Goal: Task Accomplishment & Management: Manage account settings

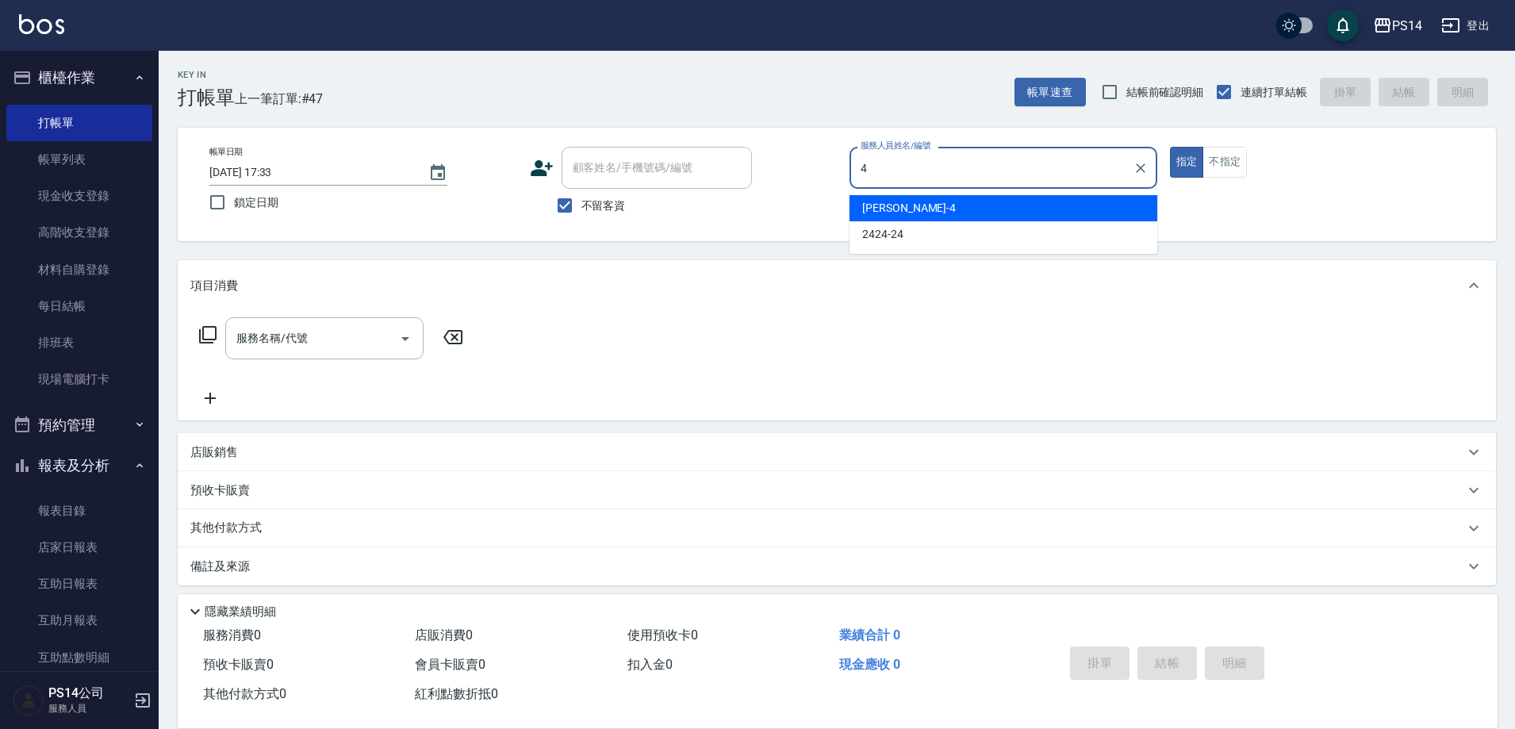
type input "[PERSON_NAME]-4"
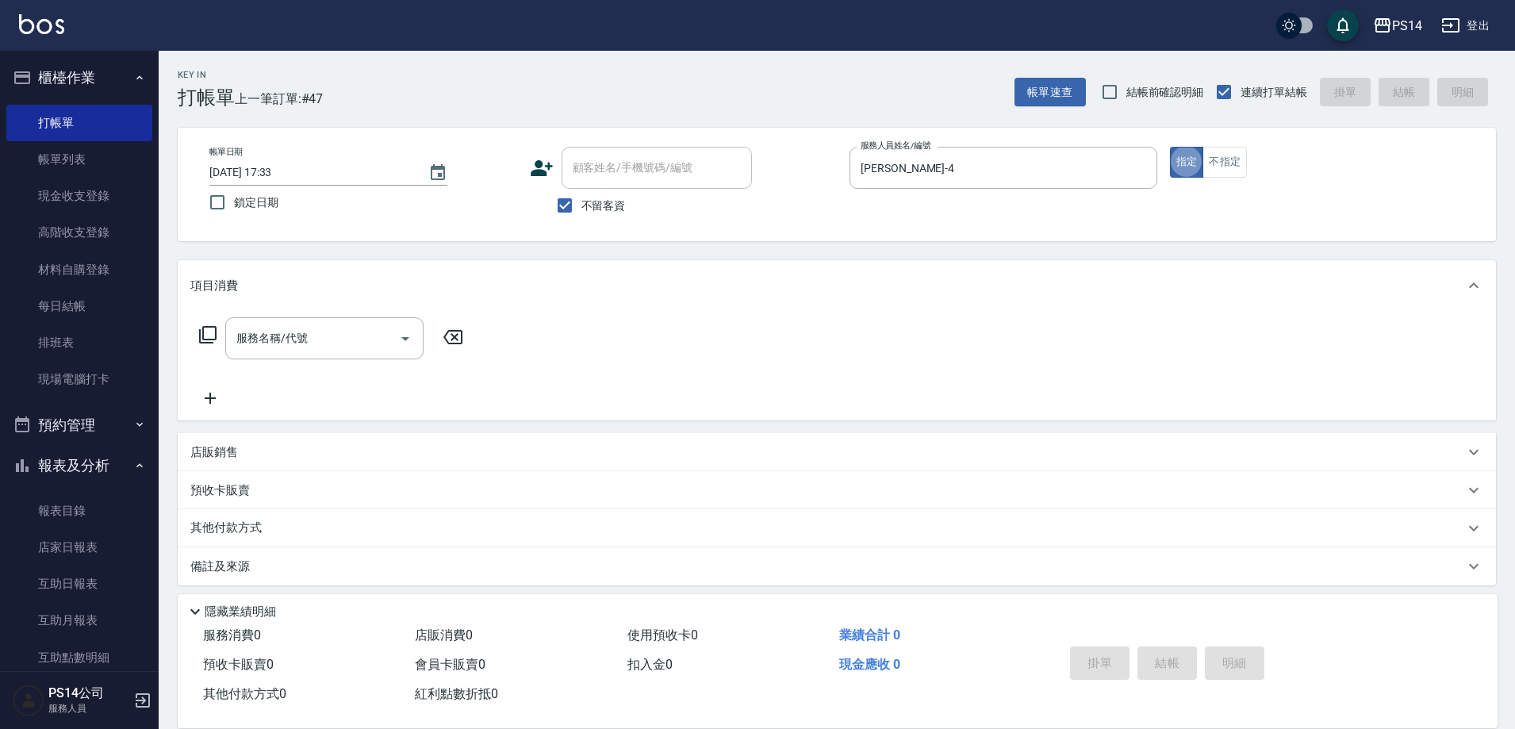
type button "true"
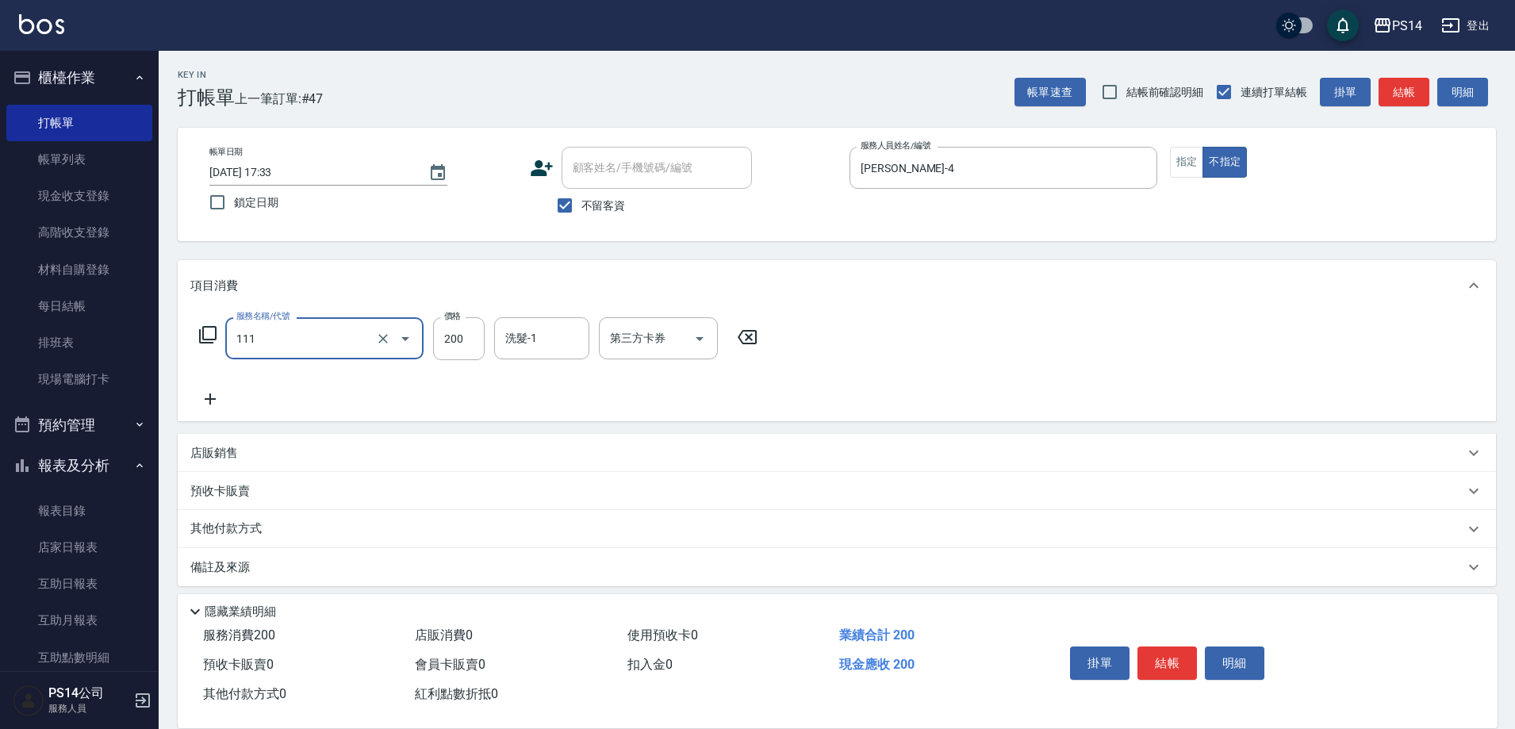
type input "200(111)"
type input "陳羿淇-17"
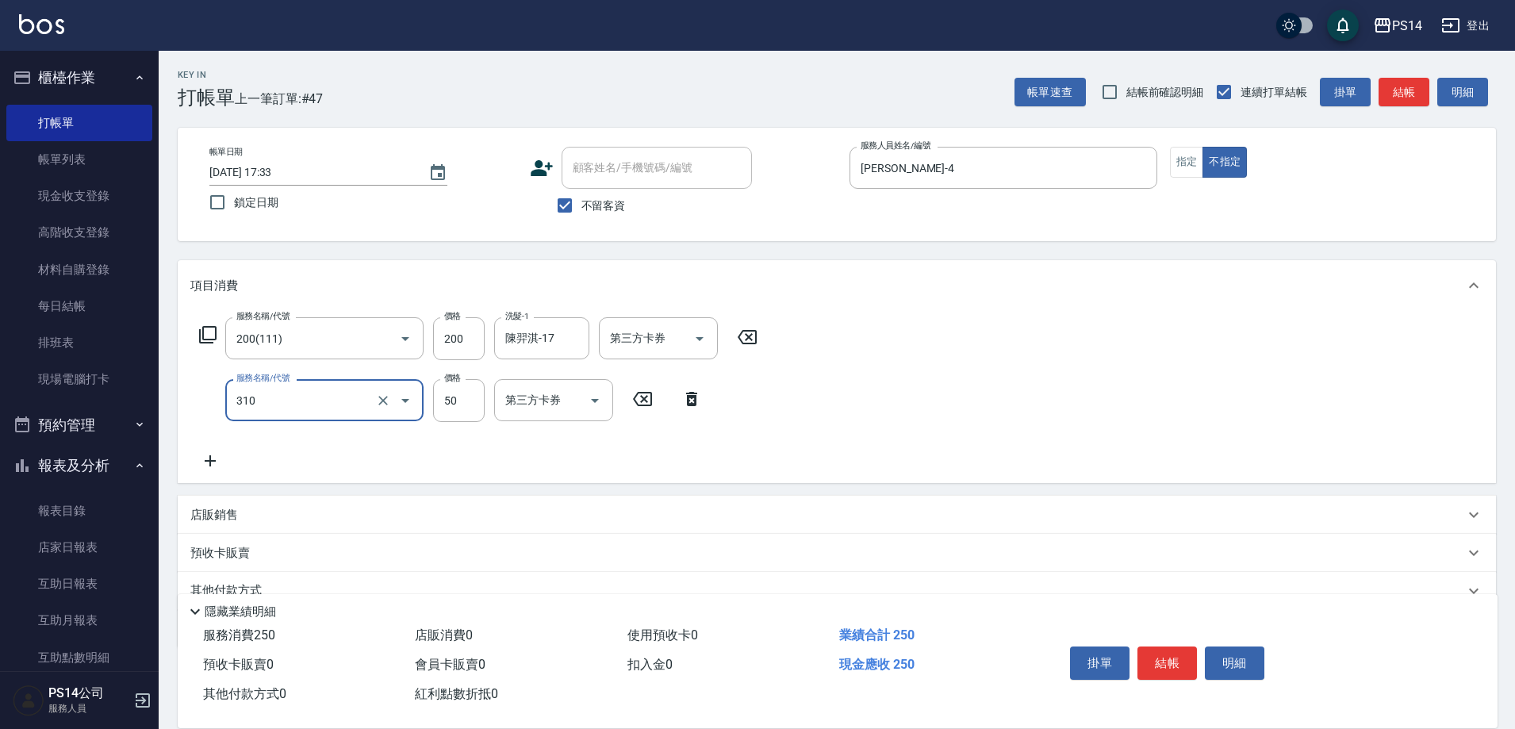
type input "剪瀏海(310)"
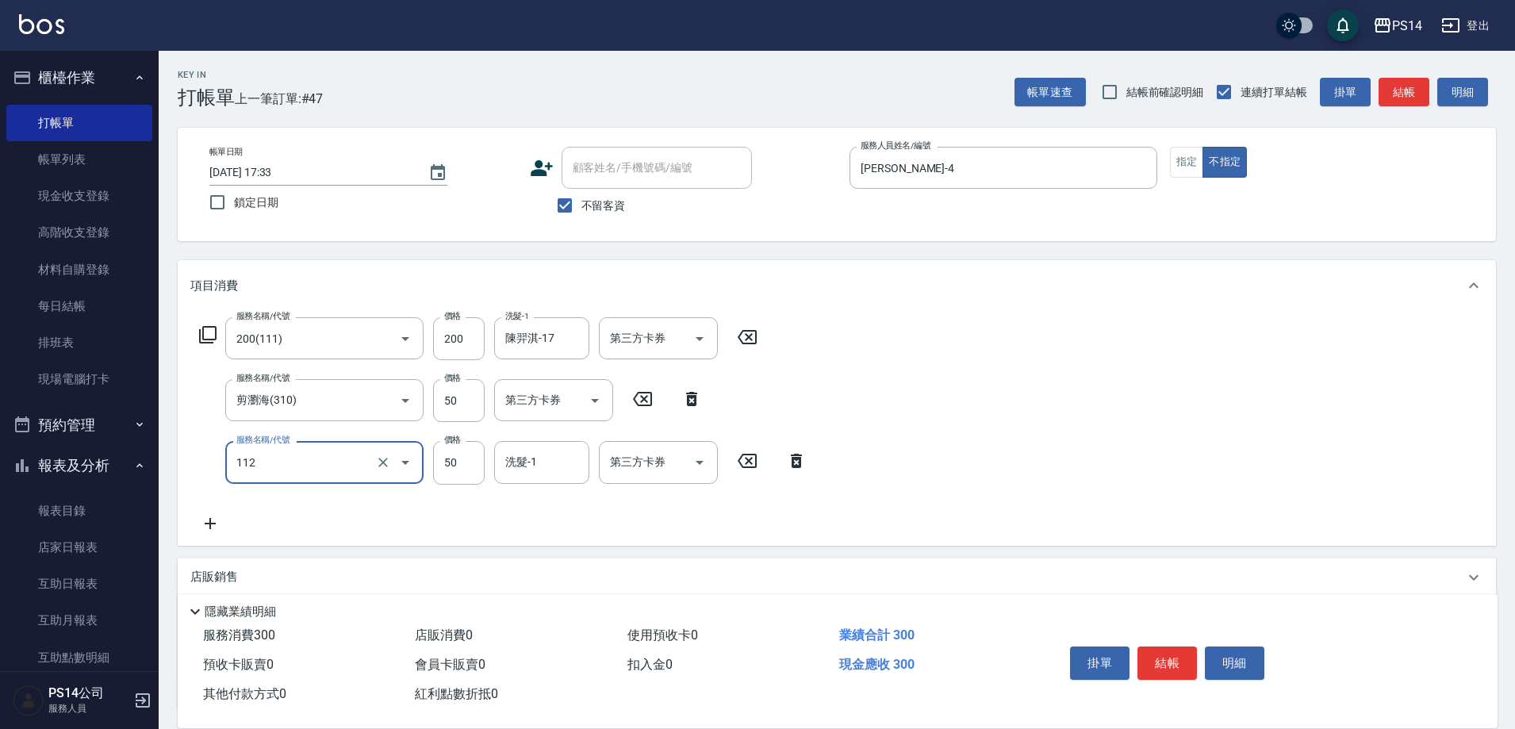
type input "精油50(112)"
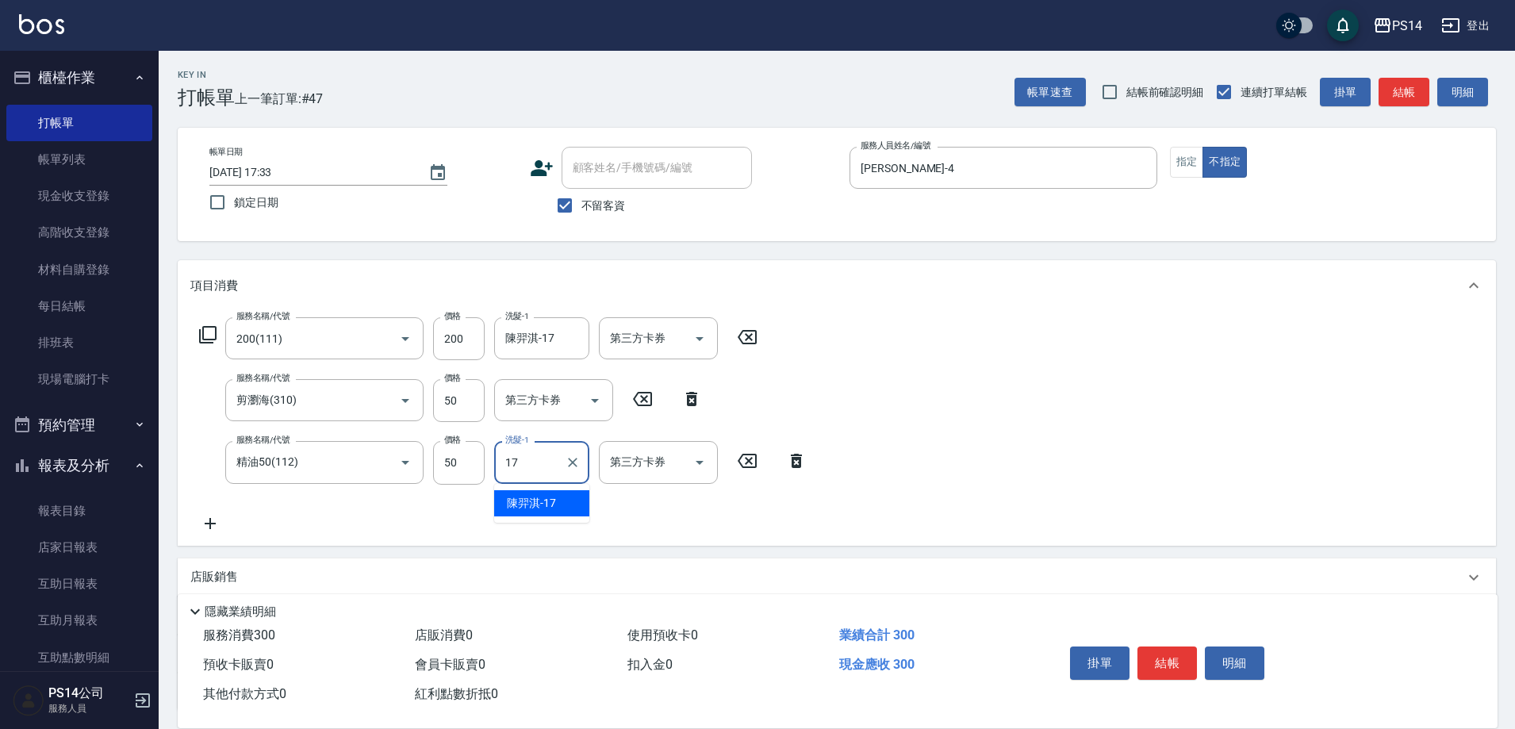
type input "陳羿淇-17"
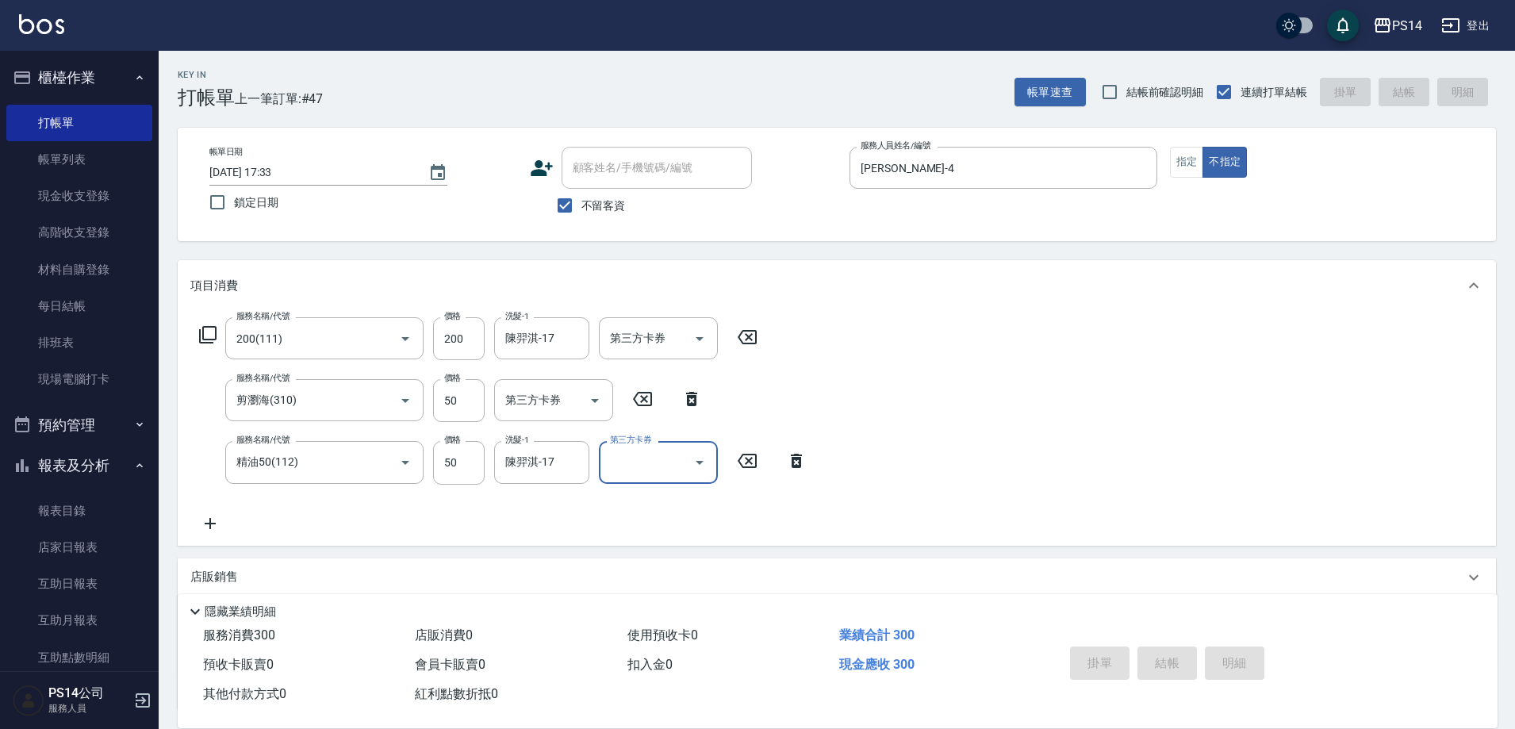
type input "[DATE] 18:42"
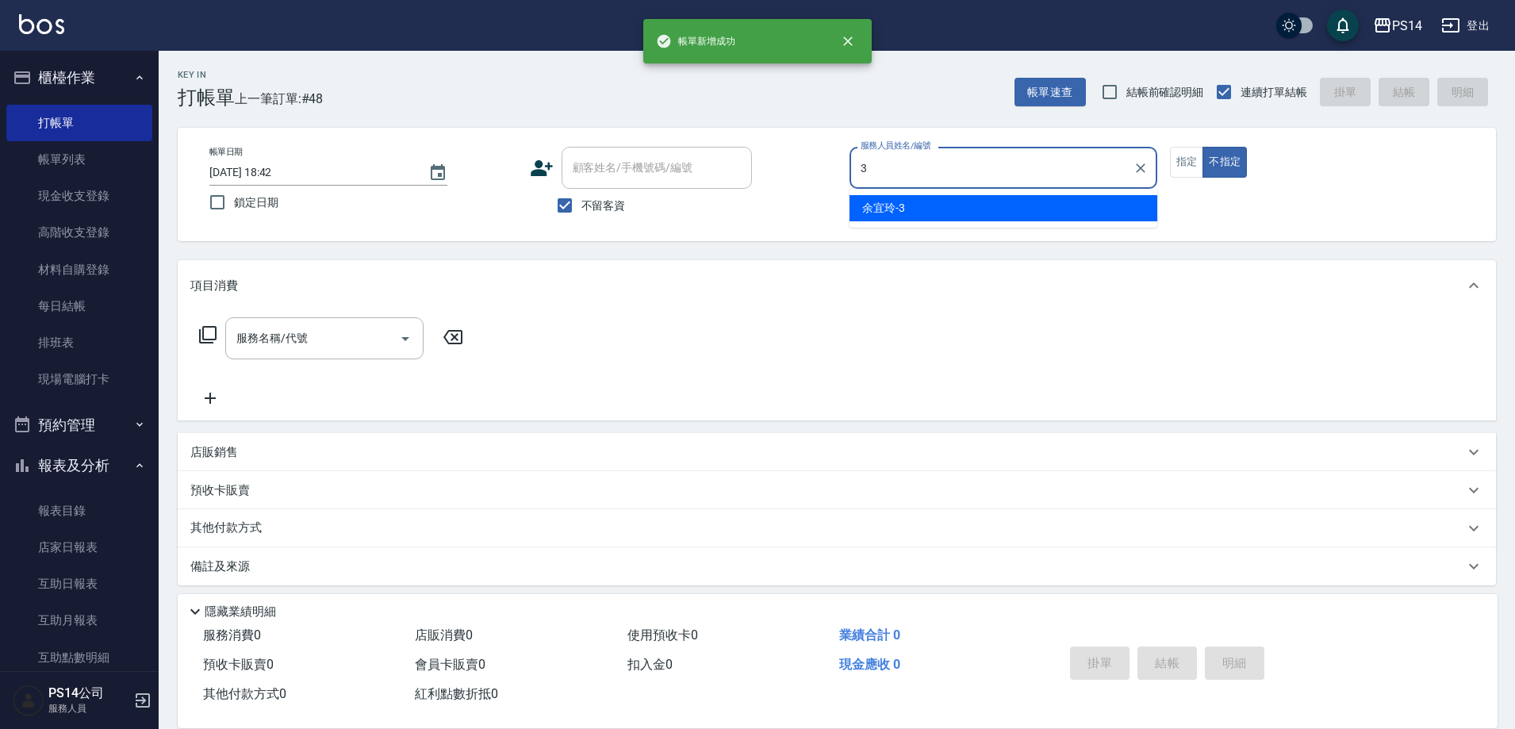
type input "余宜玲-3"
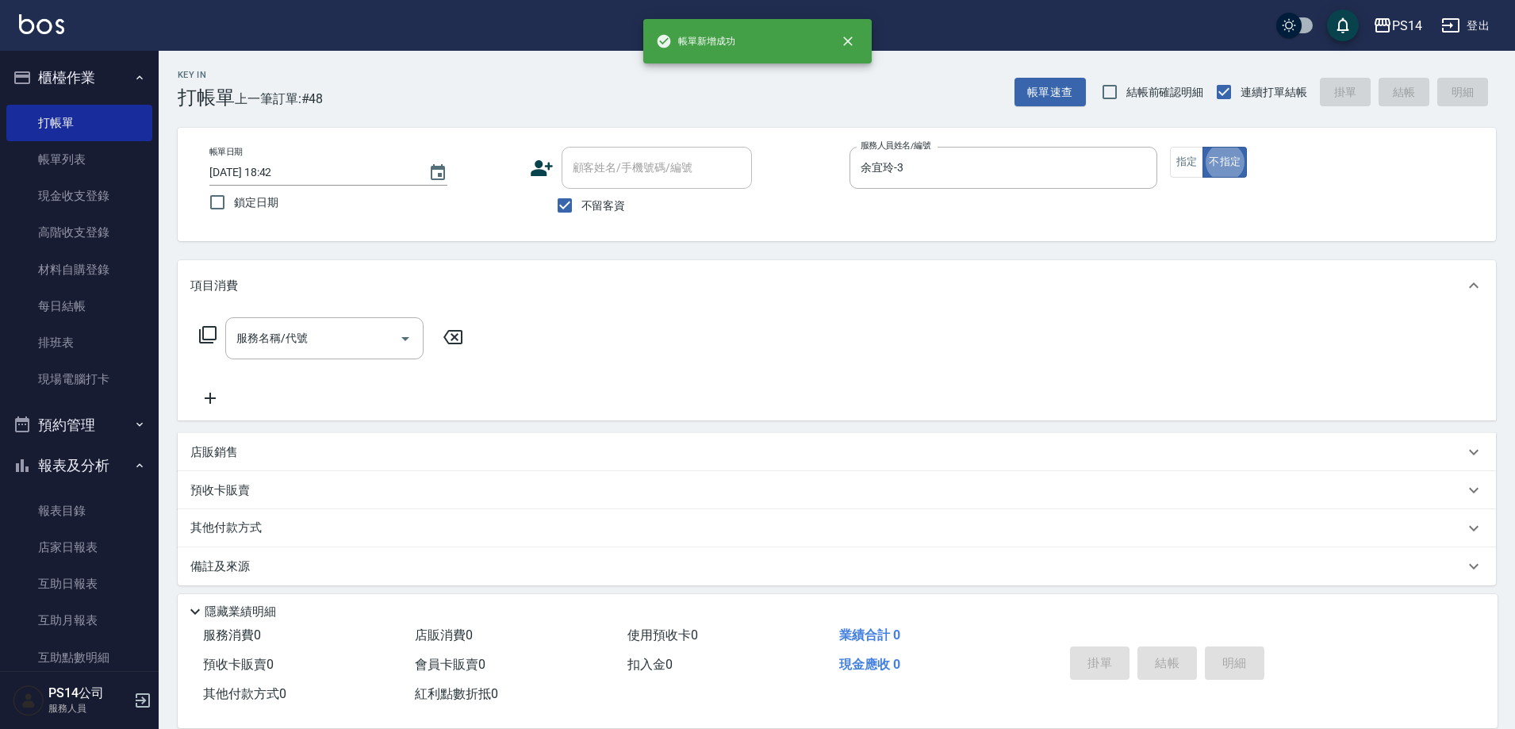
type button "false"
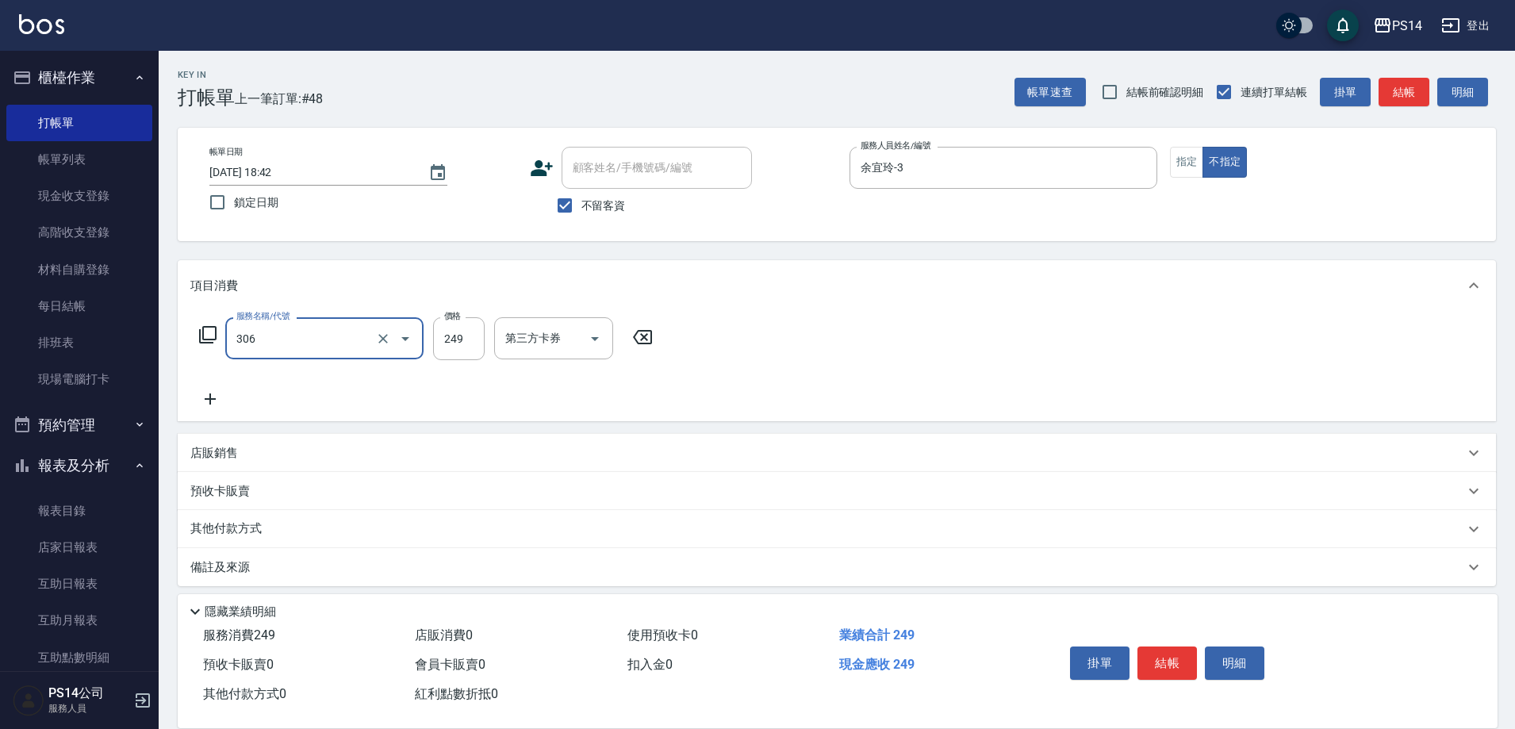
type input "剪髮(306)"
type input "陳羿淇-17"
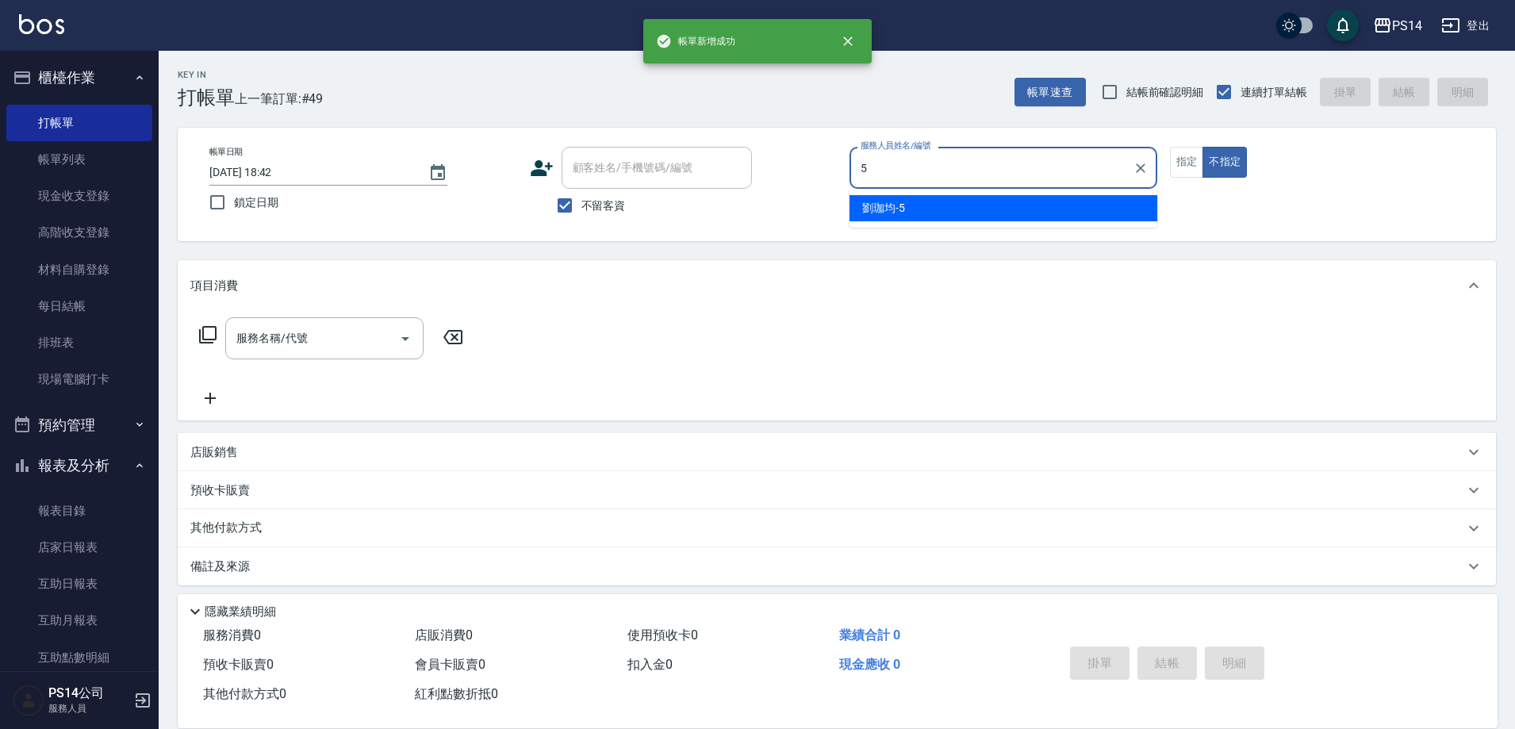
type input "[PERSON_NAME]-5"
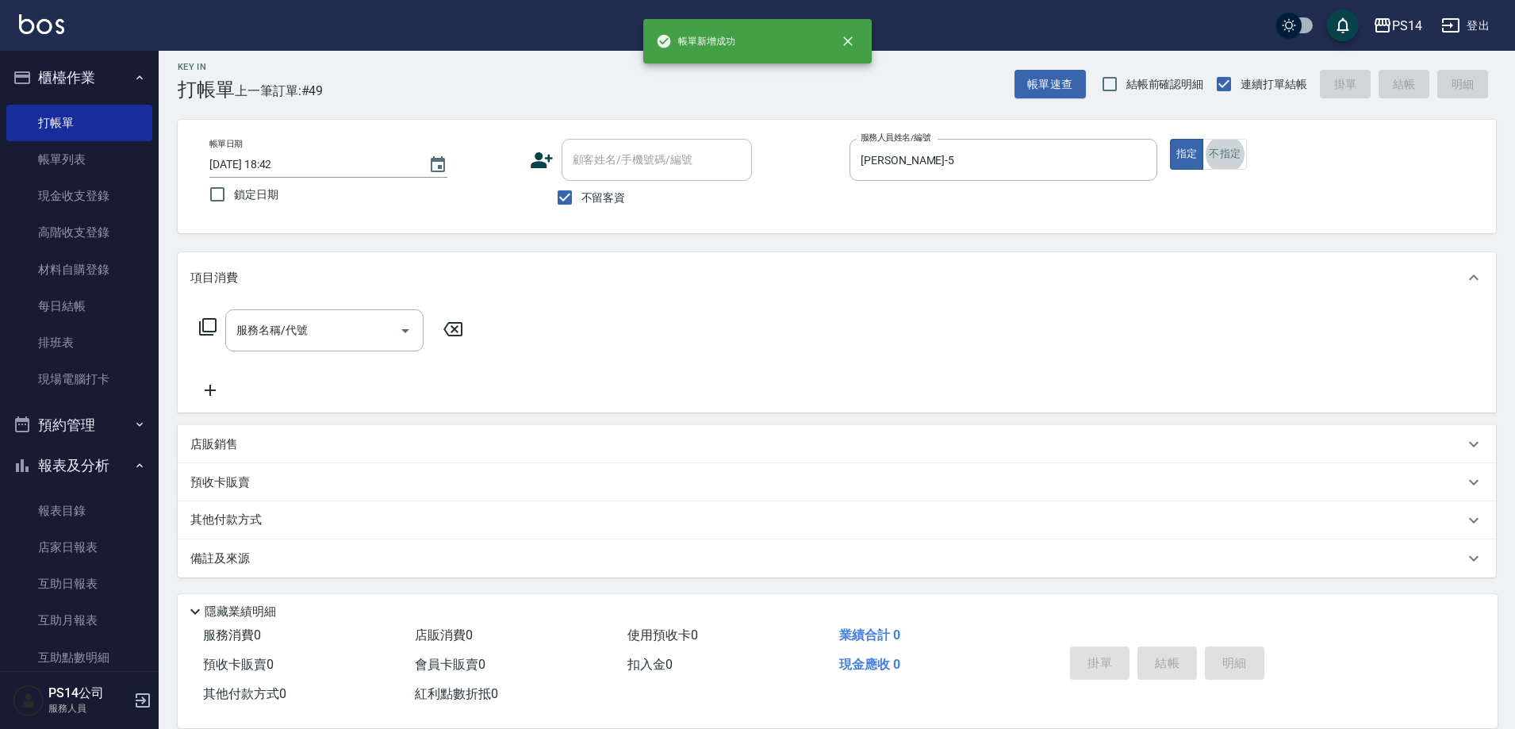
scroll to position [9, 0]
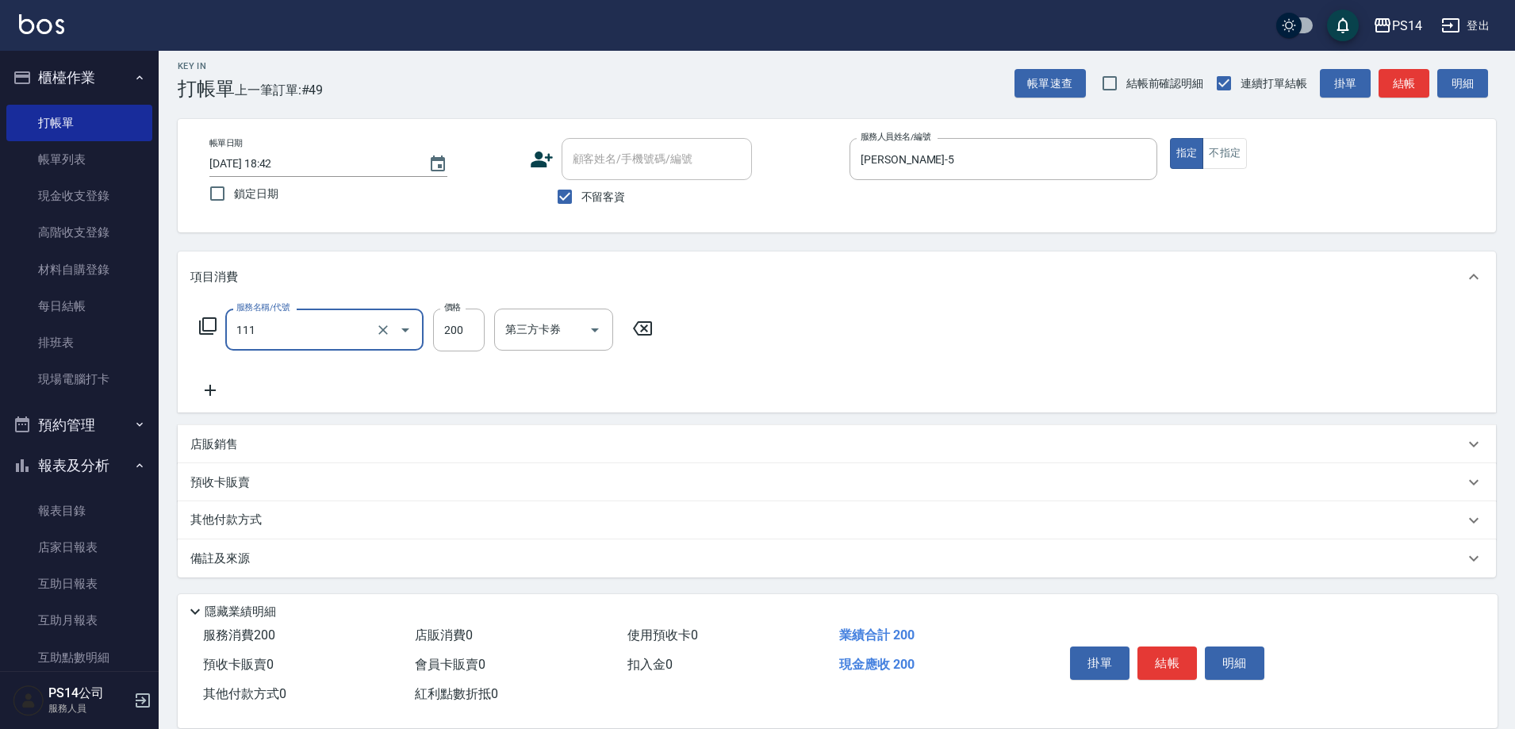
type input "200(111)"
type input "李祥君 -37"
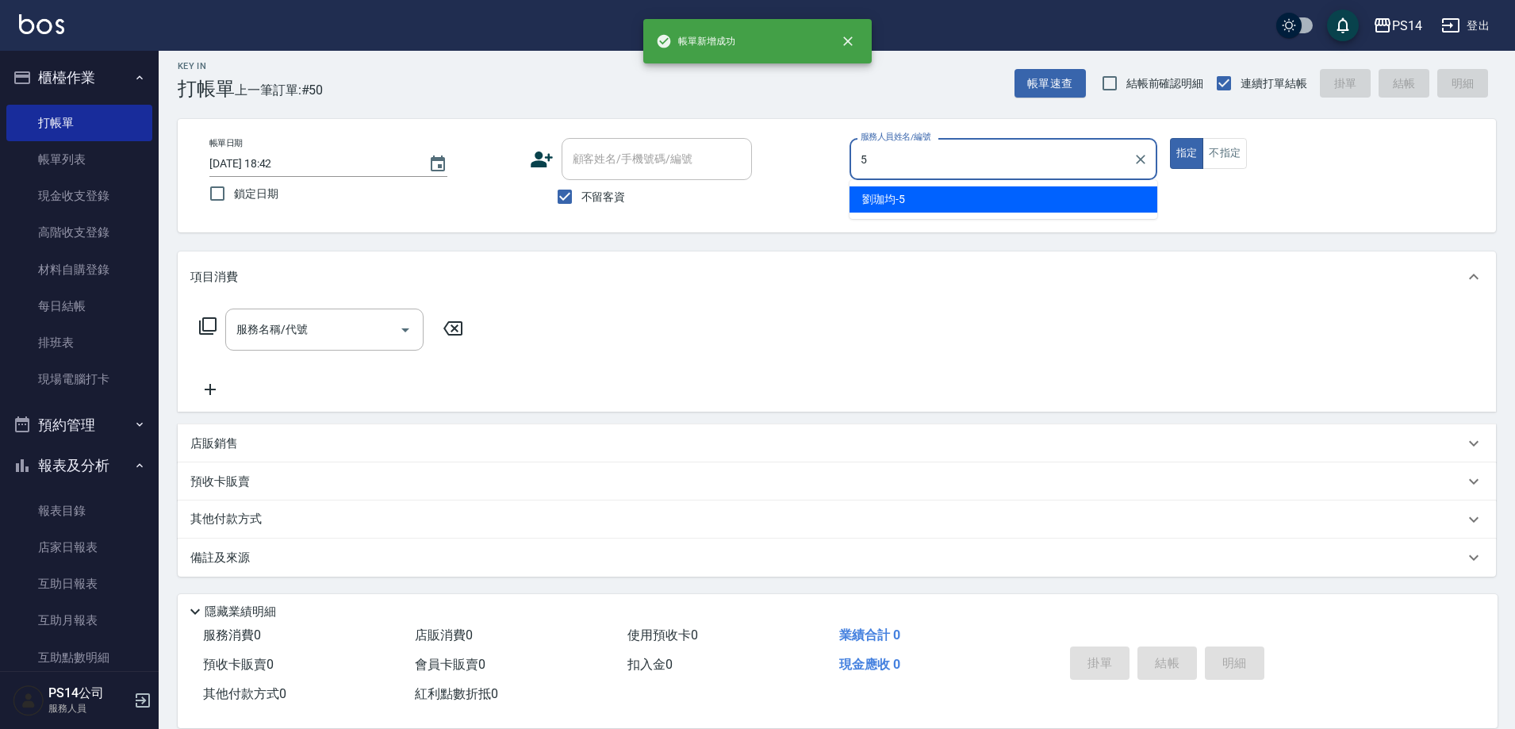
type input "[PERSON_NAME]-5"
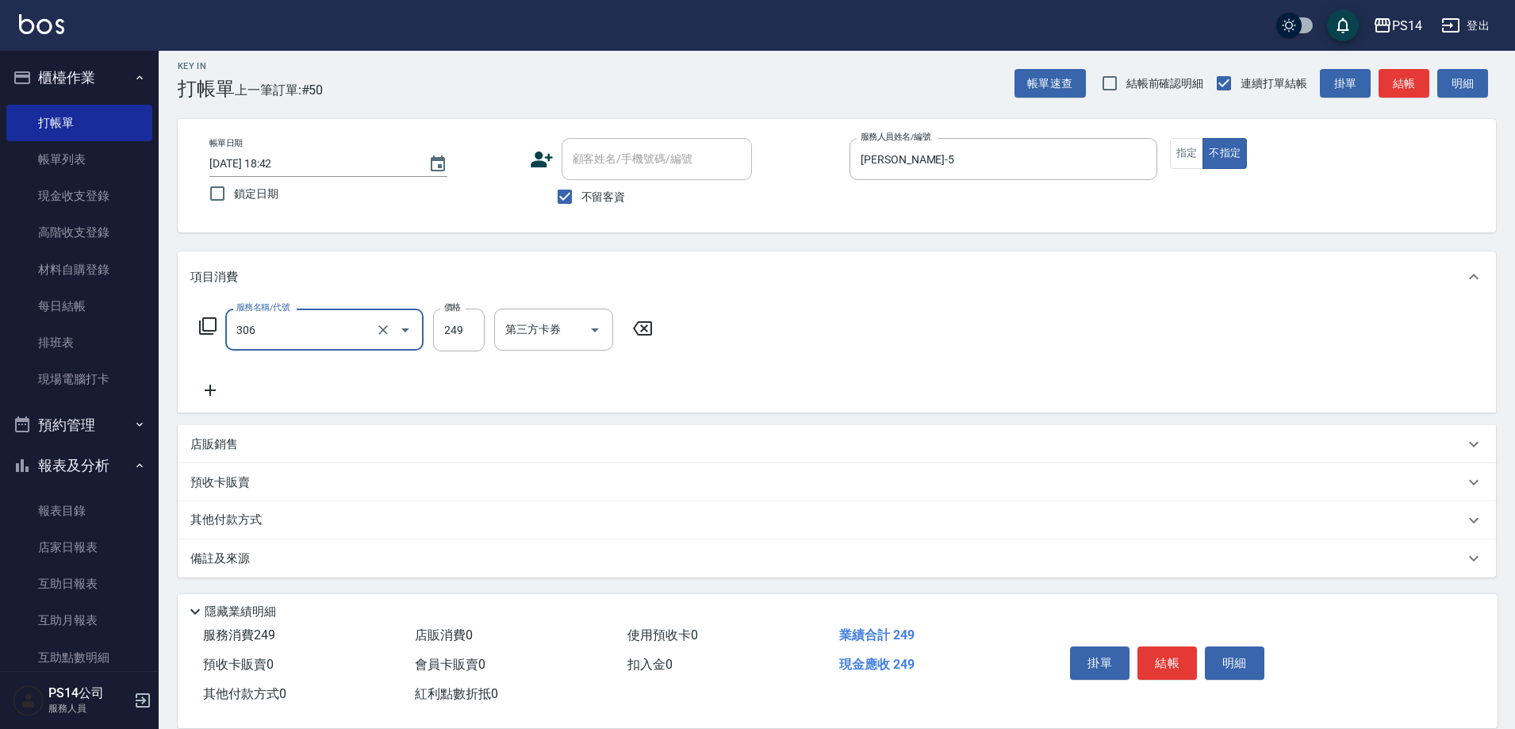
type input "剪髮(306)"
type input "李祥君 -37"
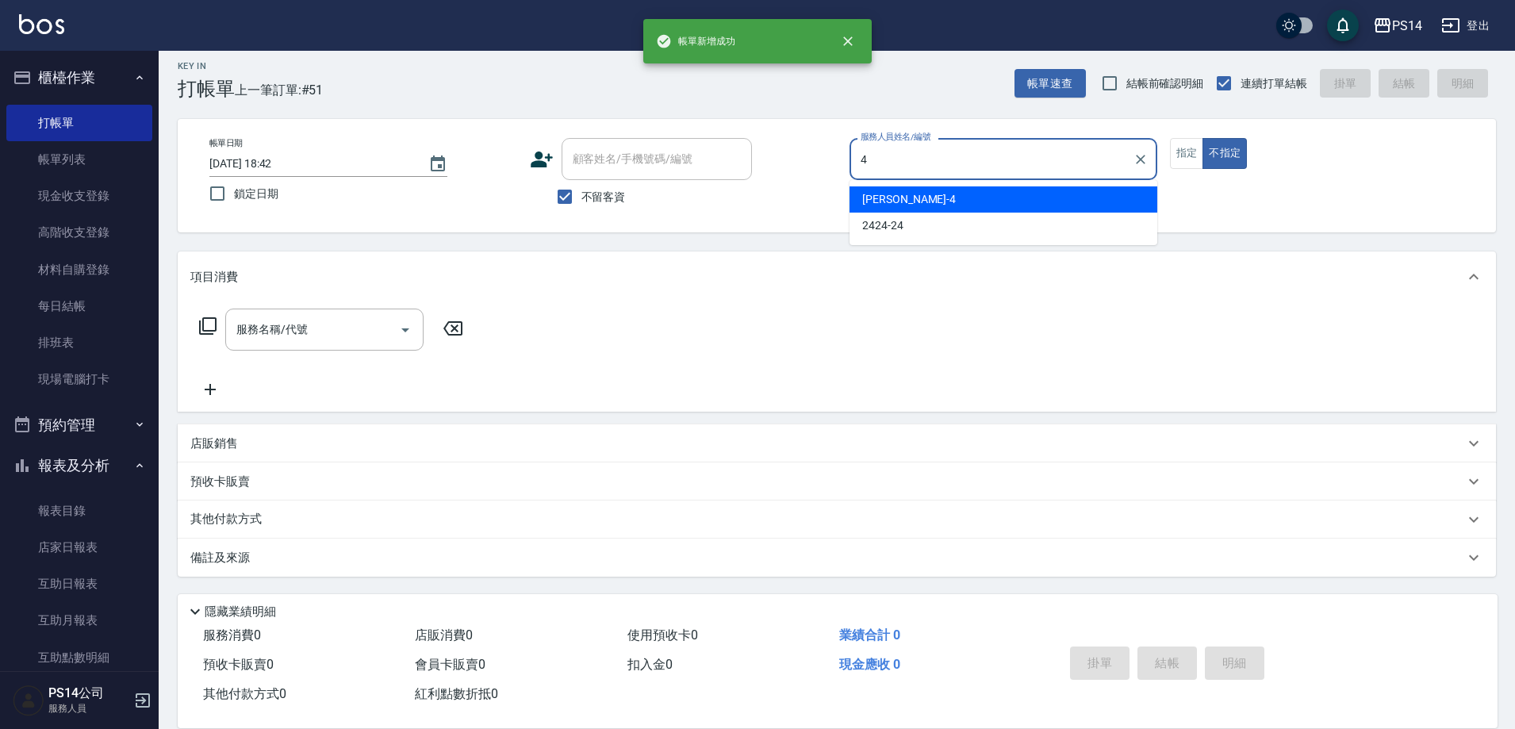
type input "[PERSON_NAME]-4"
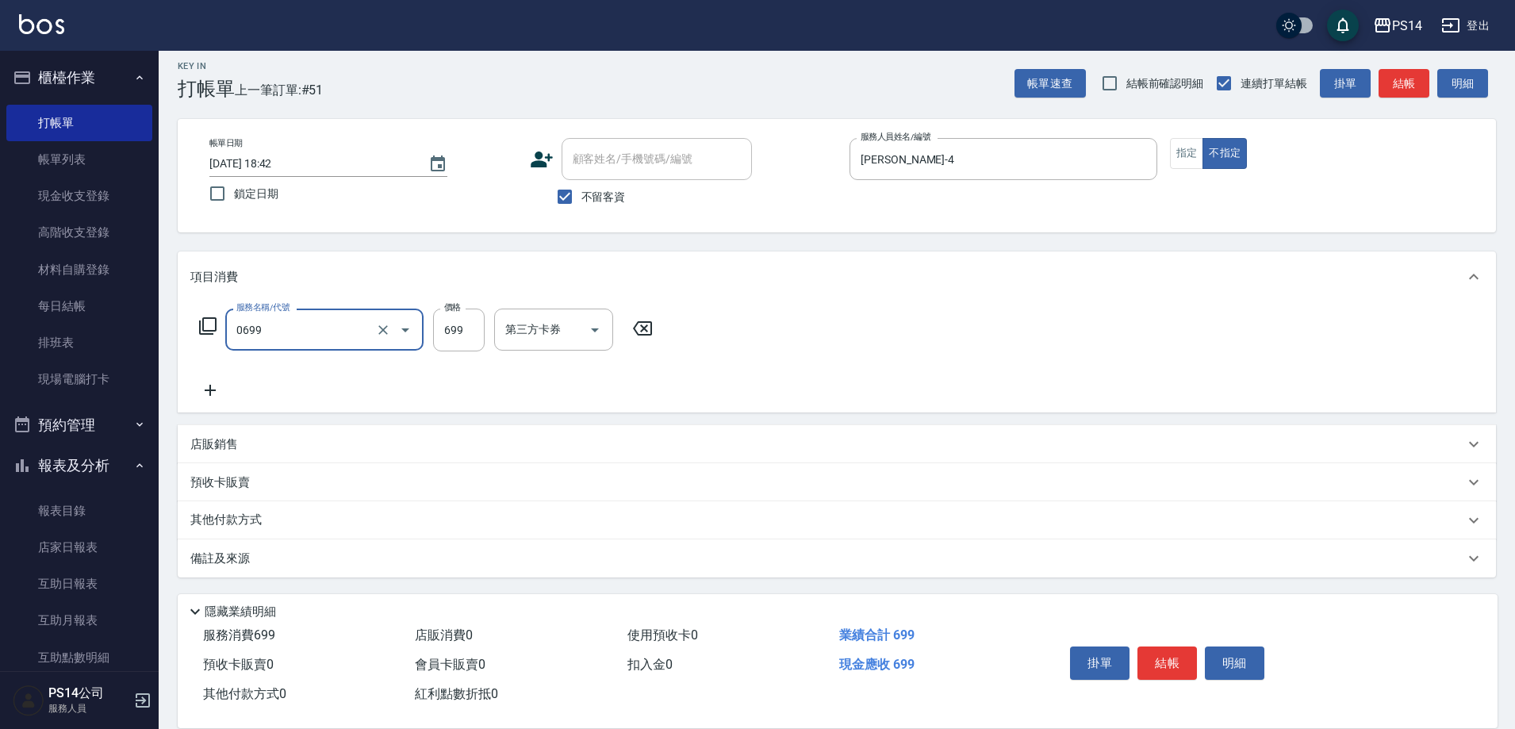
type input "精油SPA(0699)"
type input "[PERSON_NAME]-26"
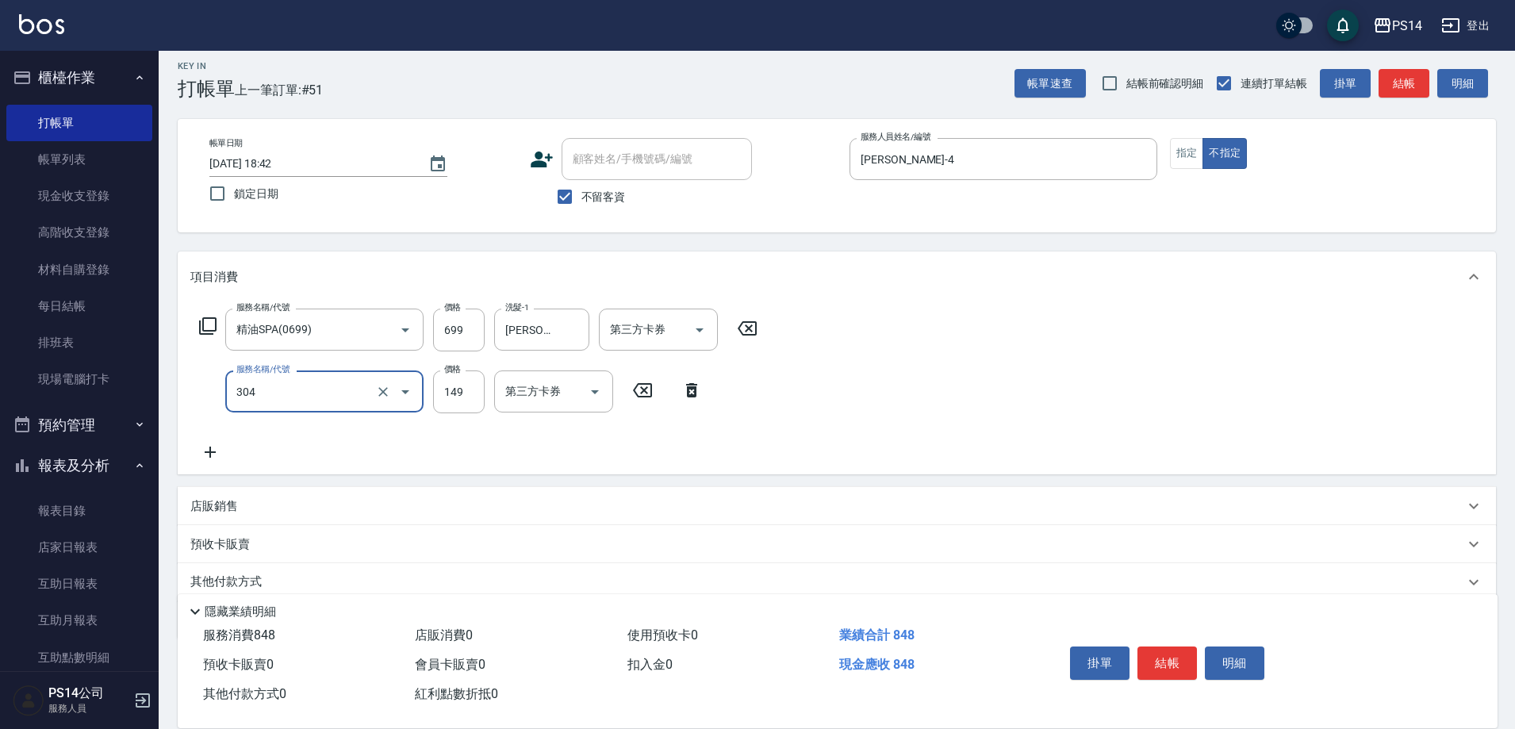
type input "剪髮(304)"
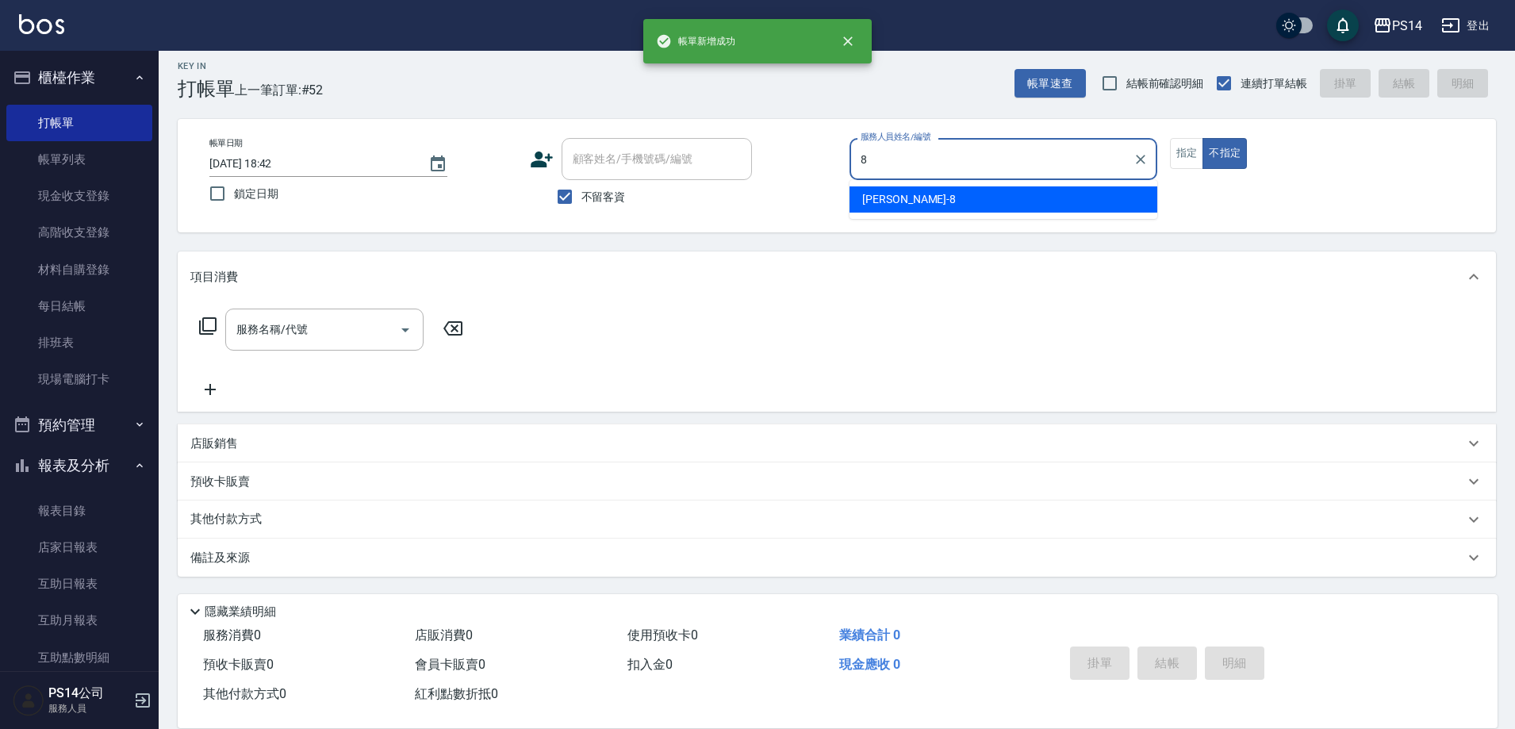
type input "[PERSON_NAME]-8"
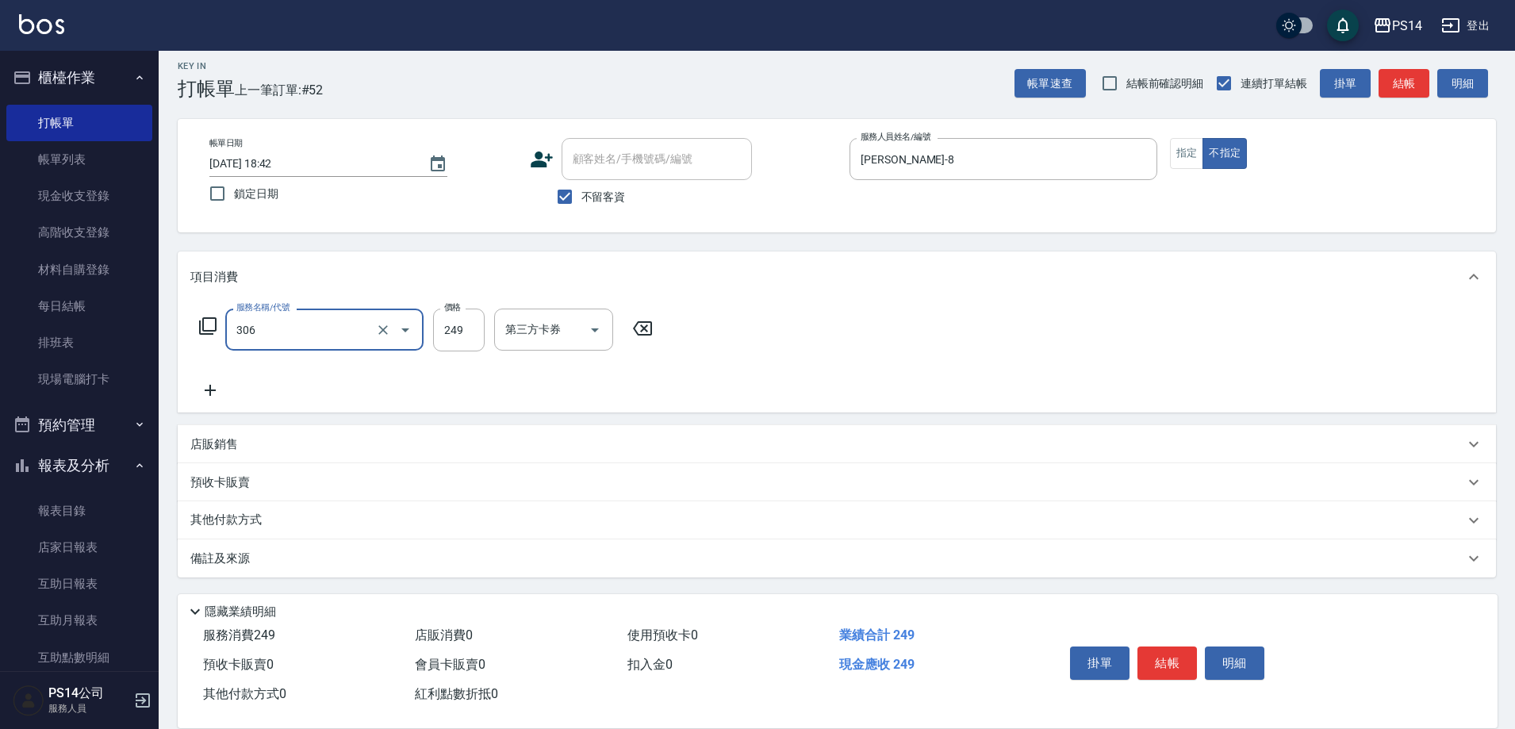
type input "剪髮(306)"
type input "陳羿淇-17"
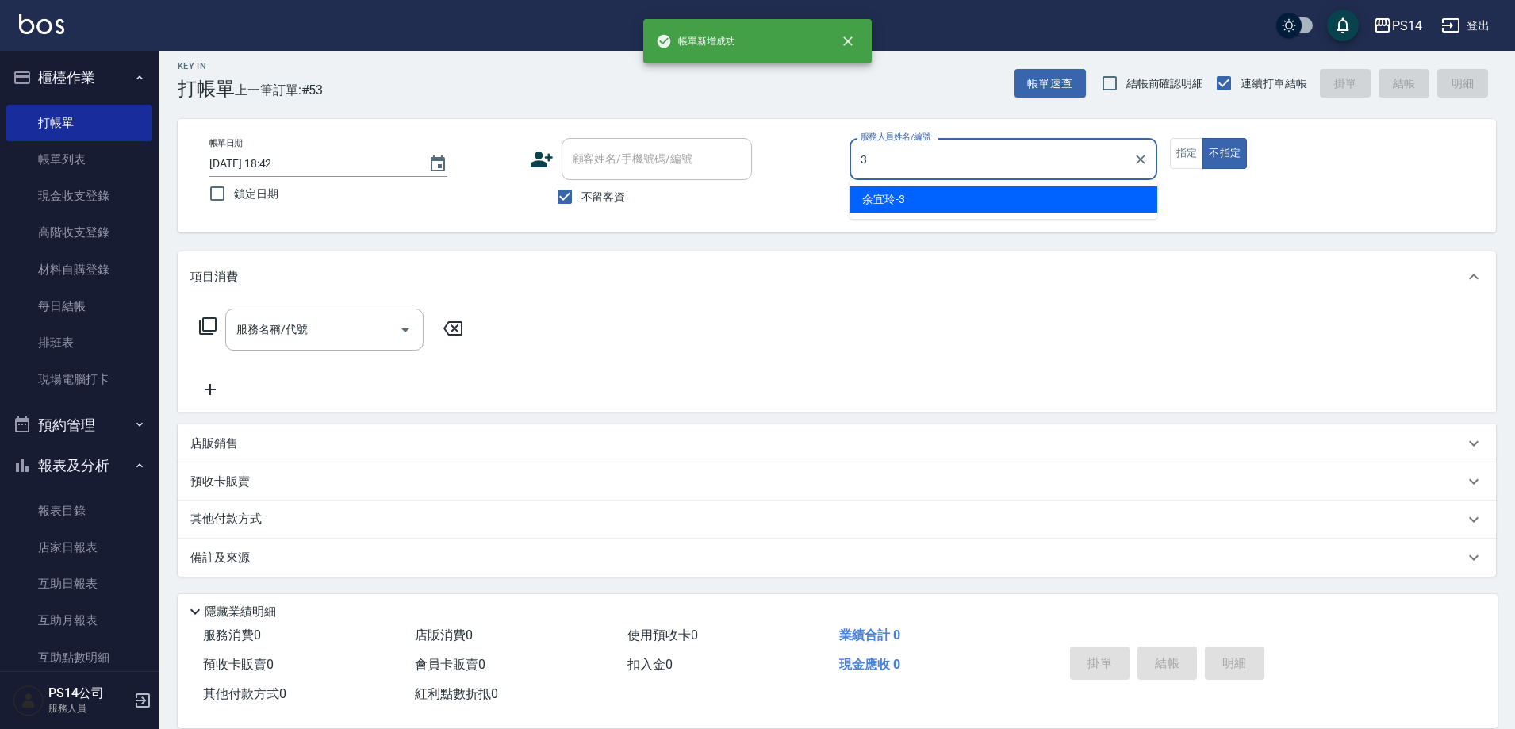
type input "余宜玲-3"
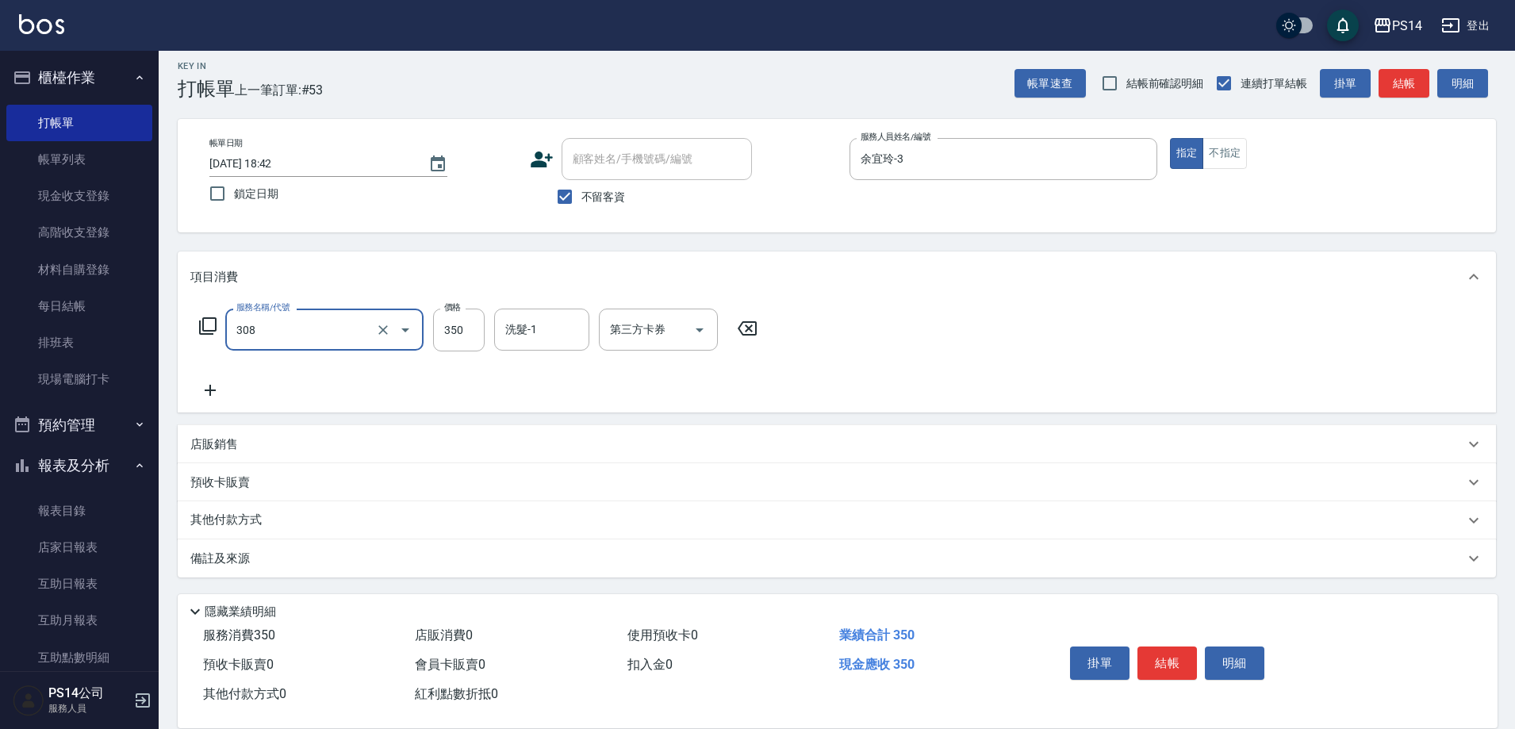
type input "洗+剪(308)"
type input "謝欣紜-28"
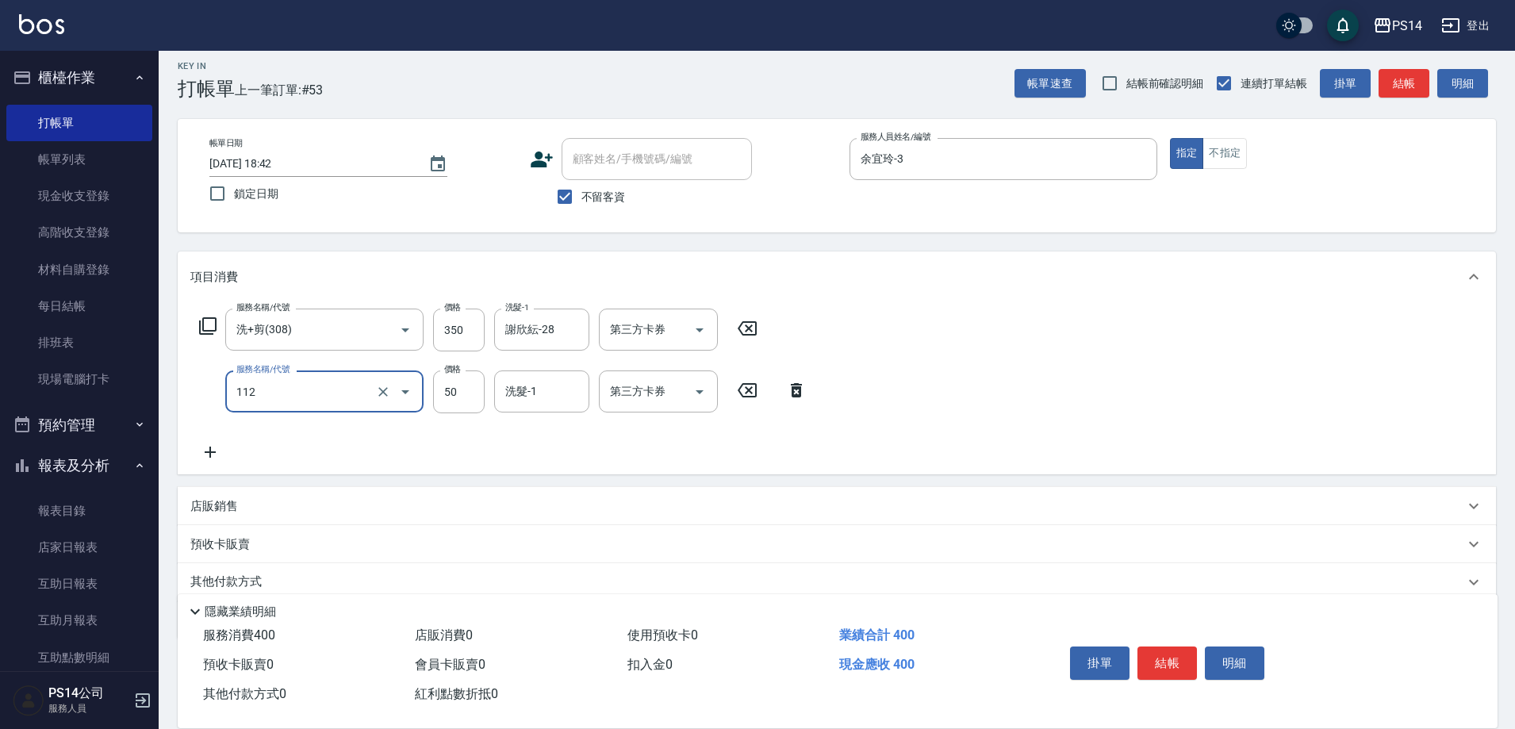
type input "精油50(112)"
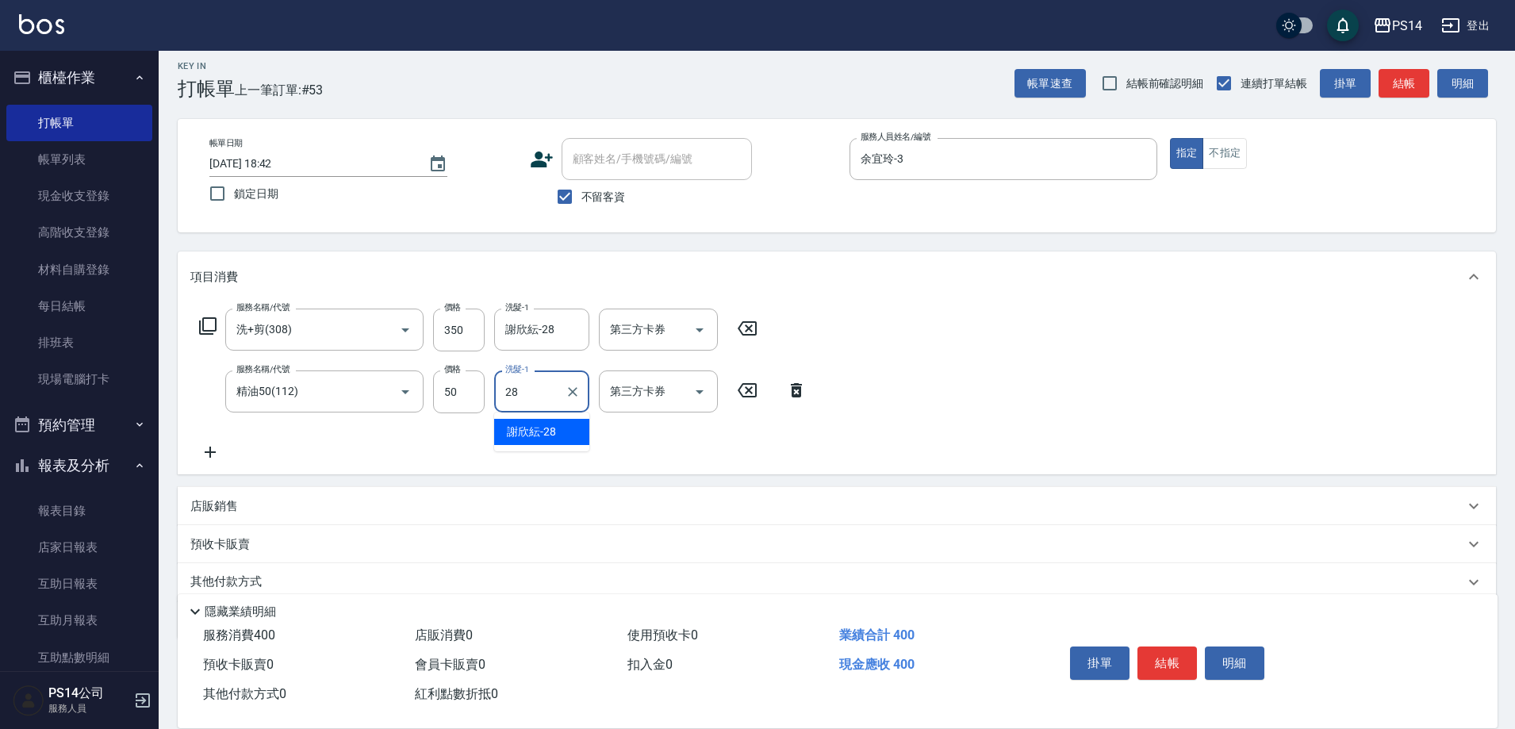
type input "謝欣紜-28"
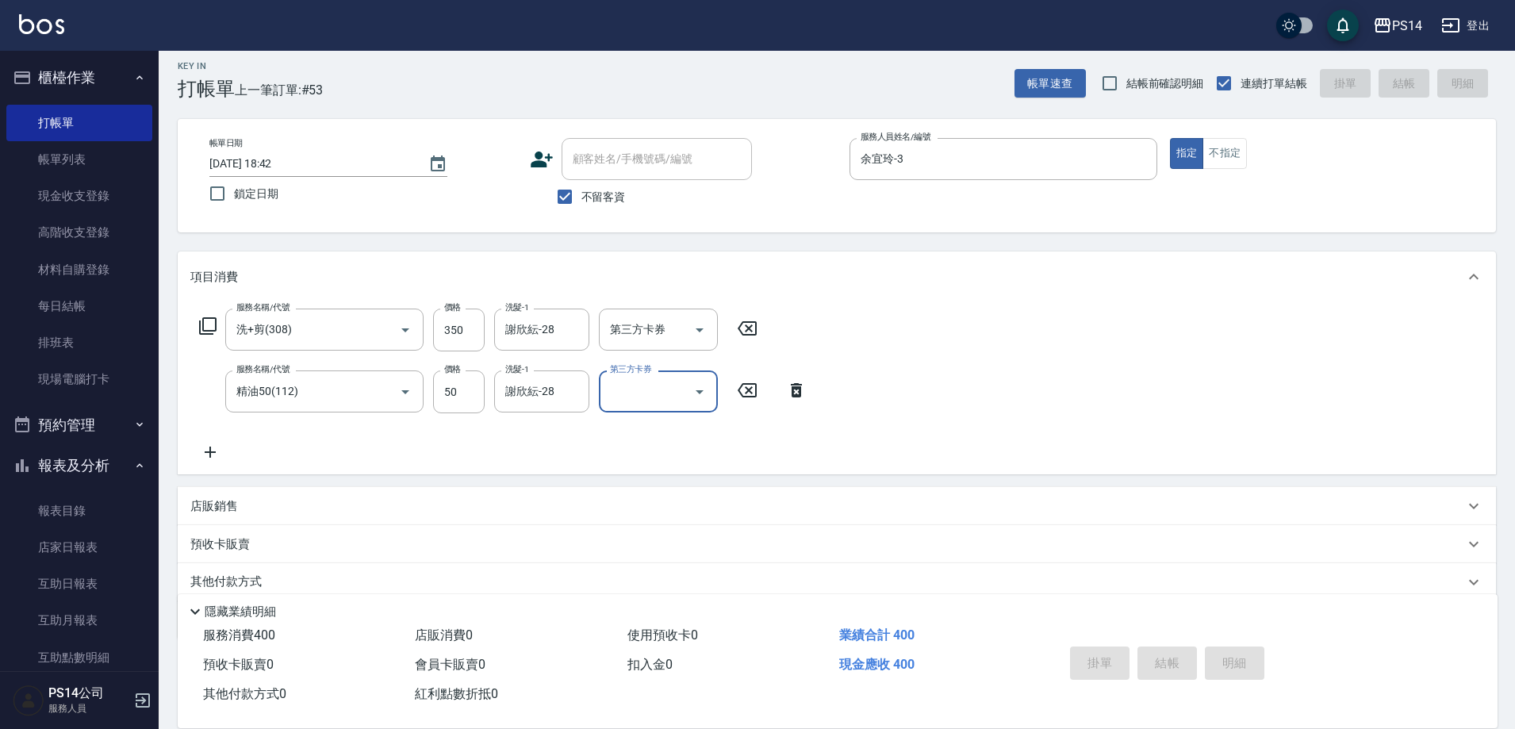
type input "[DATE] 18:43"
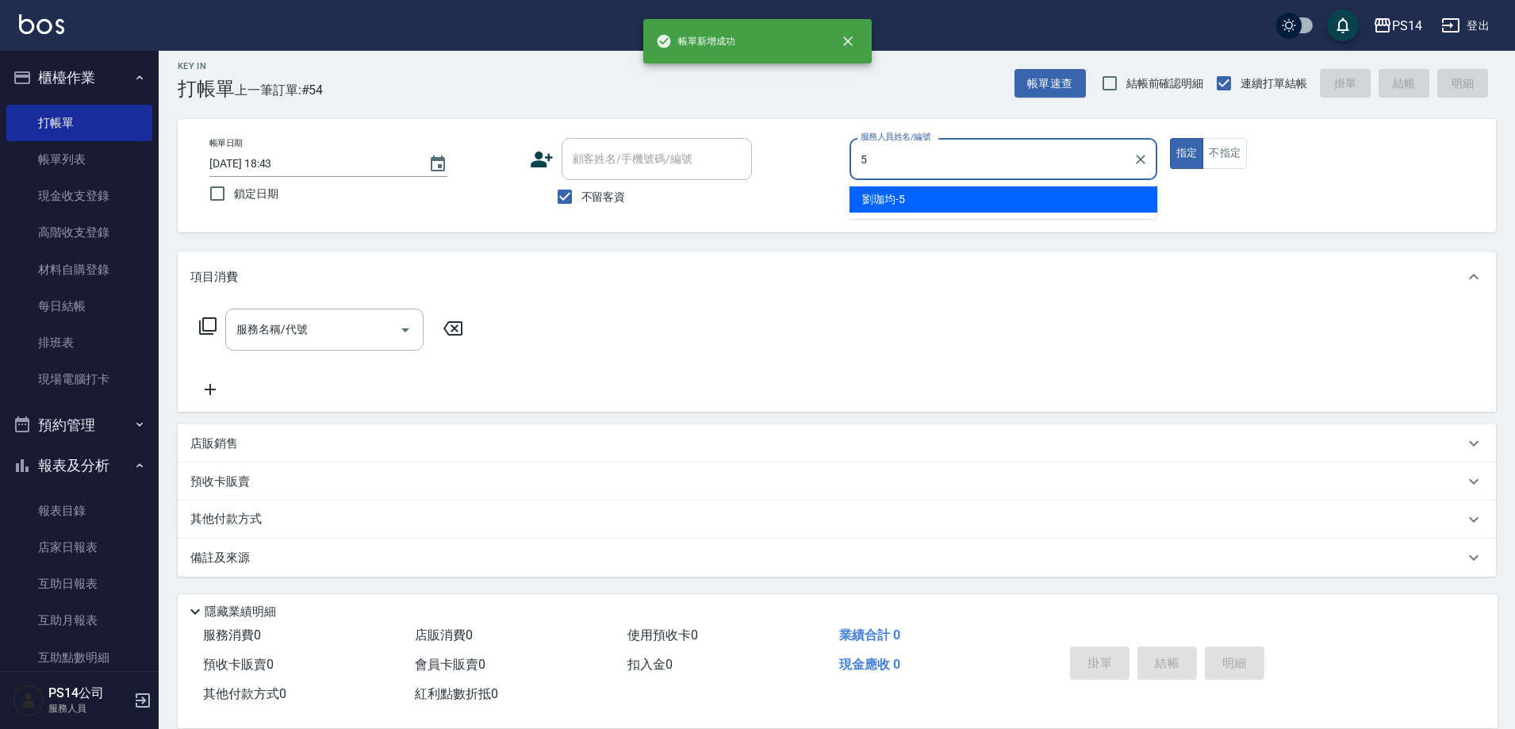
type input "[PERSON_NAME]-5"
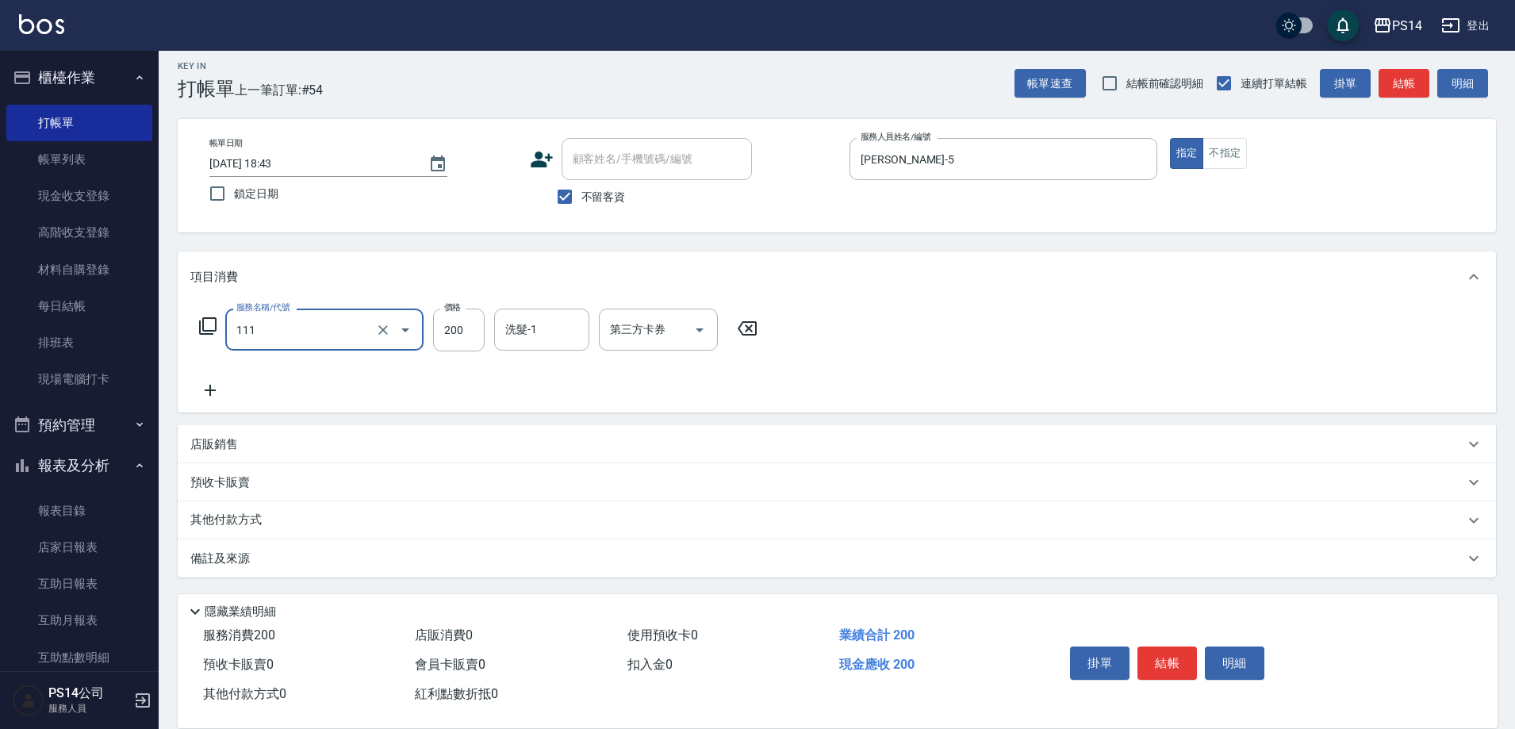
type input "200(111)"
type input "[PERSON_NAME]-5"
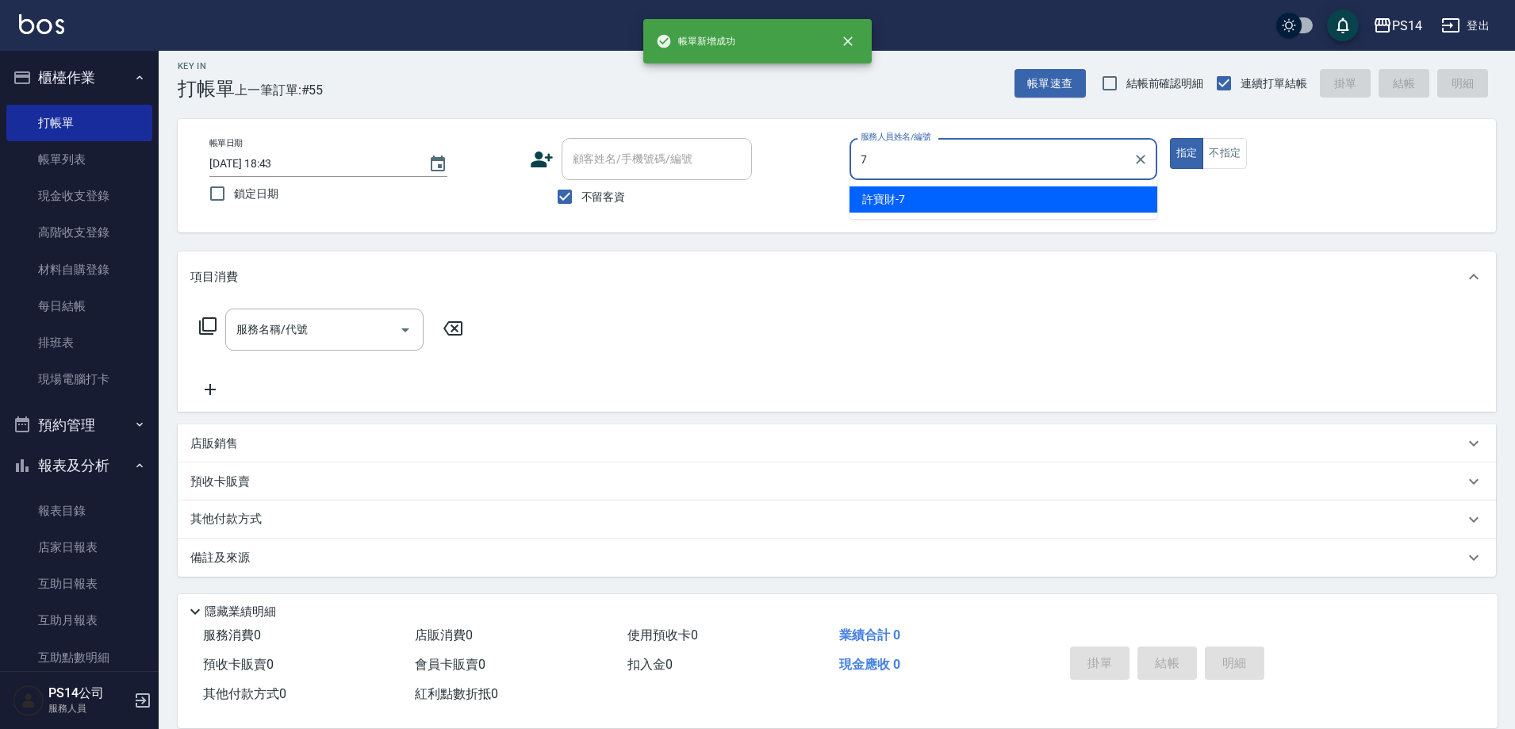
type input "許寶財-7"
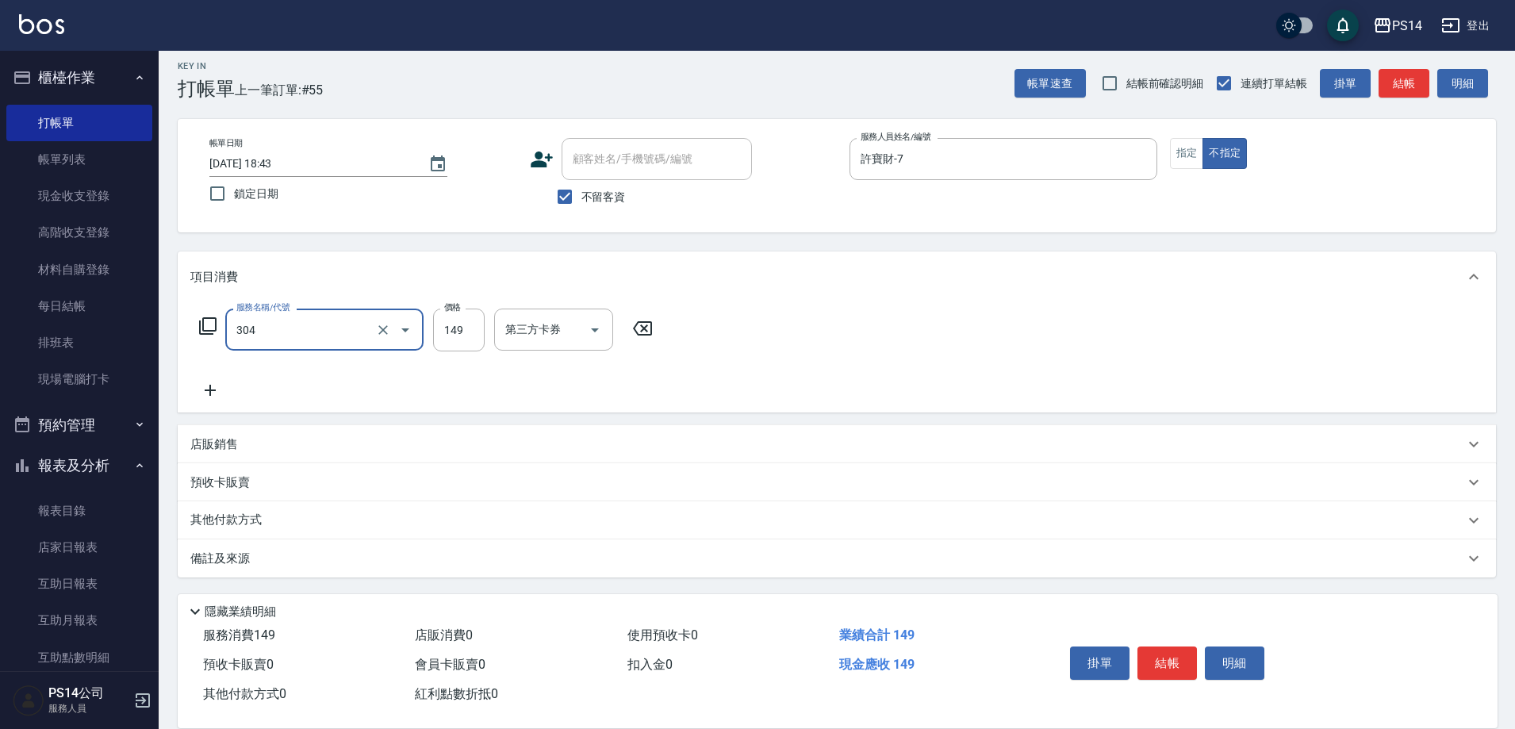
type input "剪髮(304)"
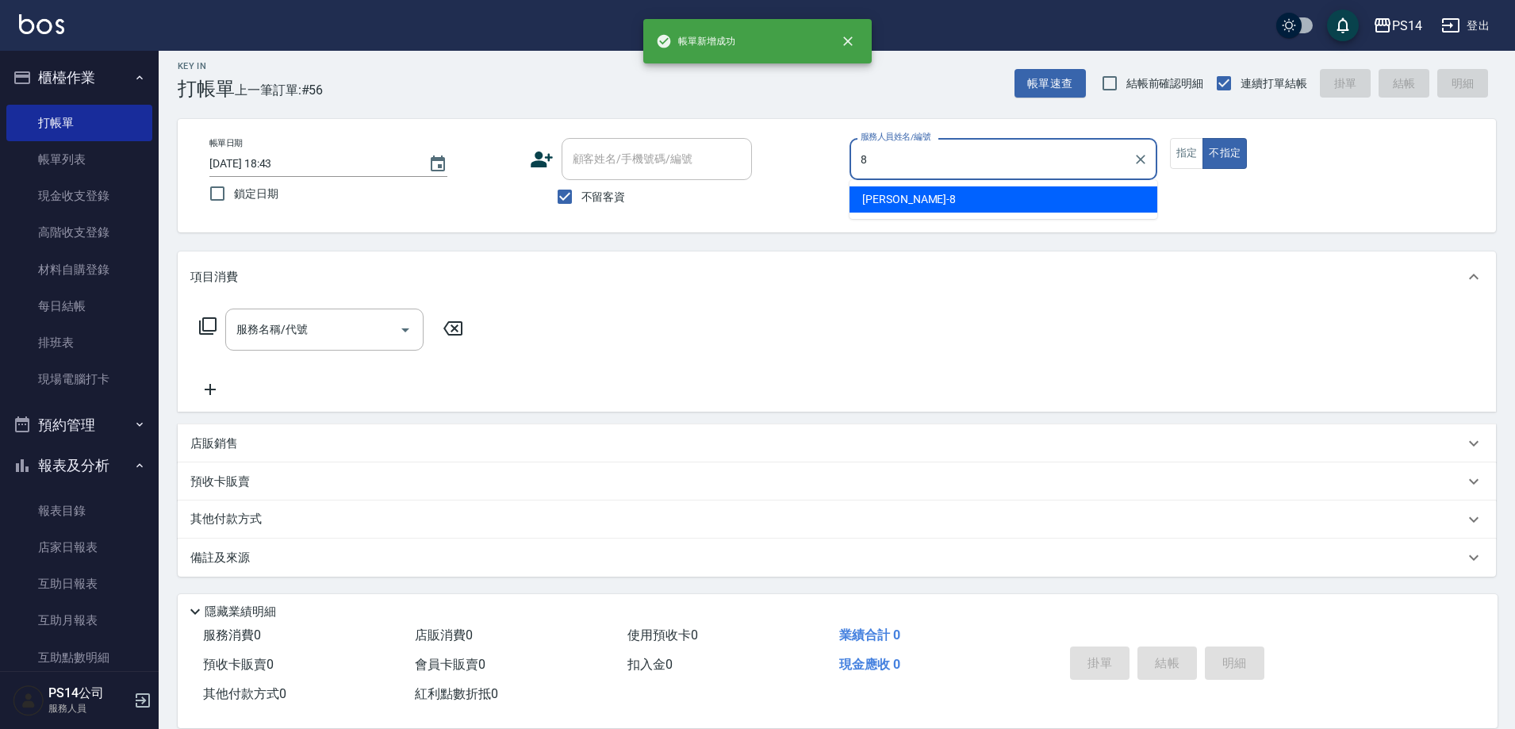
type input "[PERSON_NAME]-8"
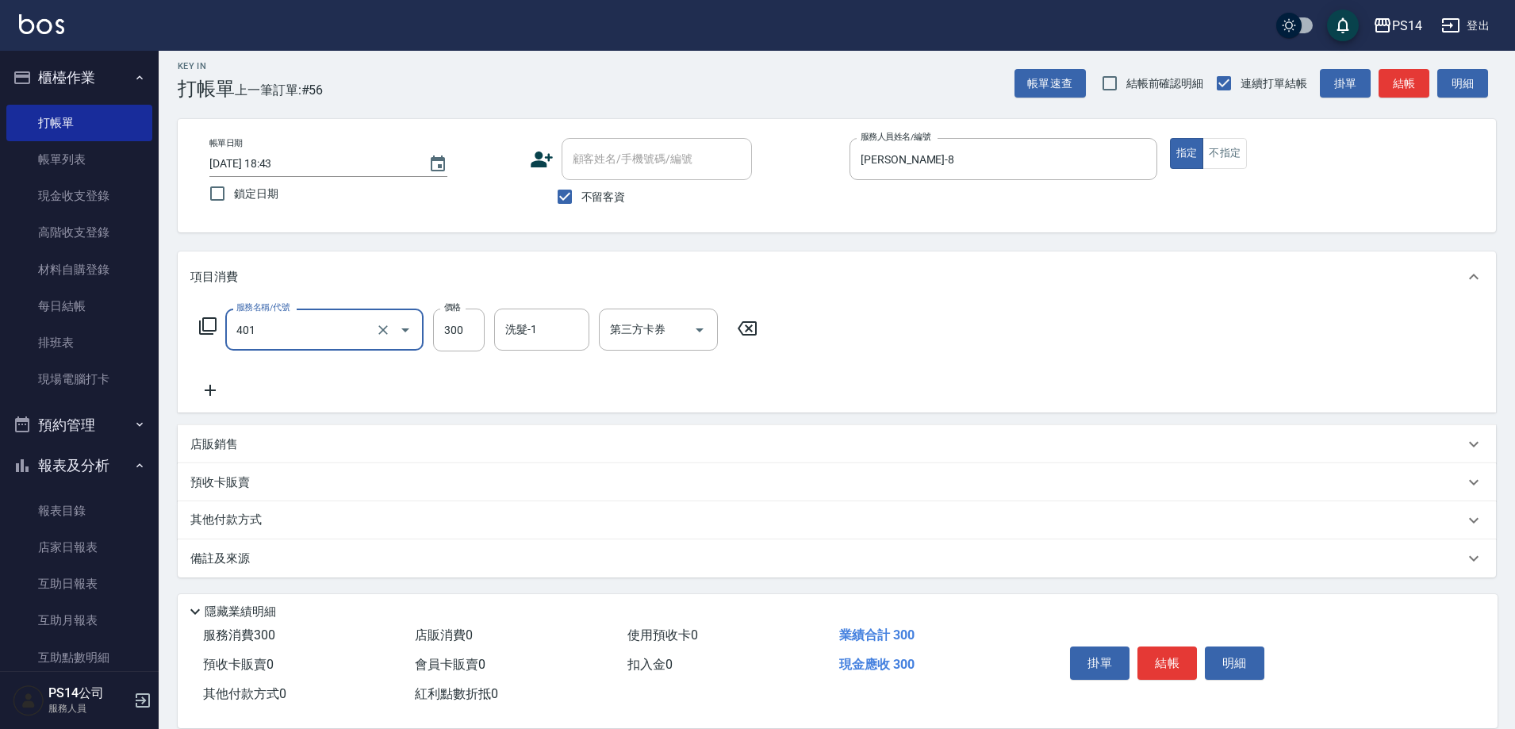
type input "300護(401)"
type input "謝欣紜-28"
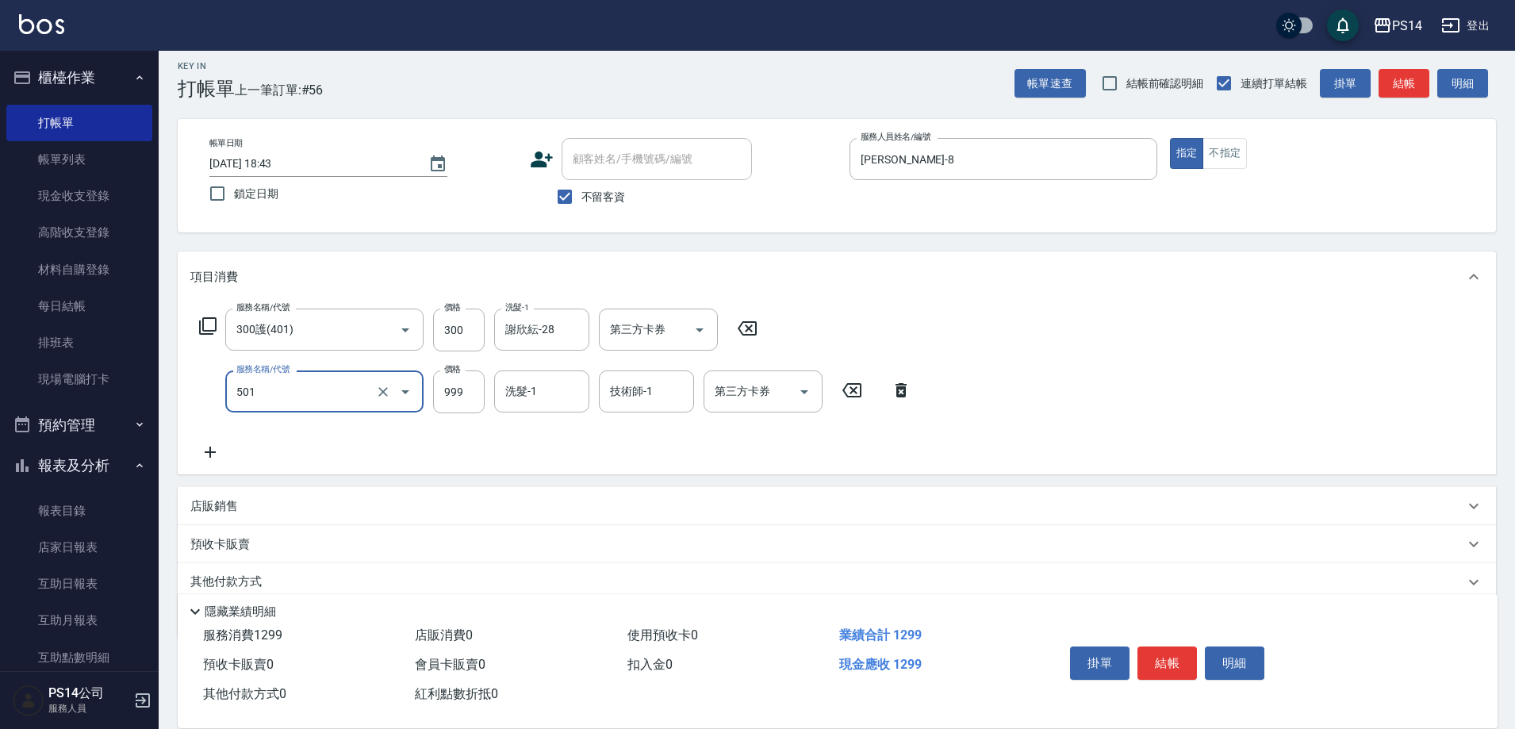
type input "染髮(501)"
type input "1200"
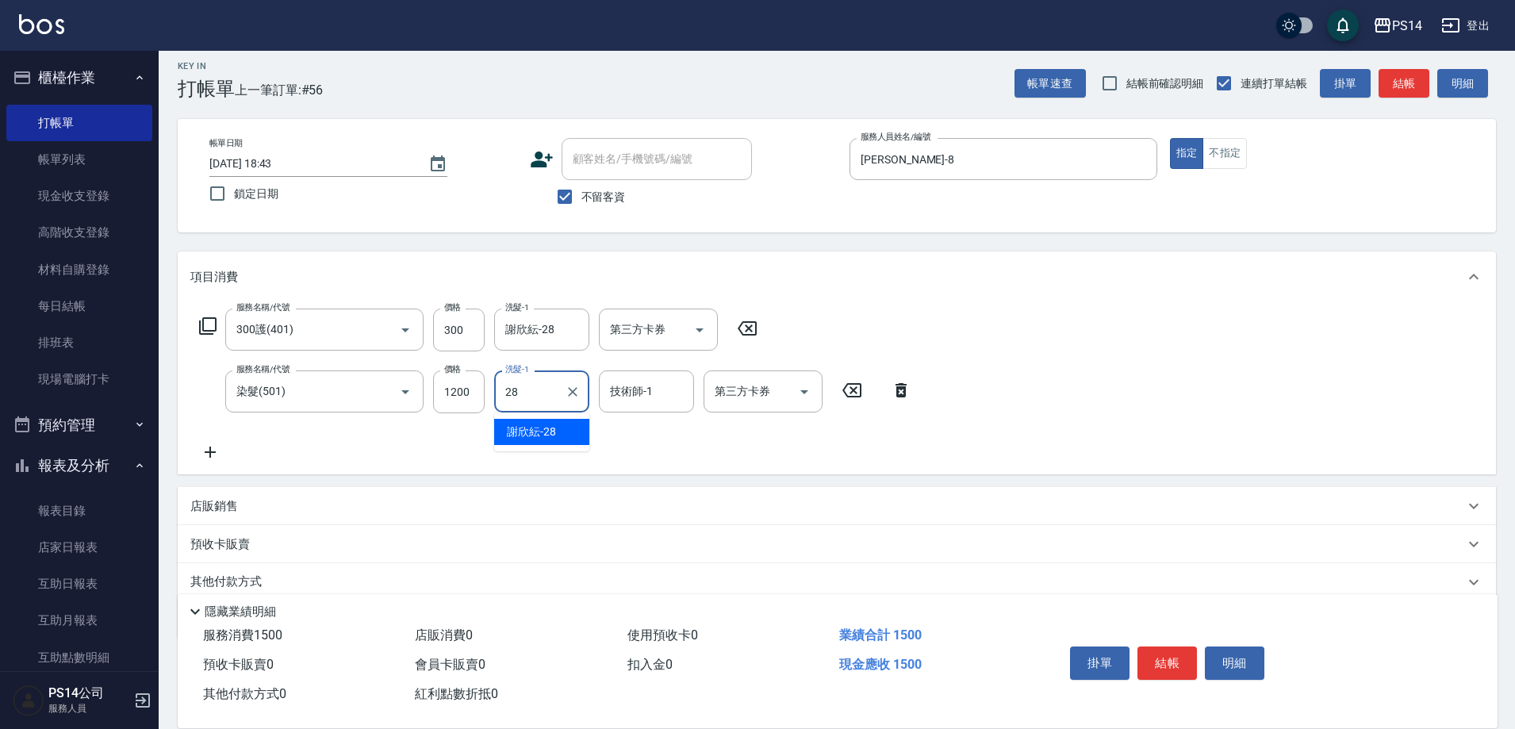
type input "謝欣紜-28"
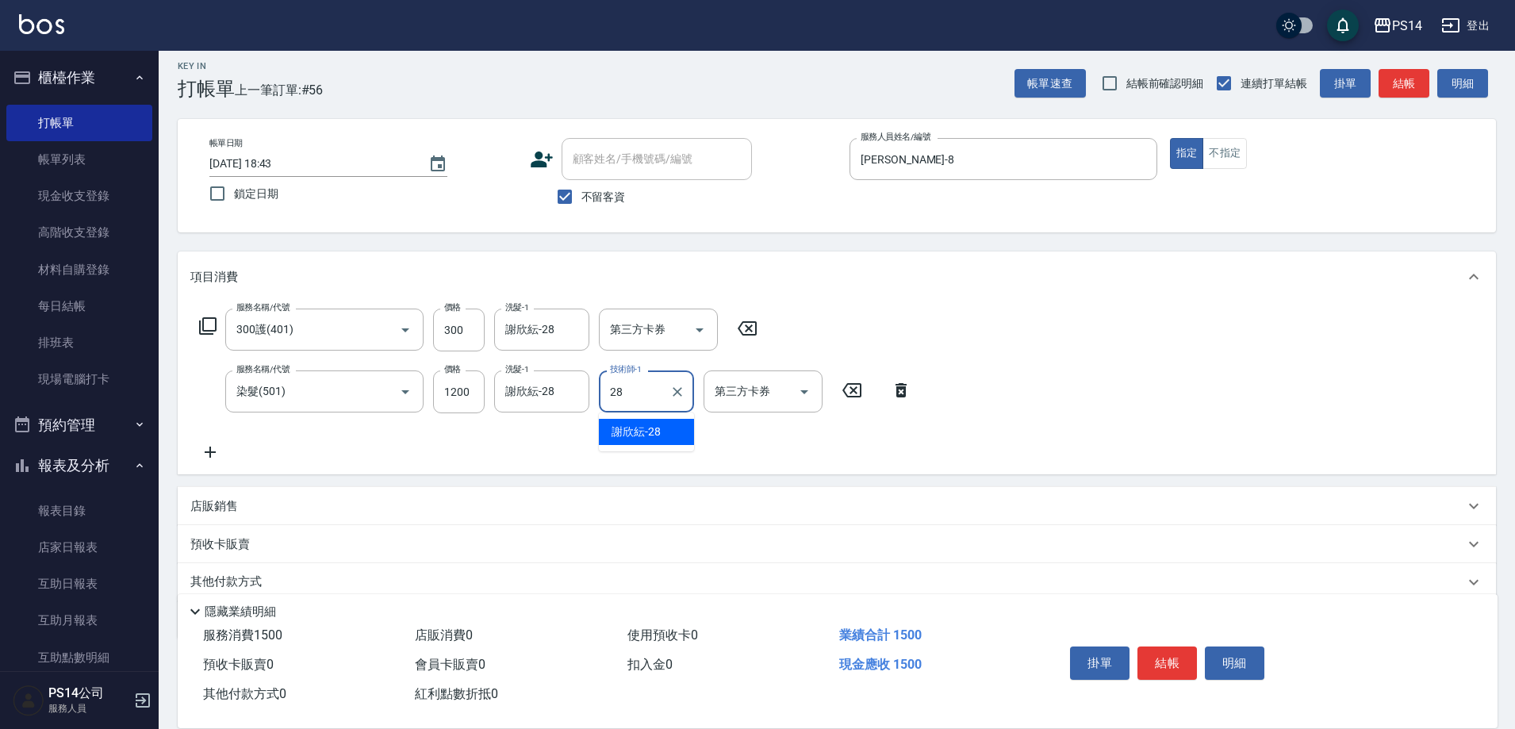
type input "謝欣紜-28"
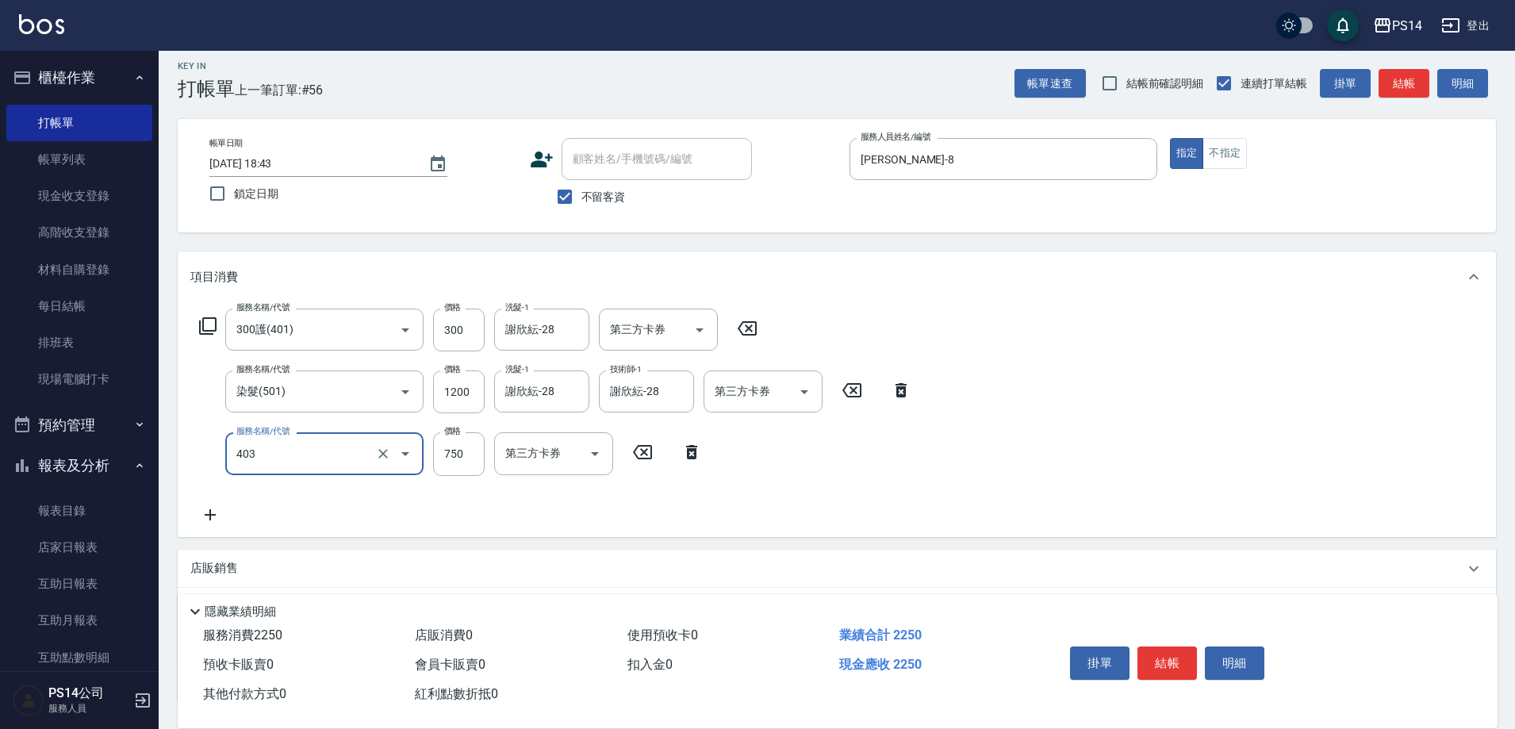
type input "750護(403)"
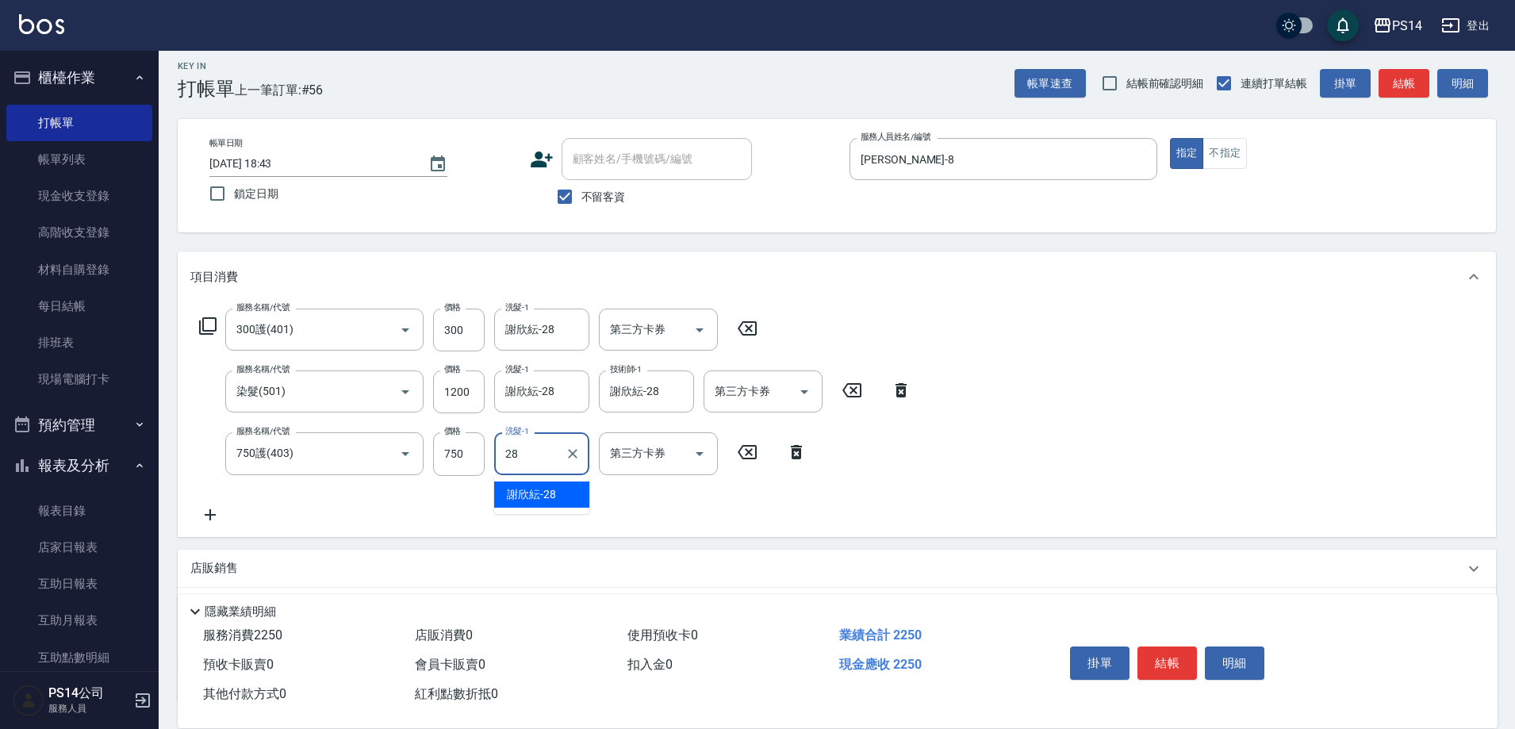
type input "謝欣紜-28"
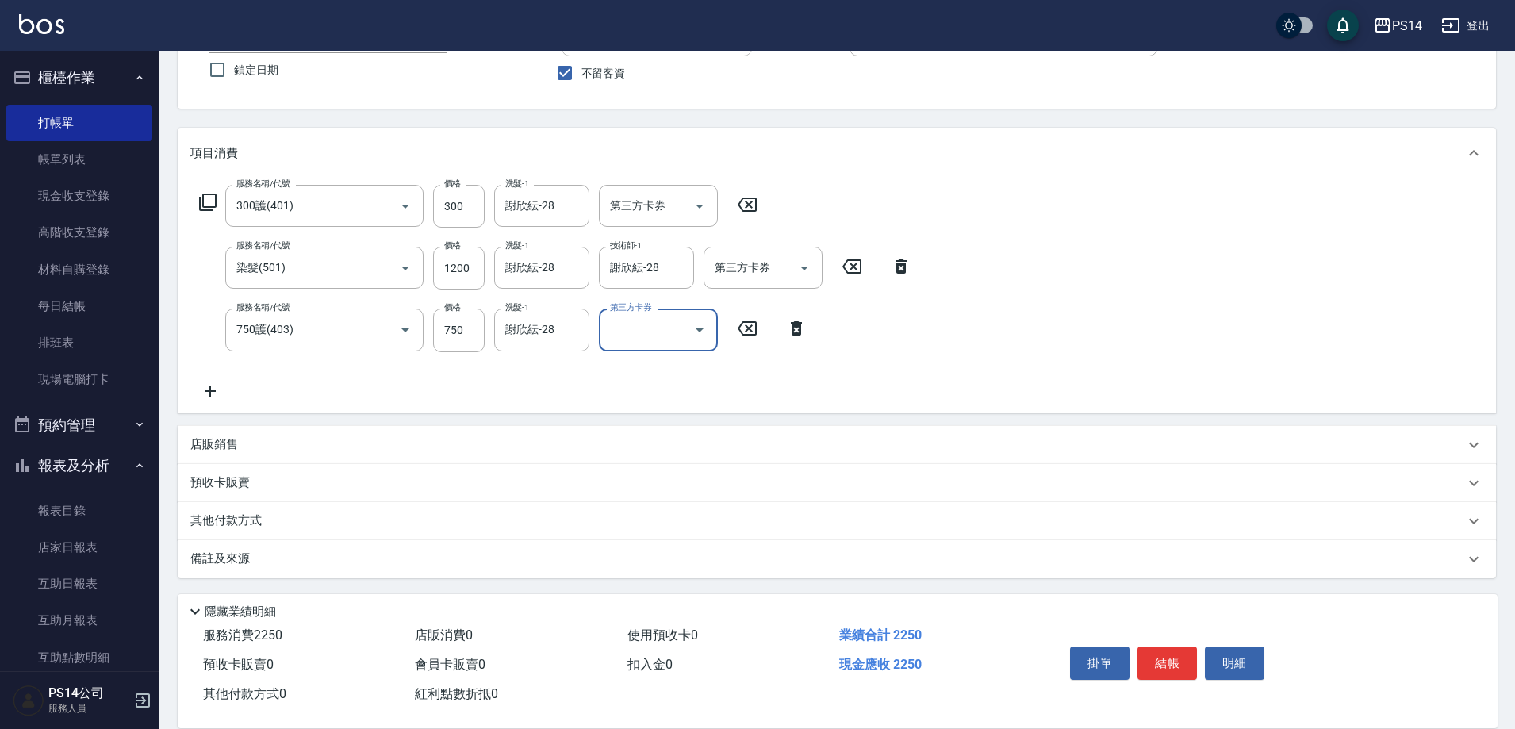
scroll to position [134, 0]
click at [228, 439] on p "店販銷售" at bounding box center [214, 443] width 48 height 17
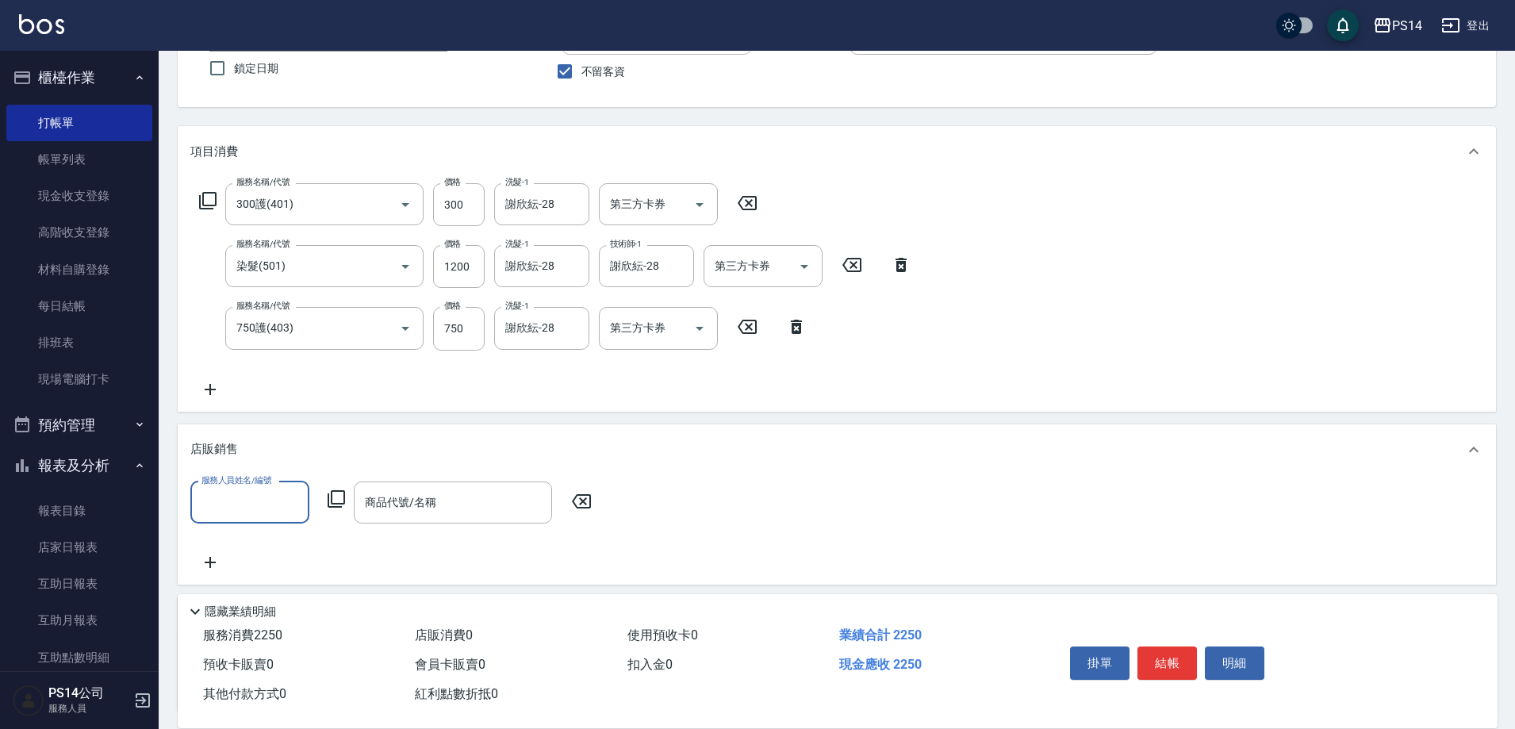
scroll to position [0, 0]
type input "[PERSON_NAME]-8"
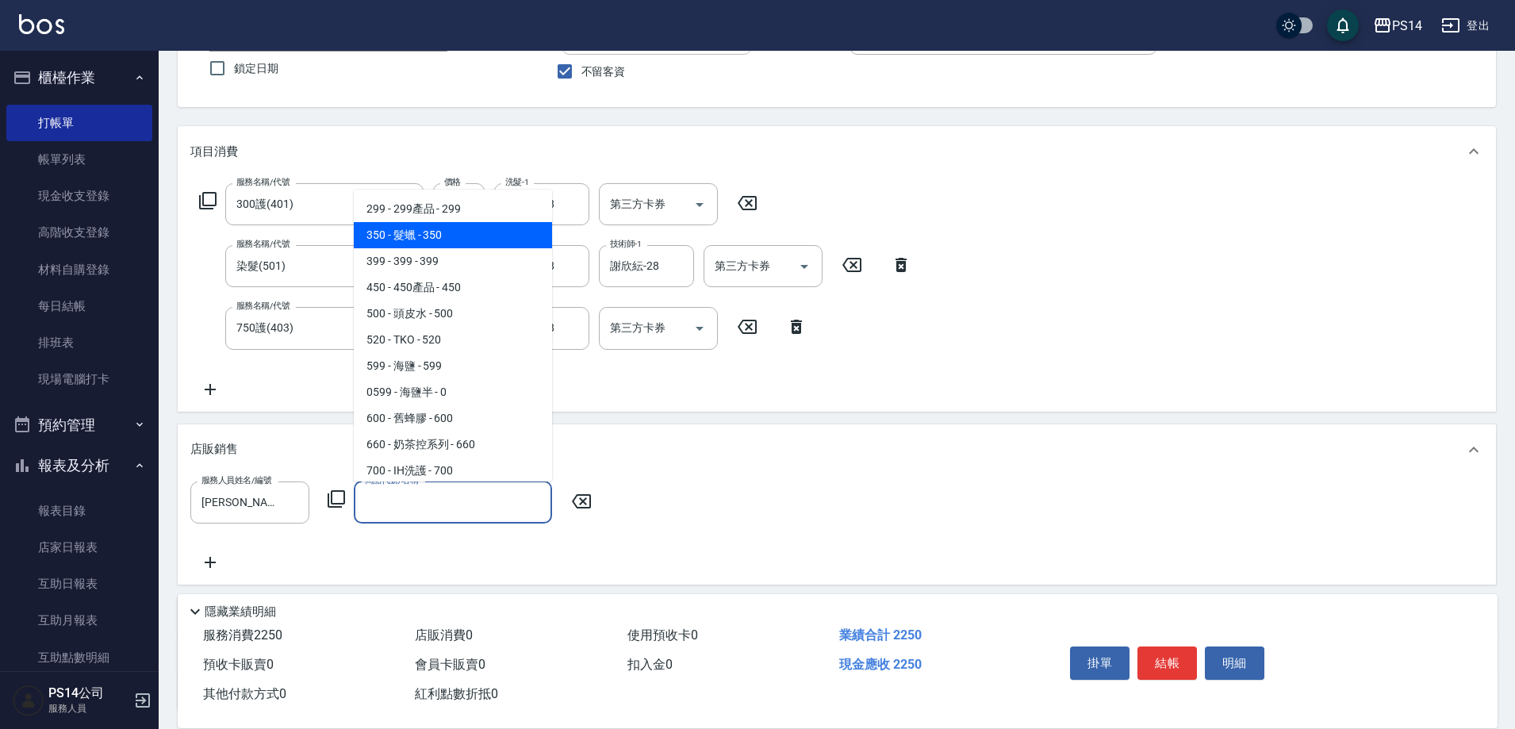
type input "髮蠟"
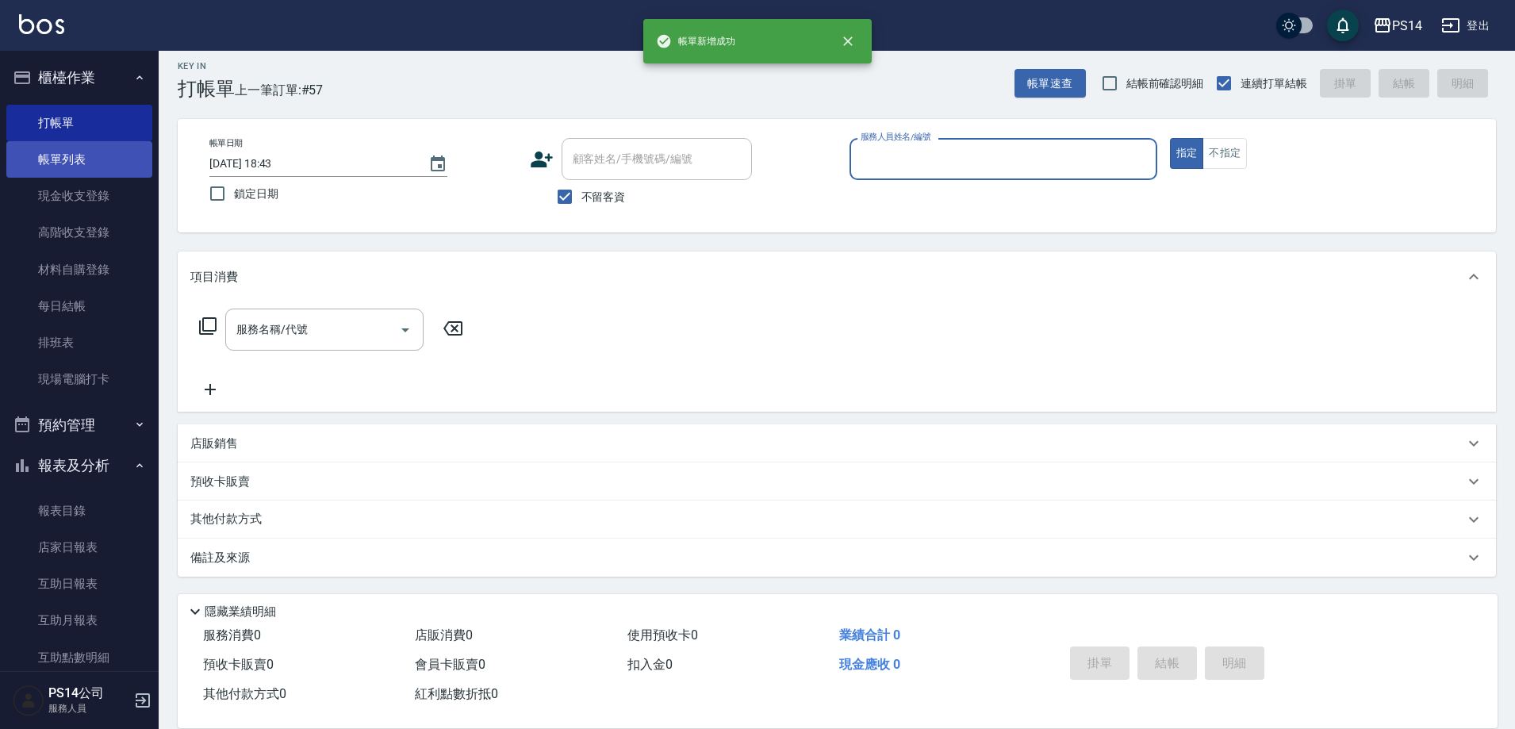
scroll to position [9, 0]
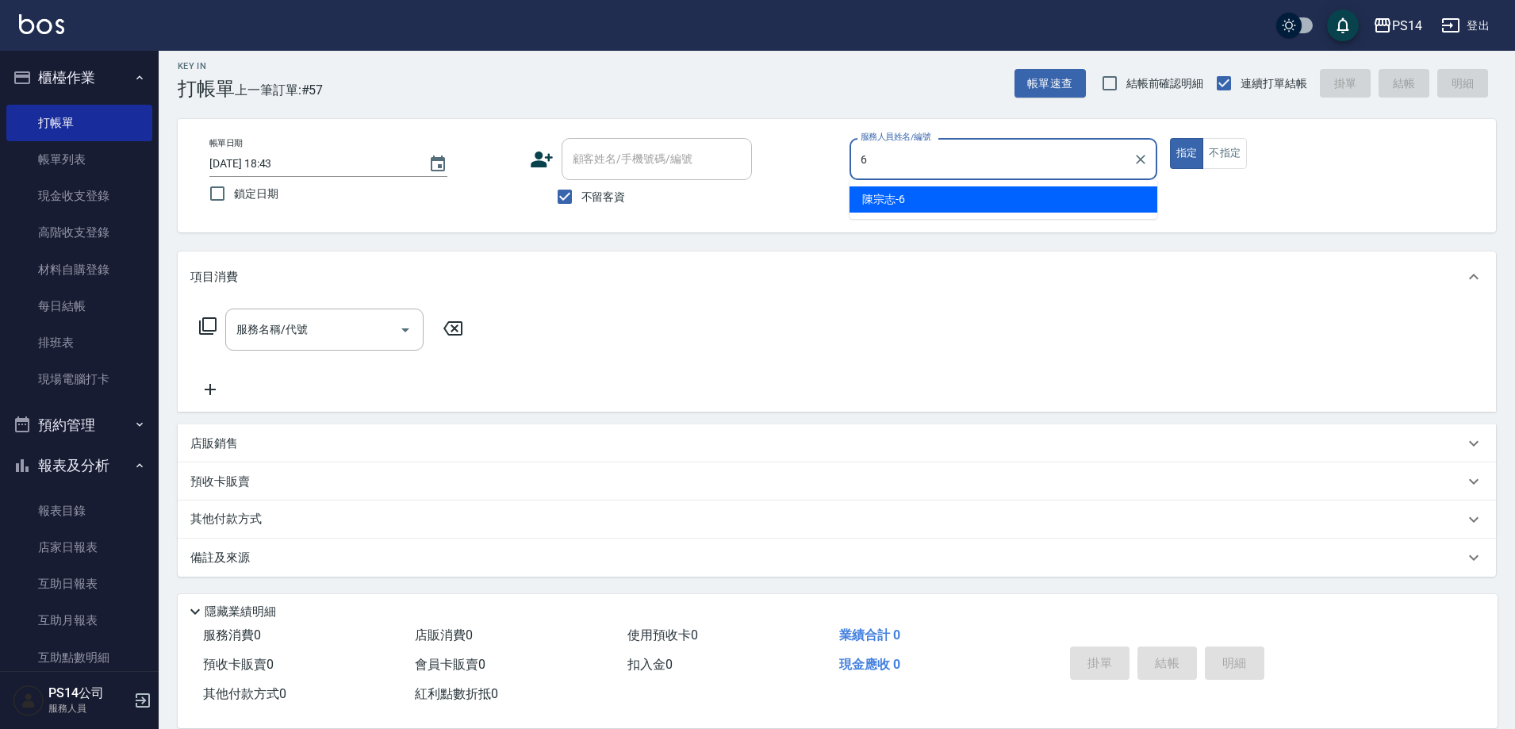
type input "陳宗志-6"
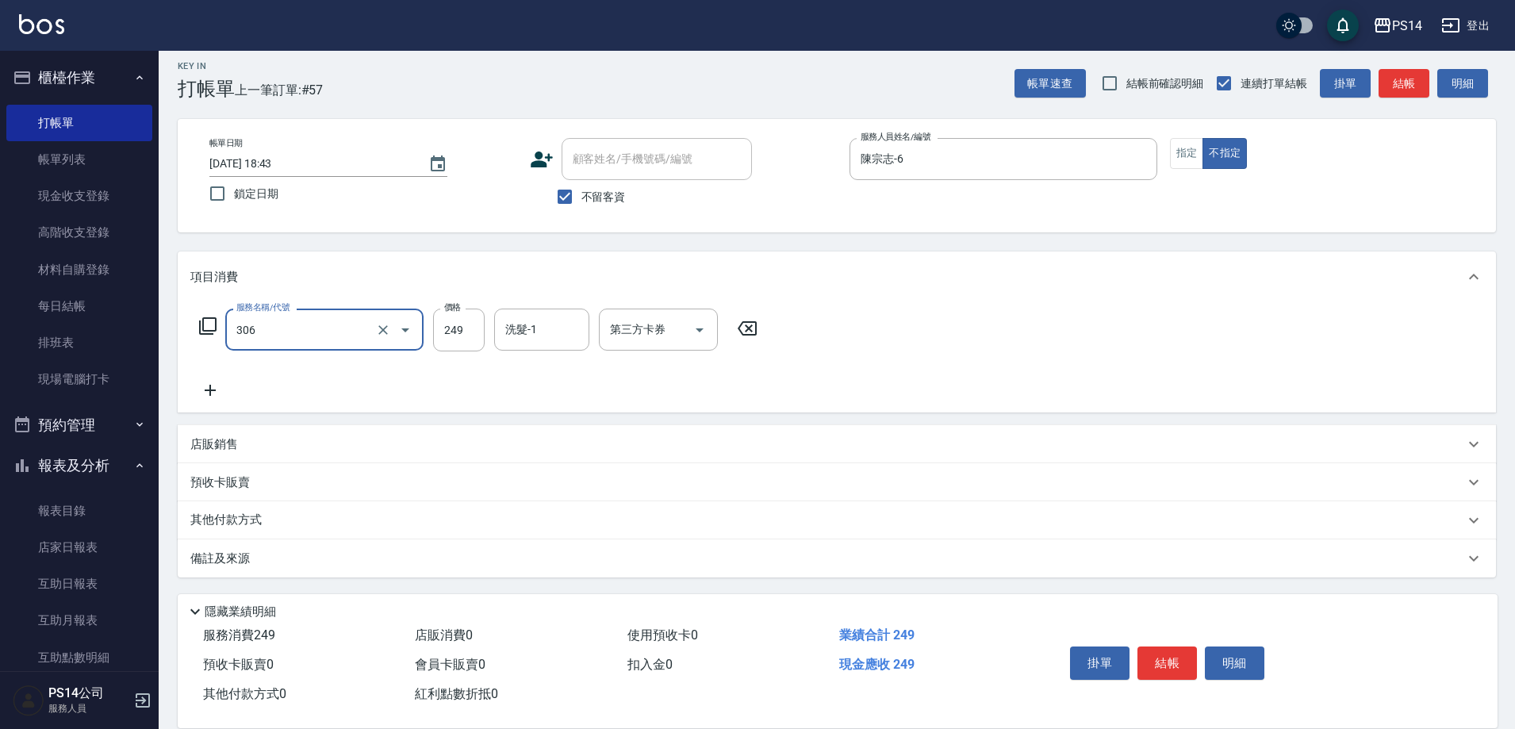
type input "剪髮(306)"
type input "李祥君 -37"
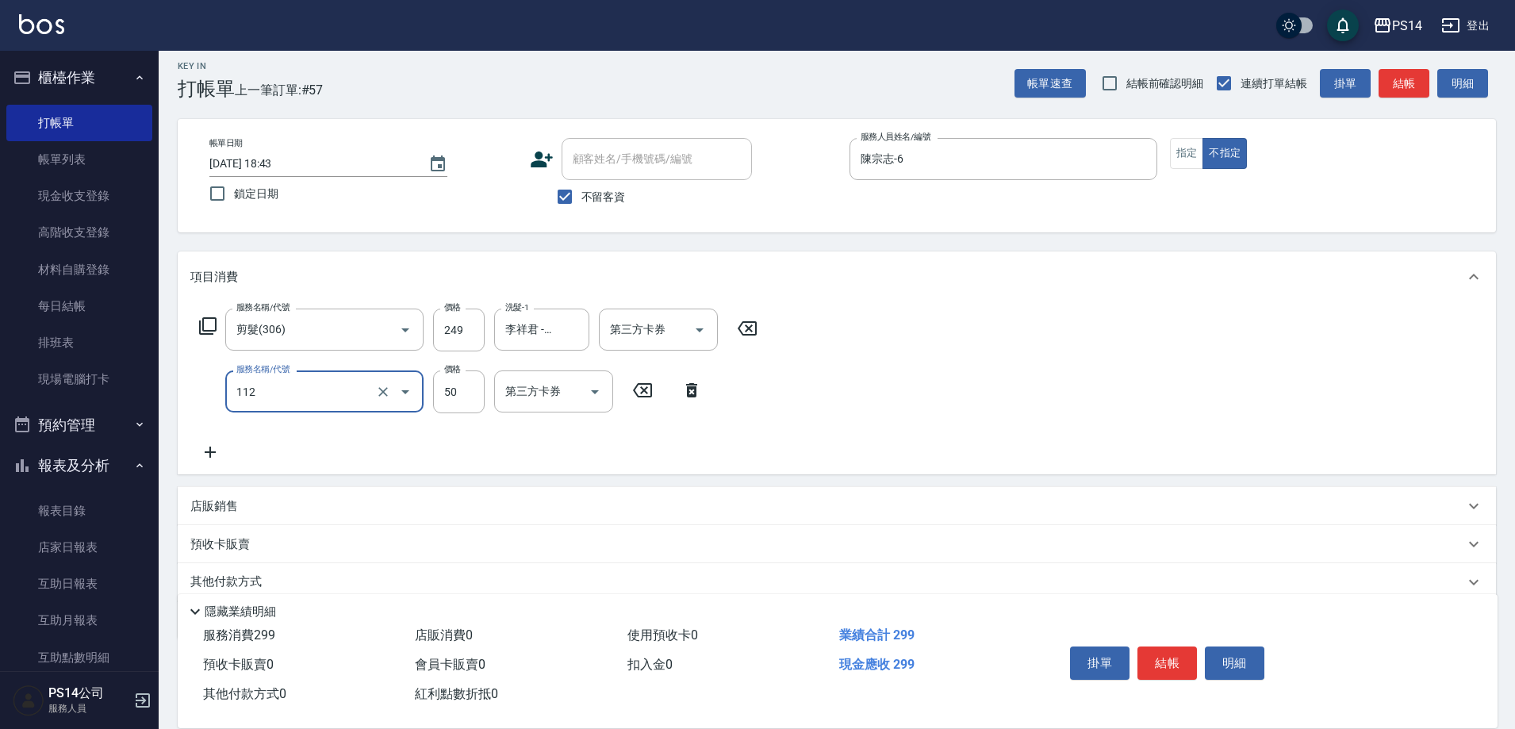
type input "精油50(112)"
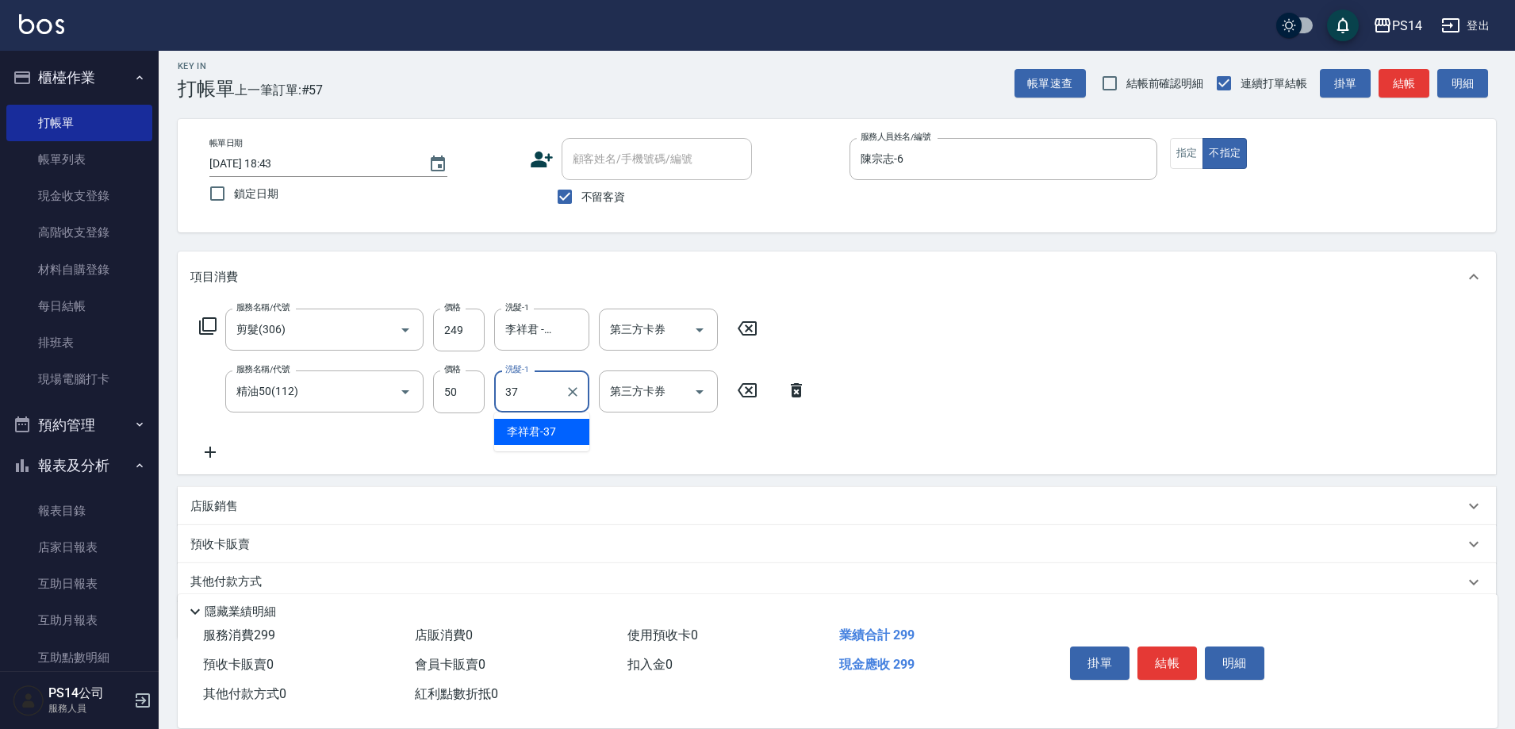
type input "李祥君 -37"
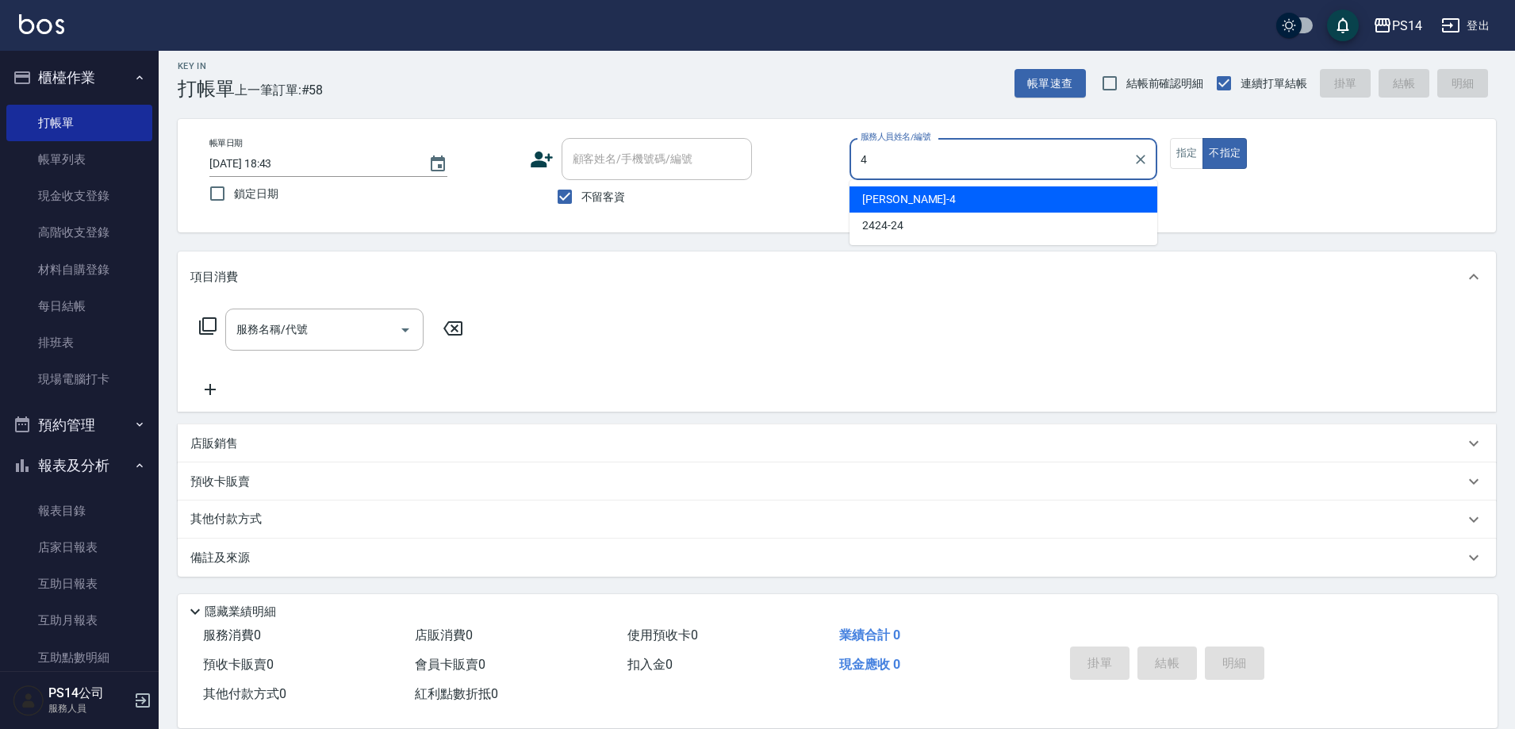
type input "[PERSON_NAME]-4"
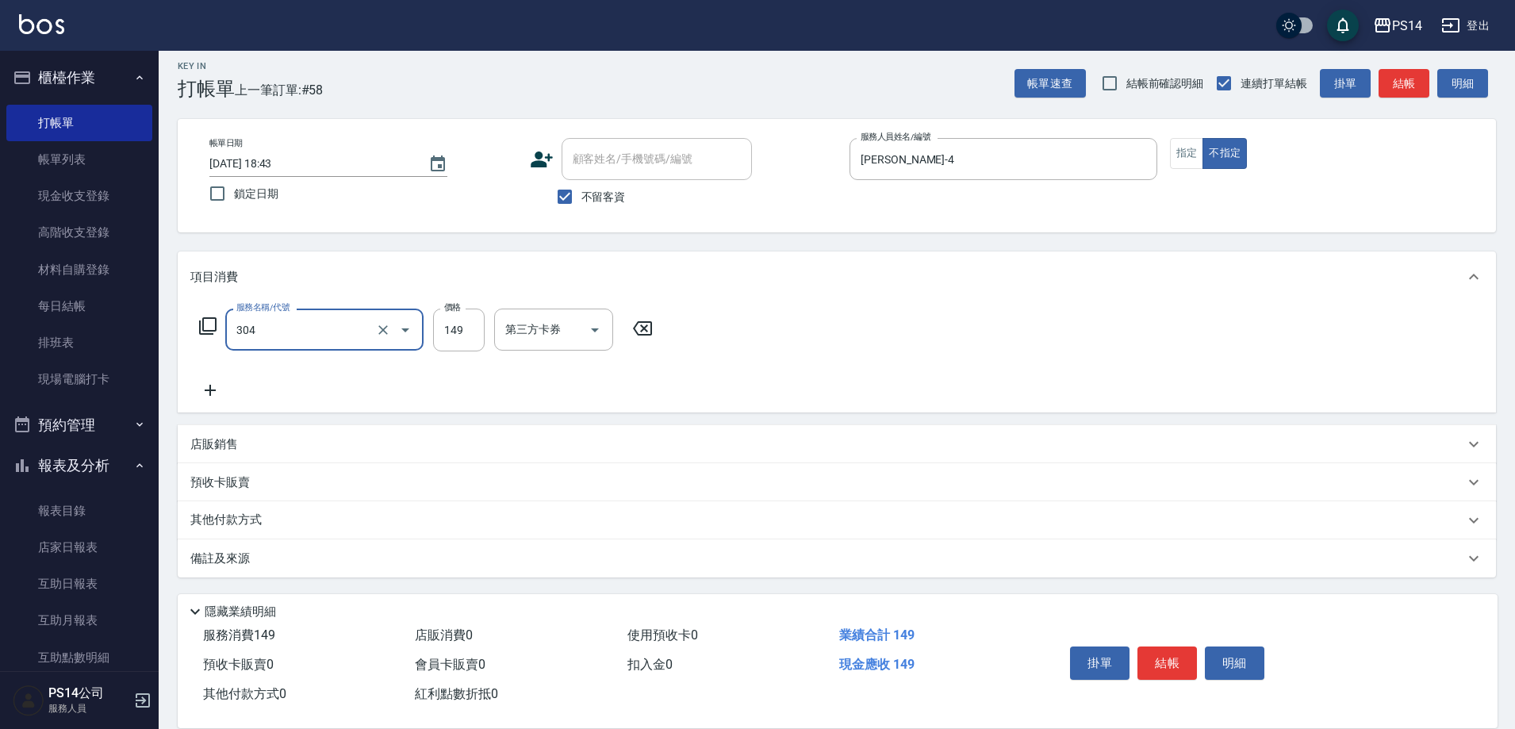
type input "剪髮(304)"
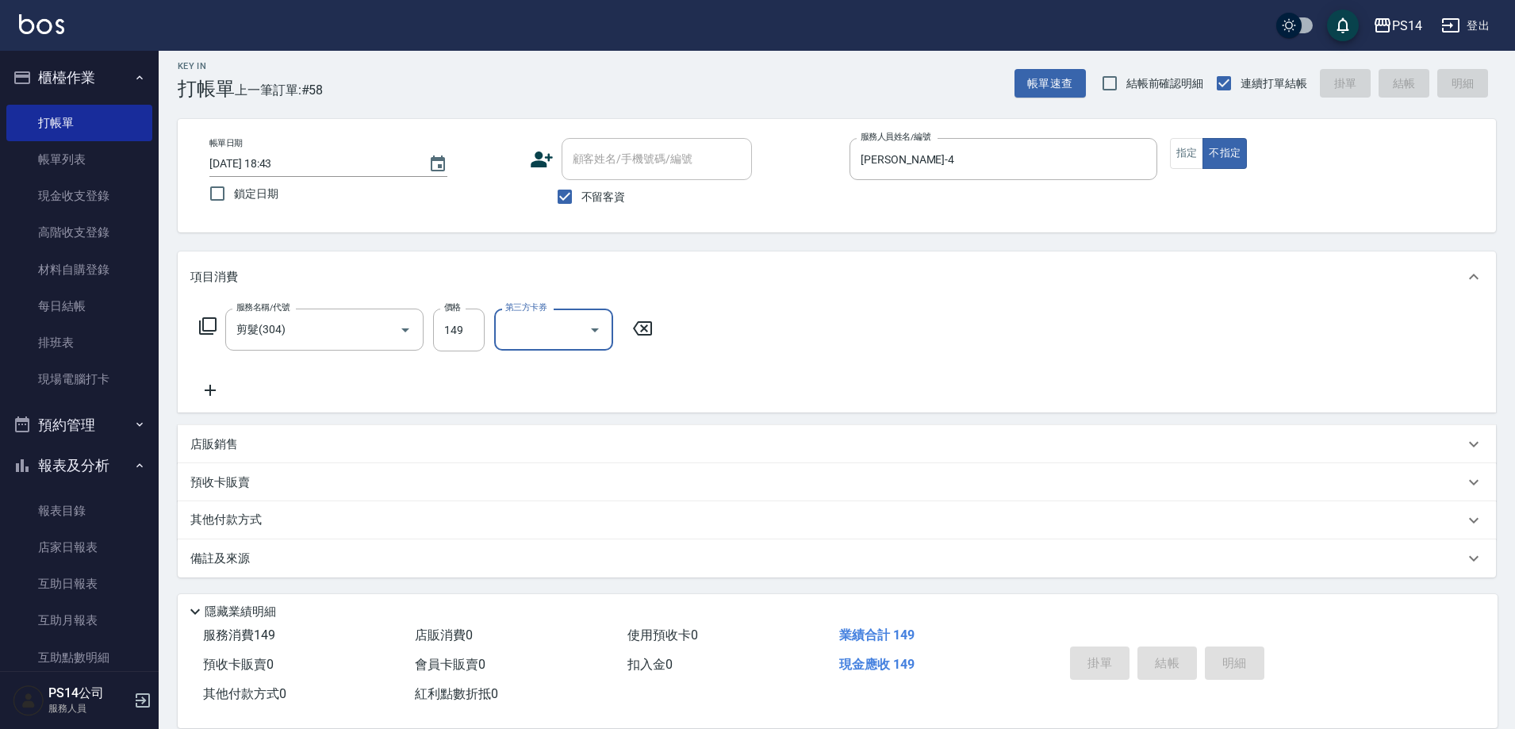
type input "[DATE] 18:44"
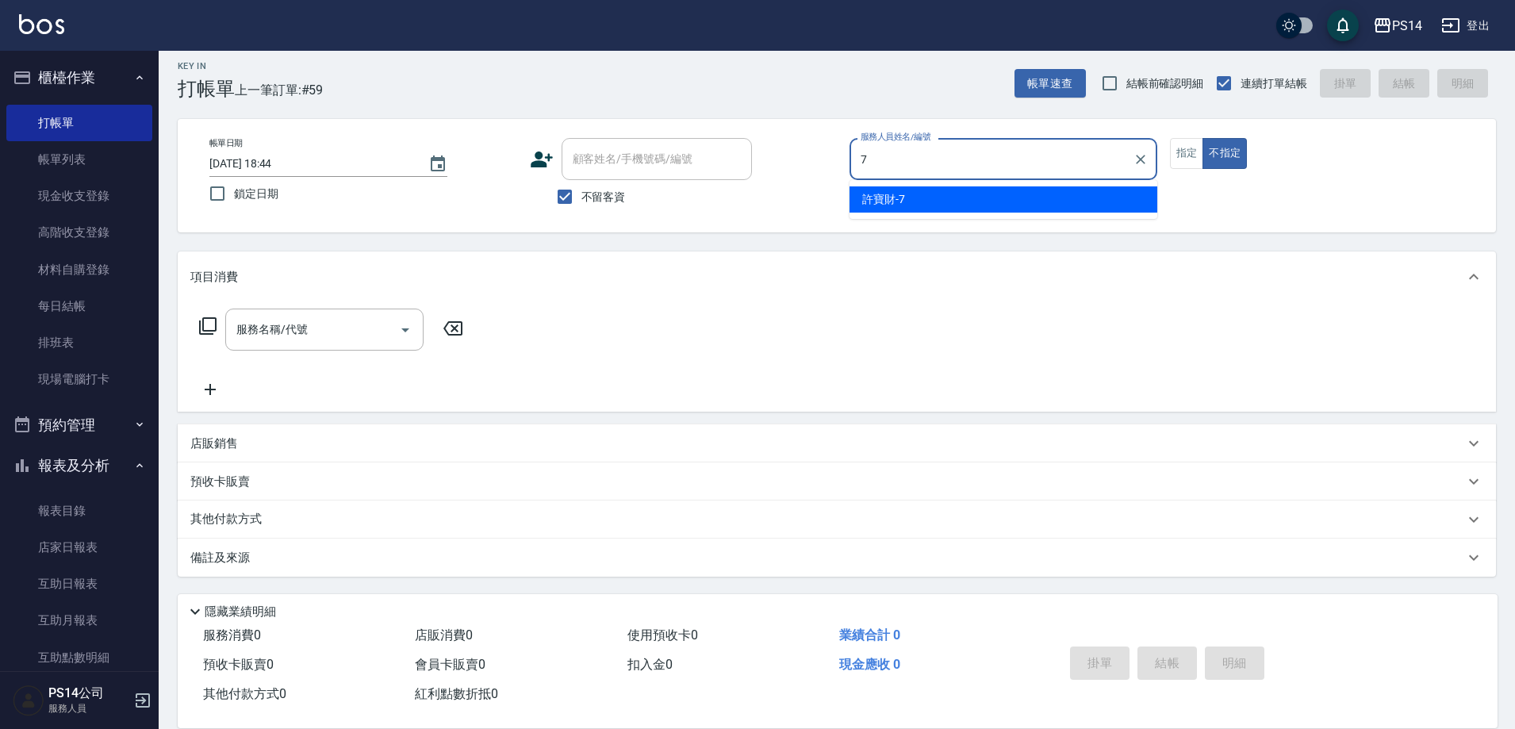
type input "許寶財-7"
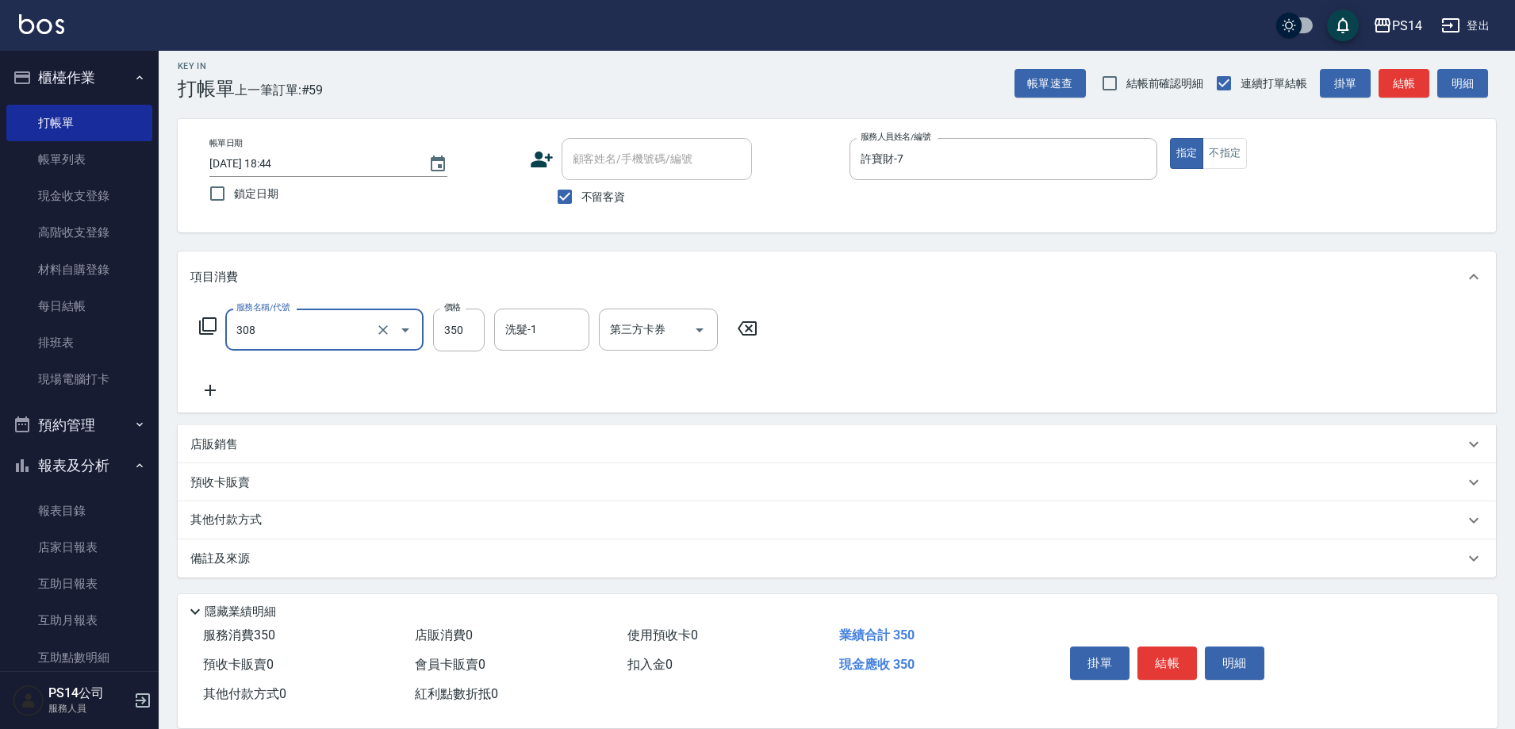
type input "洗+剪(308)"
type input "[PERSON_NAME]-26"
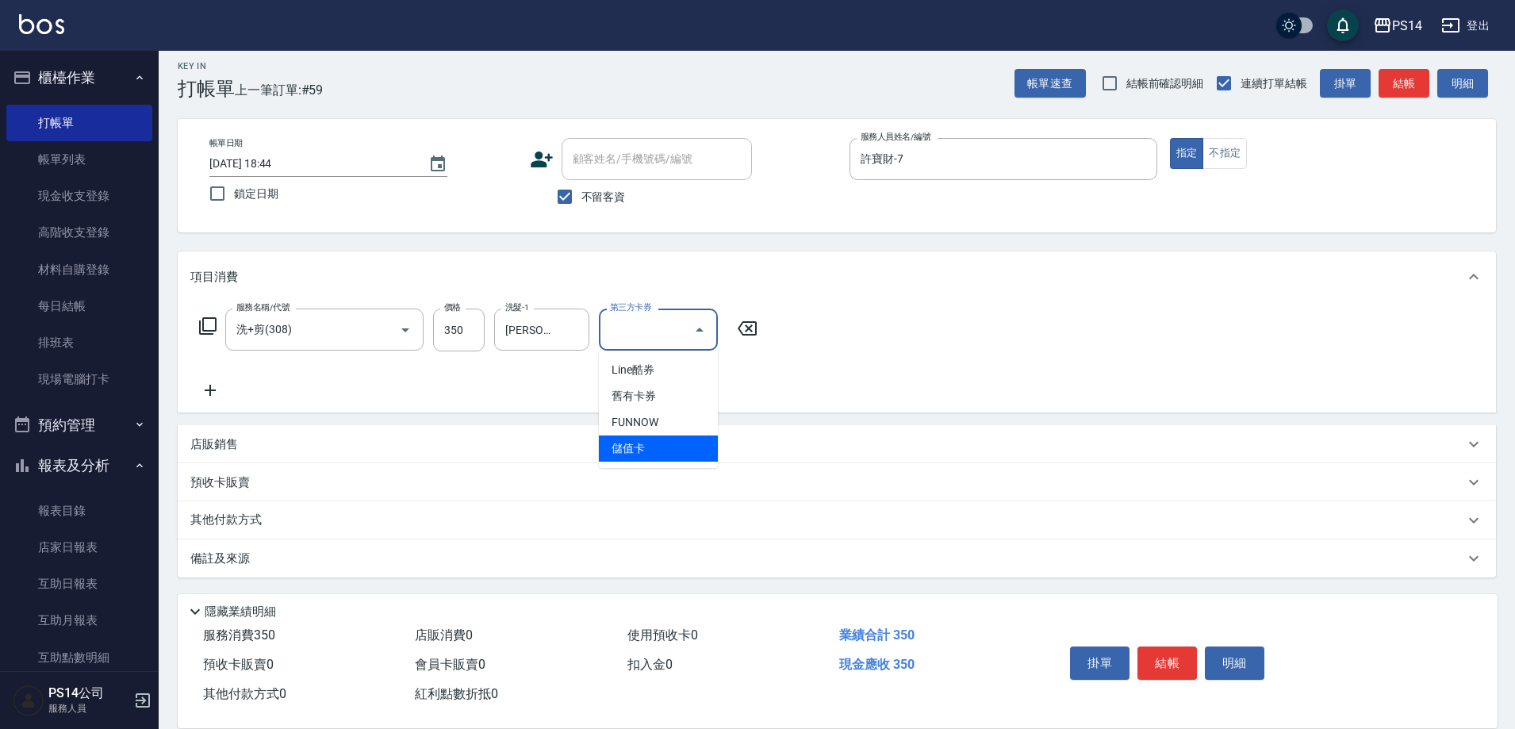
type input "儲值卡"
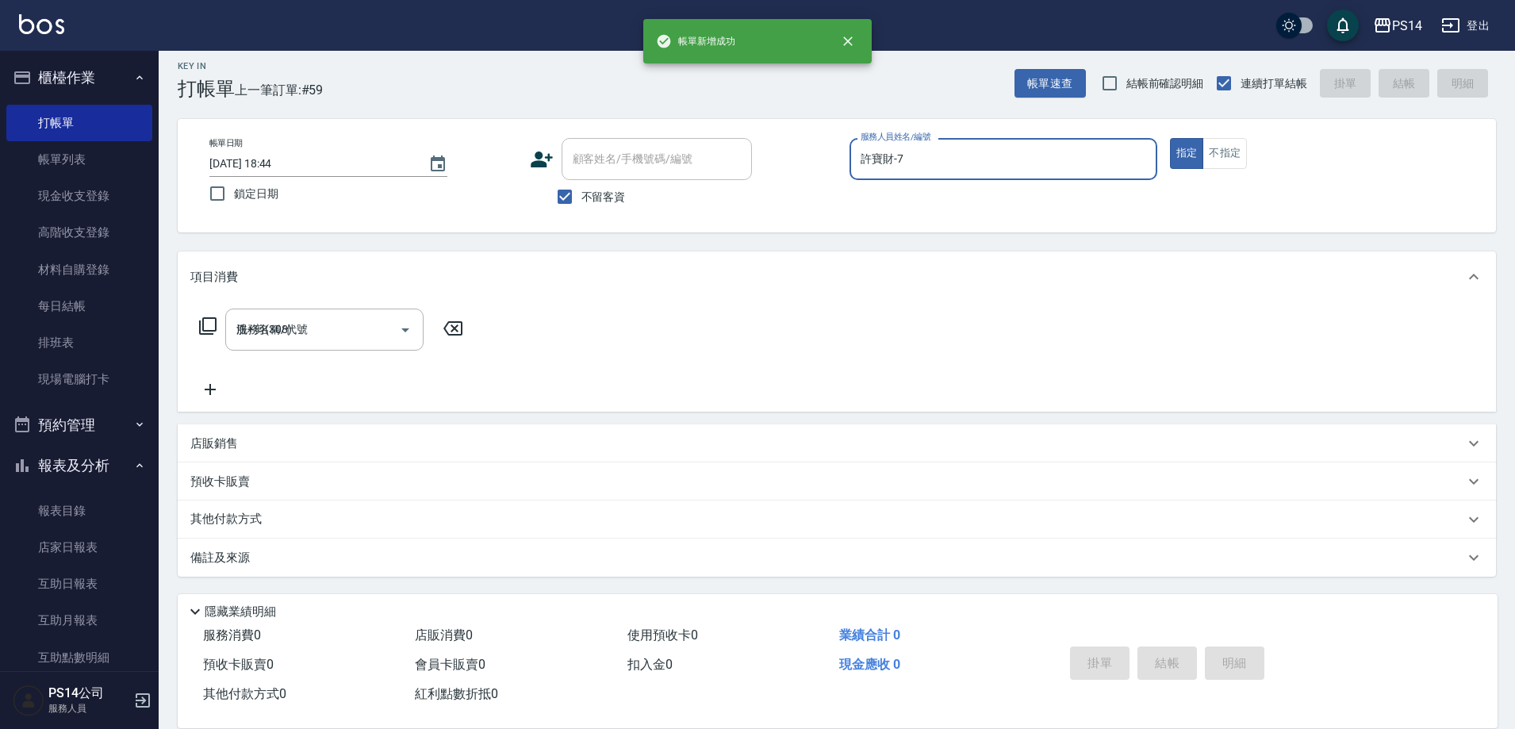
type input "[DATE] 18:46"
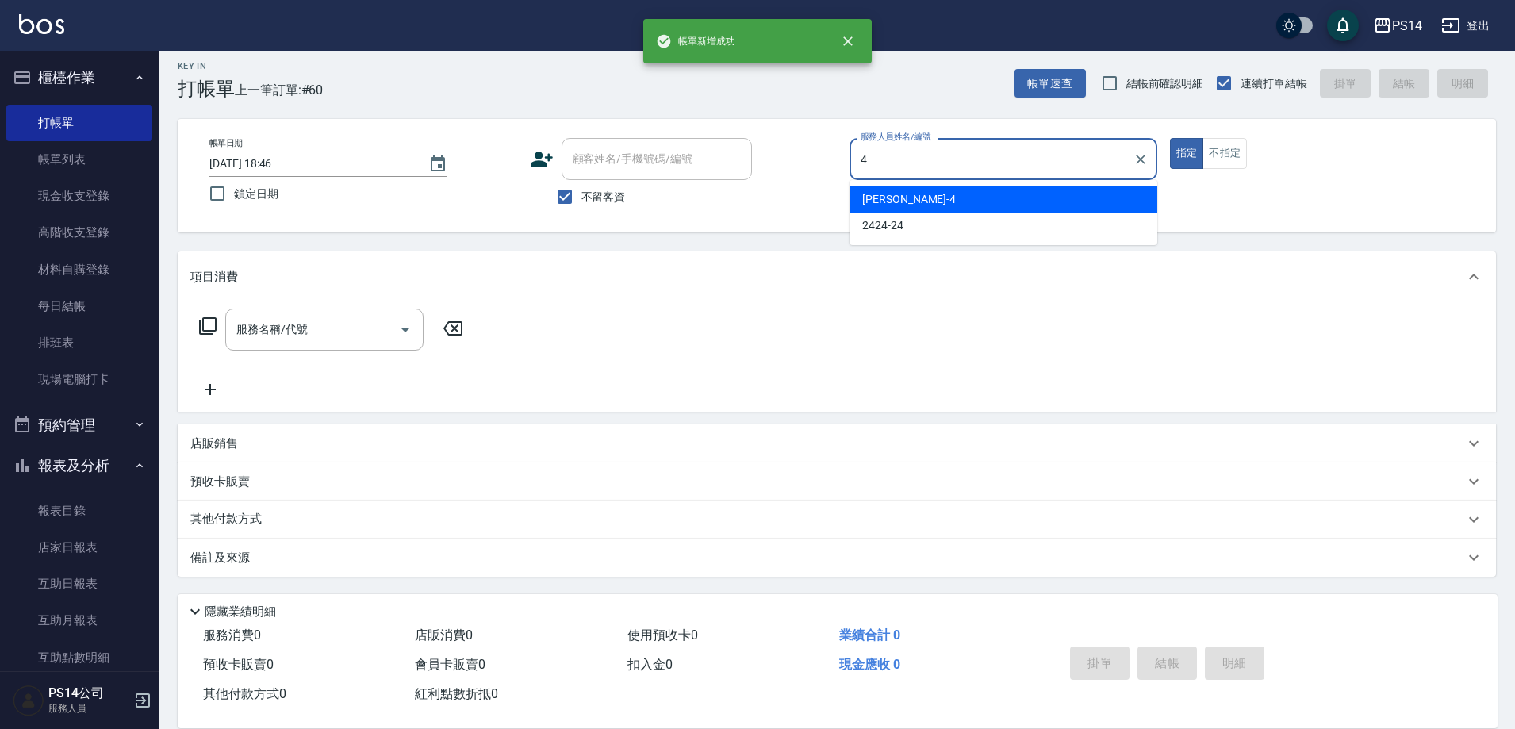
type input "[PERSON_NAME]-4"
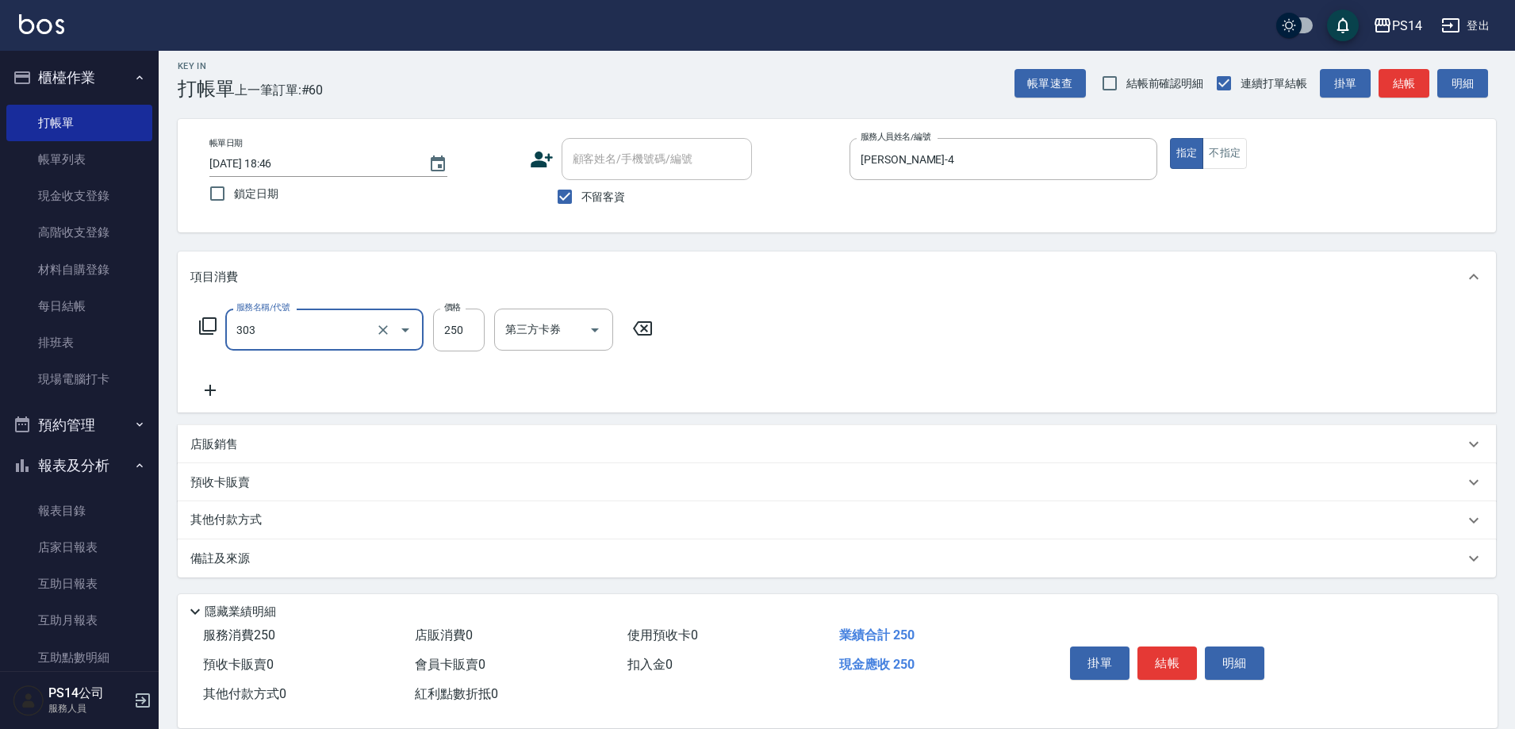
type input "剪髮(303)"
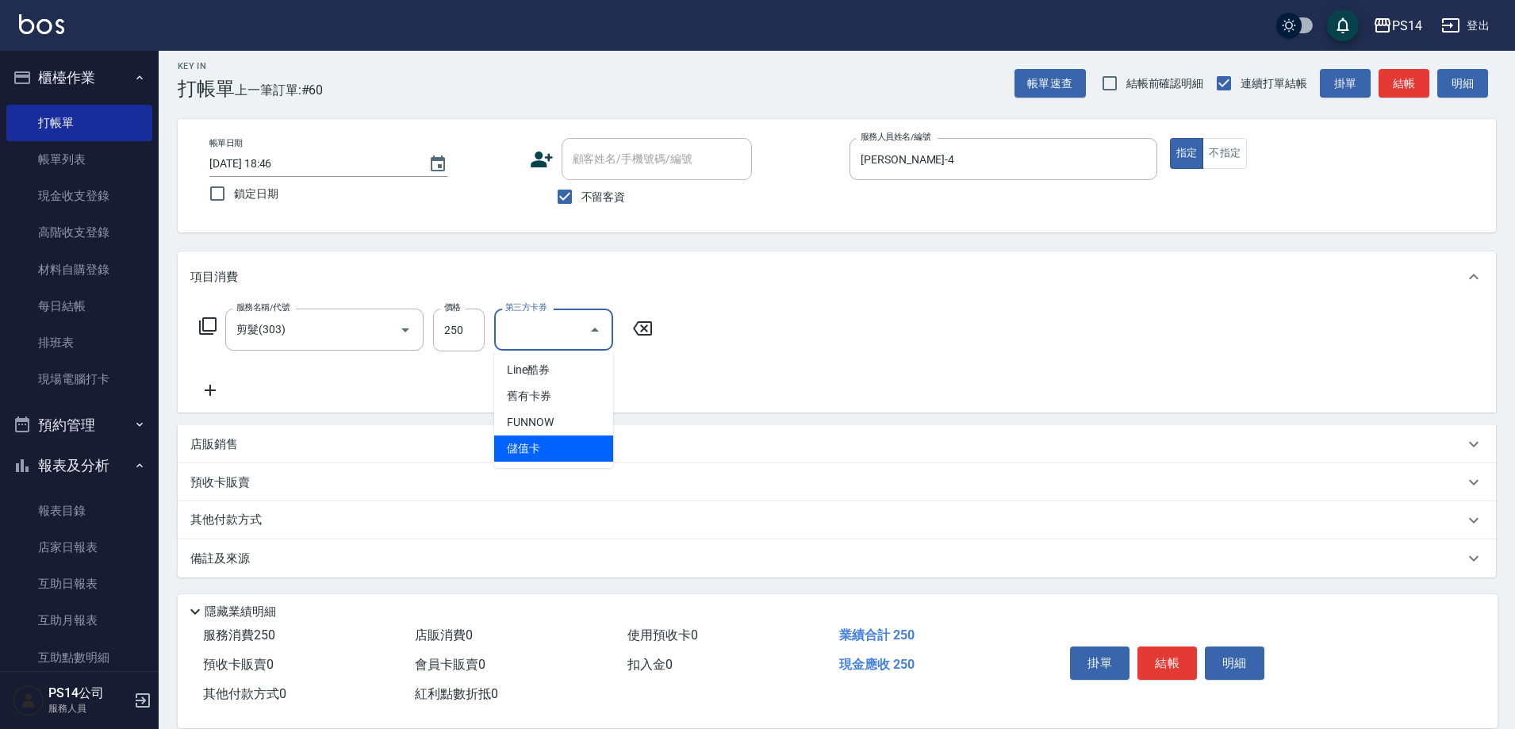
type input "儲值卡"
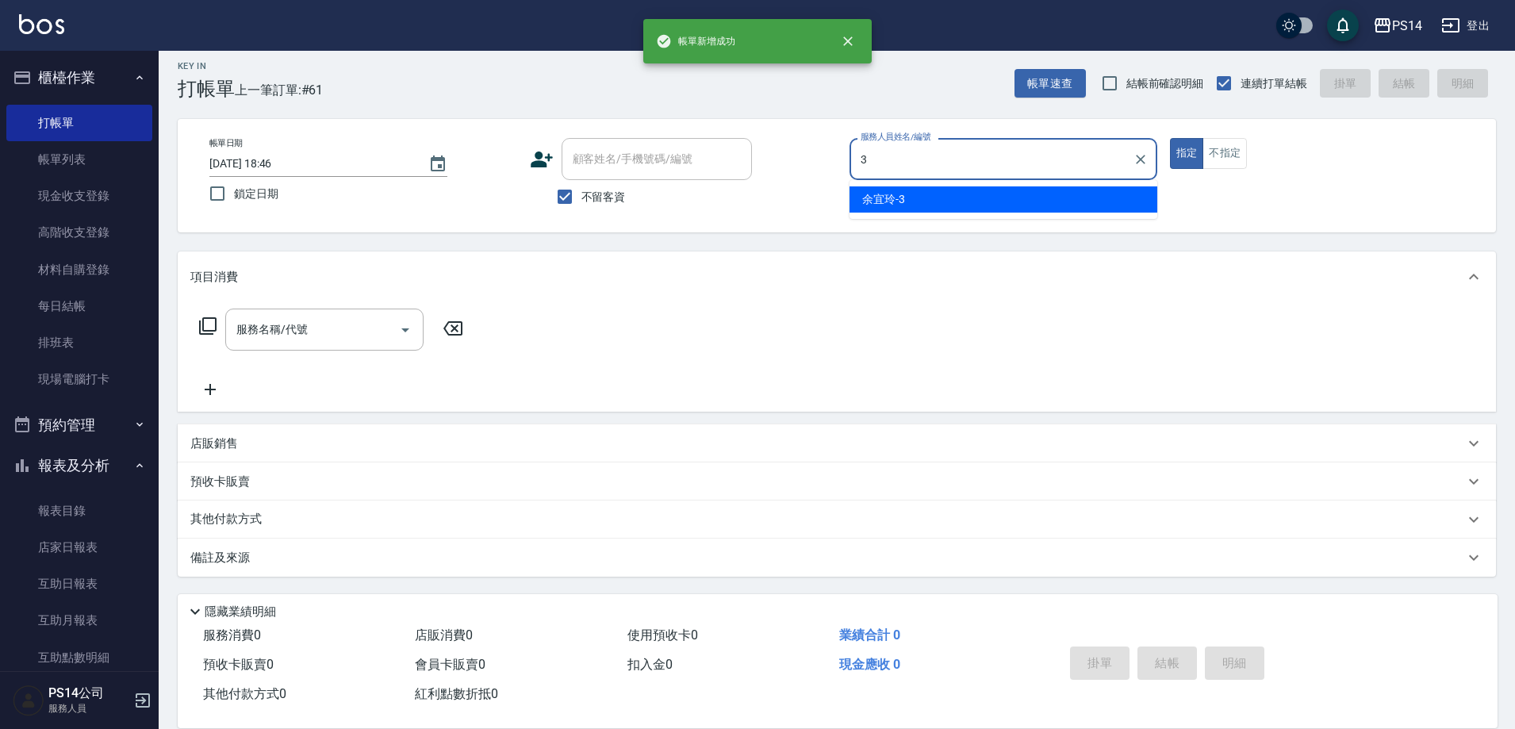
type input "余宜玲-3"
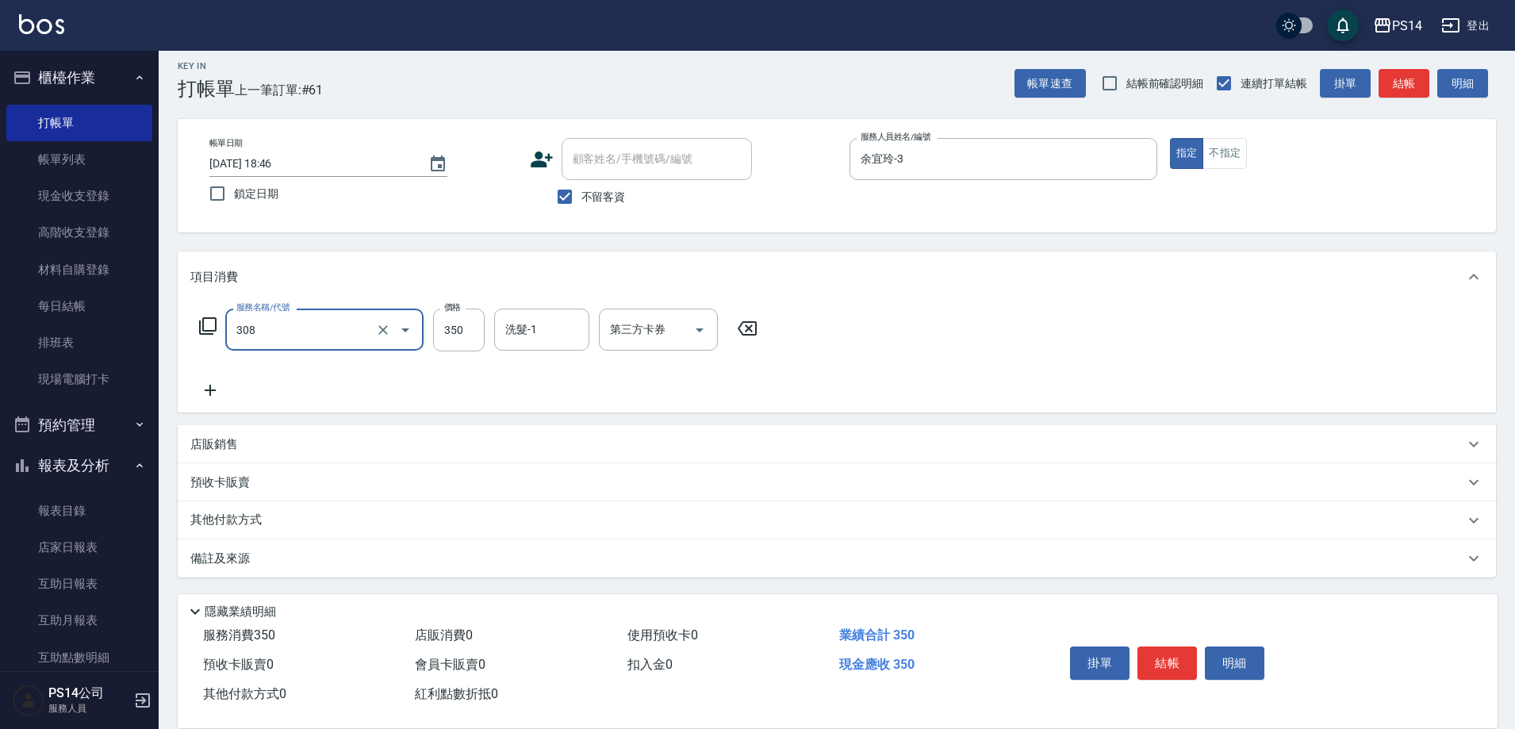
type input "洗+剪(308)"
type input "李祥君 -37"
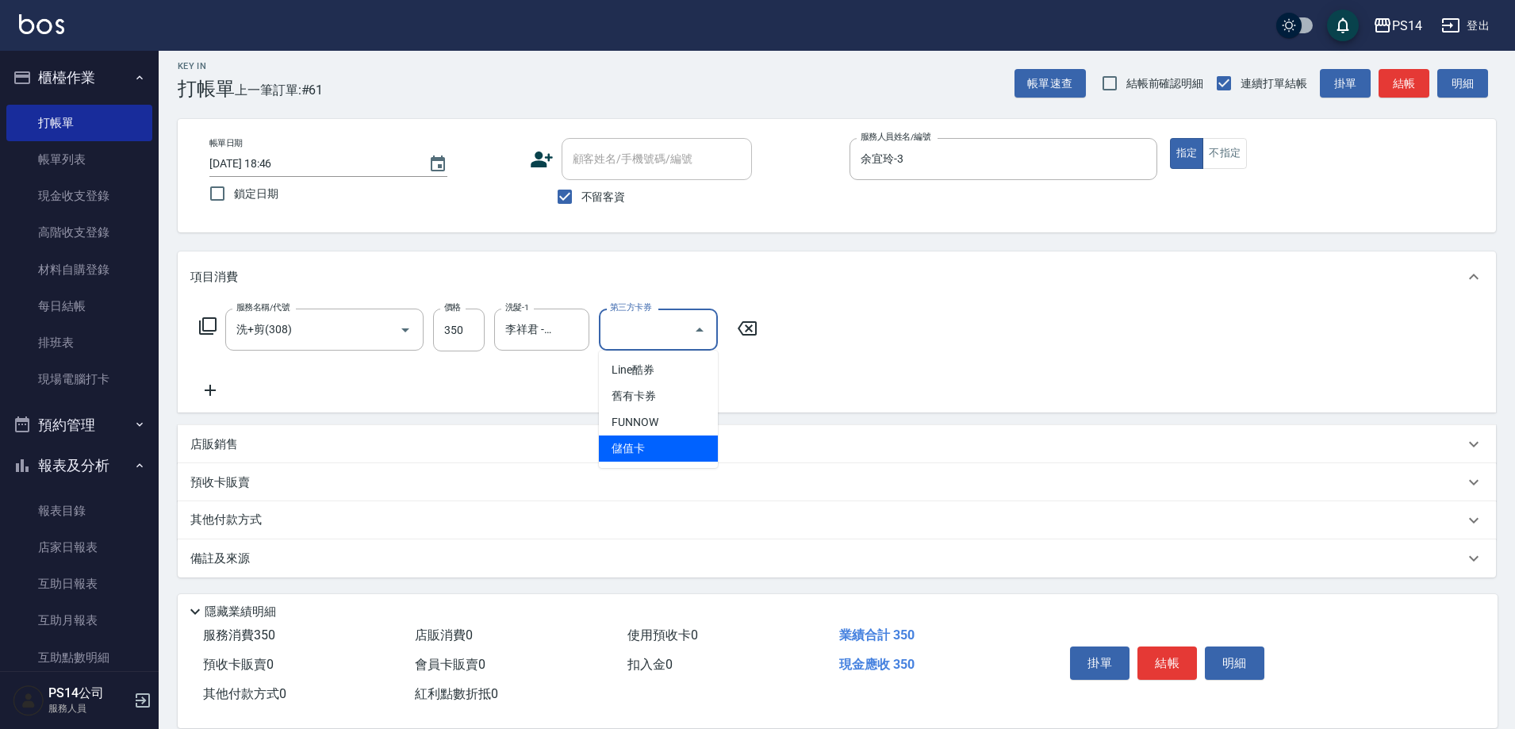
type input "儲值卡"
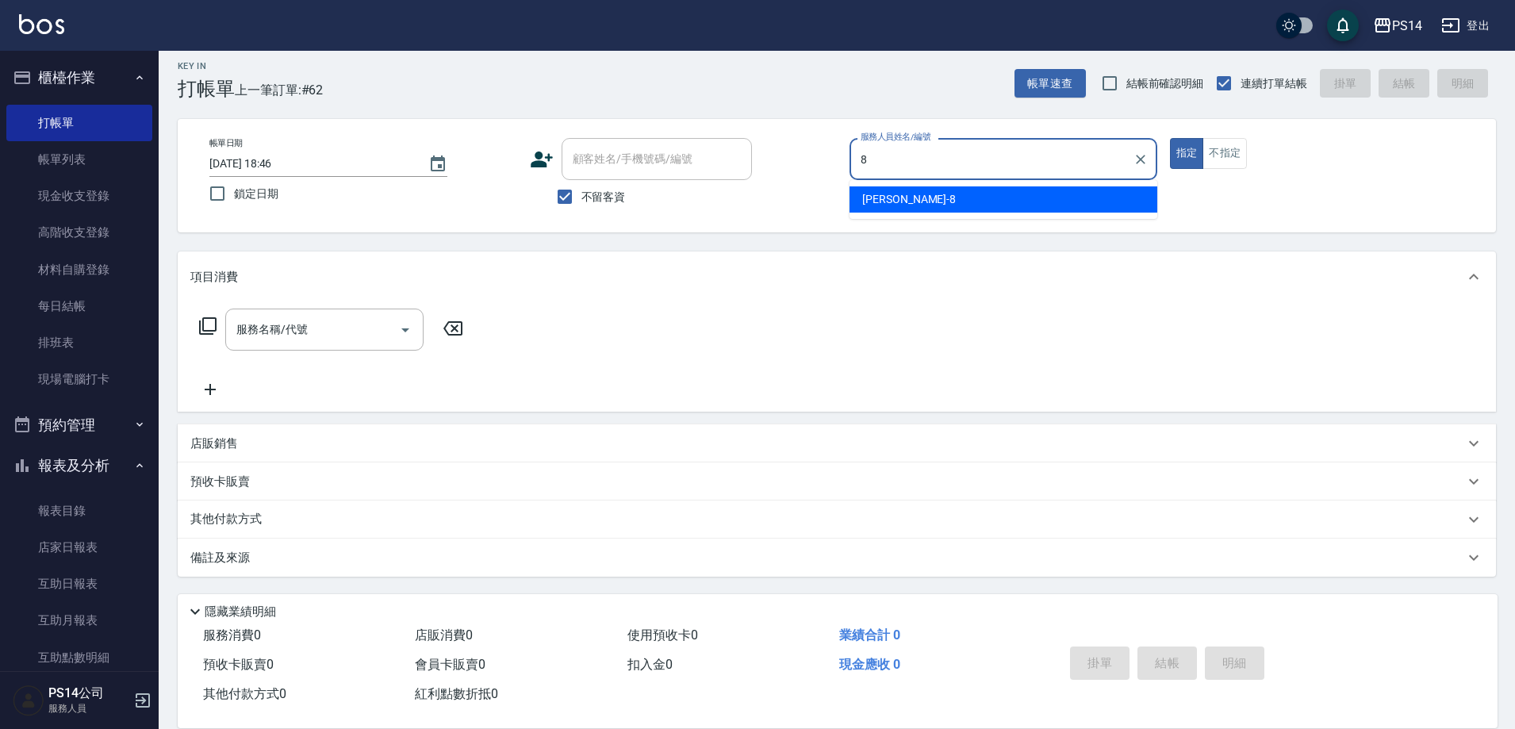
type input "[PERSON_NAME]-8"
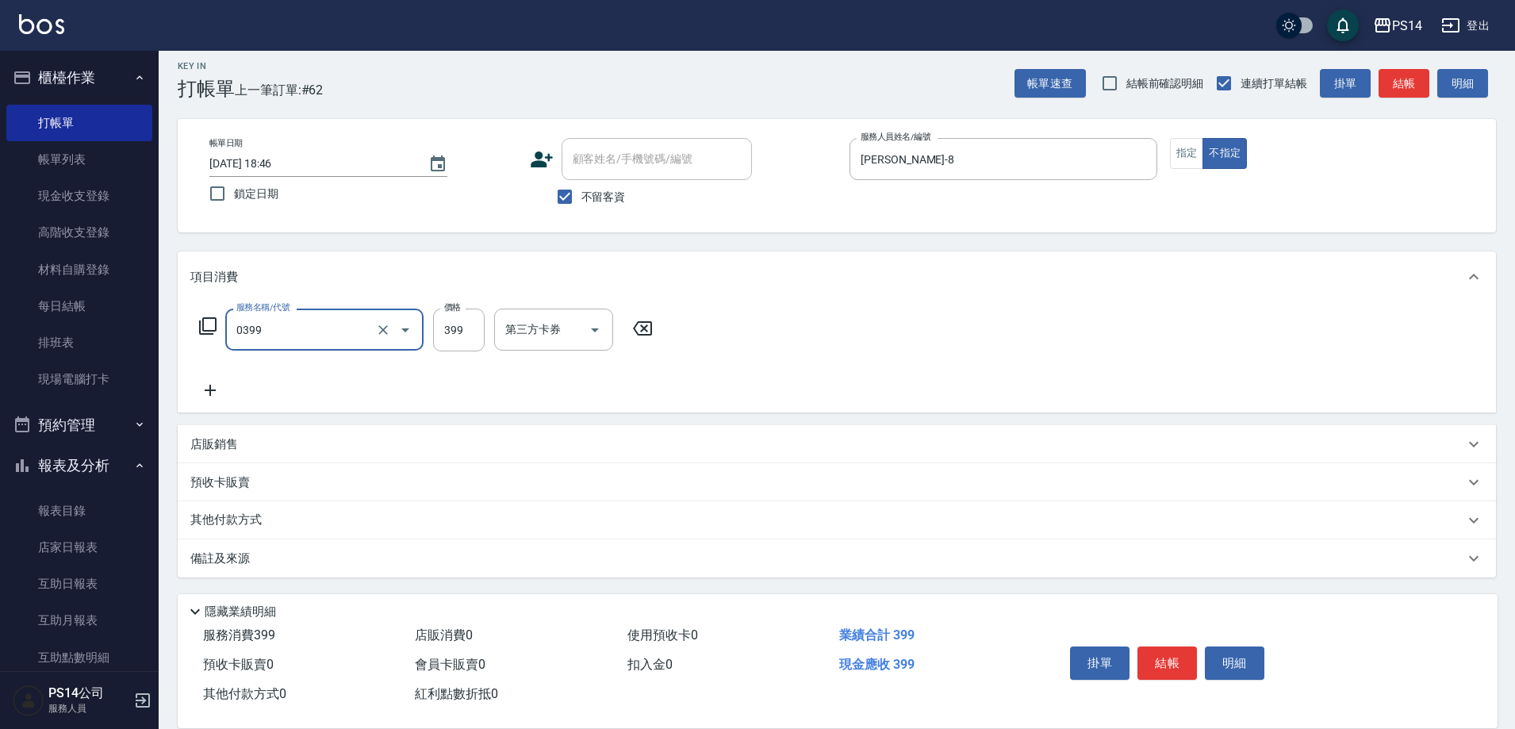
type input "海鹽399(0399)"
type input "陳羿淇-17"
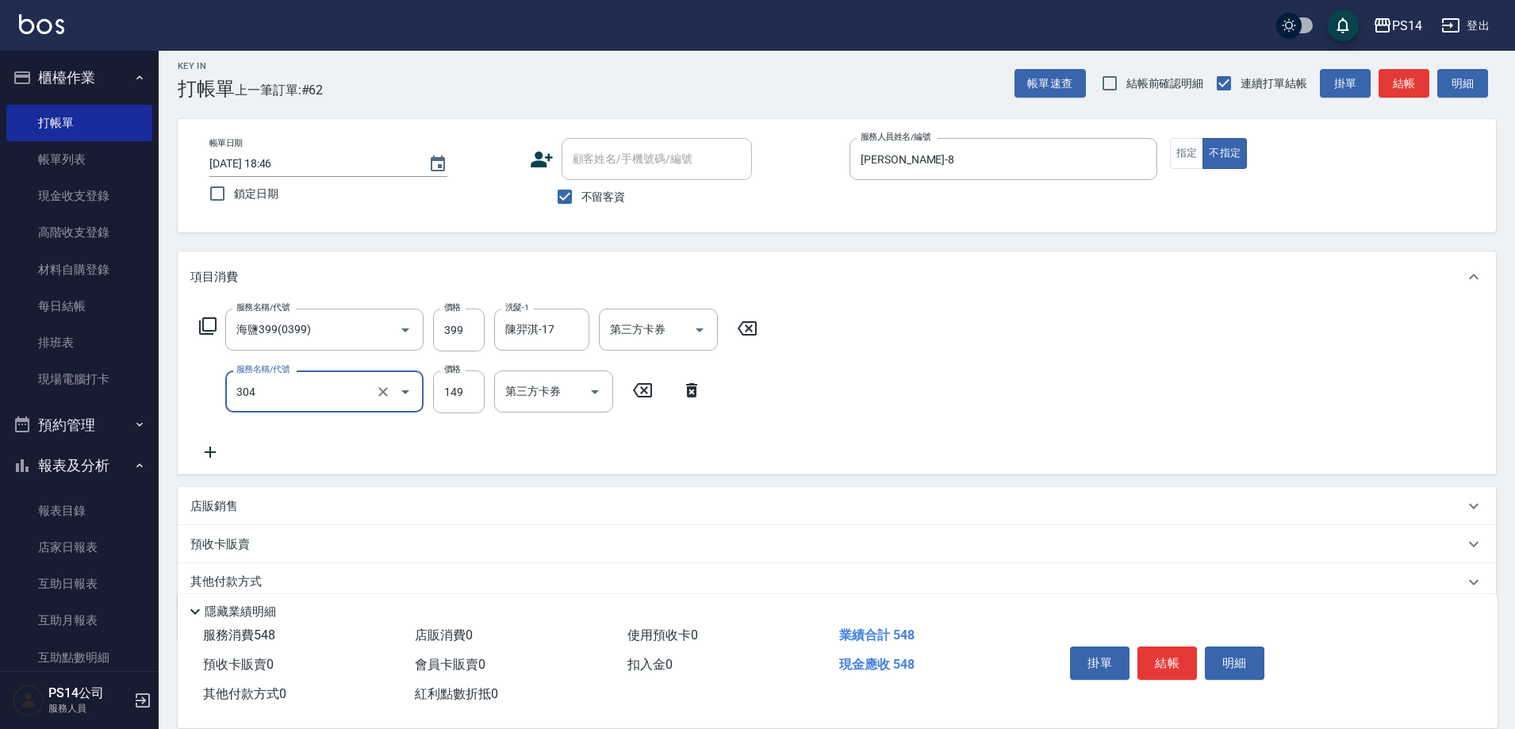
type input "剪髮(304)"
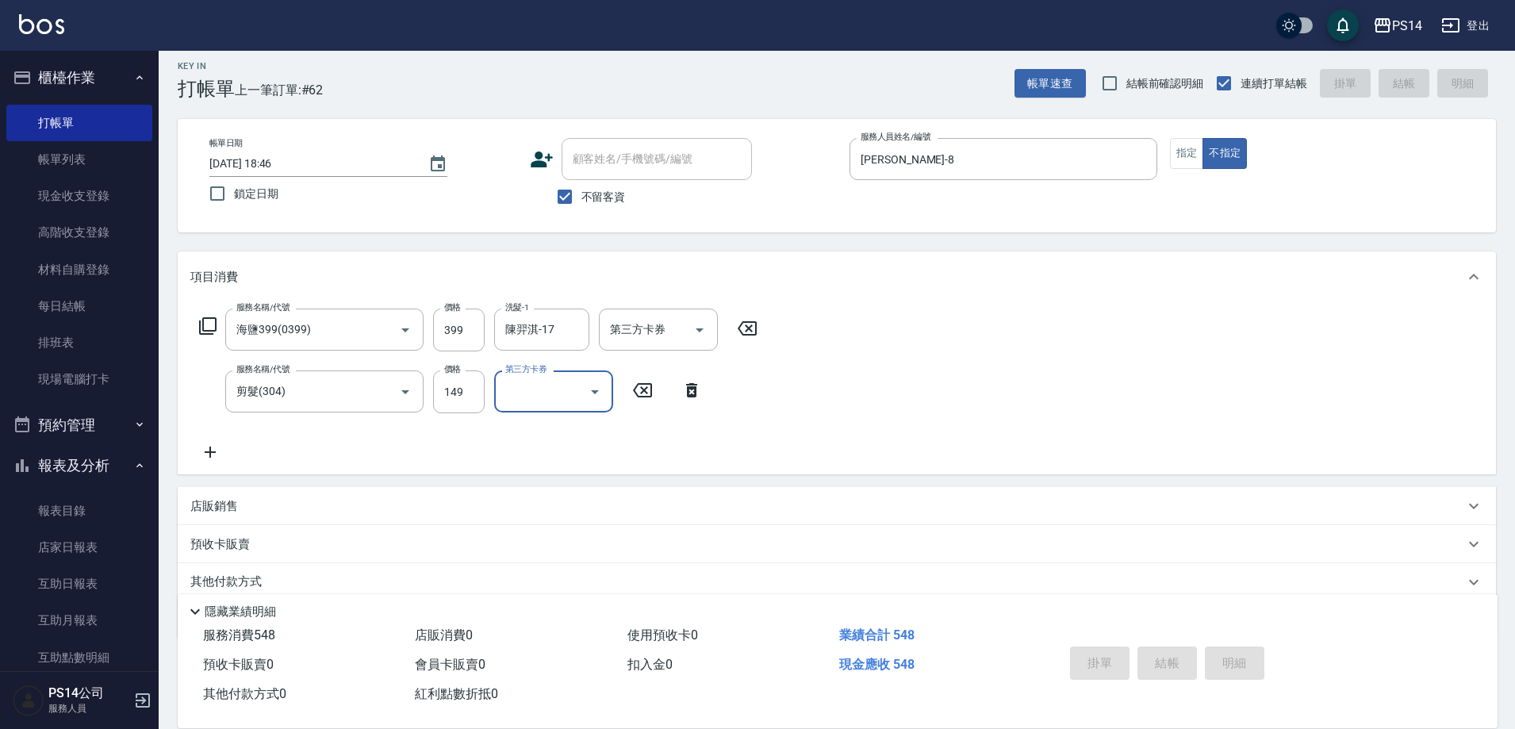
type input "[DATE] 18:48"
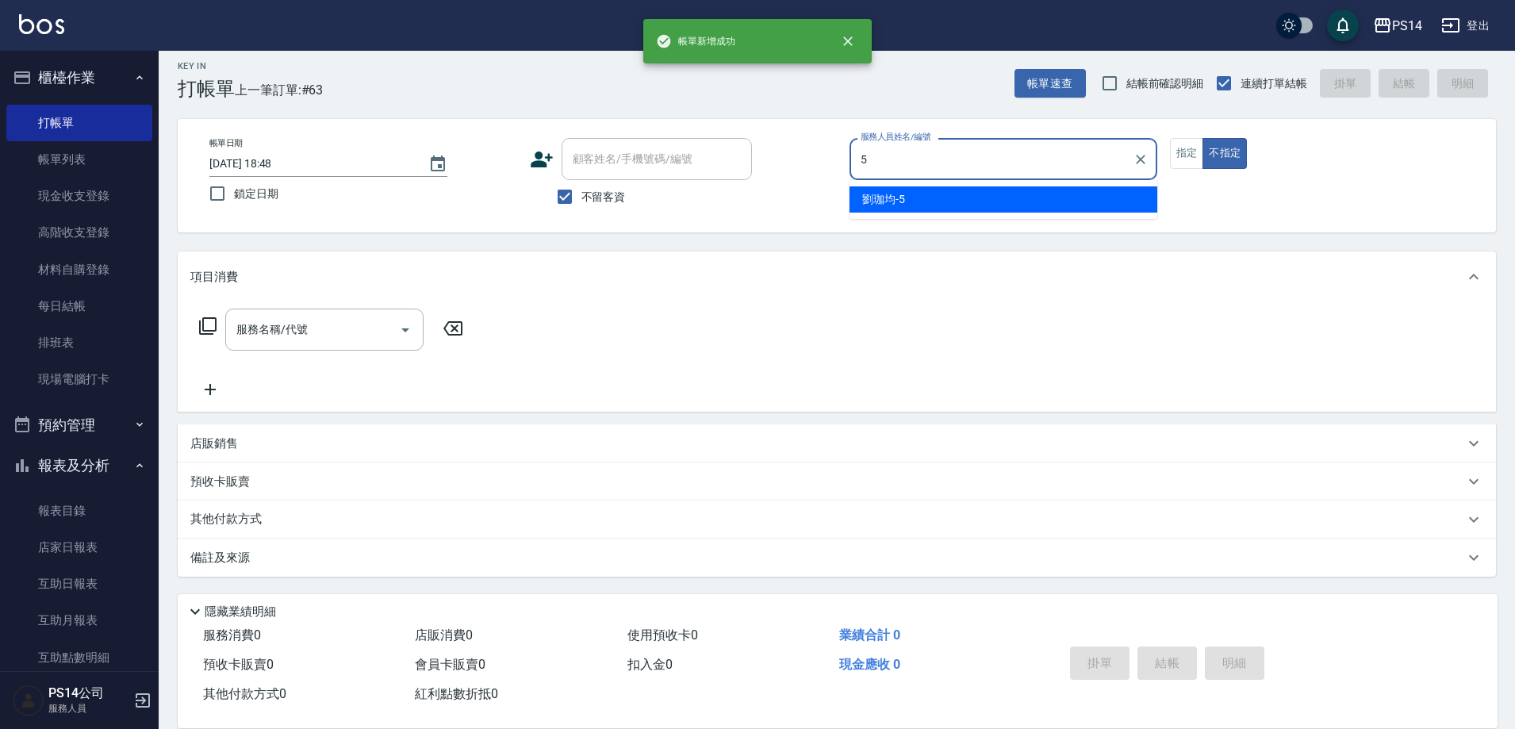
type input "[PERSON_NAME]-5"
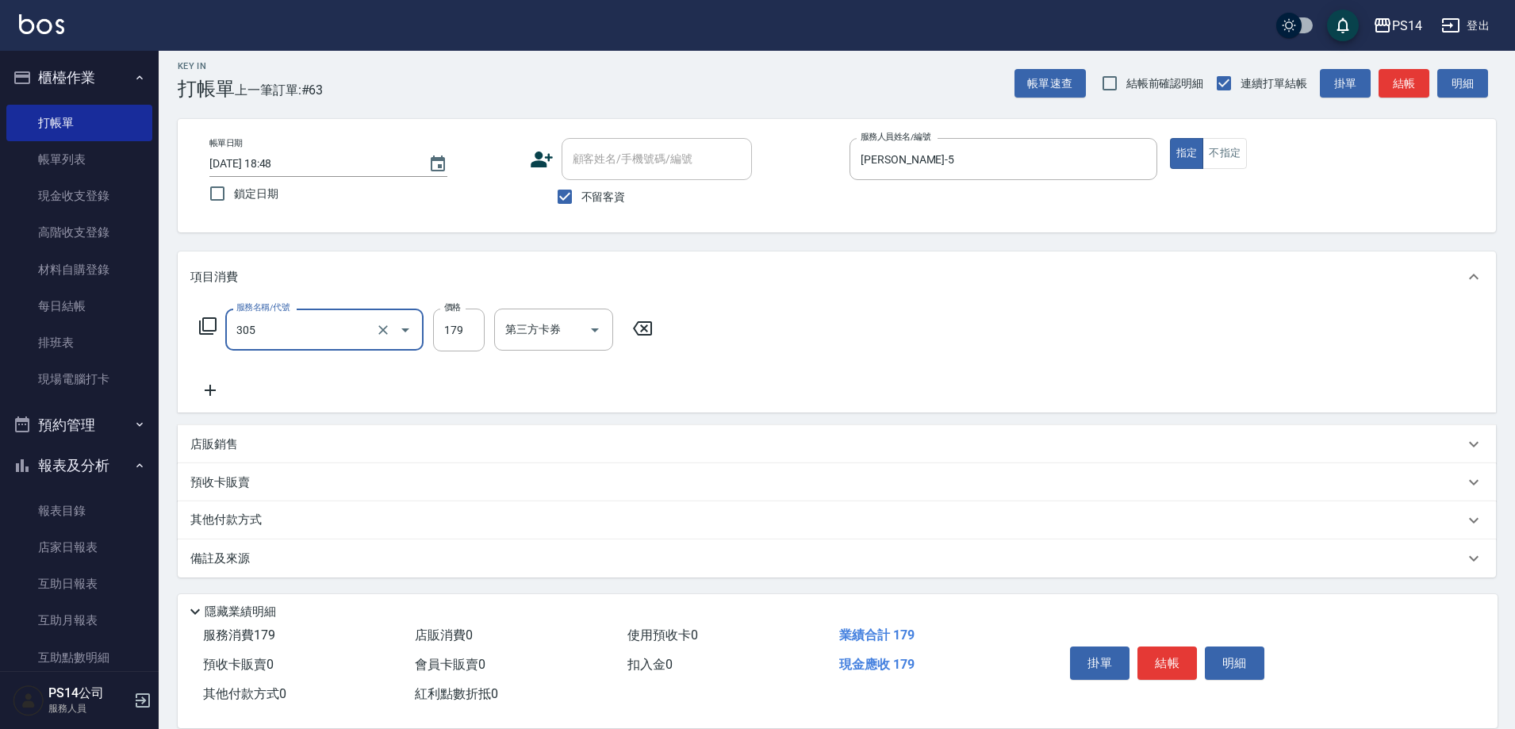
type input "剪髮(305)"
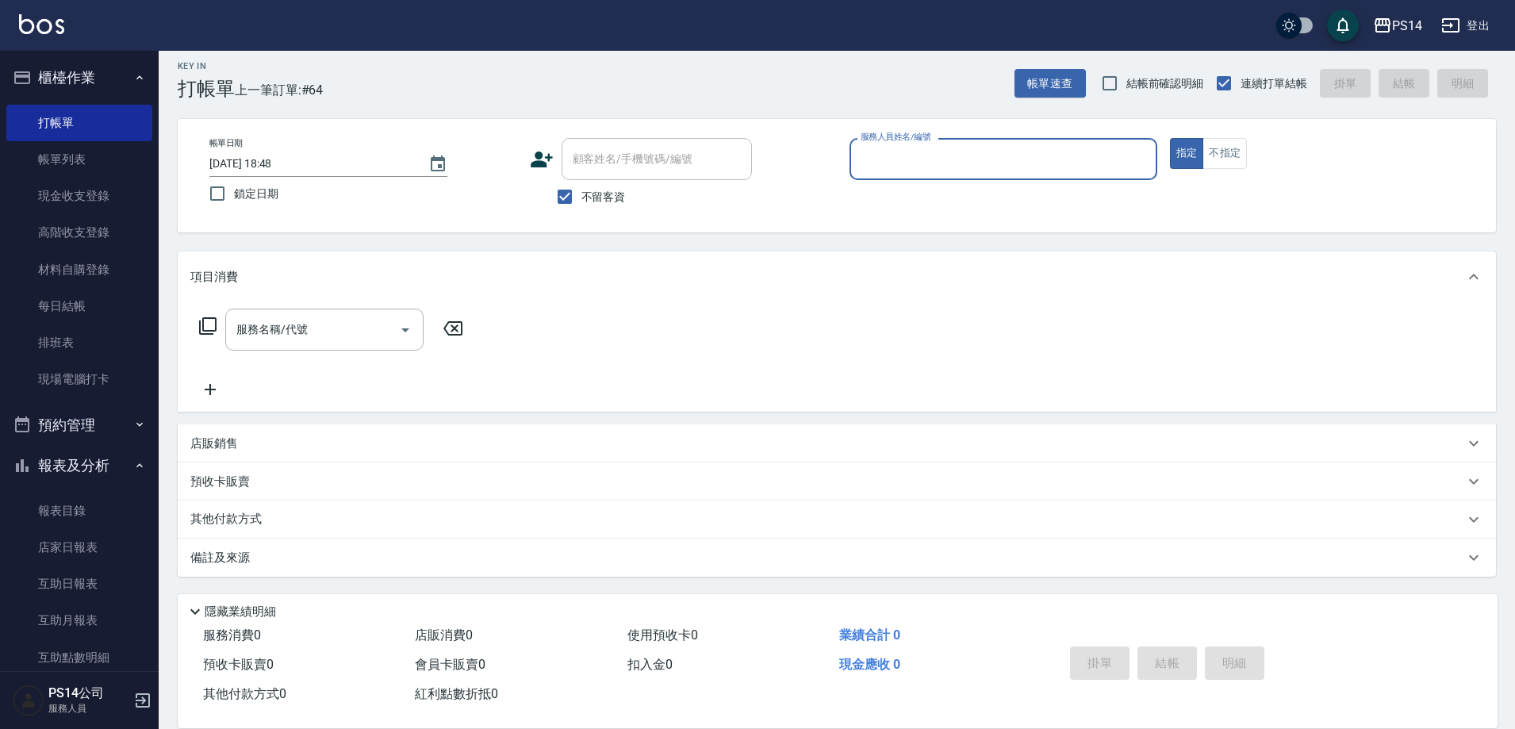
click at [51, 70] on button "櫃檯作業" at bounding box center [79, 77] width 146 height 41
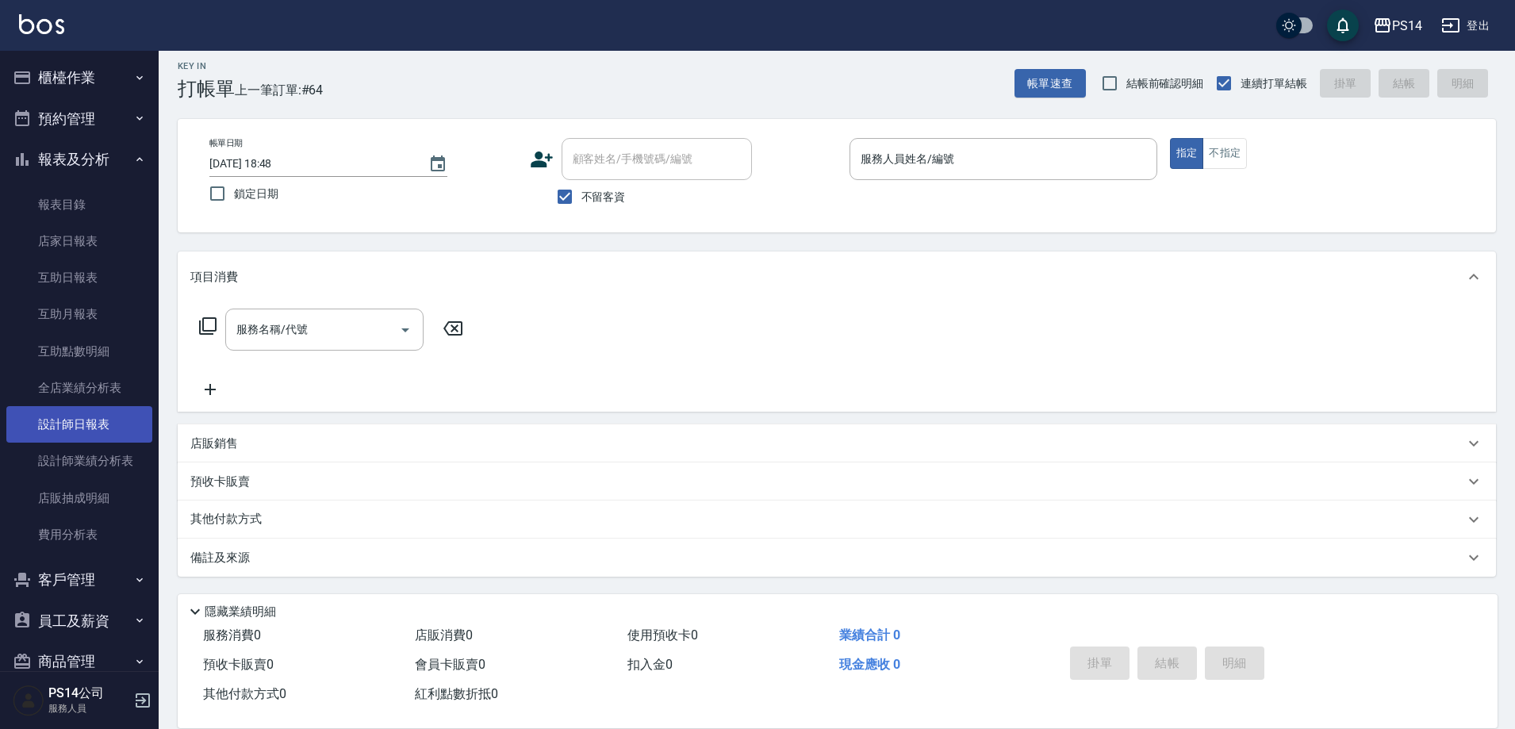
click at [102, 430] on link "設計師日報表" at bounding box center [79, 424] width 146 height 36
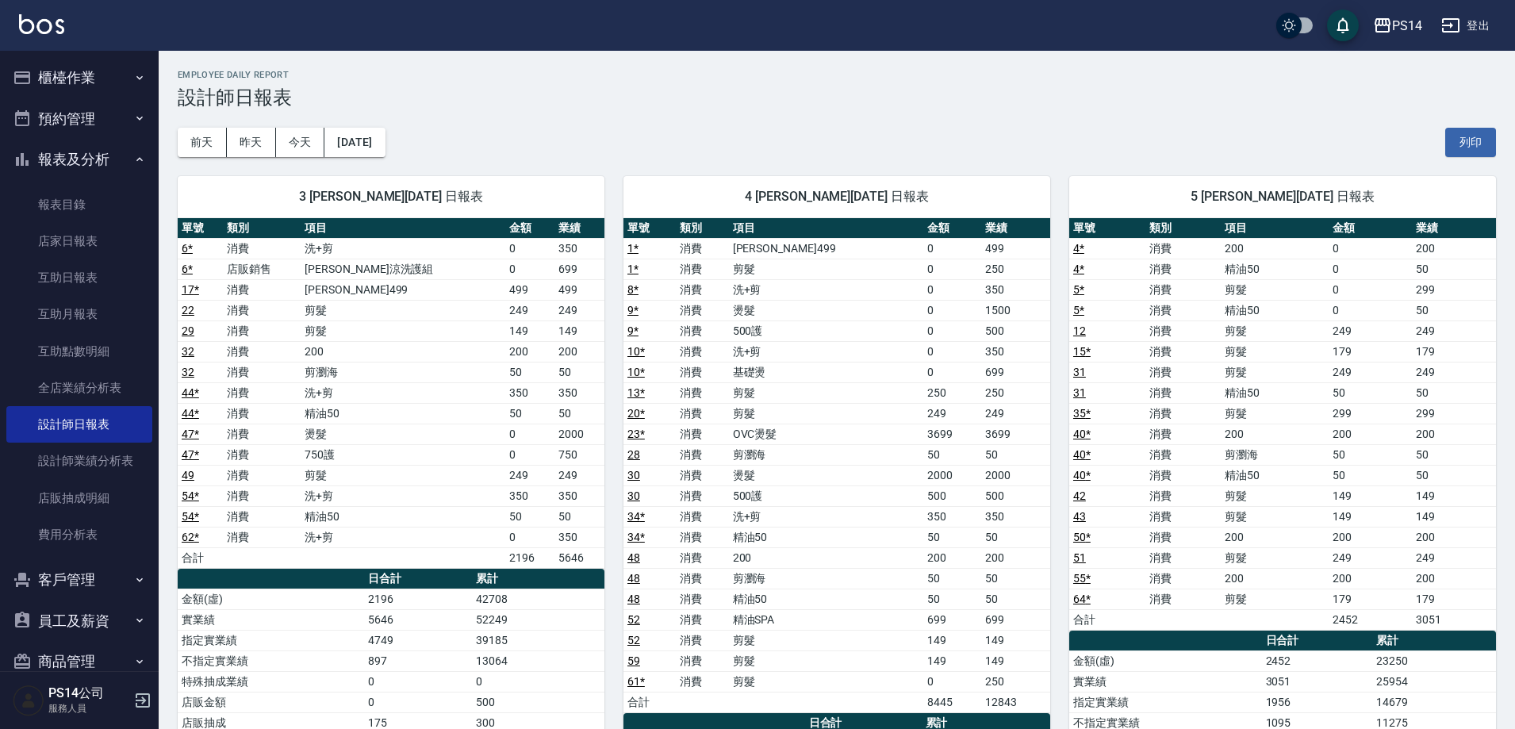
click at [75, 155] on button "報表及分析" at bounding box center [79, 159] width 146 height 41
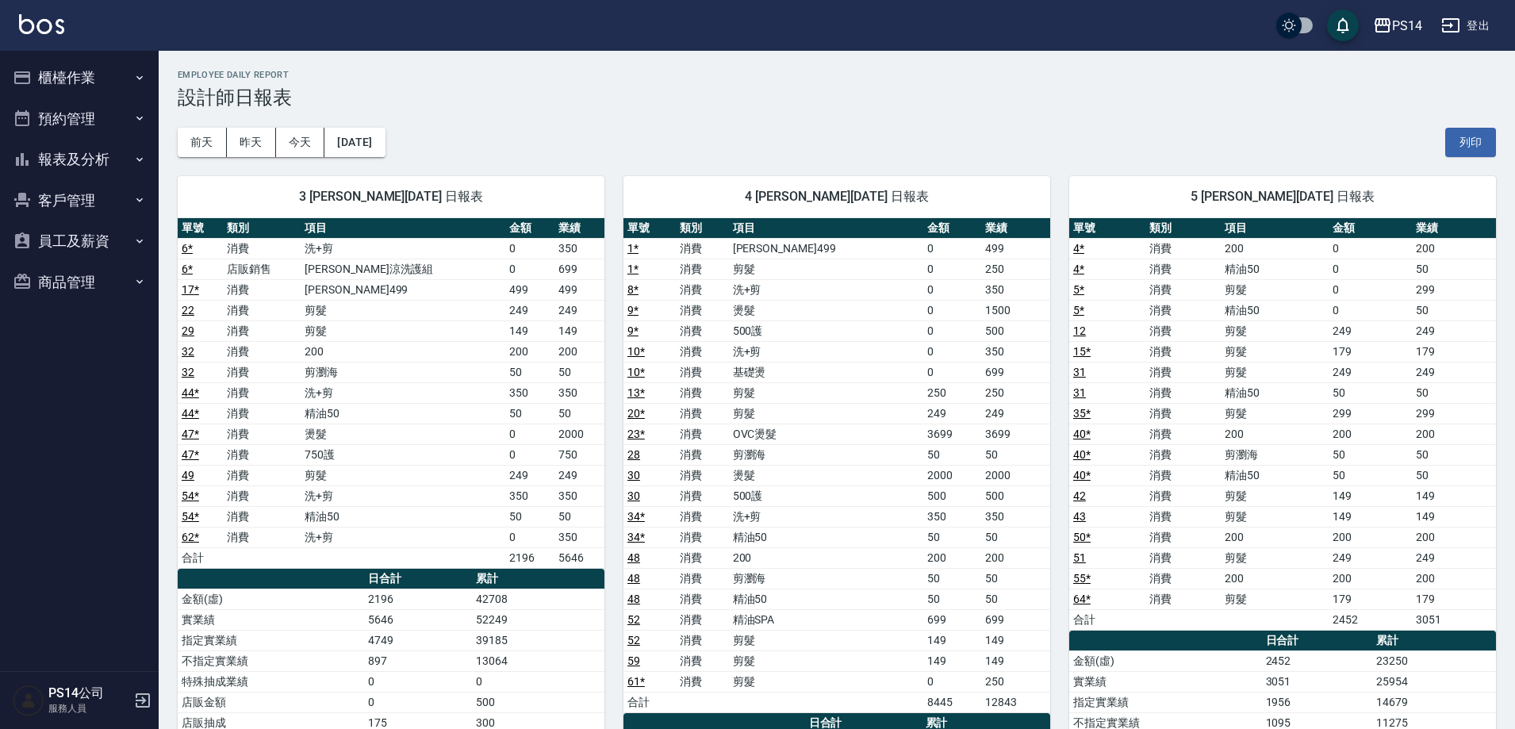
click at [63, 71] on button "櫃檯作業" at bounding box center [79, 77] width 146 height 41
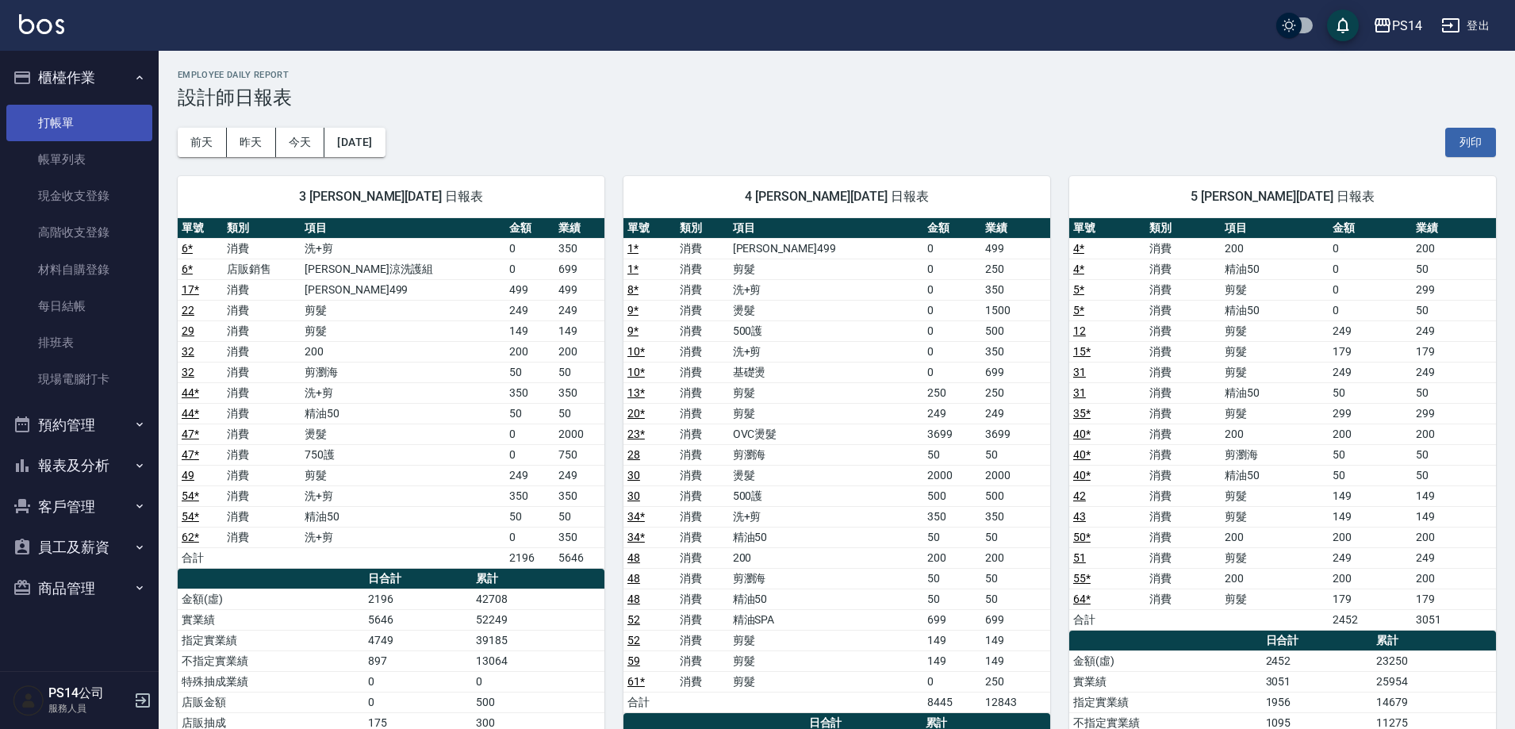
click at [72, 129] on link "打帳單" at bounding box center [79, 123] width 146 height 36
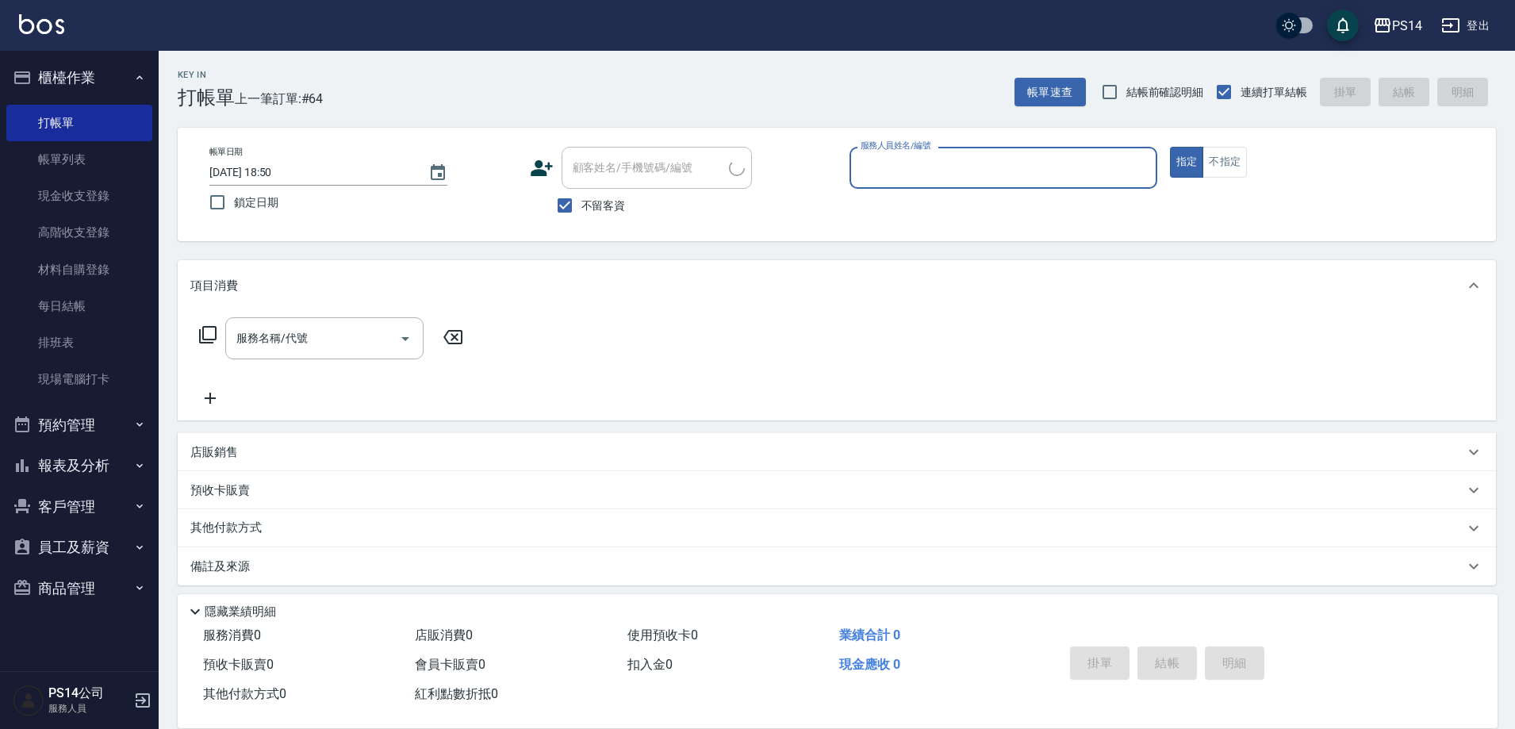
click at [72, 76] on button "櫃檯作業" at bounding box center [79, 77] width 146 height 41
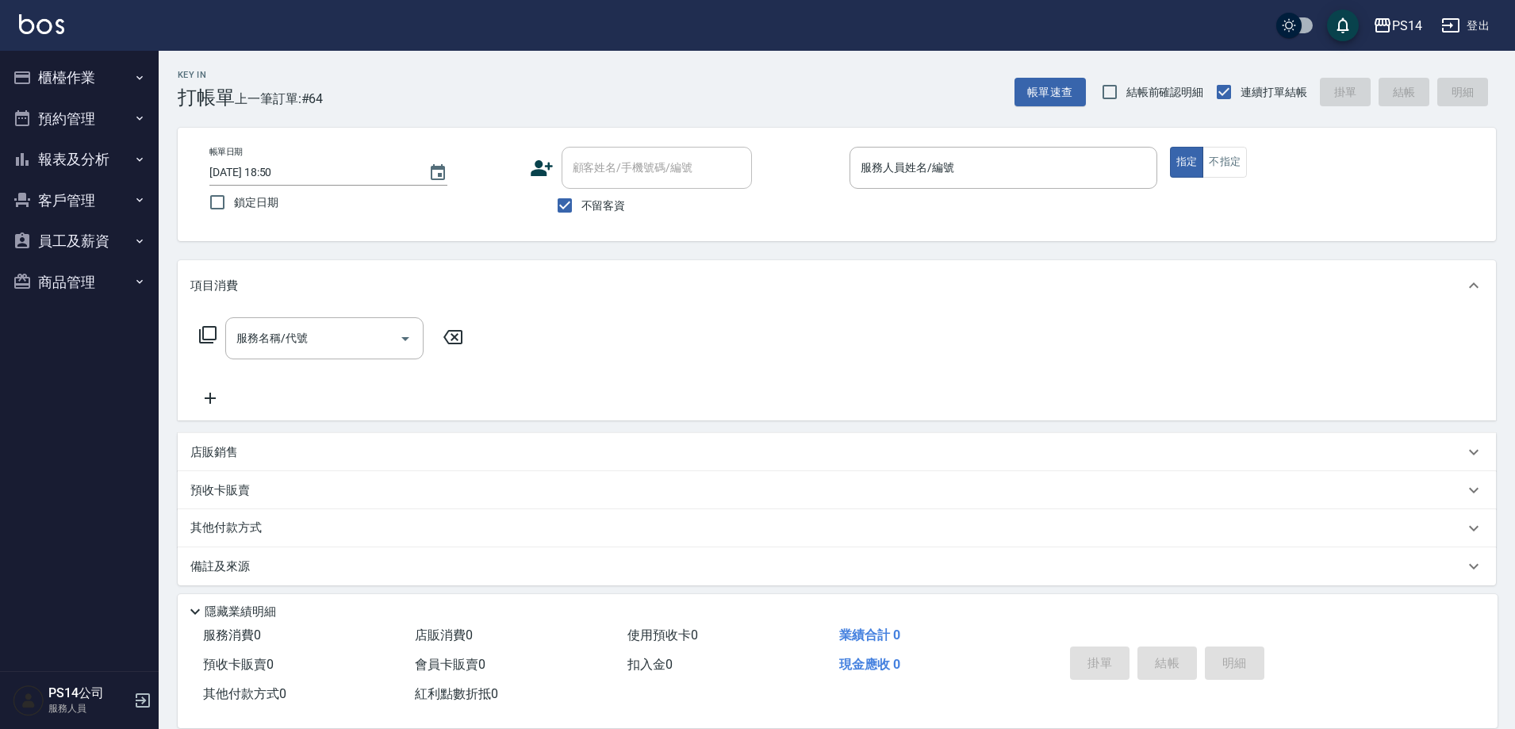
click at [370, 102] on div "Key In 打帳單 上一筆訂單:#64 帳單速查 結帳前確認明細 連續打單結帳 掛單 結帳 明細" at bounding box center [828, 80] width 1338 height 58
click at [1077, 101] on button "帳單速查" at bounding box center [1050, 92] width 71 height 29
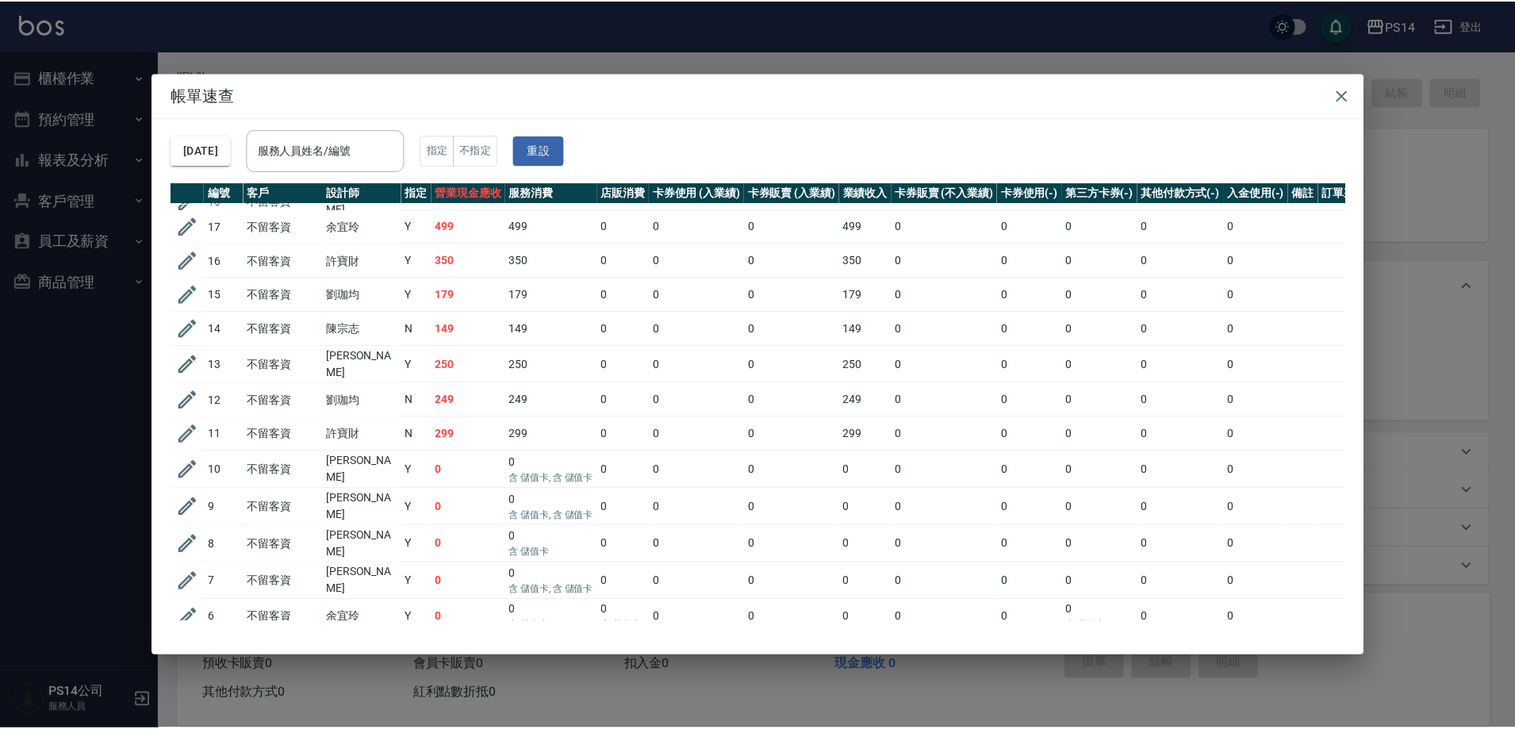
scroll to position [1810, 0]
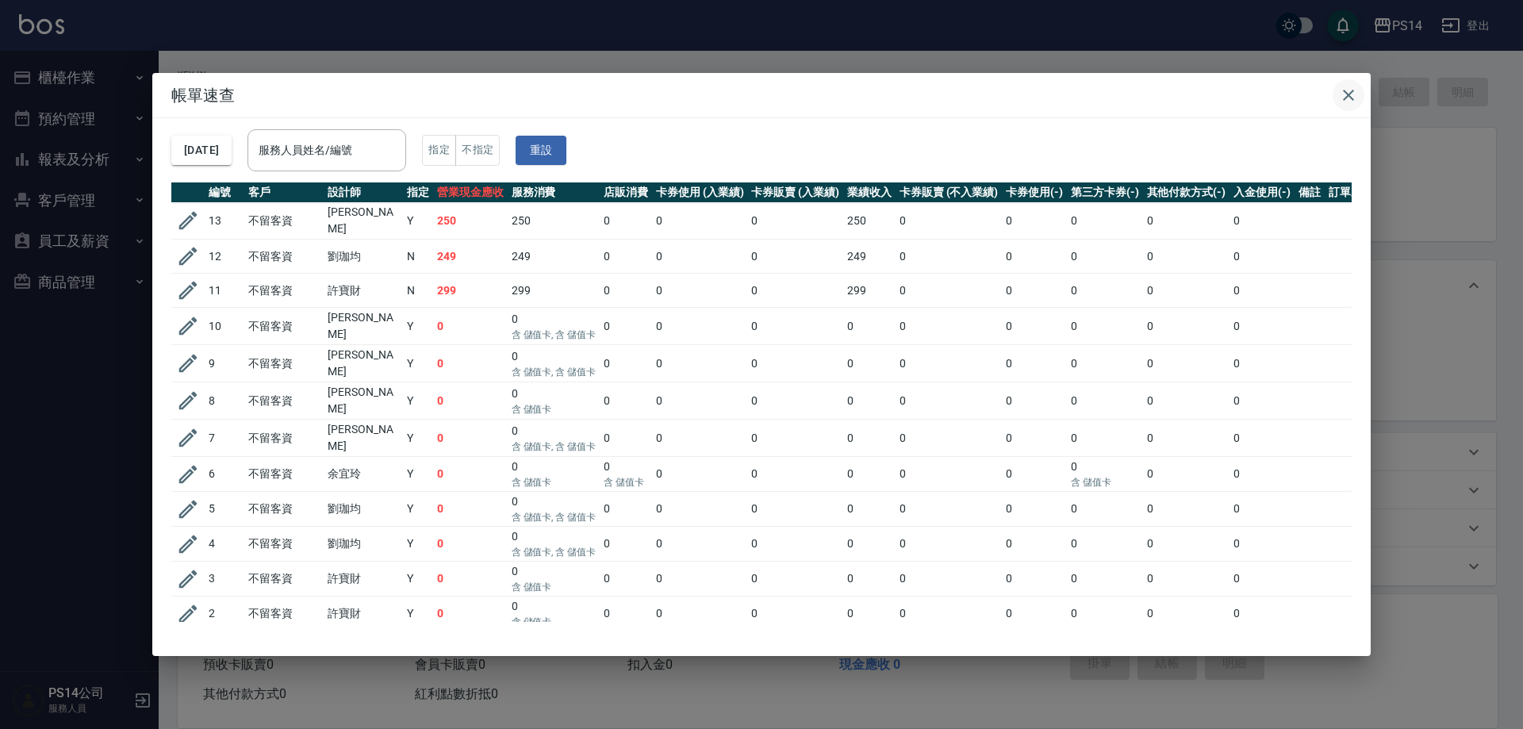
click at [1350, 97] on icon "button" at bounding box center [1348, 95] width 11 height 11
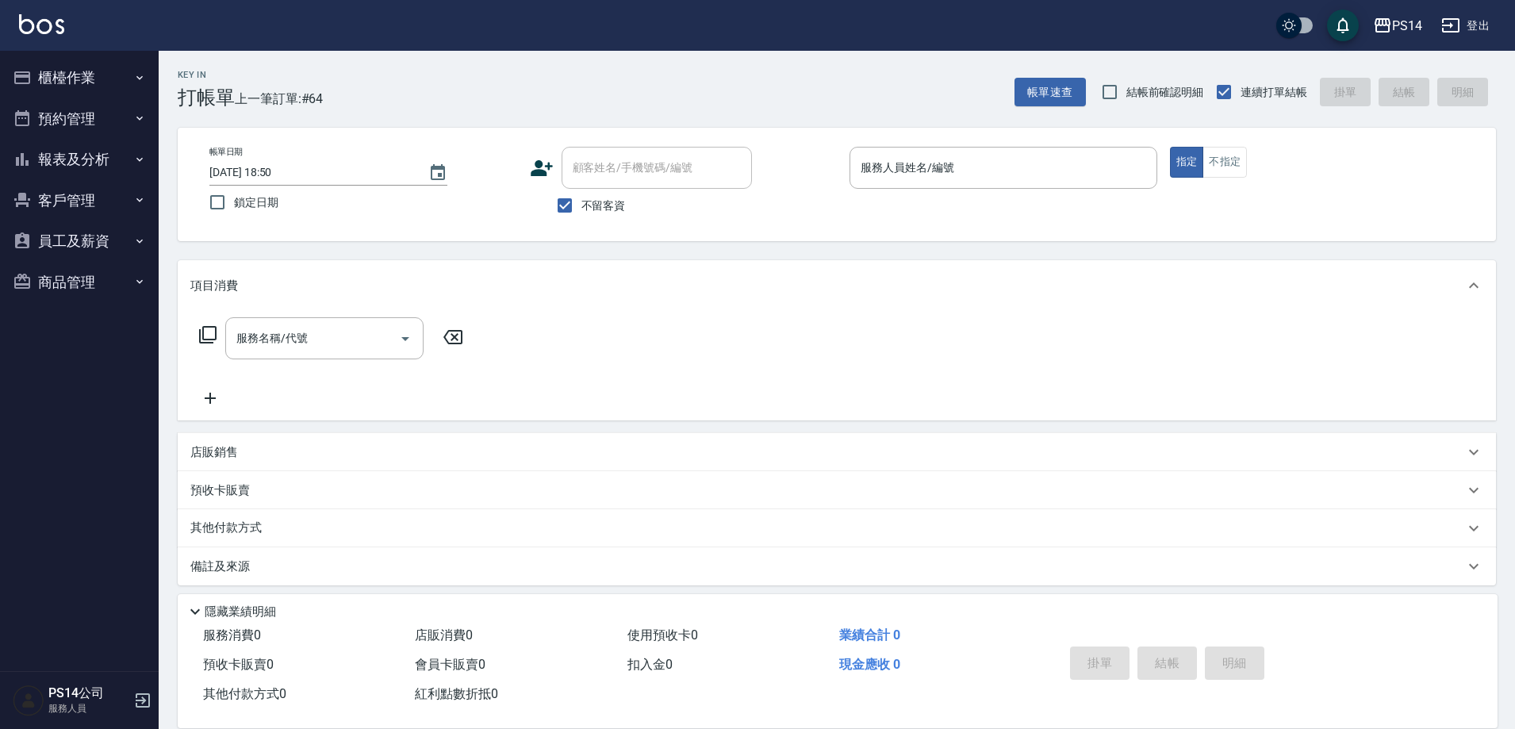
click at [730, 90] on div "Key In 打帳單 上一筆訂單:#64 帳單速查 結帳前確認明細 連續打單結帳 掛單 結帳 明細" at bounding box center [828, 80] width 1338 height 58
click at [79, 164] on button "報表及分析" at bounding box center [79, 159] width 146 height 41
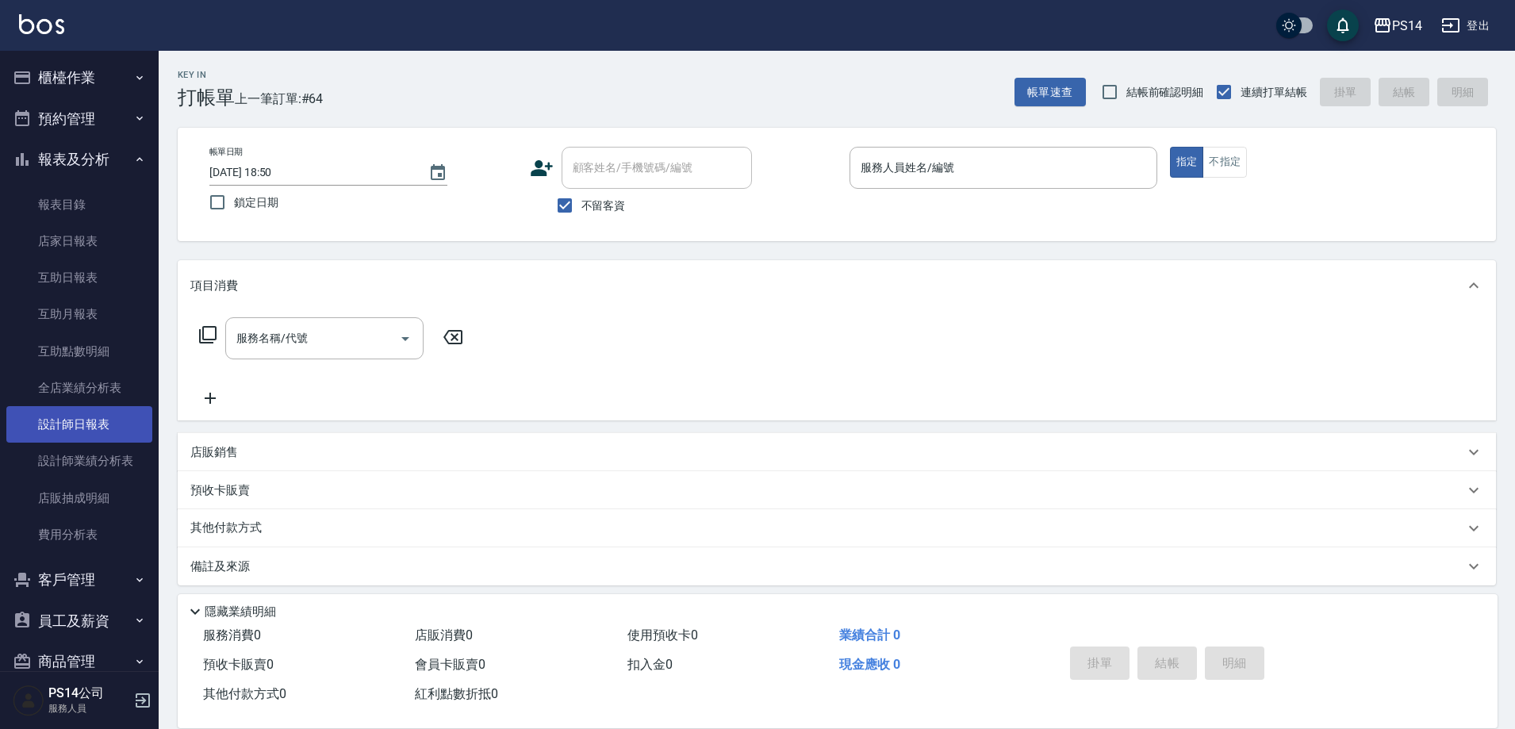
click at [76, 424] on link "設計師日報表" at bounding box center [79, 424] width 146 height 36
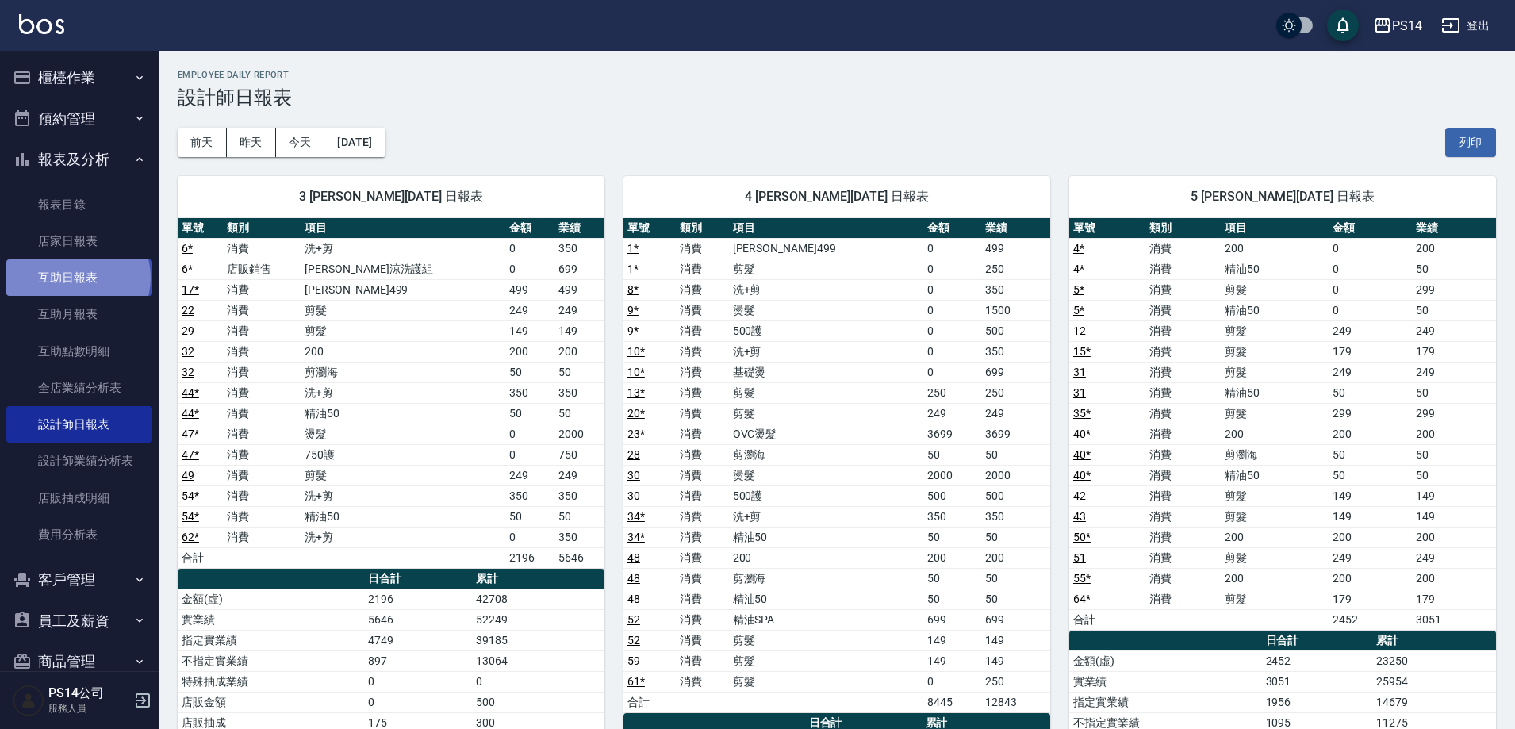
click at [77, 278] on link "互助日報表" at bounding box center [79, 277] width 146 height 36
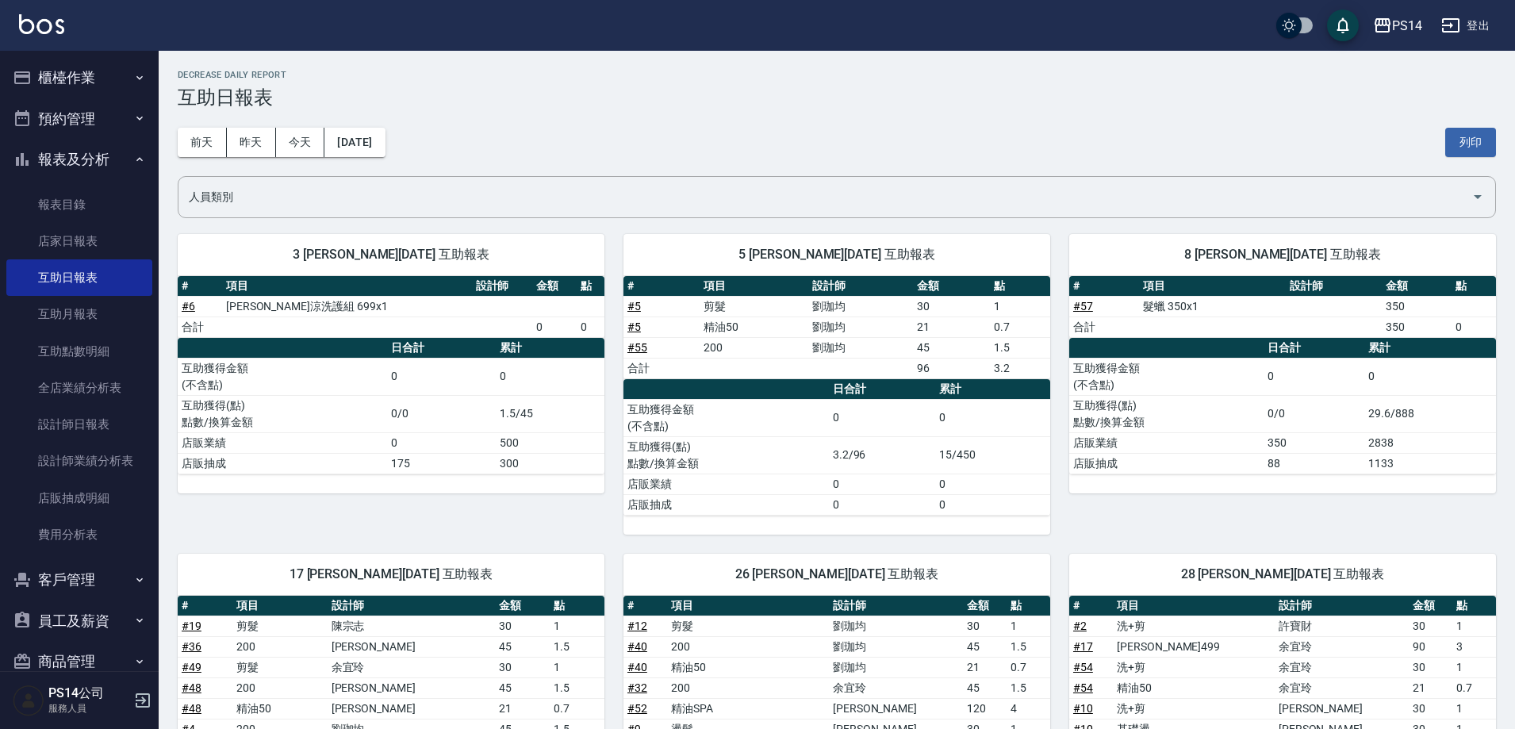
click at [52, 160] on button "報表及分析" at bounding box center [79, 159] width 146 height 41
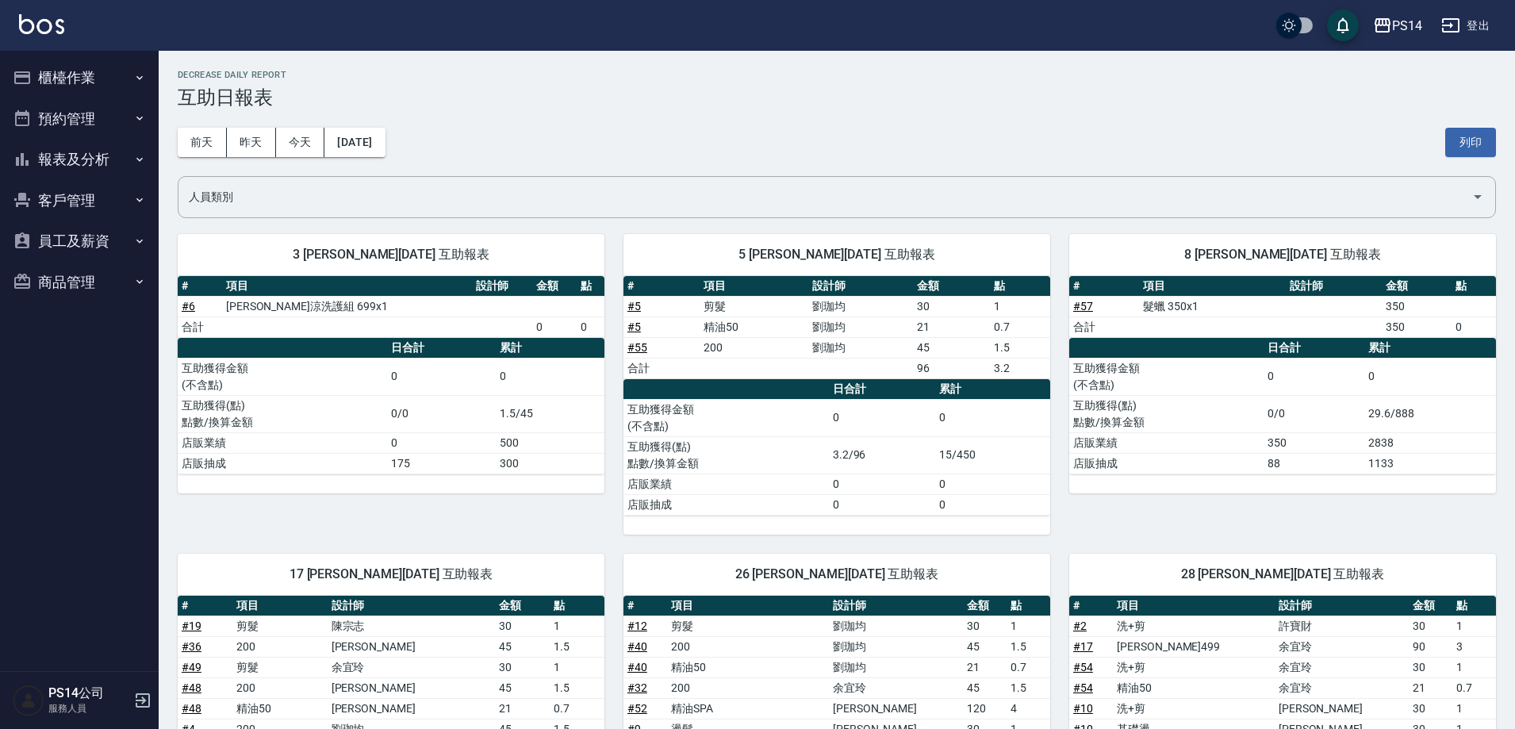
click at [52, 160] on button "報表及分析" at bounding box center [79, 159] width 146 height 41
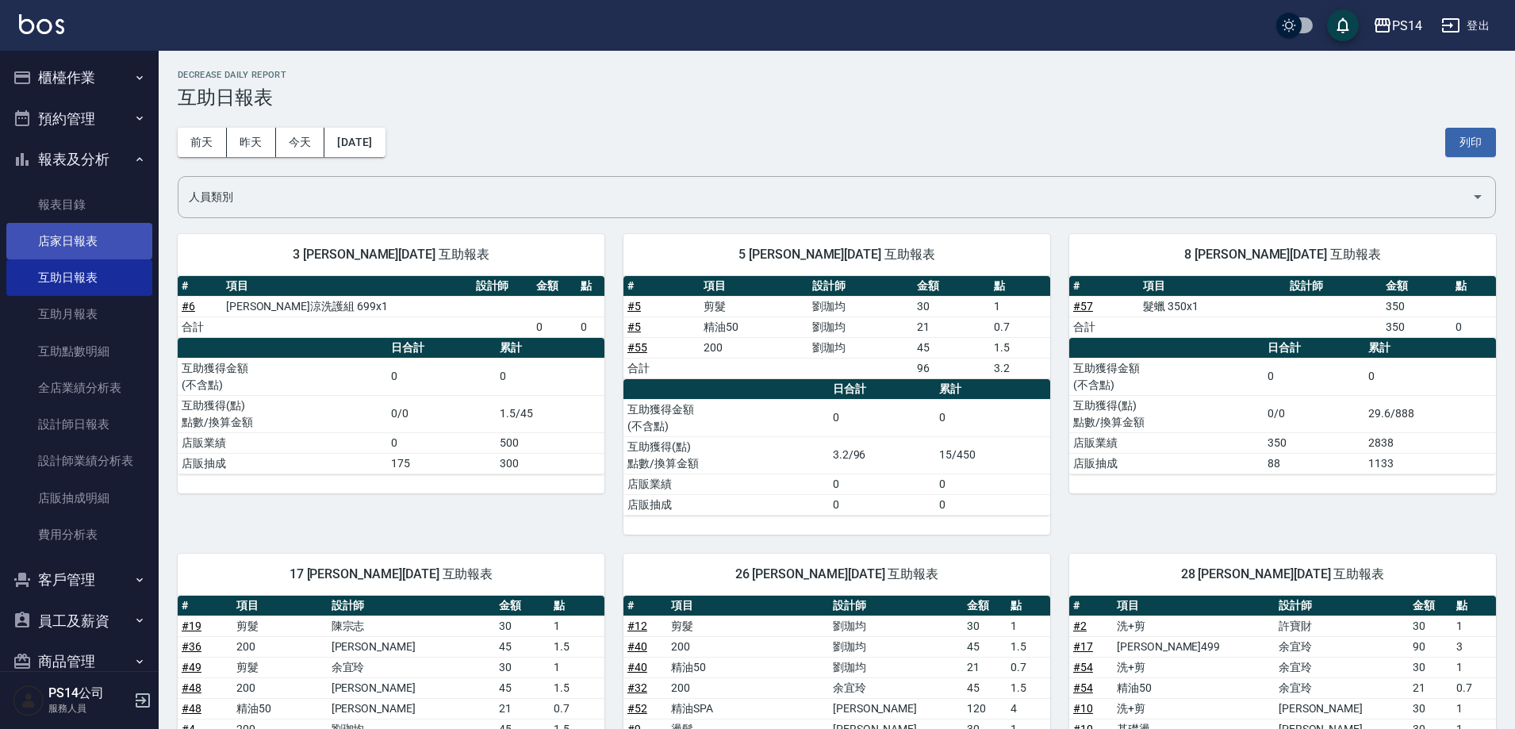
click at [41, 245] on link "店家日報表" at bounding box center [79, 241] width 146 height 36
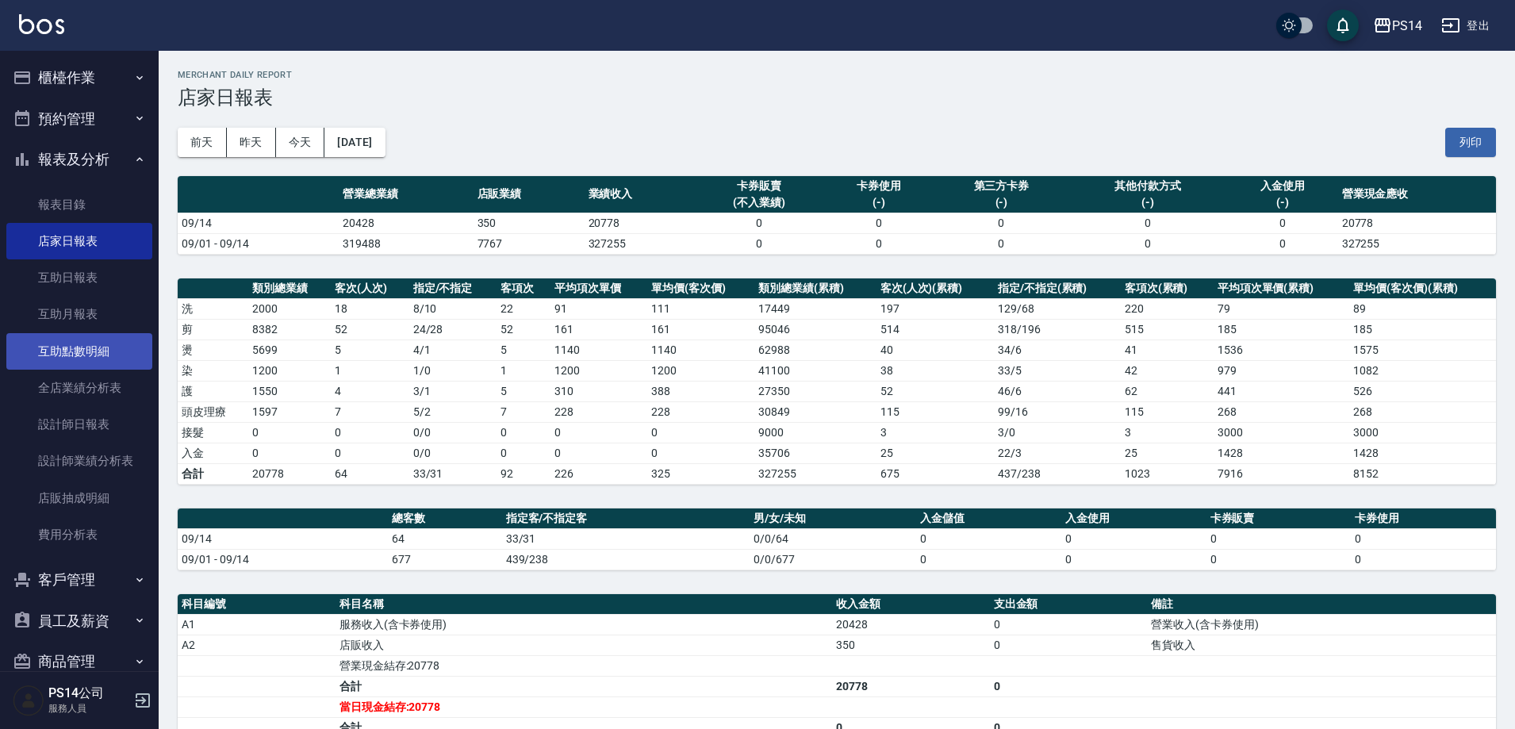
scroll to position [30, 0]
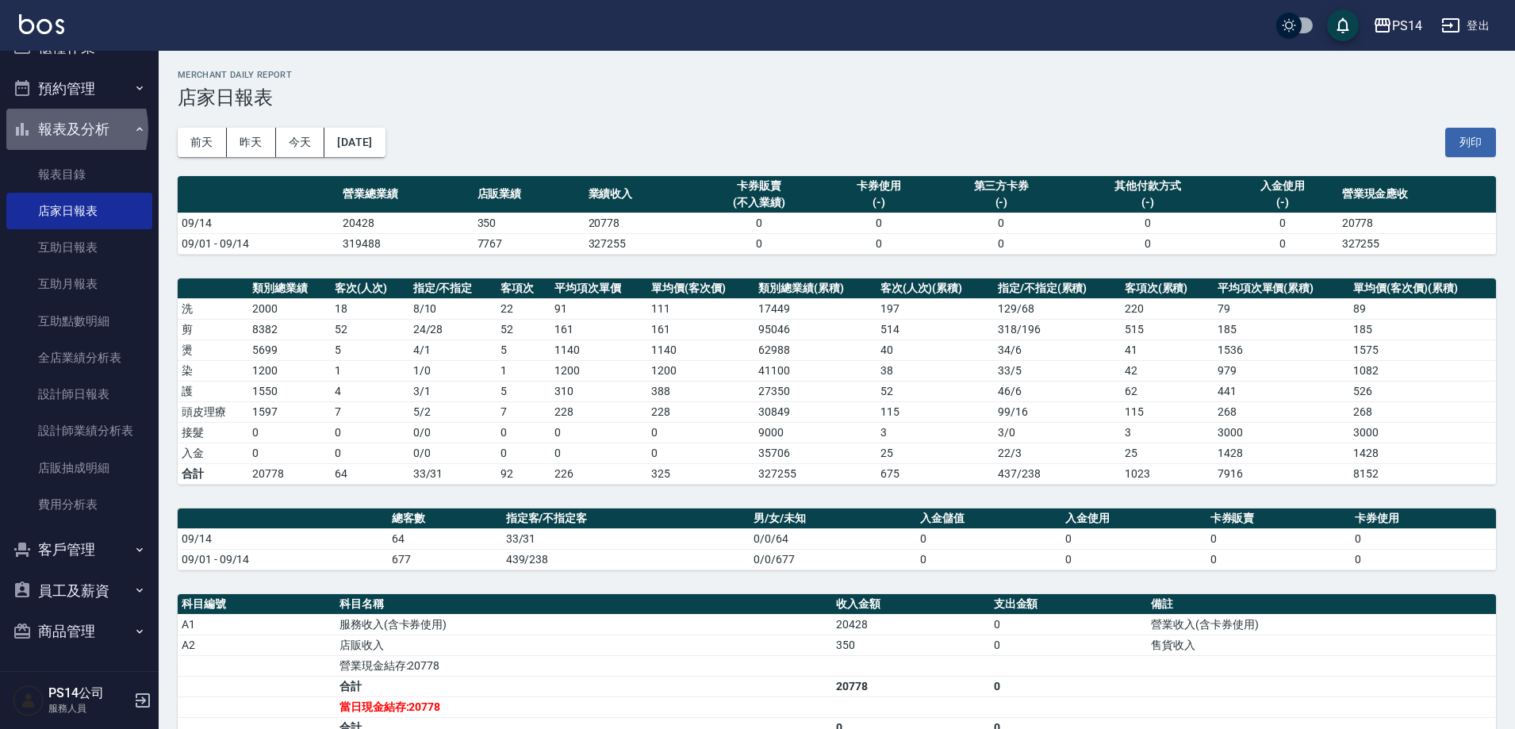
click at [58, 129] on button "報表及分析" at bounding box center [79, 129] width 146 height 41
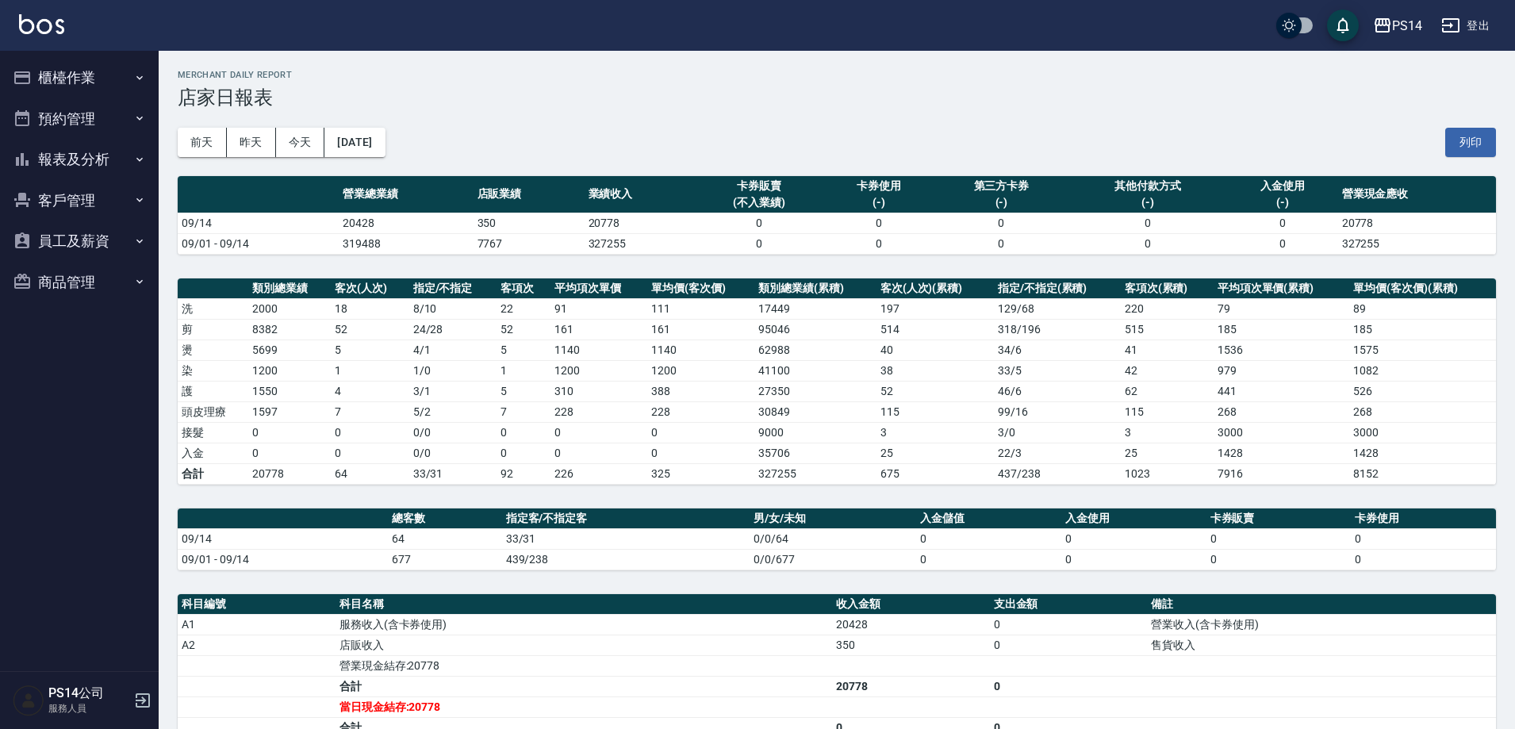
click at [72, 159] on button "報表及分析" at bounding box center [79, 159] width 146 height 41
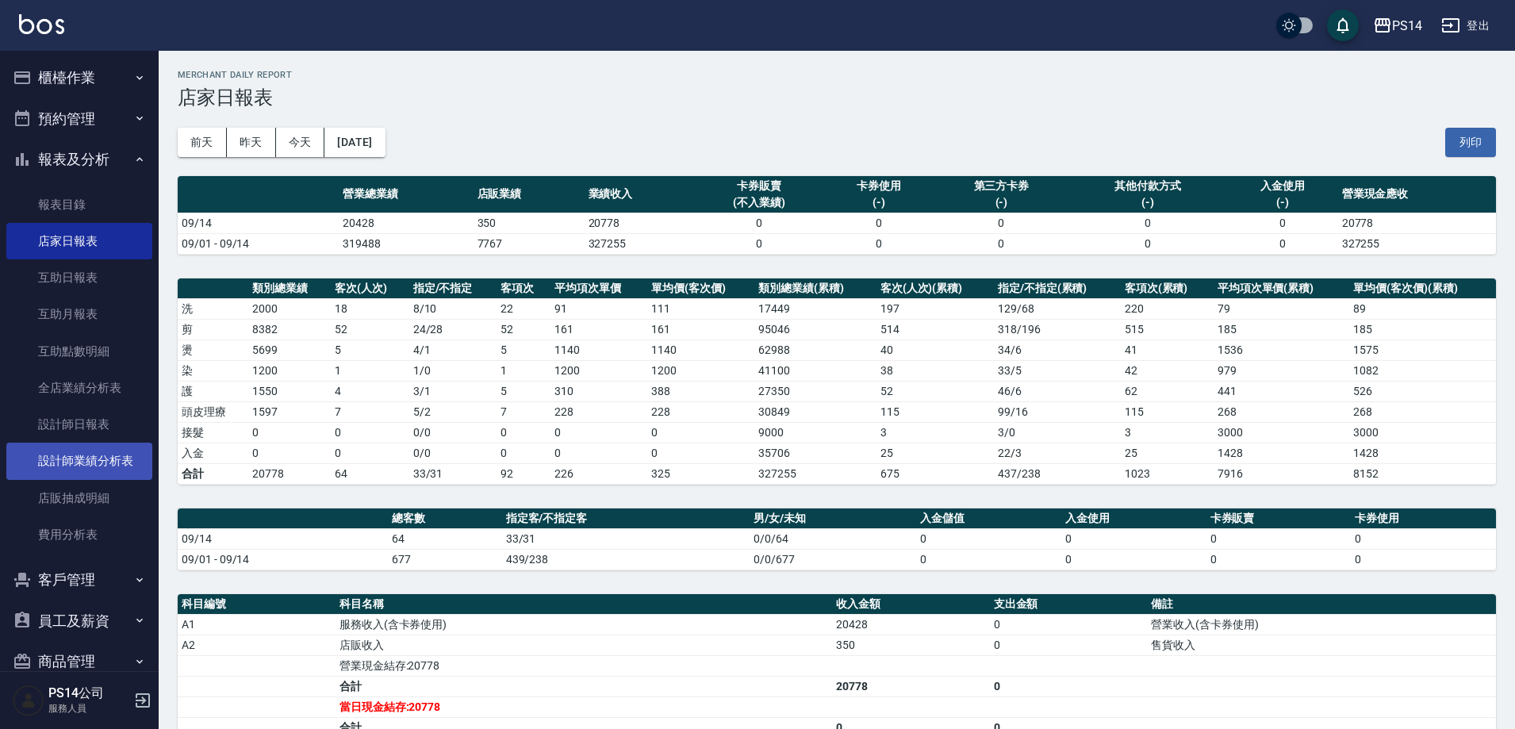
click at [114, 465] on link "設計師業績分析表" at bounding box center [79, 461] width 146 height 36
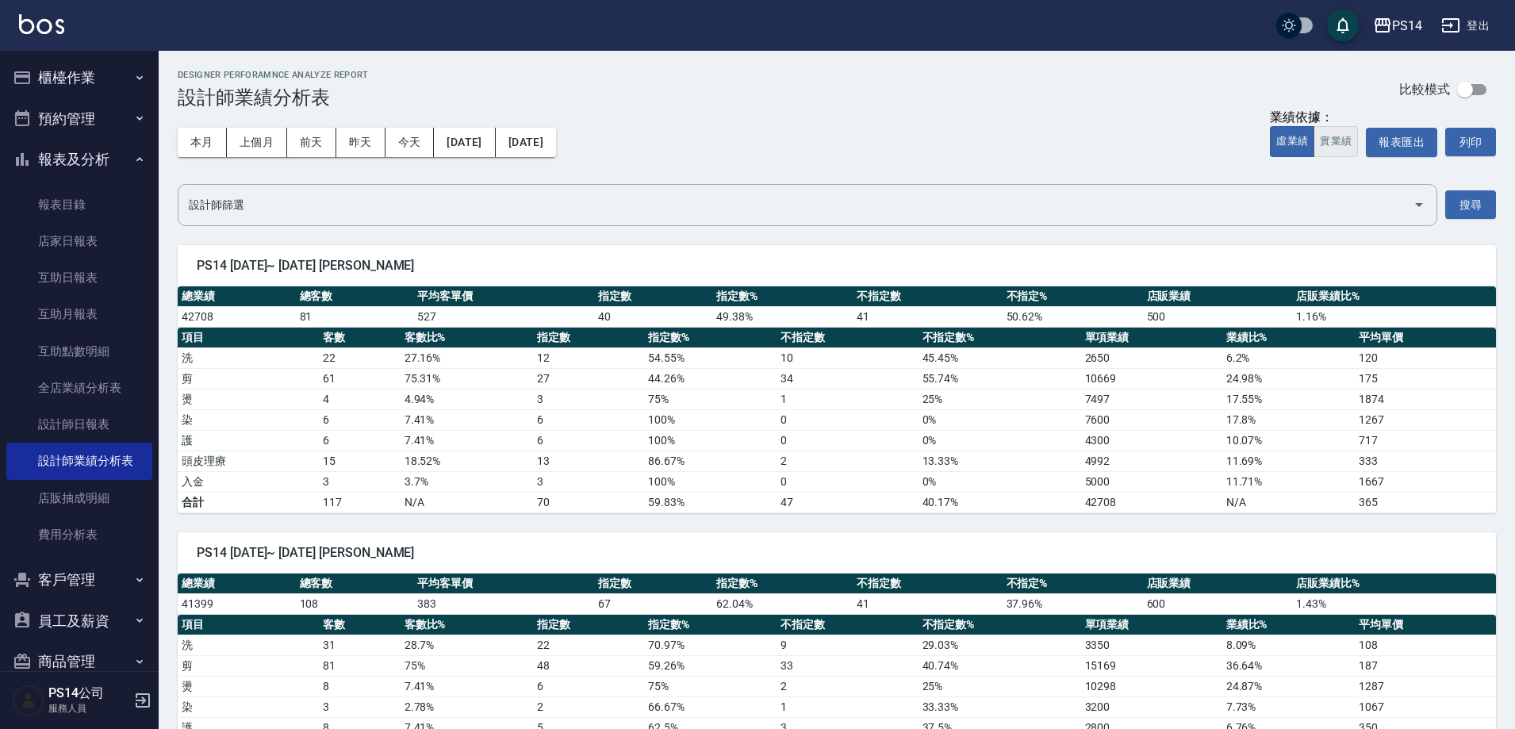
click at [1332, 150] on button "實業績" at bounding box center [1336, 141] width 44 height 31
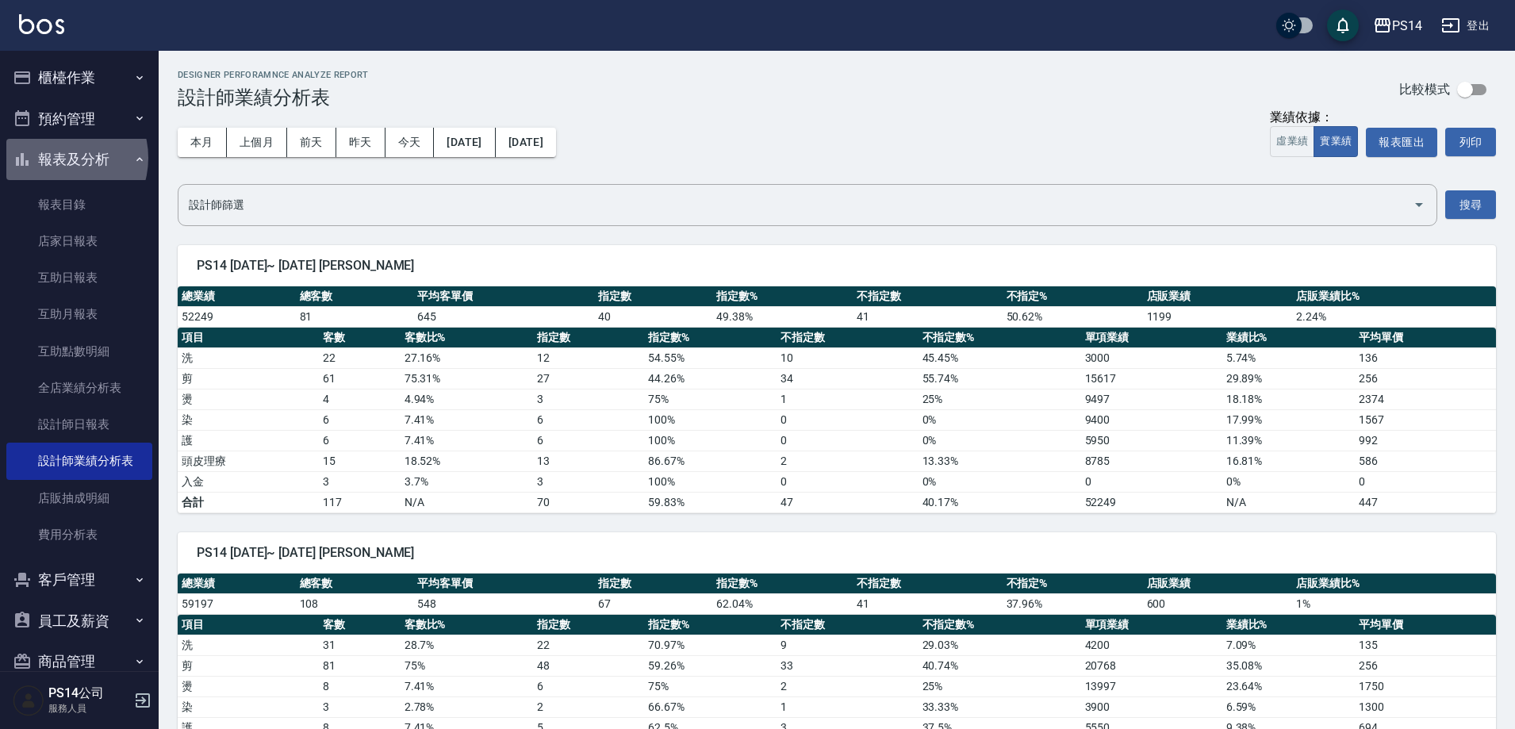
click at [59, 158] on button "報表及分析" at bounding box center [79, 159] width 146 height 41
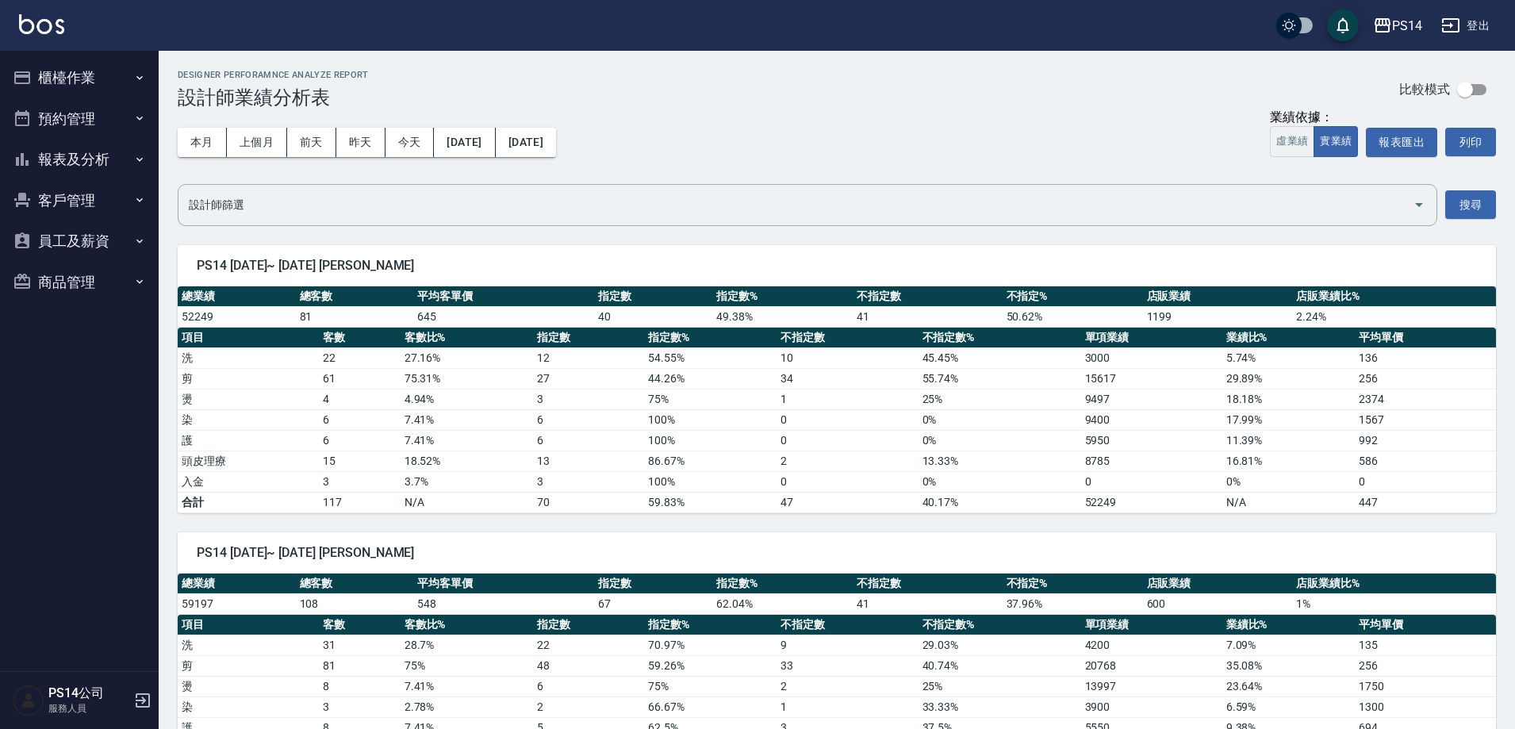
click at [59, 152] on button "報表及分析" at bounding box center [79, 159] width 146 height 41
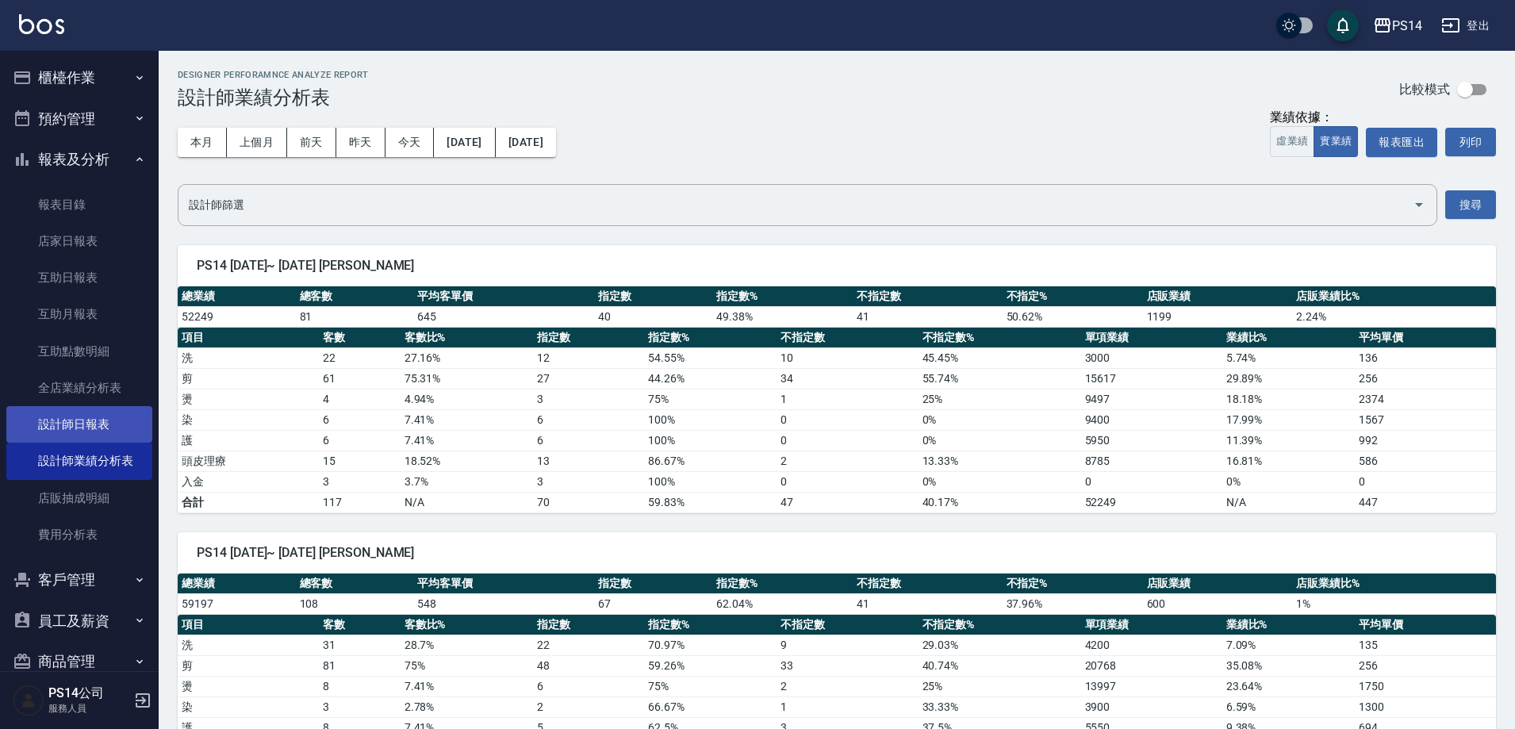
click at [98, 428] on link "設計師日報表" at bounding box center [79, 424] width 146 height 36
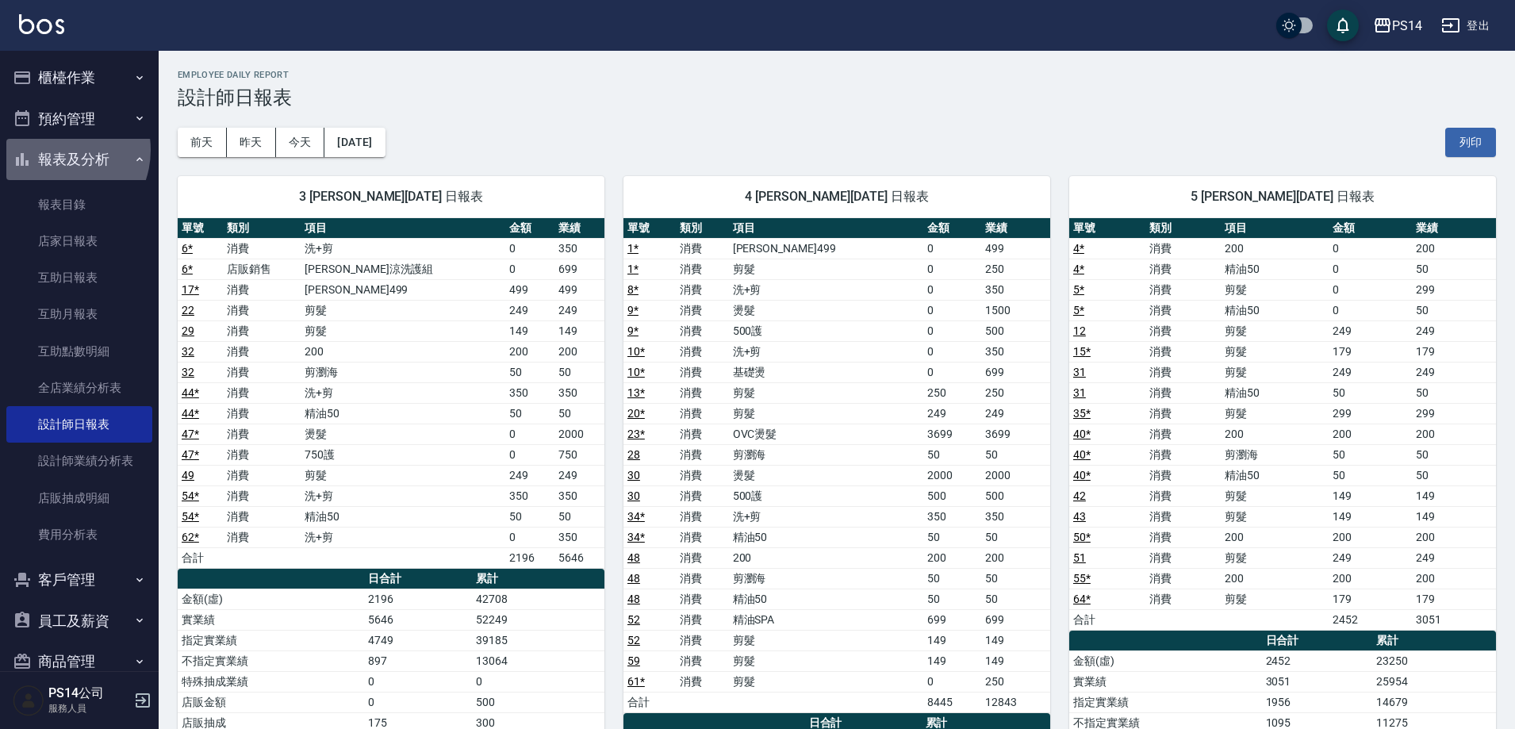
click at [56, 150] on button "報表及分析" at bounding box center [79, 159] width 146 height 41
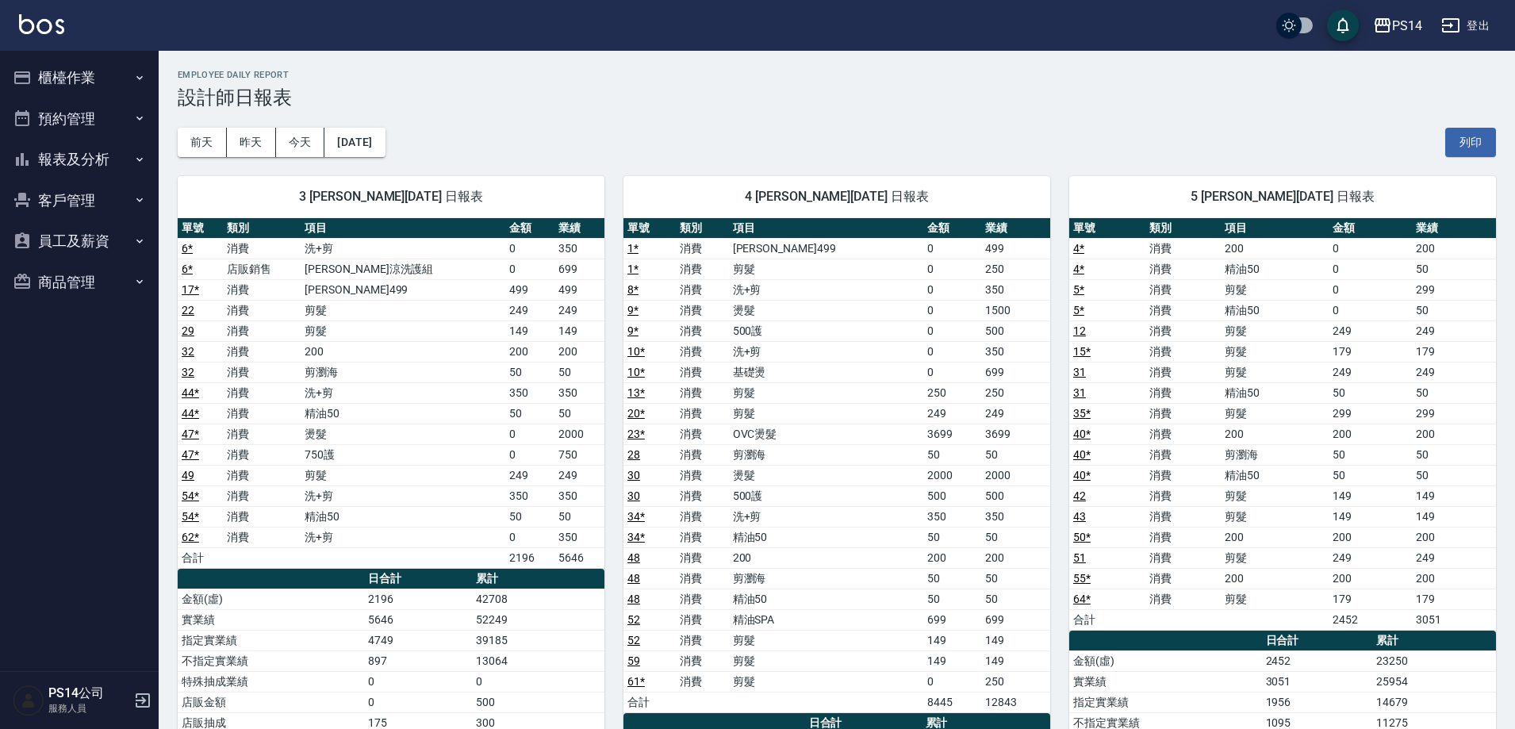
click at [67, 75] on button "櫃檯作業" at bounding box center [79, 77] width 146 height 41
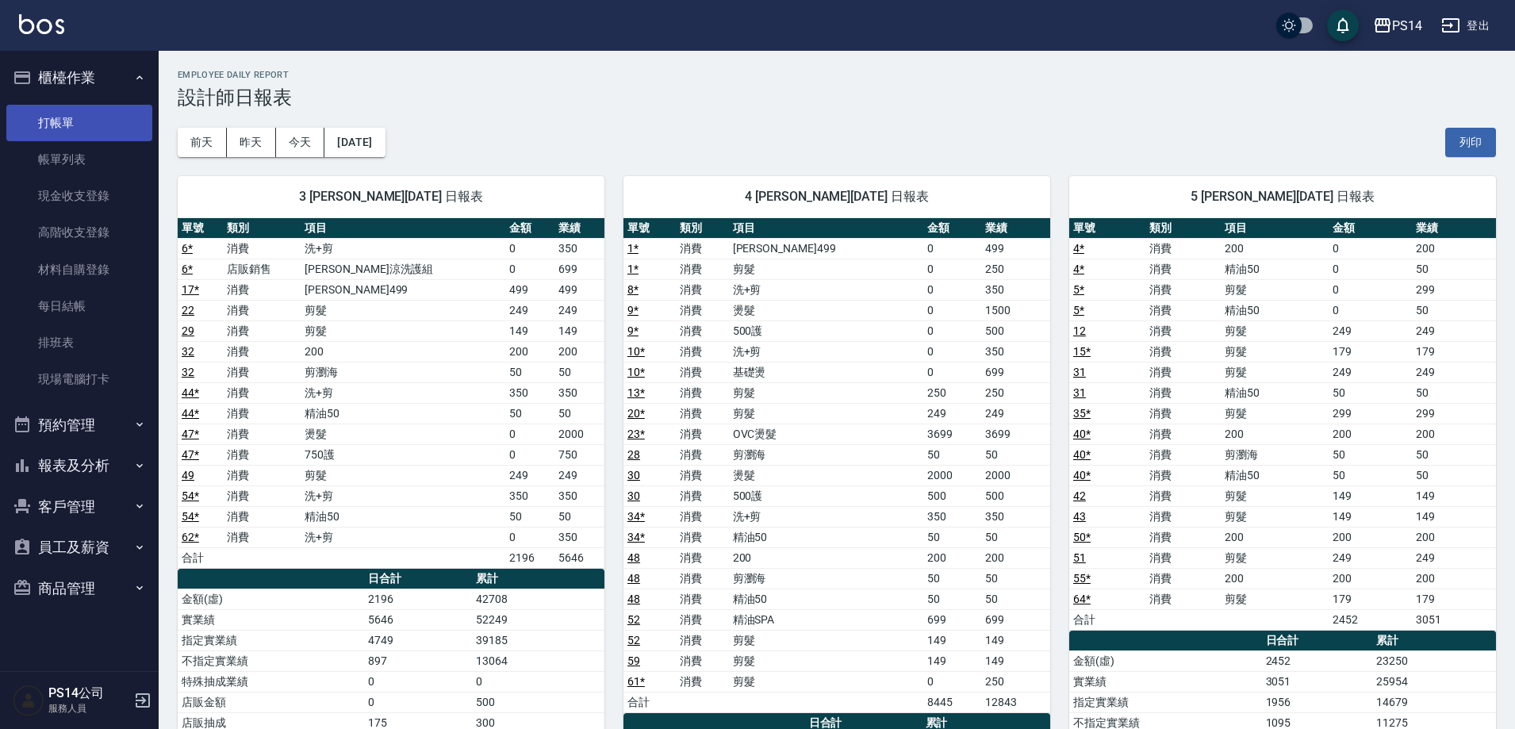
click at [56, 120] on link "打帳單" at bounding box center [79, 123] width 146 height 36
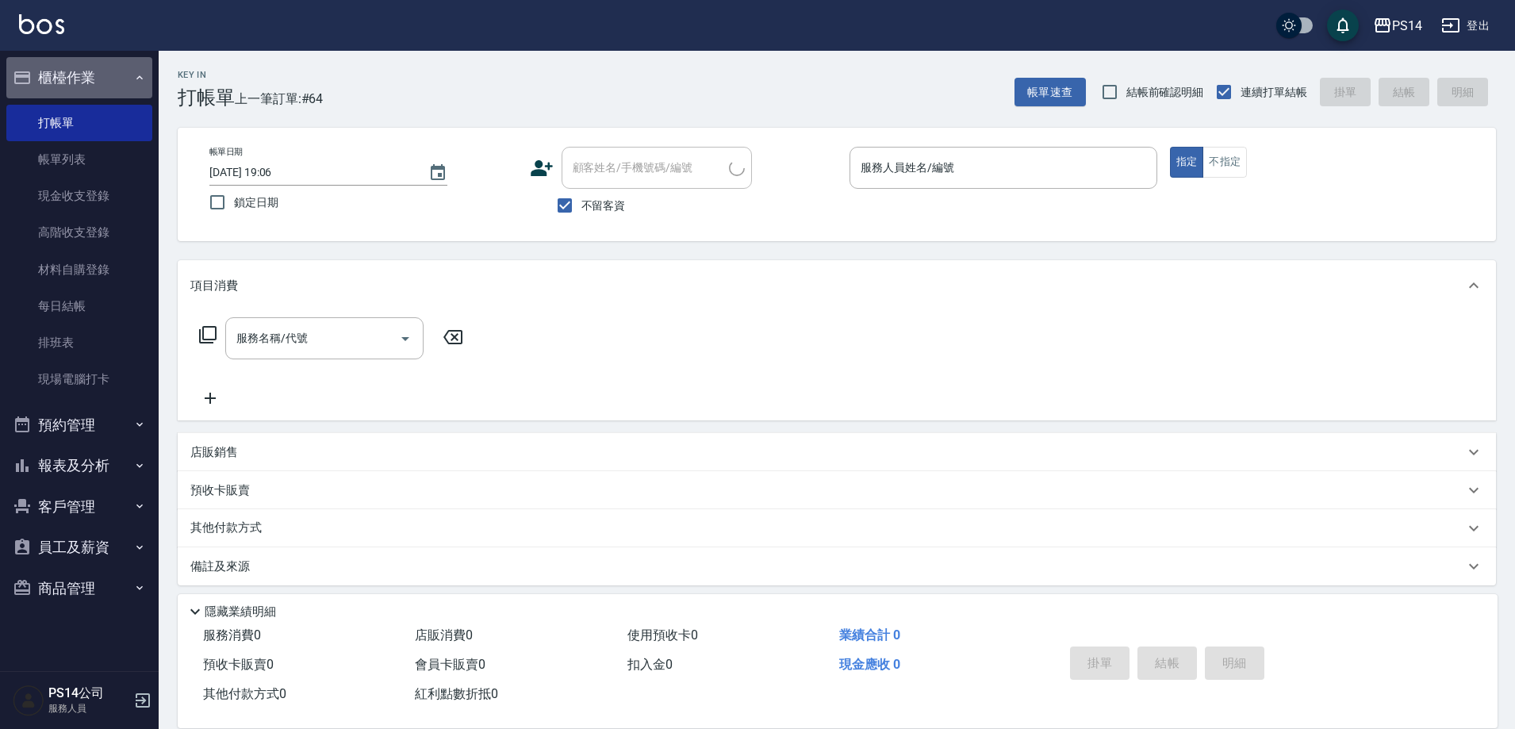
click at [56, 79] on button "櫃檯作業" at bounding box center [79, 77] width 146 height 41
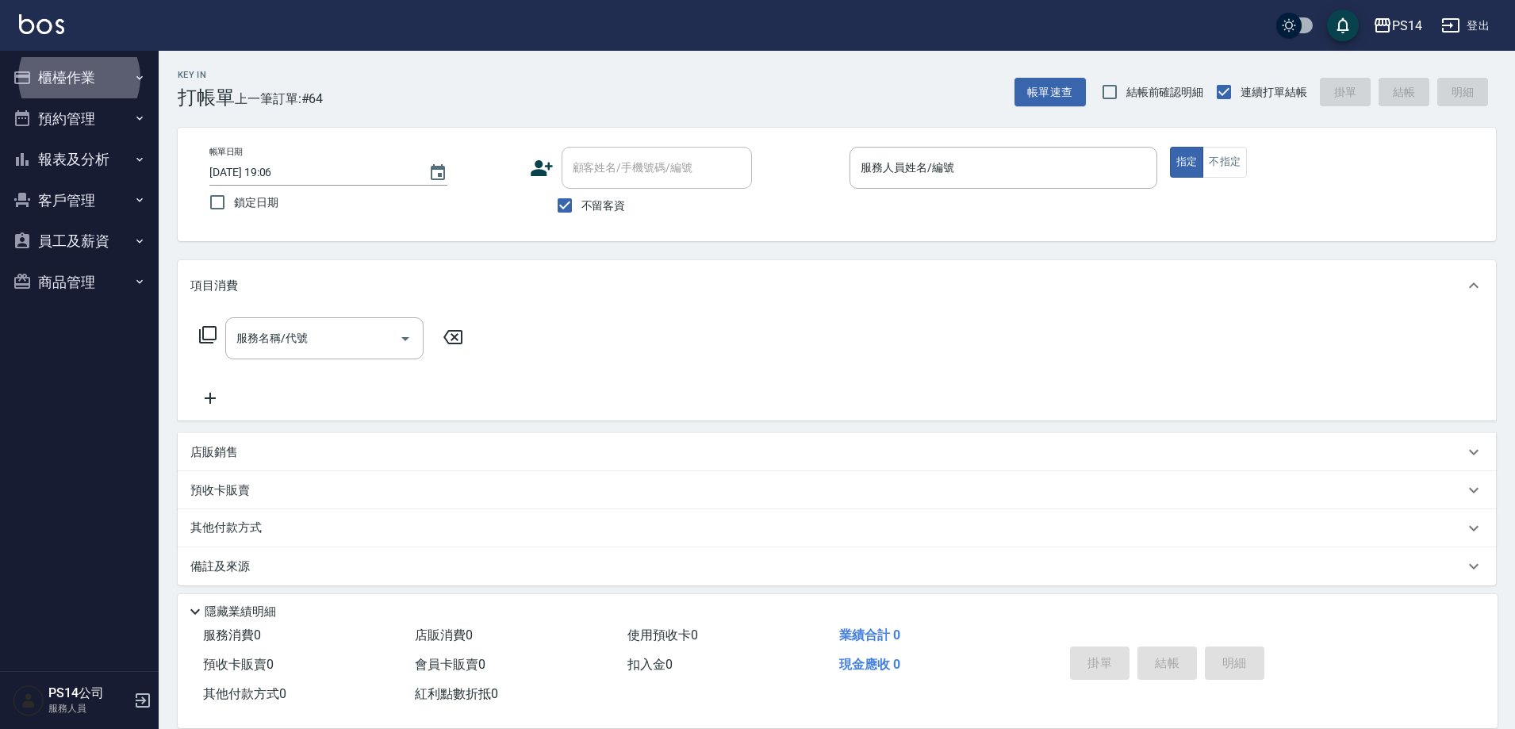
click at [424, 91] on div "Key In 打帳單 上一筆訂單:#64 帳單速查 結帳前確認明細 連續打單結帳 掛單 結帳 明細" at bounding box center [828, 80] width 1338 height 58
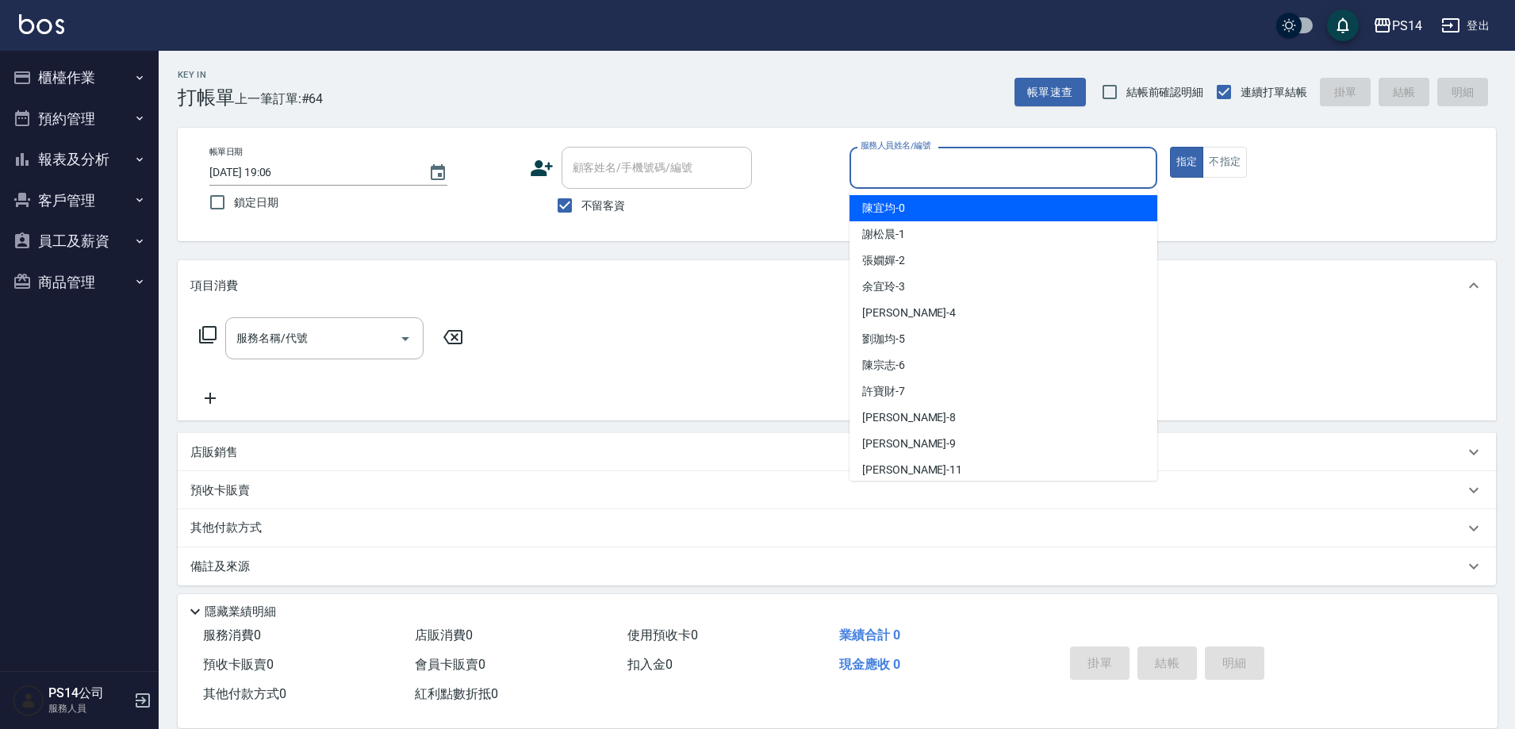
click at [986, 167] on input "服務人員姓名/編號" at bounding box center [1004, 168] width 294 height 28
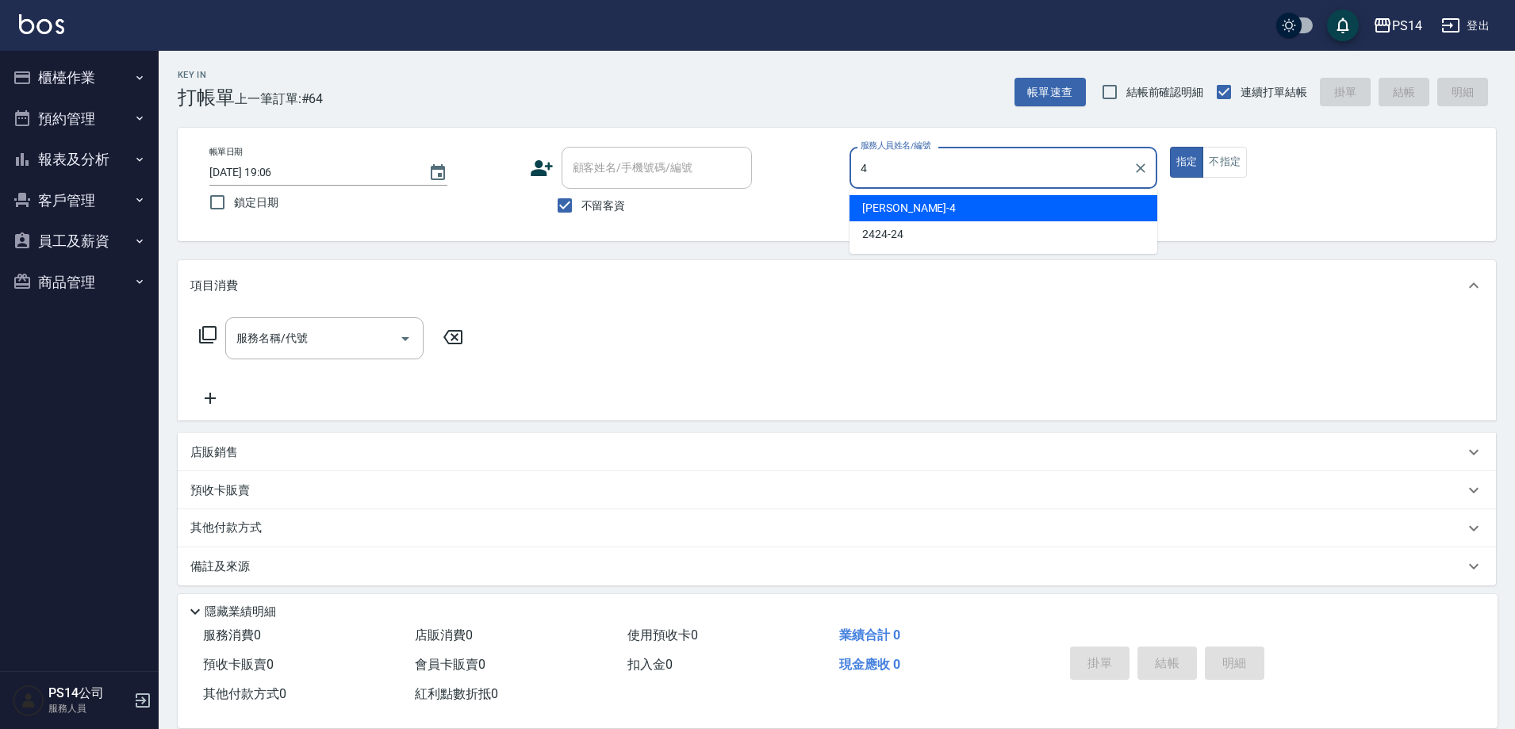
type input "[PERSON_NAME]-4"
type button "true"
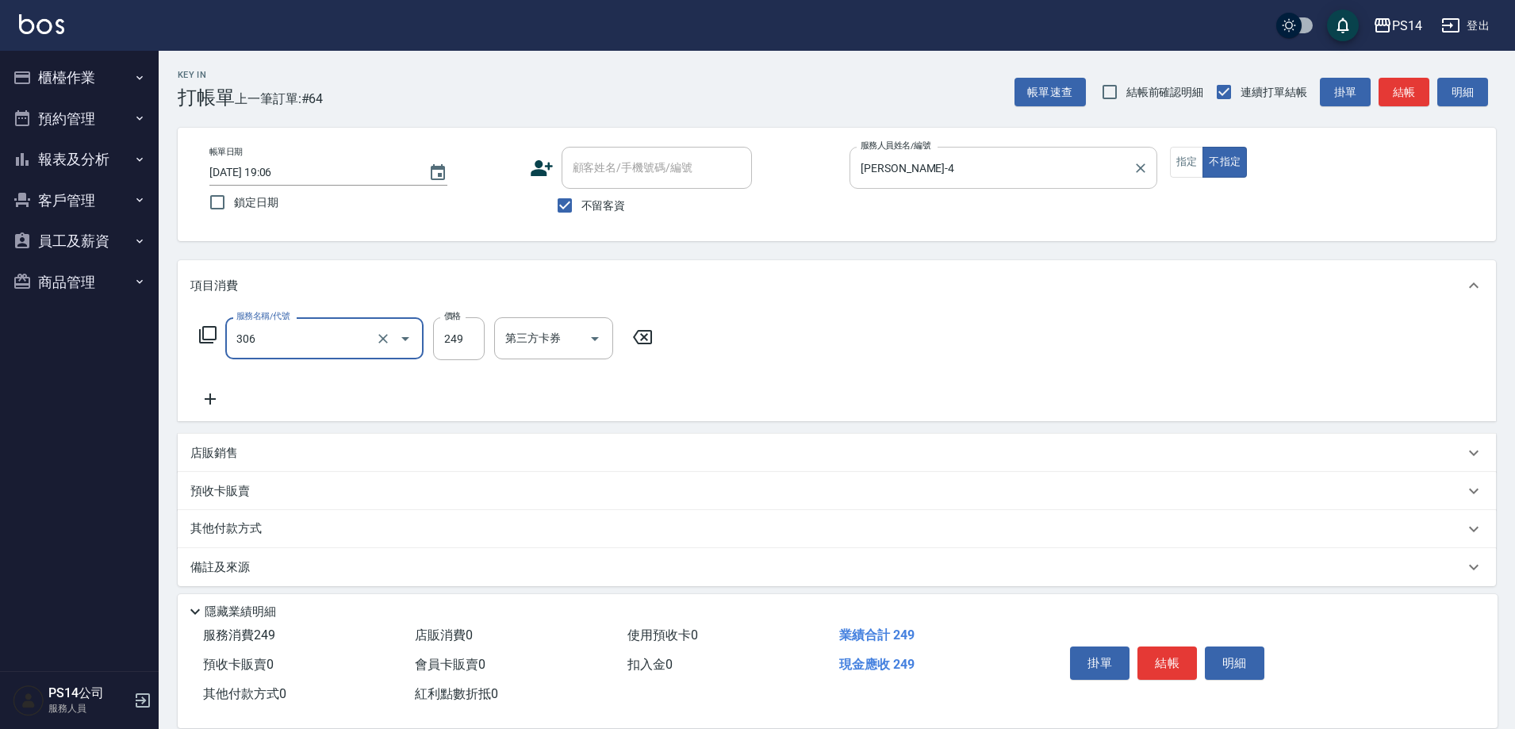
type input "剪髮(306)"
type input "謝欣紜-28"
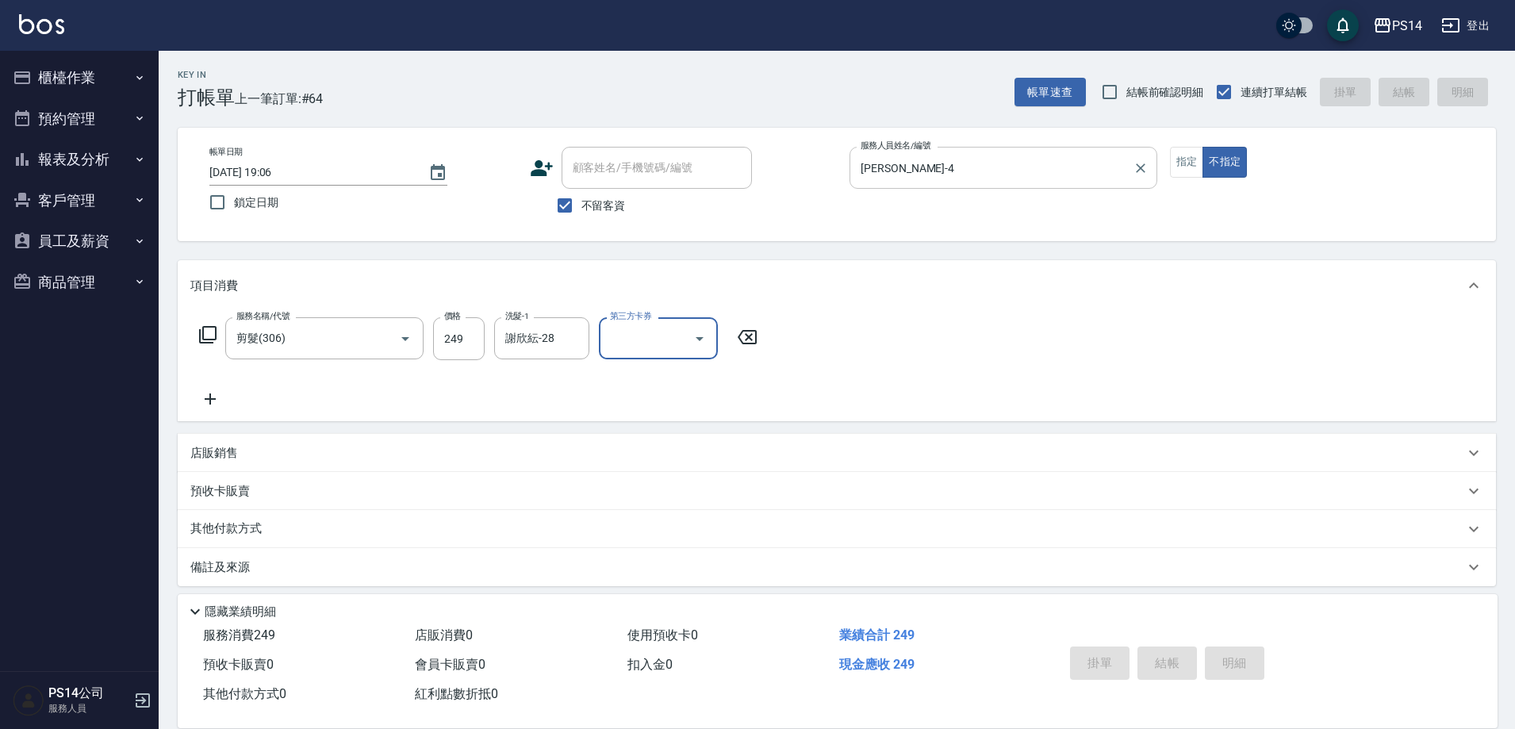
type input "[DATE] 19:38"
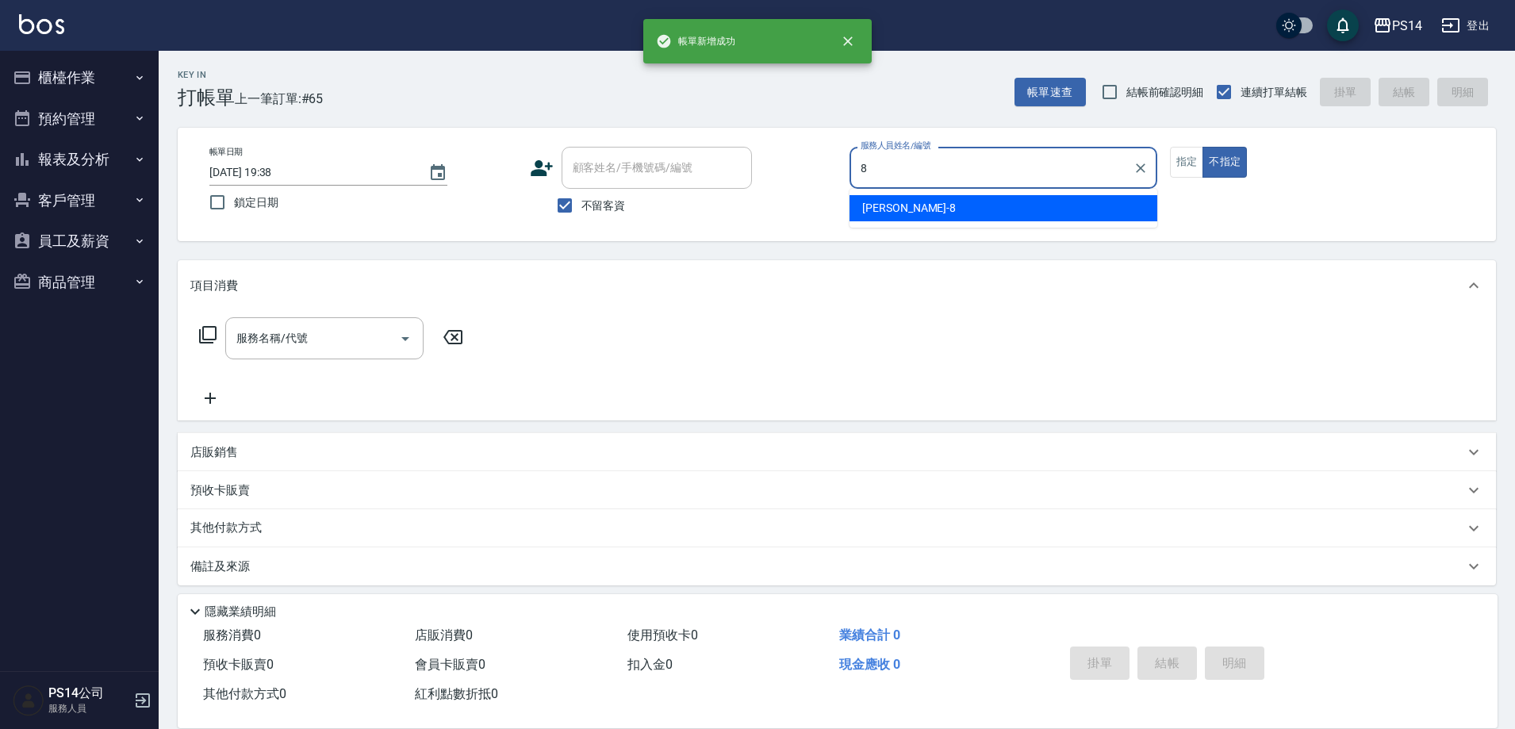
type input "[PERSON_NAME]-8"
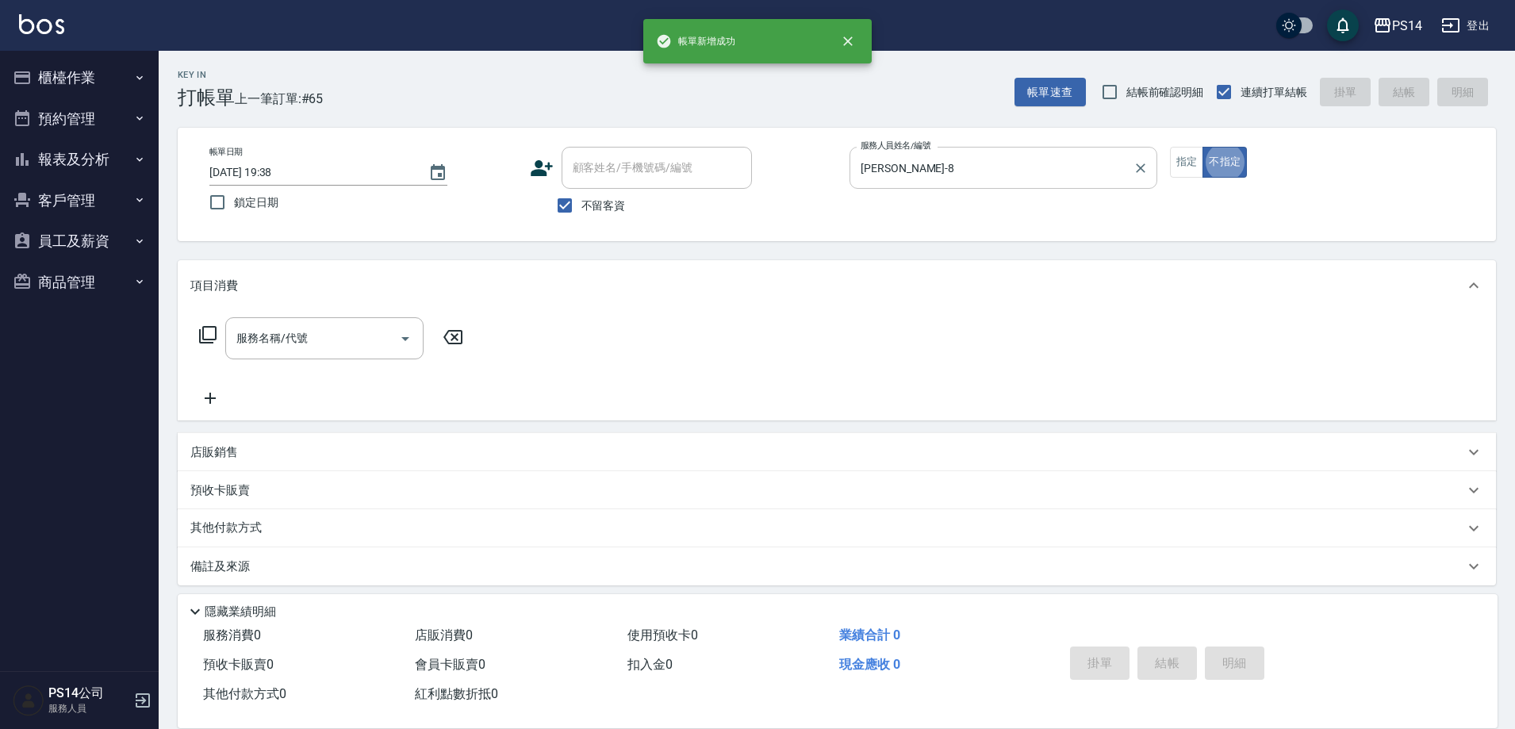
type button "false"
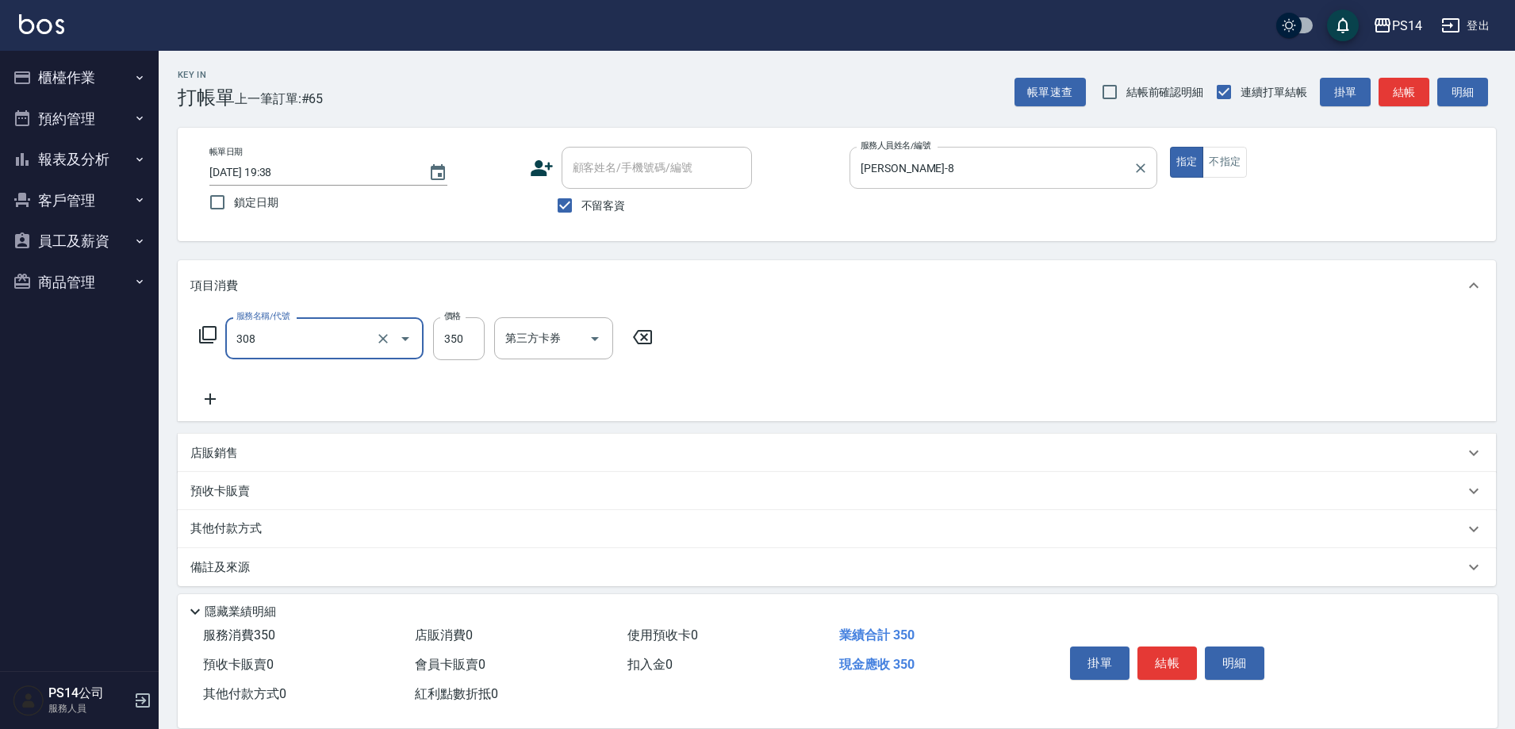
type input "洗+剪(308)"
type input "謝欣紜-28"
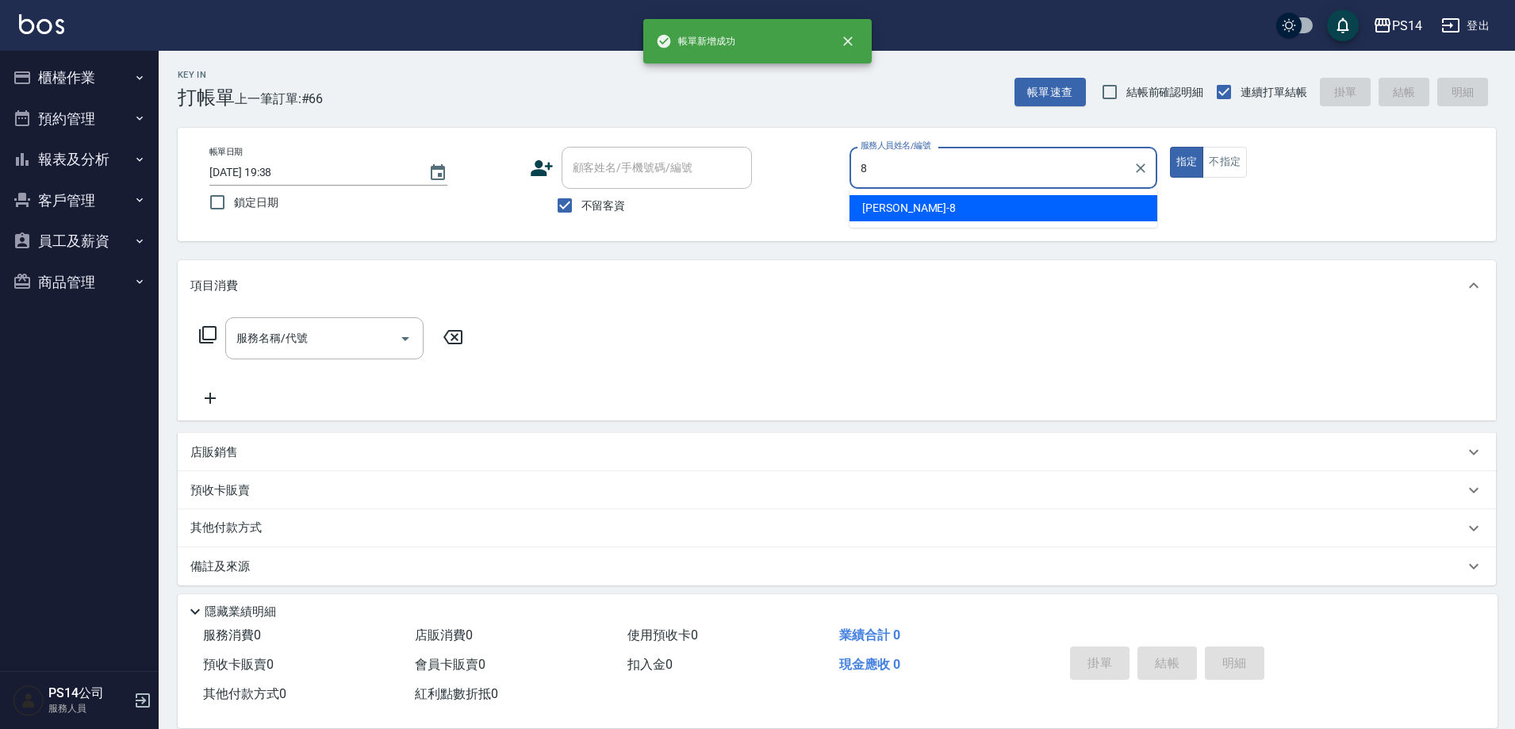
type input "[PERSON_NAME]-8"
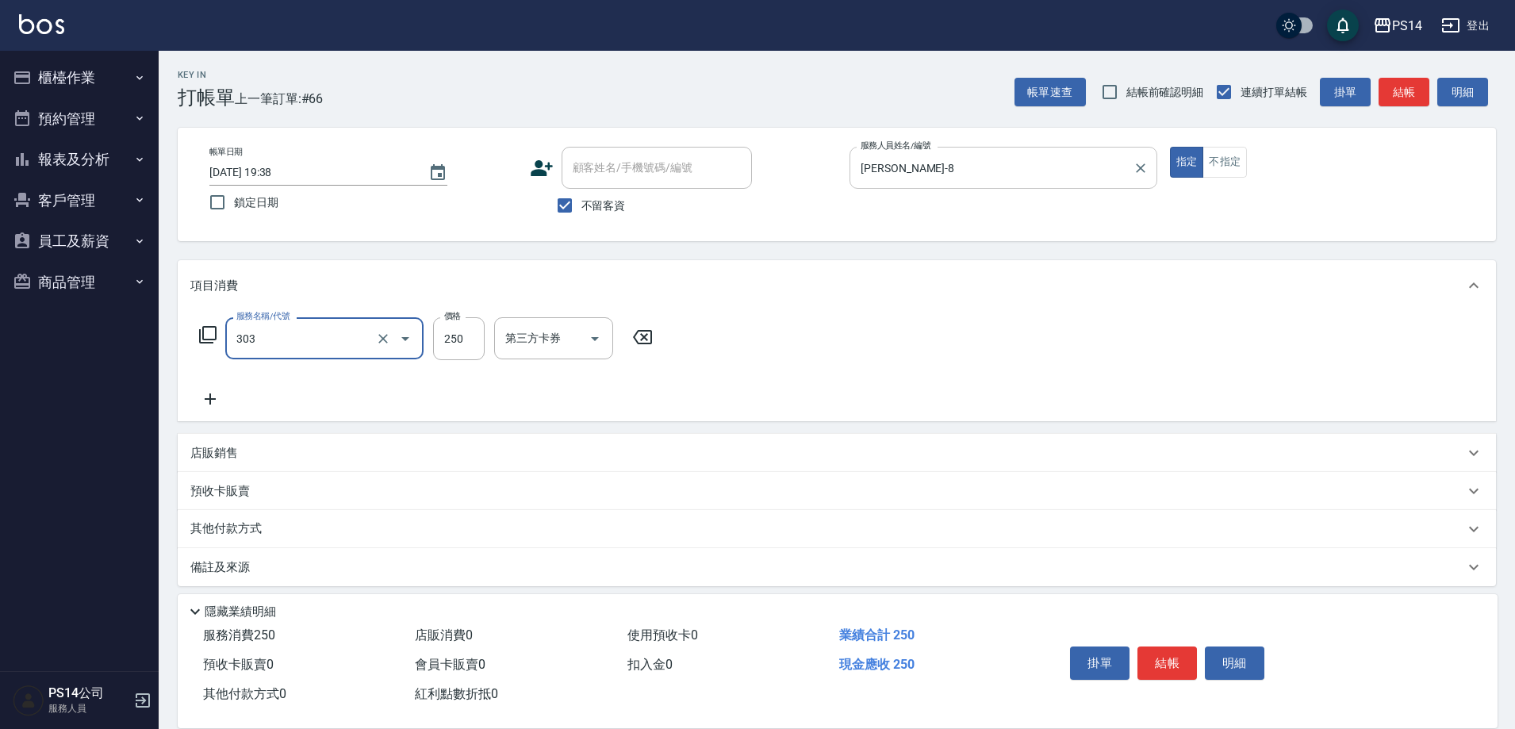
type input "剪髮(303)"
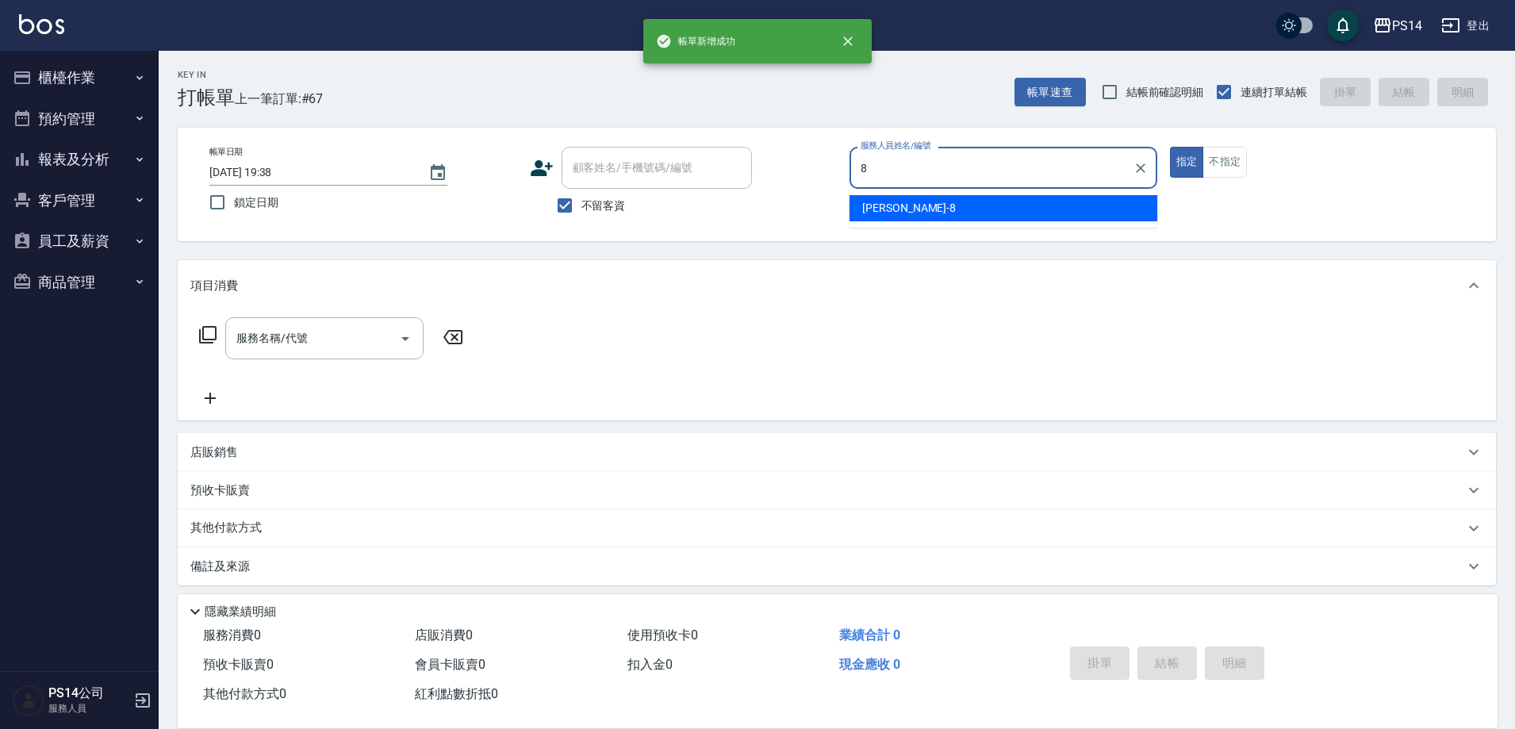
type input "[PERSON_NAME]-8"
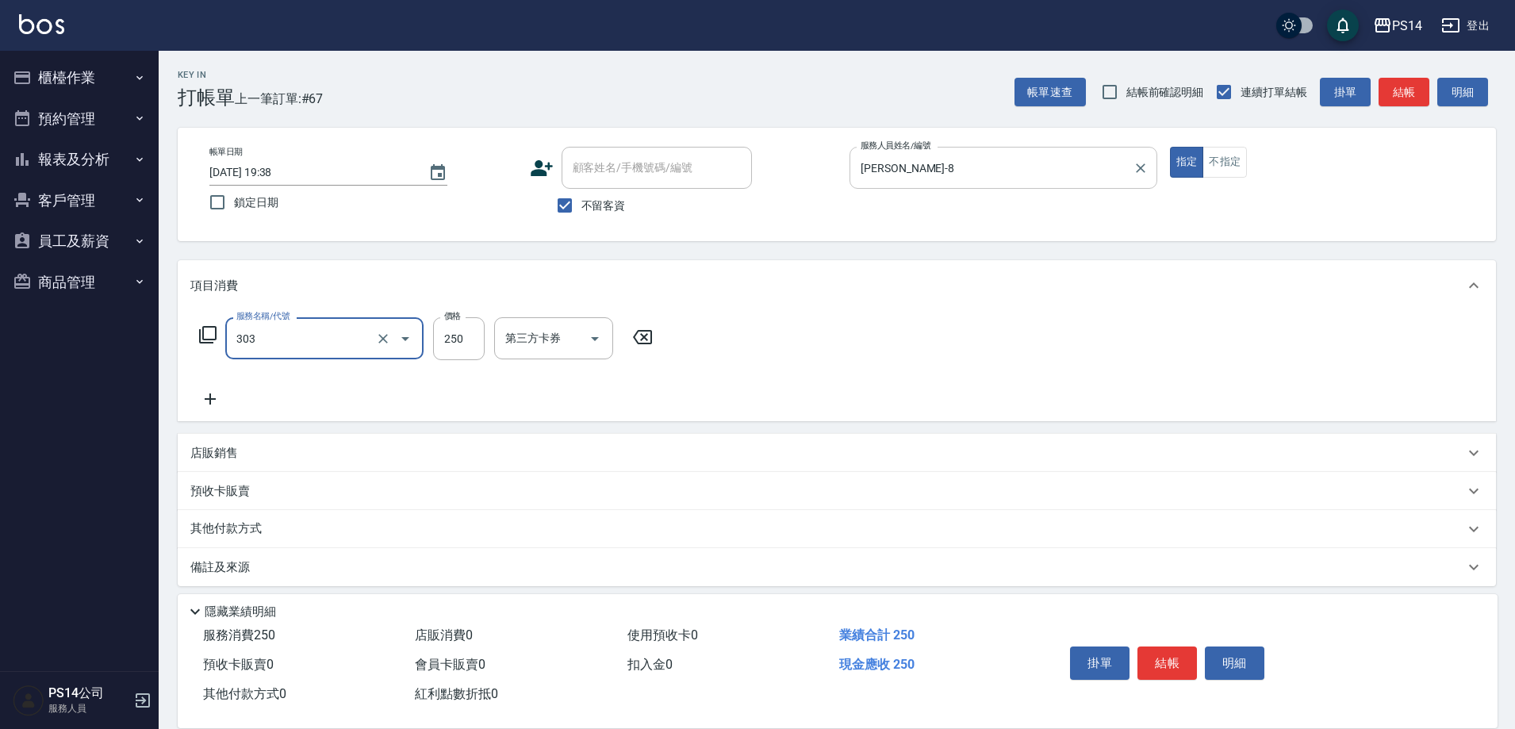
type input "剪髮(303)"
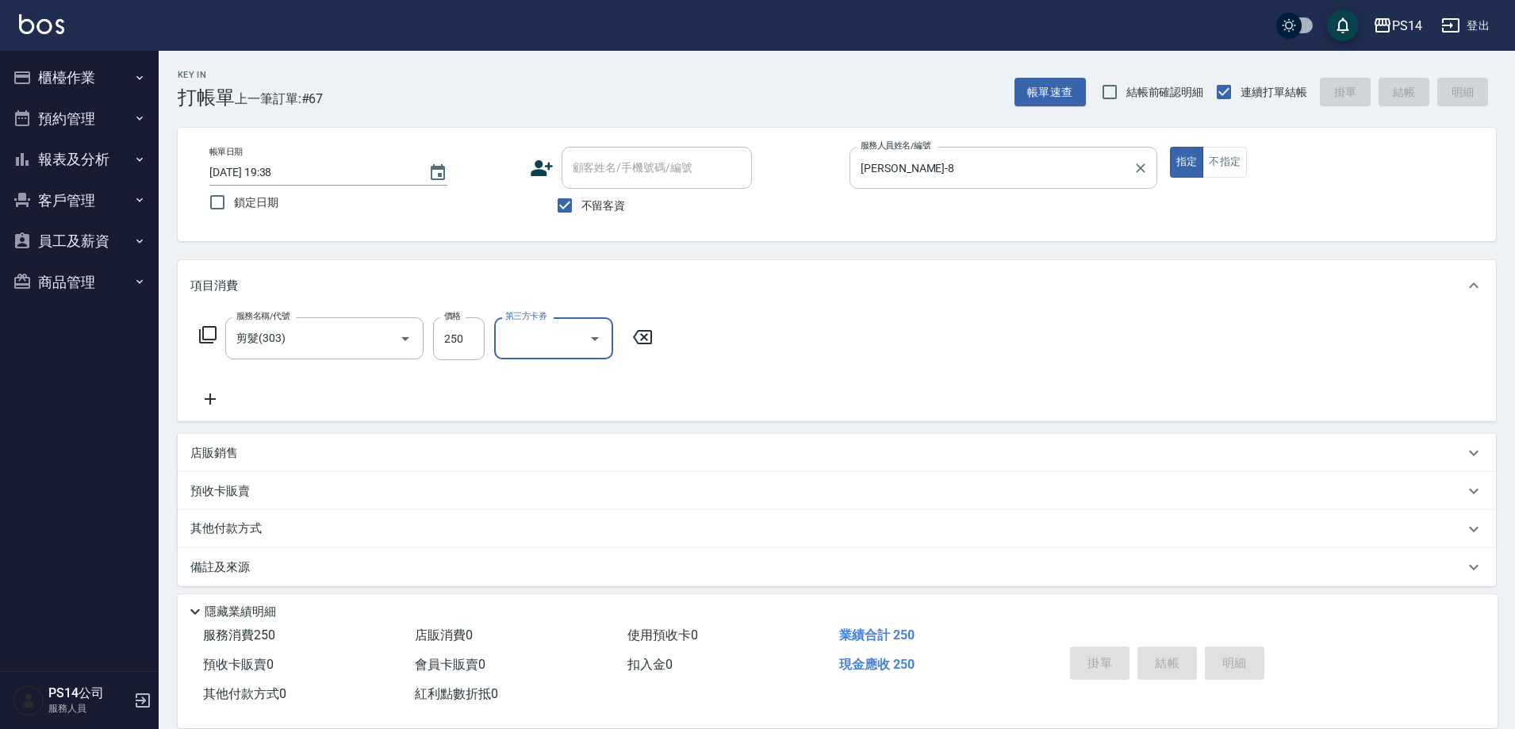
type input "[DATE] 19:39"
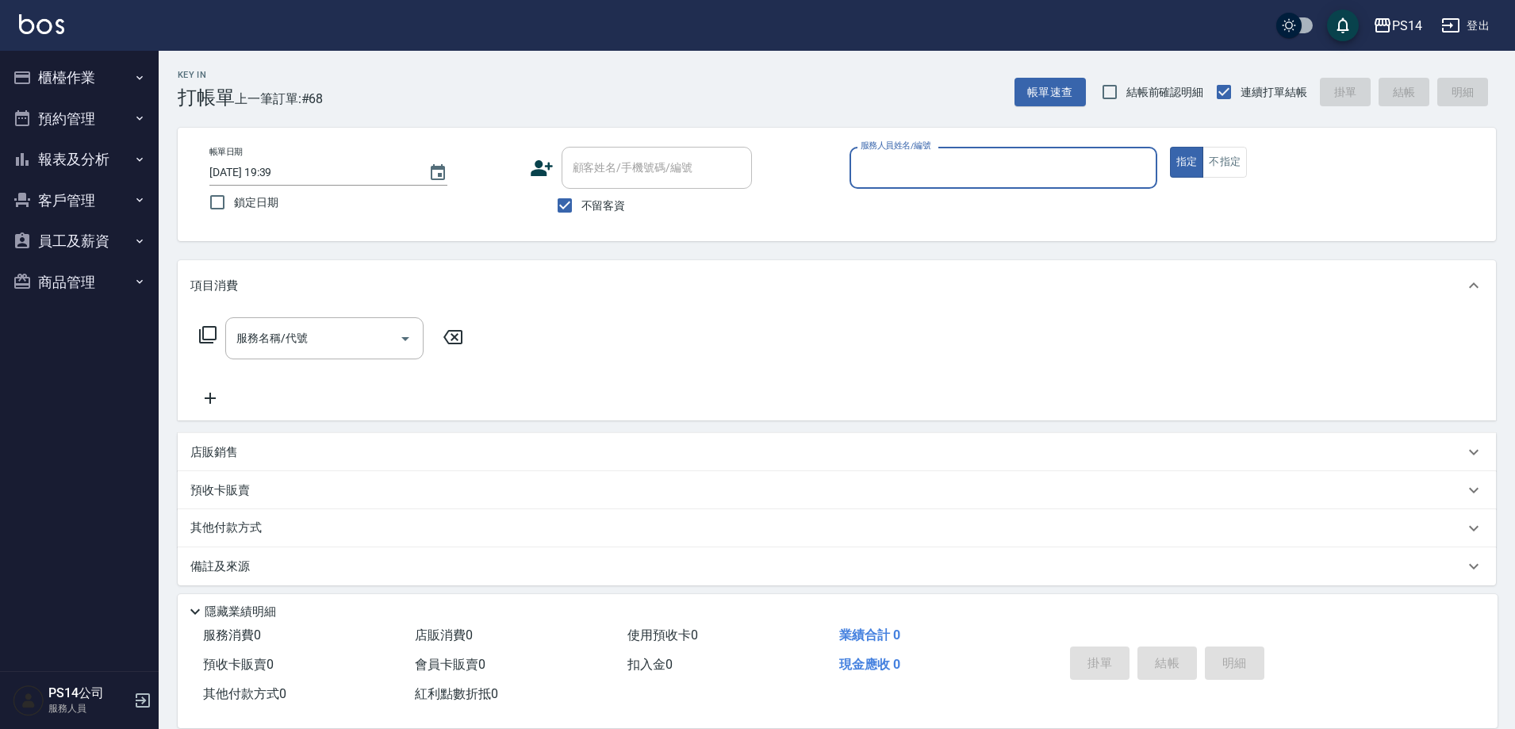
click at [1063, 75] on div "帳單速查 結帳前確認明細 連續打單結帳 掛單 結帳 明細" at bounding box center [1256, 91] width 482 height 33
click at [1067, 85] on button "帳單速查" at bounding box center [1050, 92] width 71 height 29
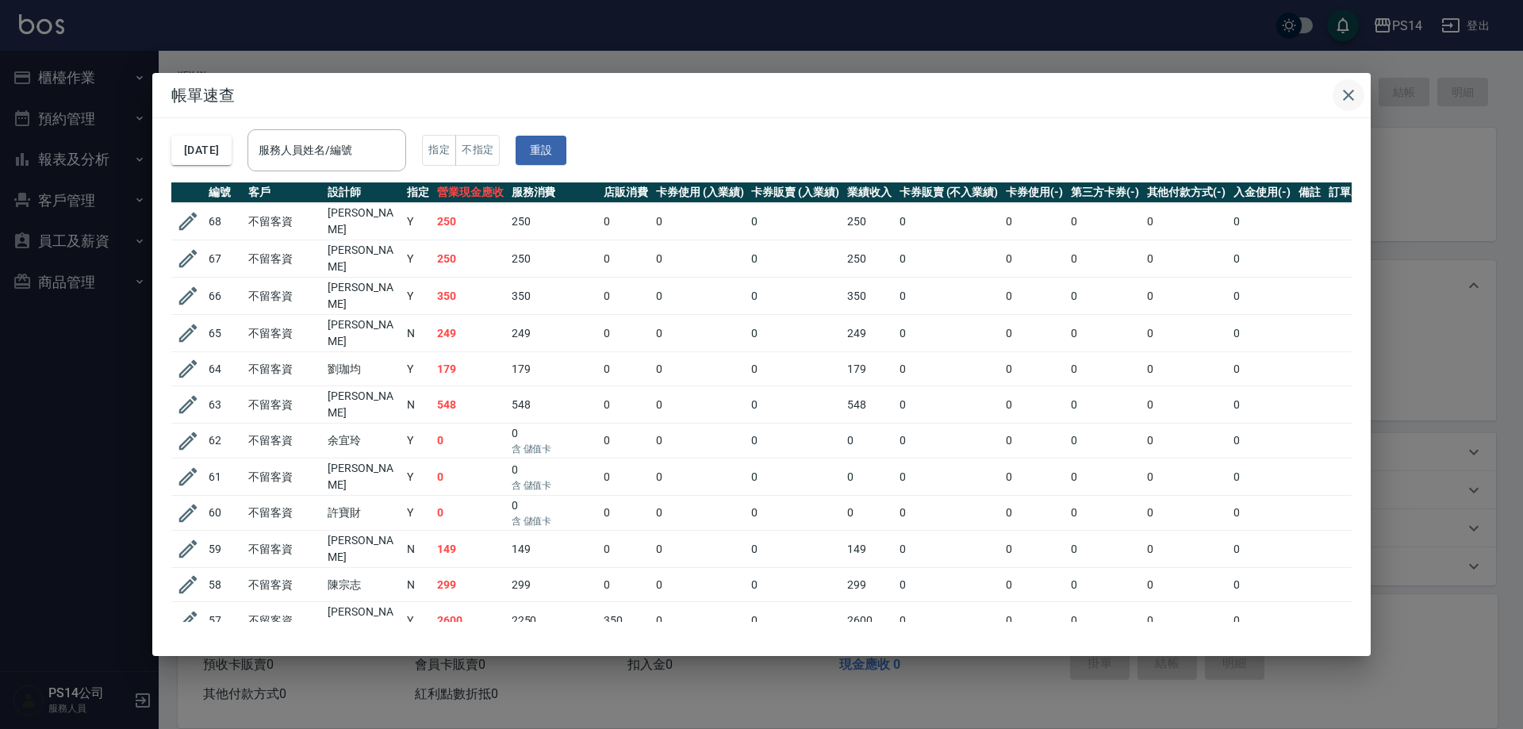
click at [1347, 88] on icon "button" at bounding box center [1348, 95] width 19 height 19
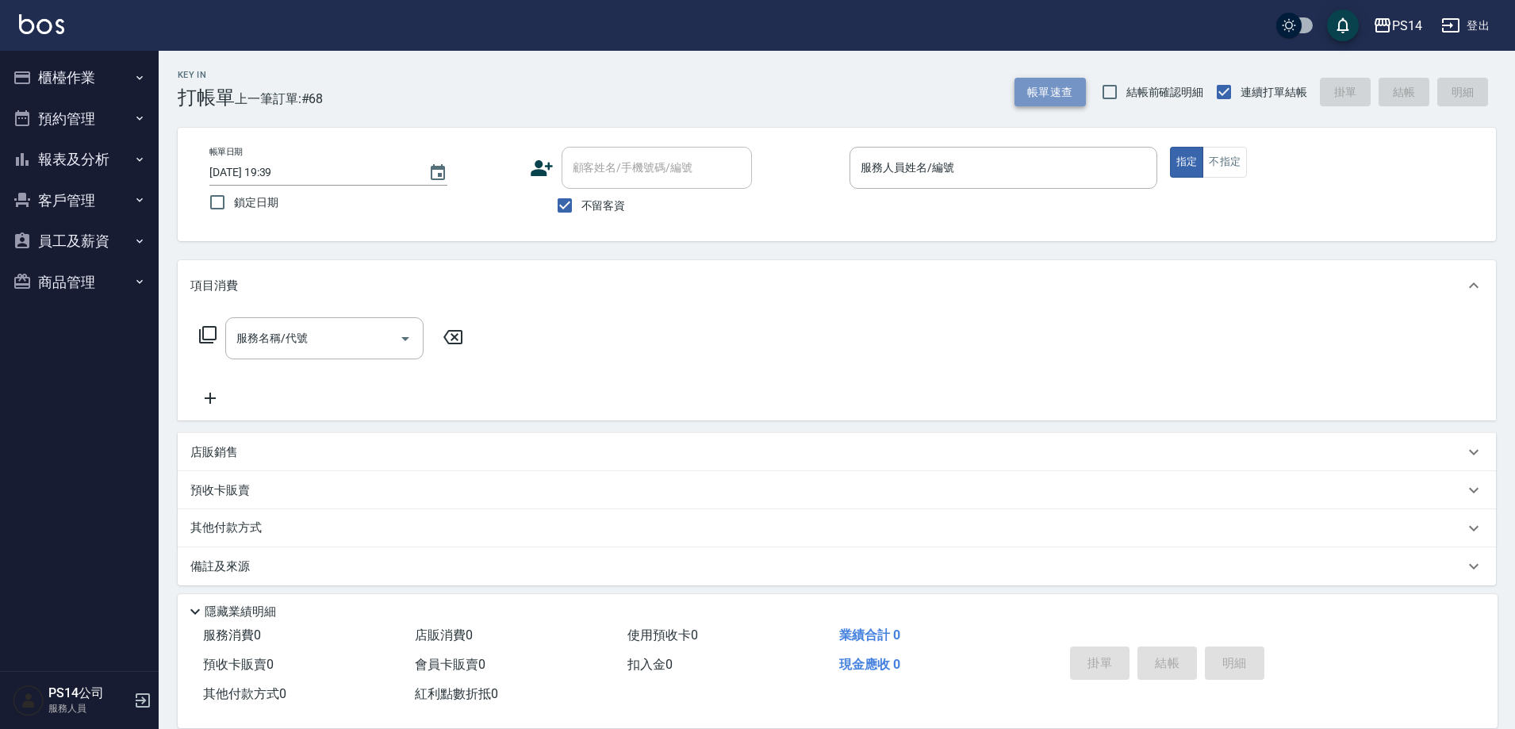
click at [1044, 88] on button "帳單速查" at bounding box center [1050, 92] width 71 height 29
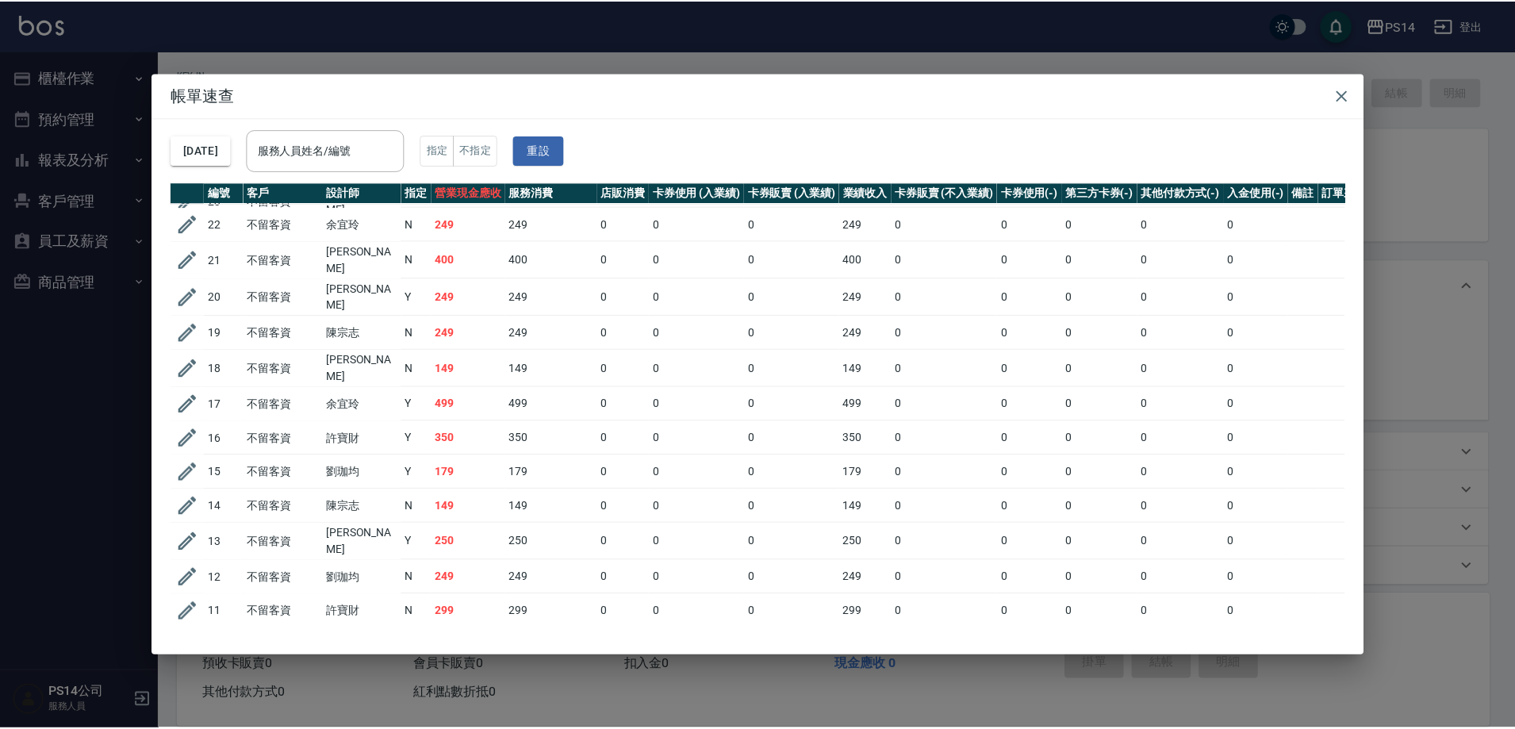
scroll to position [1946, 0]
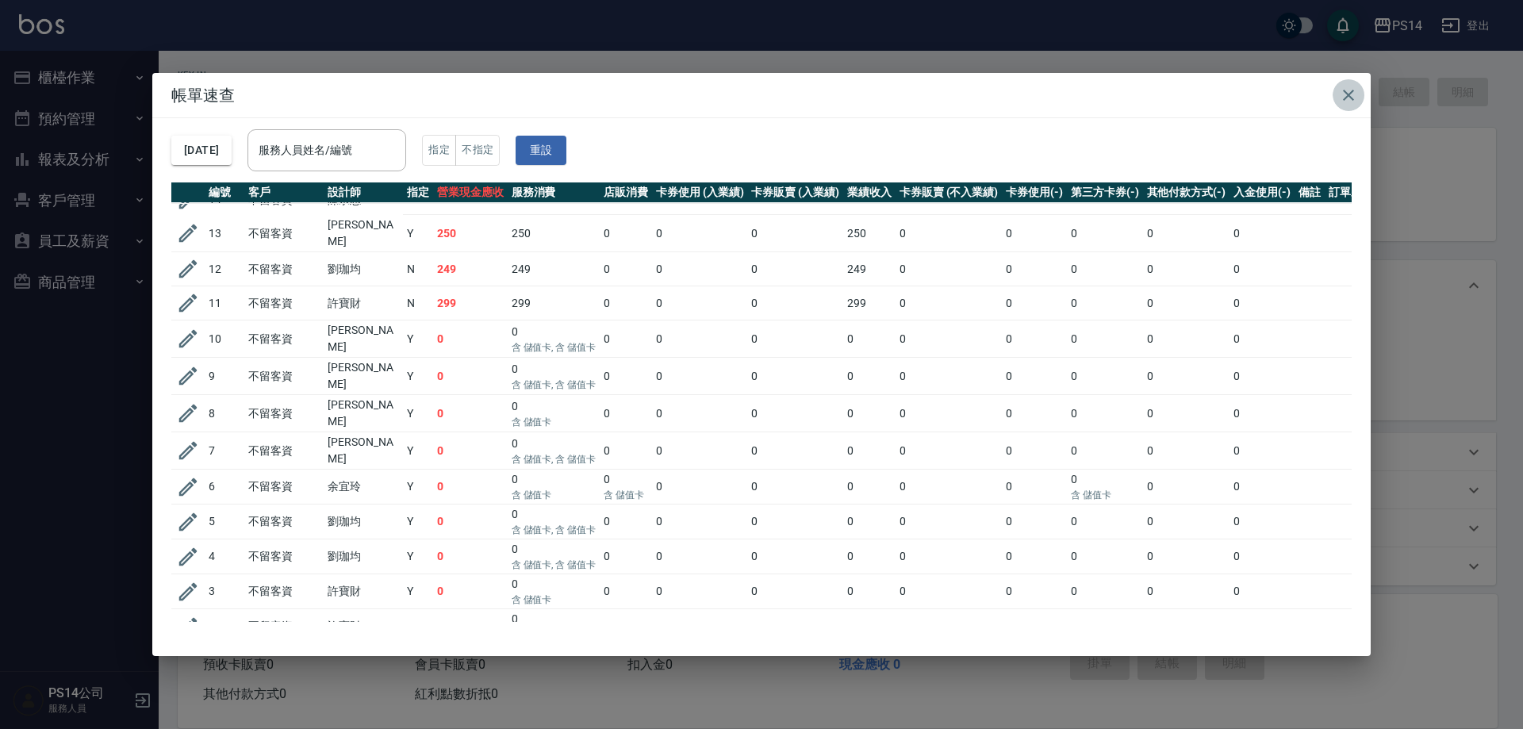
click at [1354, 100] on icon "button" at bounding box center [1348, 95] width 19 height 19
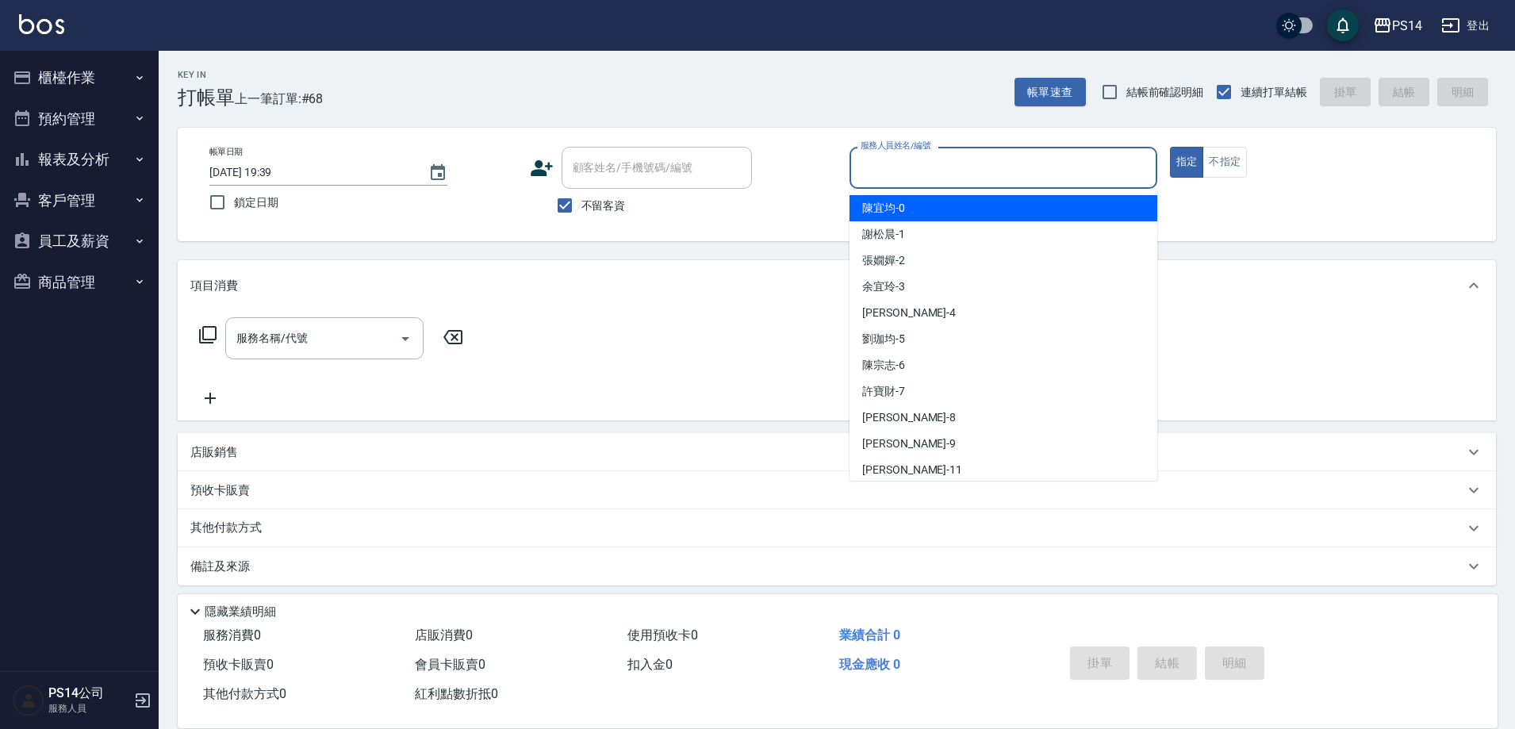
click at [970, 160] on input "服務人員姓名/編號" at bounding box center [1004, 168] width 294 height 28
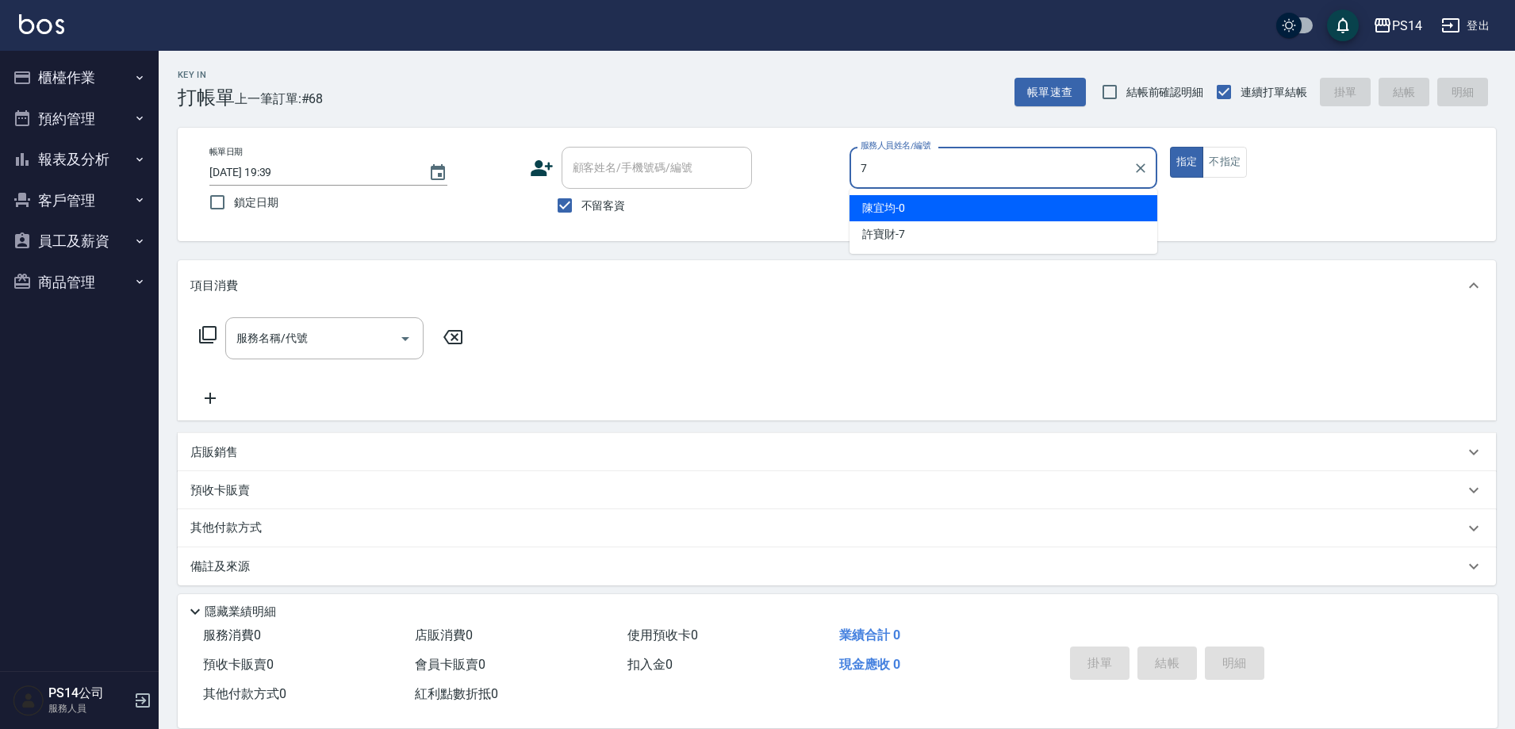
type input "許寶財-7"
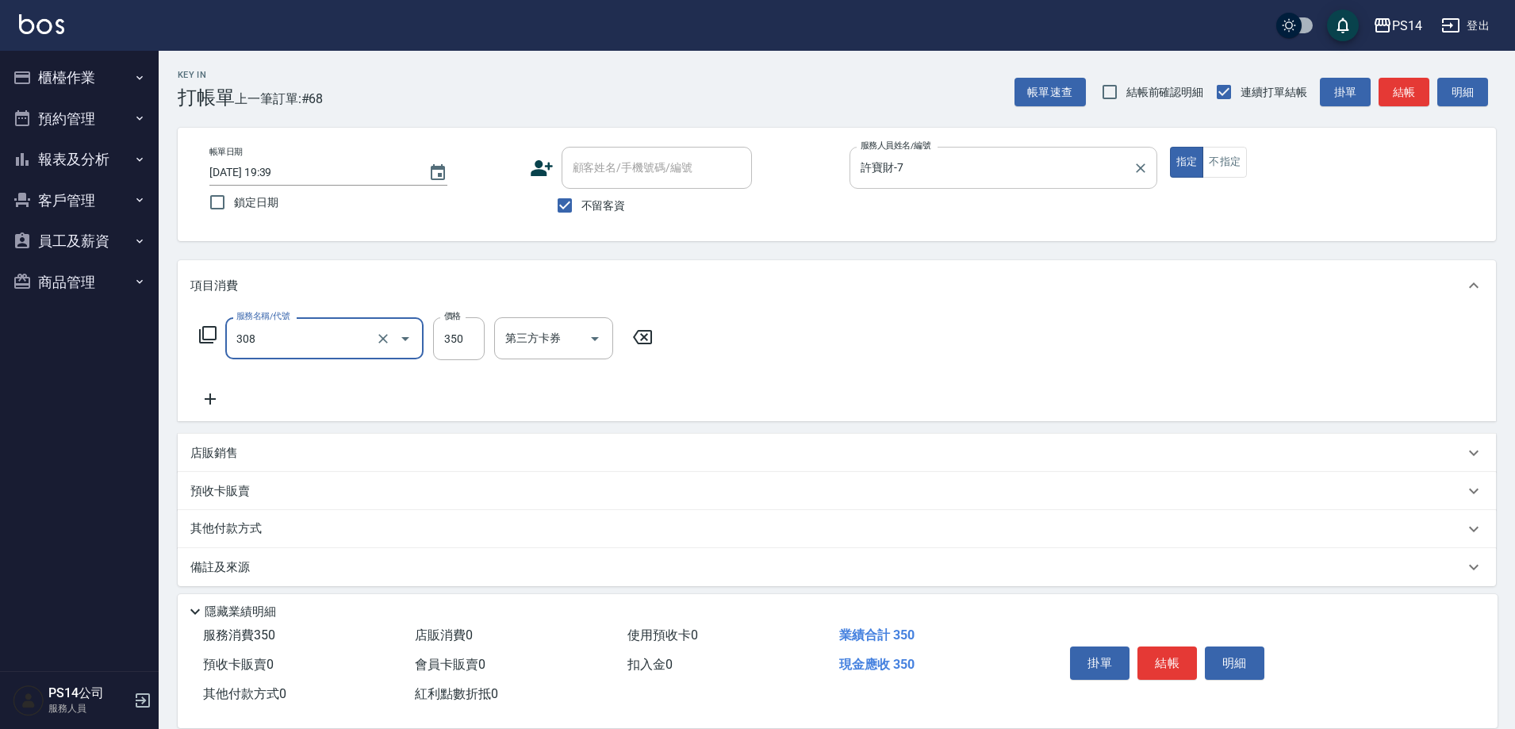
type input "洗+剪(308)"
type input "[PERSON_NAME]-26"
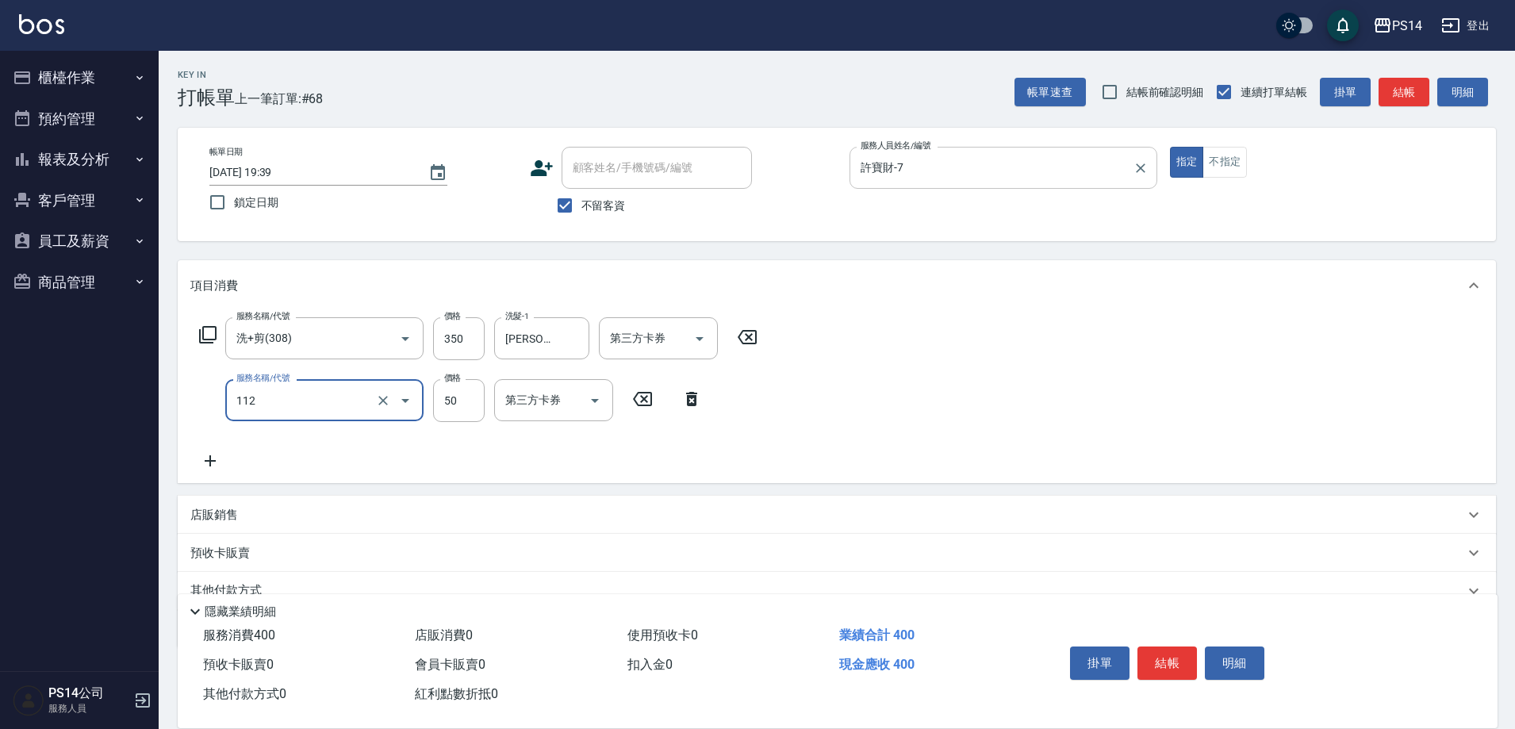
type input "精油50(112)"
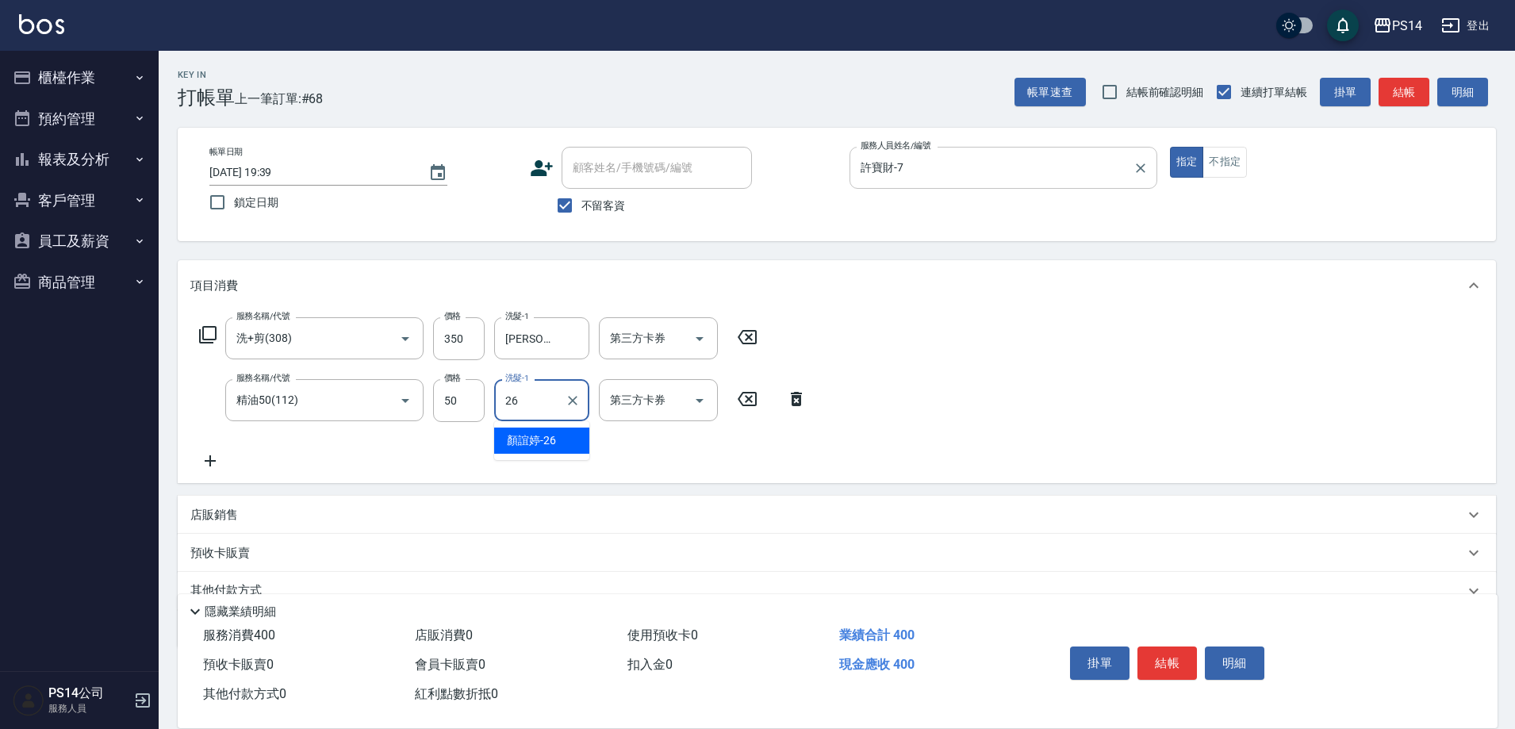
type input "[PERSON_NAME]-26"
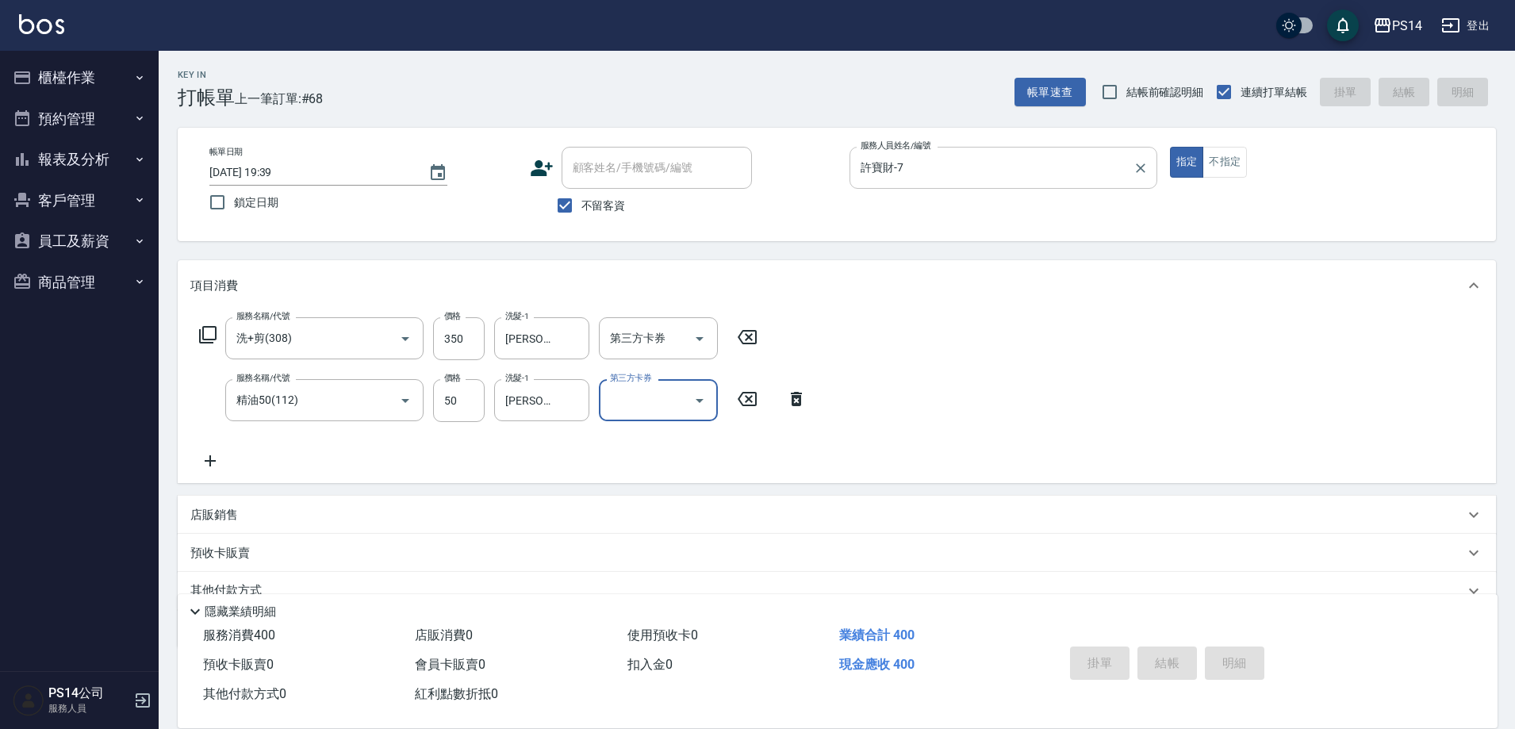
type input "[DATE] 19:46"
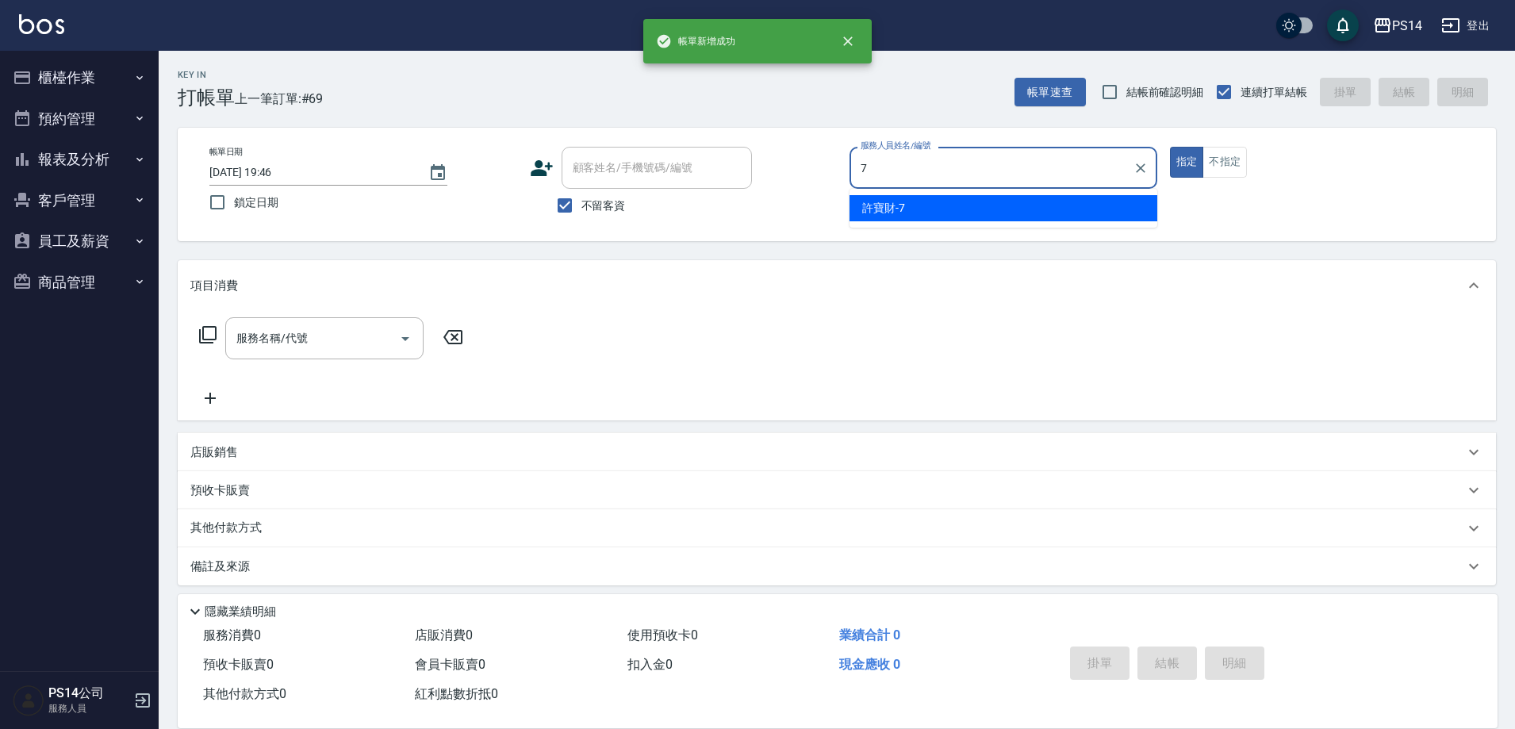
type input "許寶財-7"
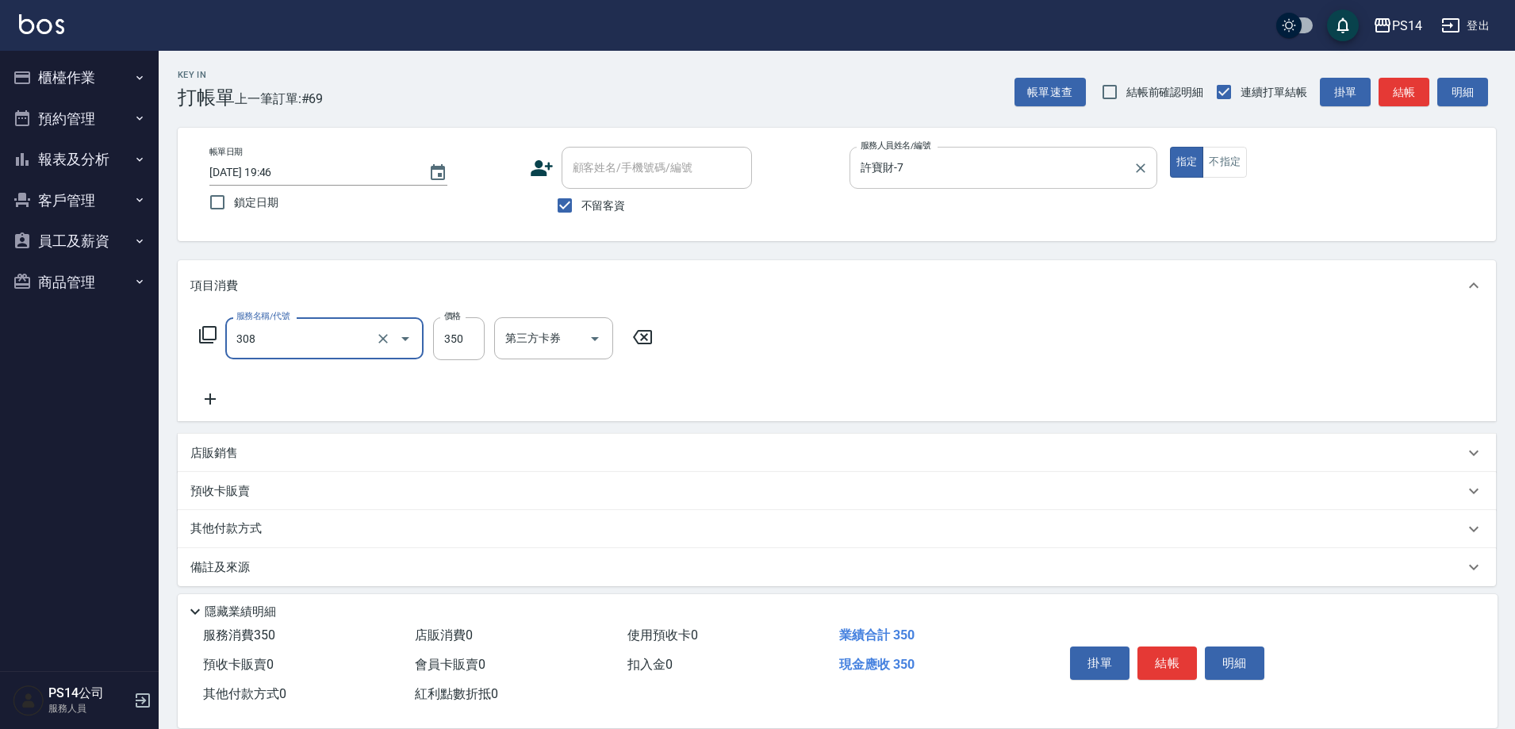
type input "洗+剪(308)"
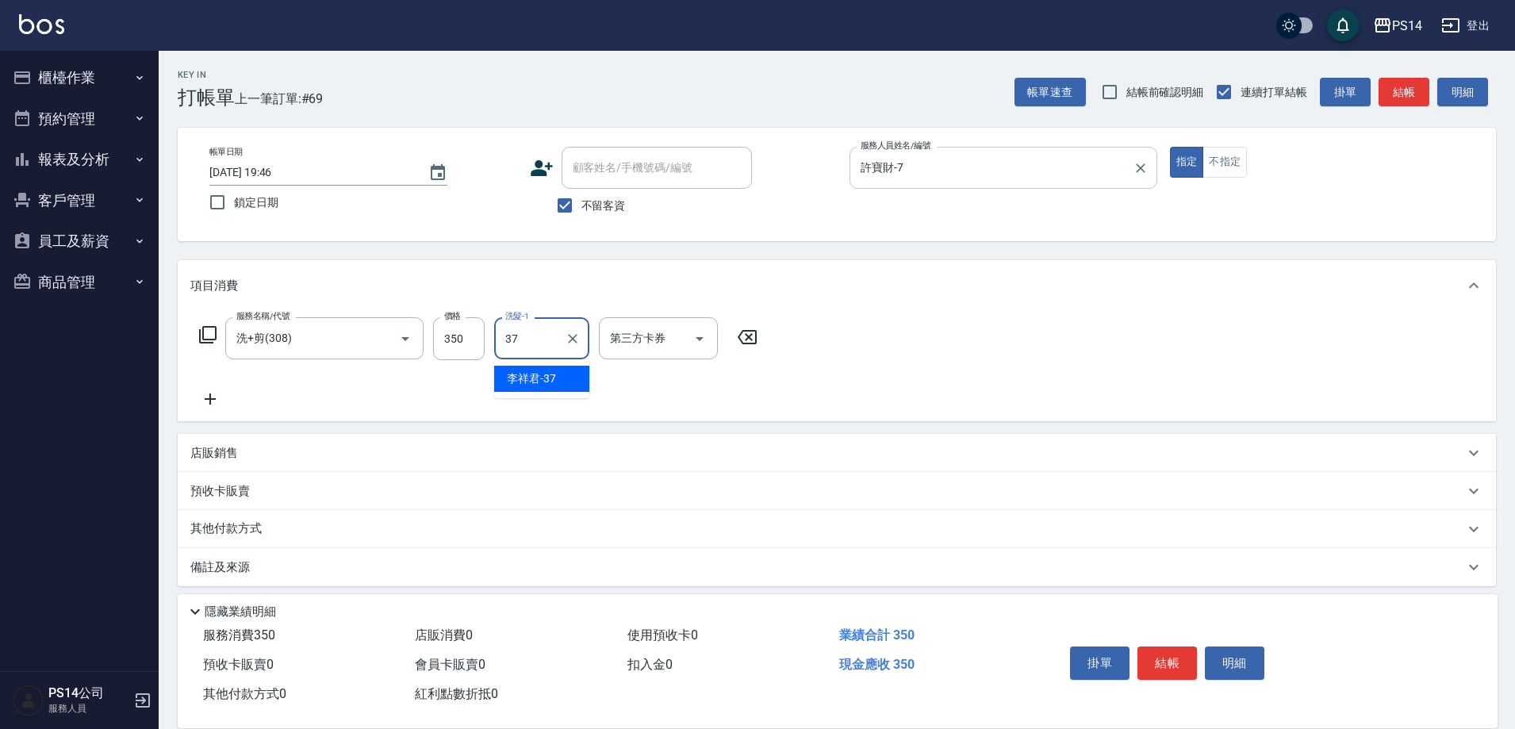
type input "李祥君 -37"
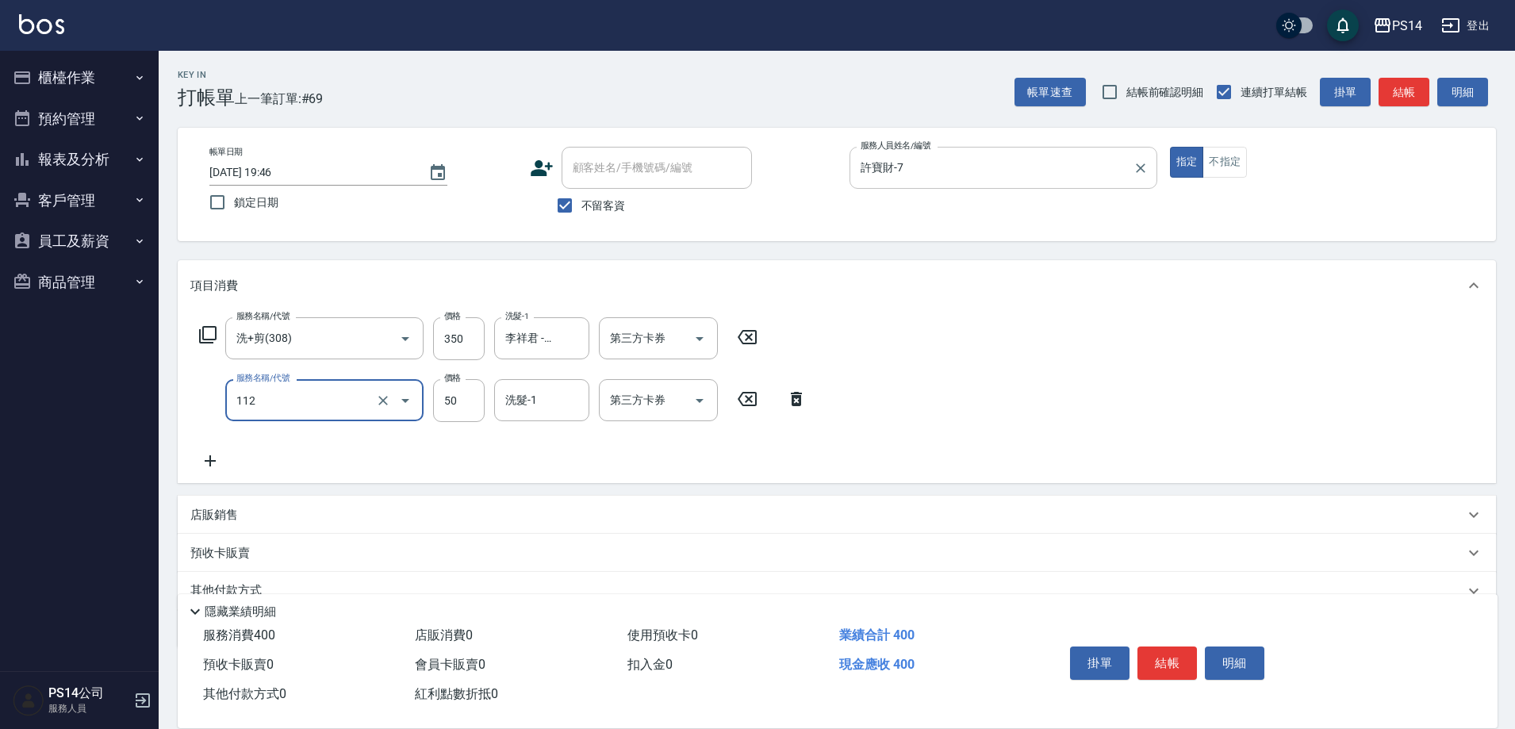
type input "精油50(112)"
type input "李祥君 -37"
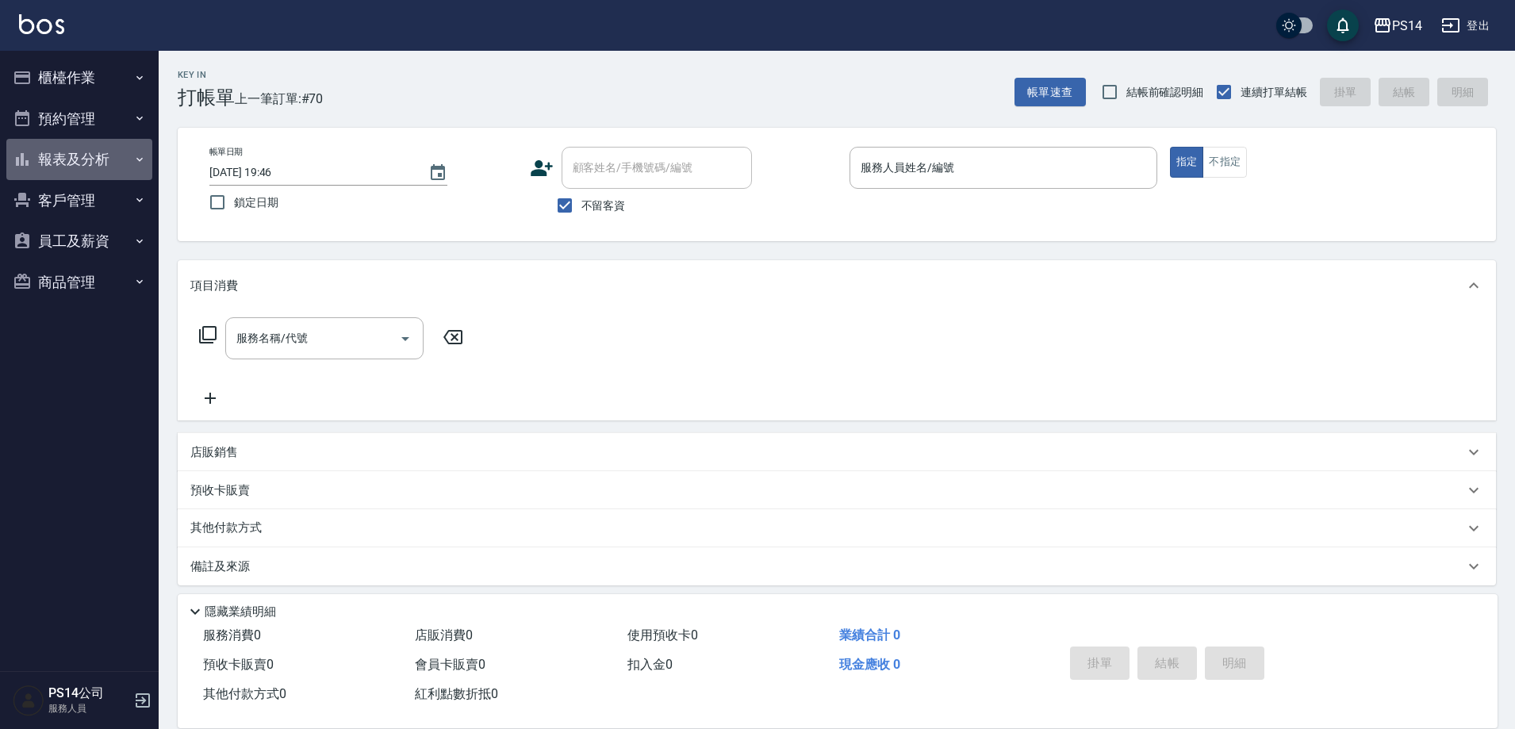
drag, startPoint x: 65, startPoint y: 157, endPoint x: 62, endPoint y: 145, distance: 12.3
click at [65, 151] on button "報表及分析" at bounding box center [79, 159] width 146 height 41
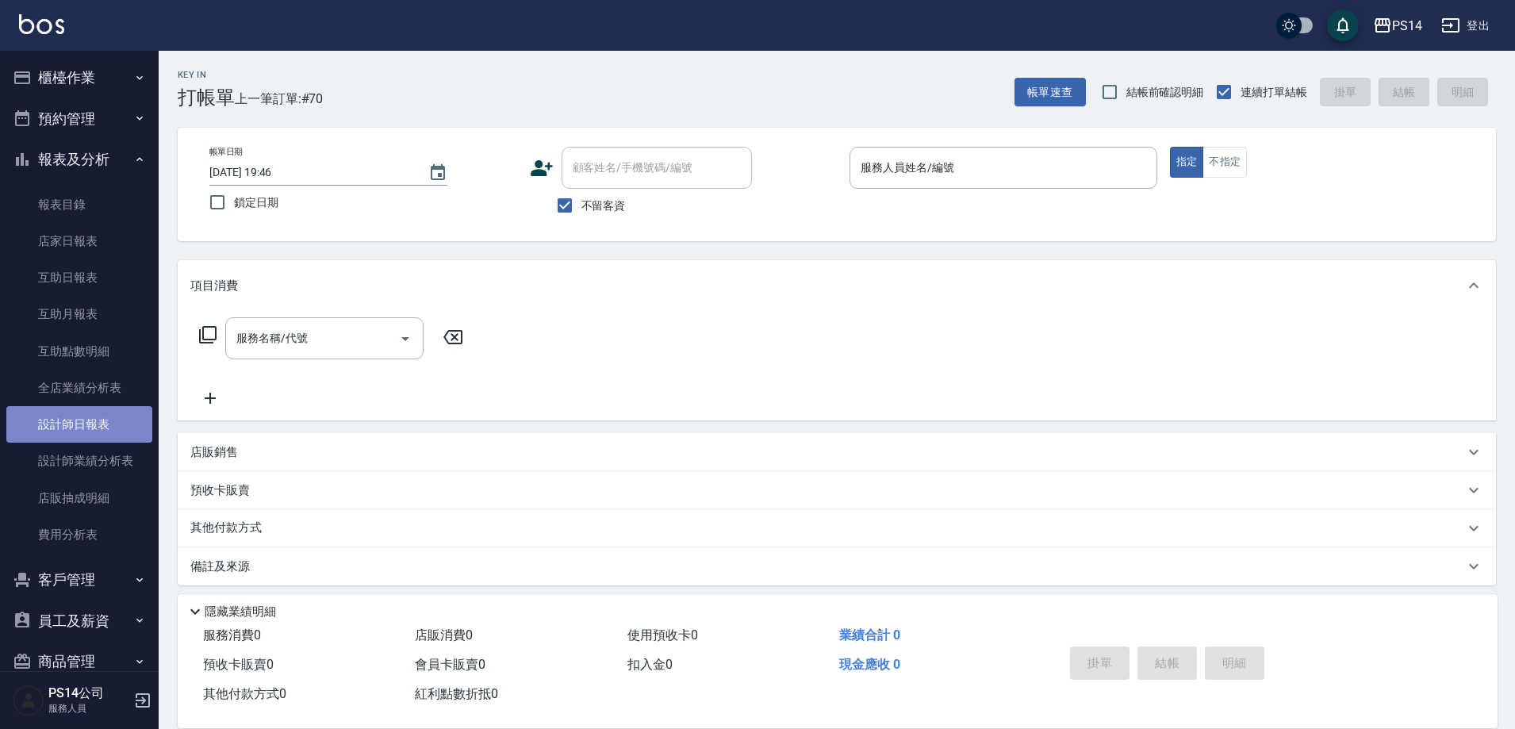
click at [110, 426] on link "設計師日報表" at bounding box center [79, 424] width 146 height 36
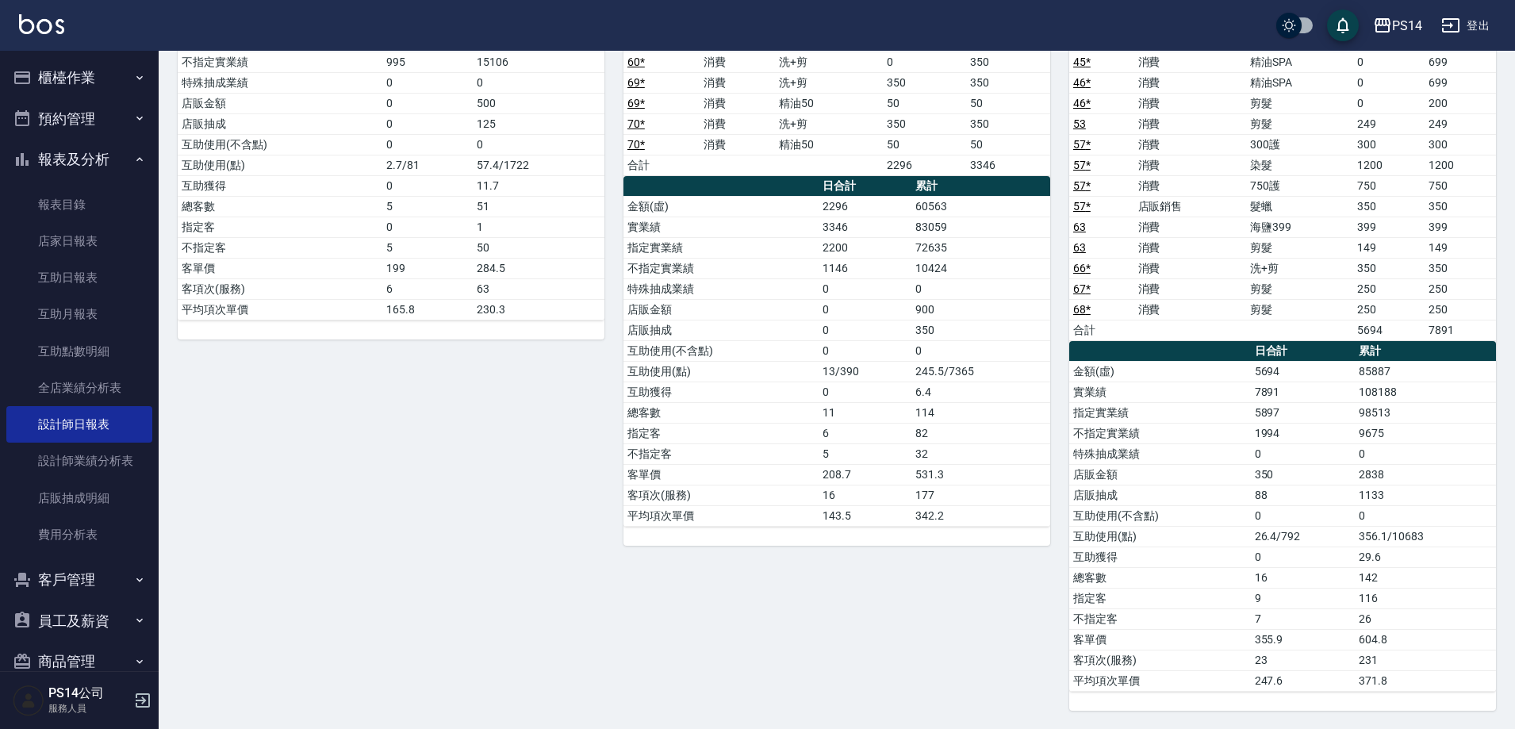
scroll to position [1361, 0]
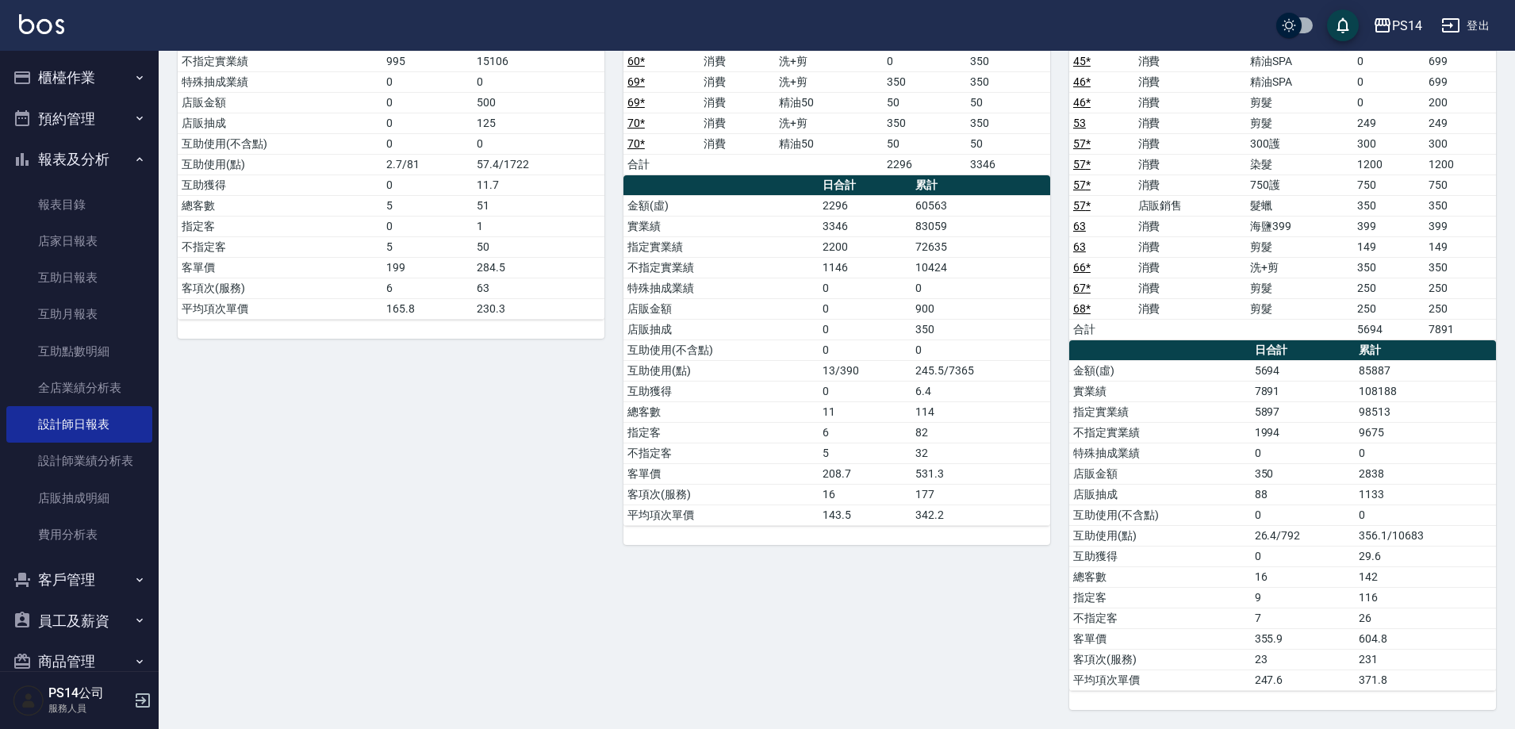
drag, startPoint x: 77, startPoint y: 165, endPoint x: 80, endPoint y: 157, distance: 8.5
click at [80, 157] on button "報表及分析" at bounding box center [79, 159] width 146 height 41
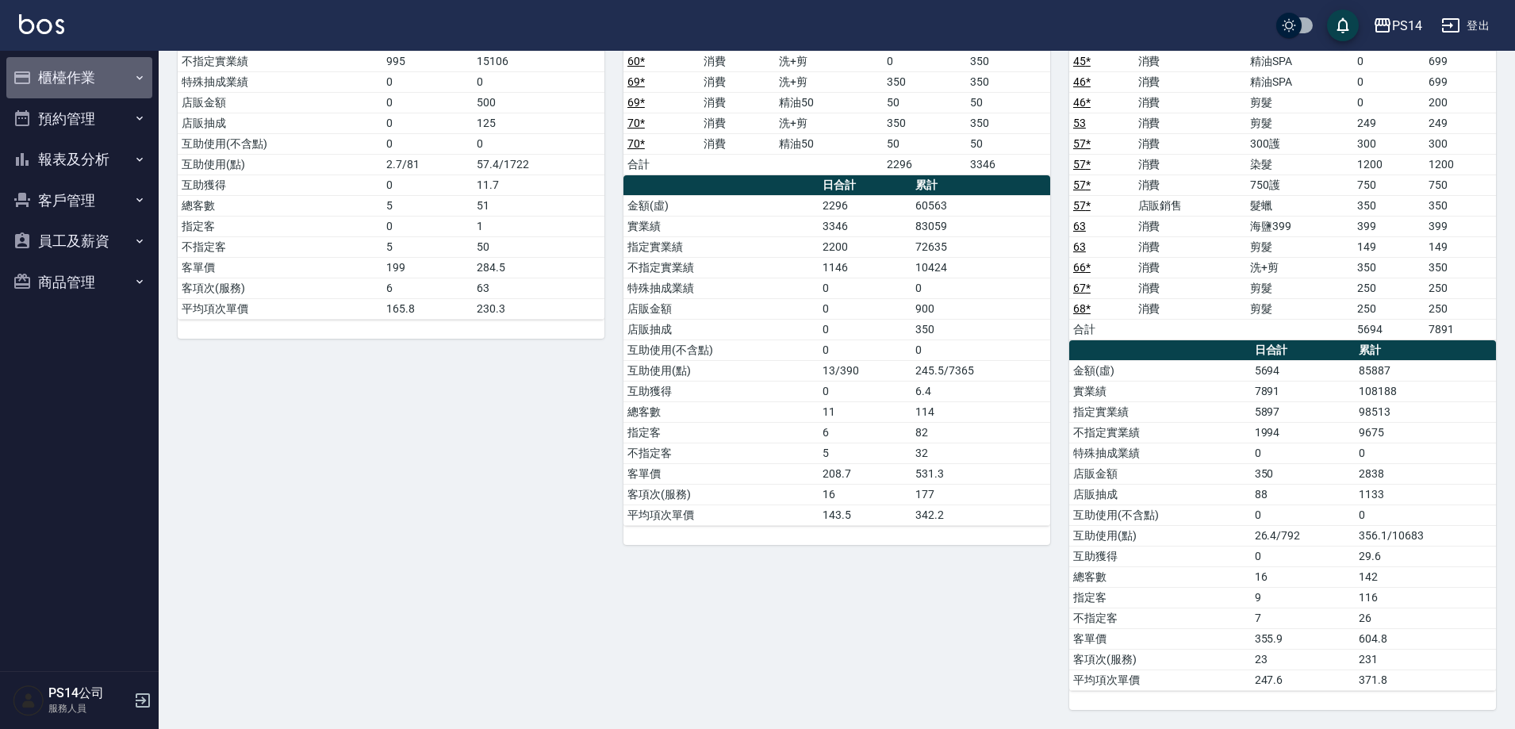
click at [72, 80] on button "櫃檯作業" at bounding box center [79, 77] width 146 height 41
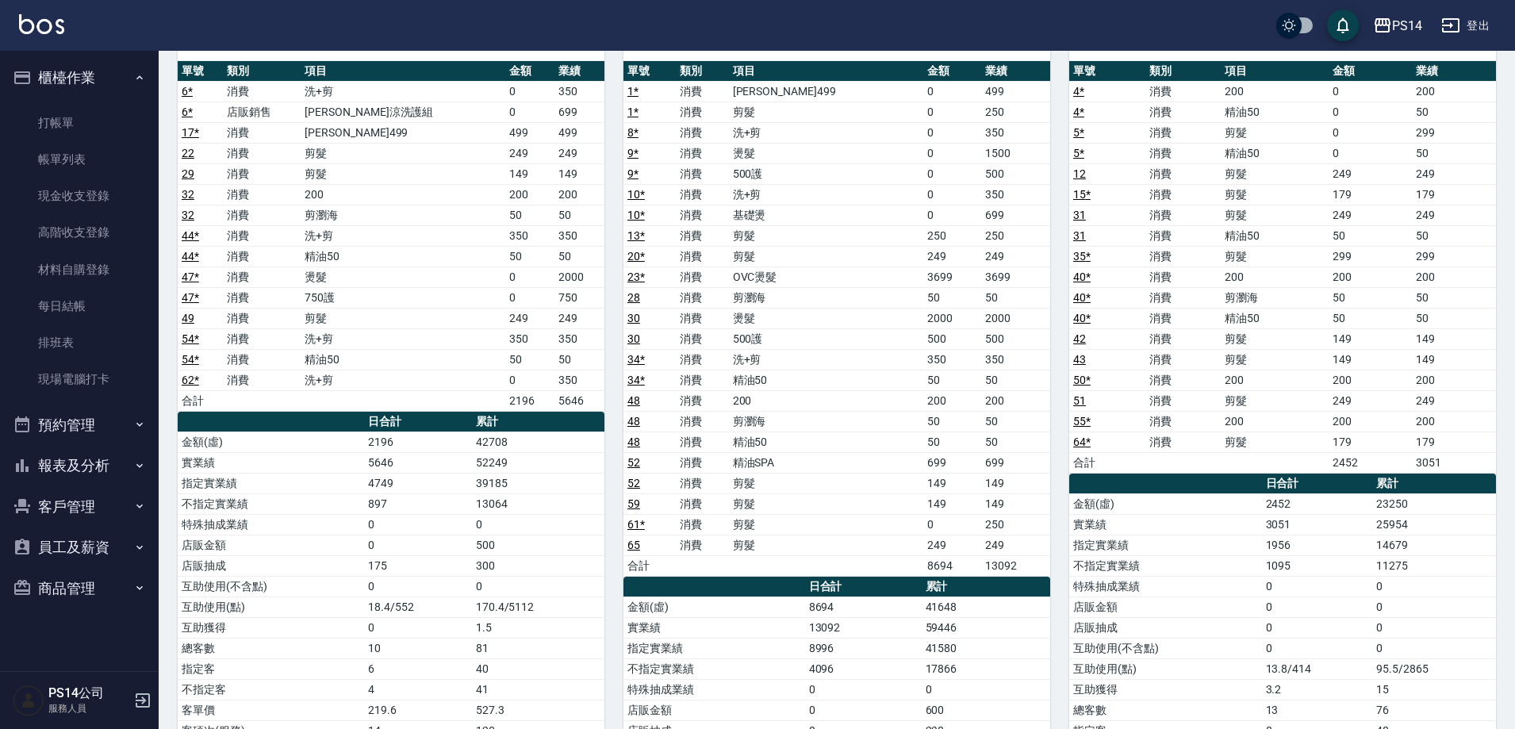
scroll to position [0, 0]
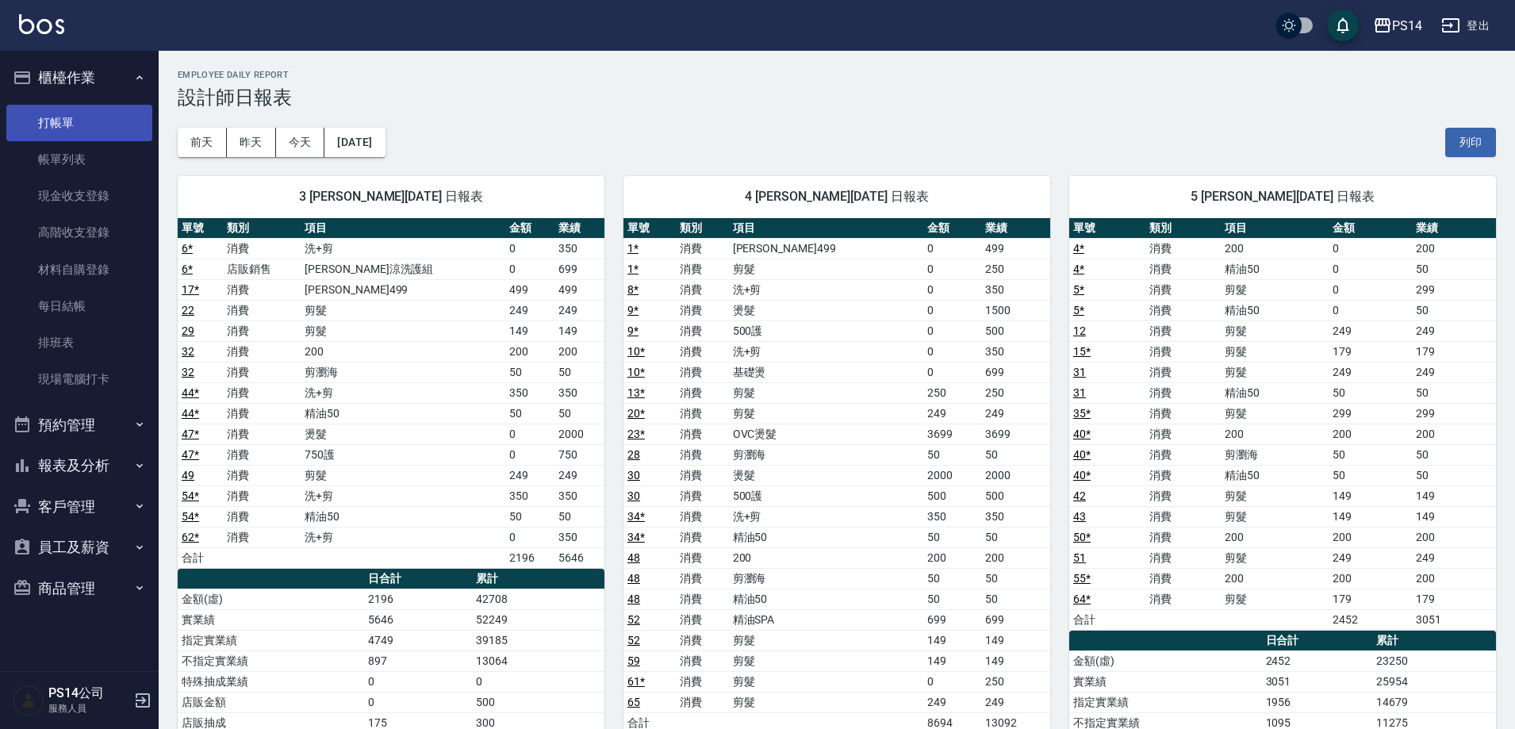
click at [71, 125] on link "打帳單" at bounding box center [79, 123] width 146 height 36
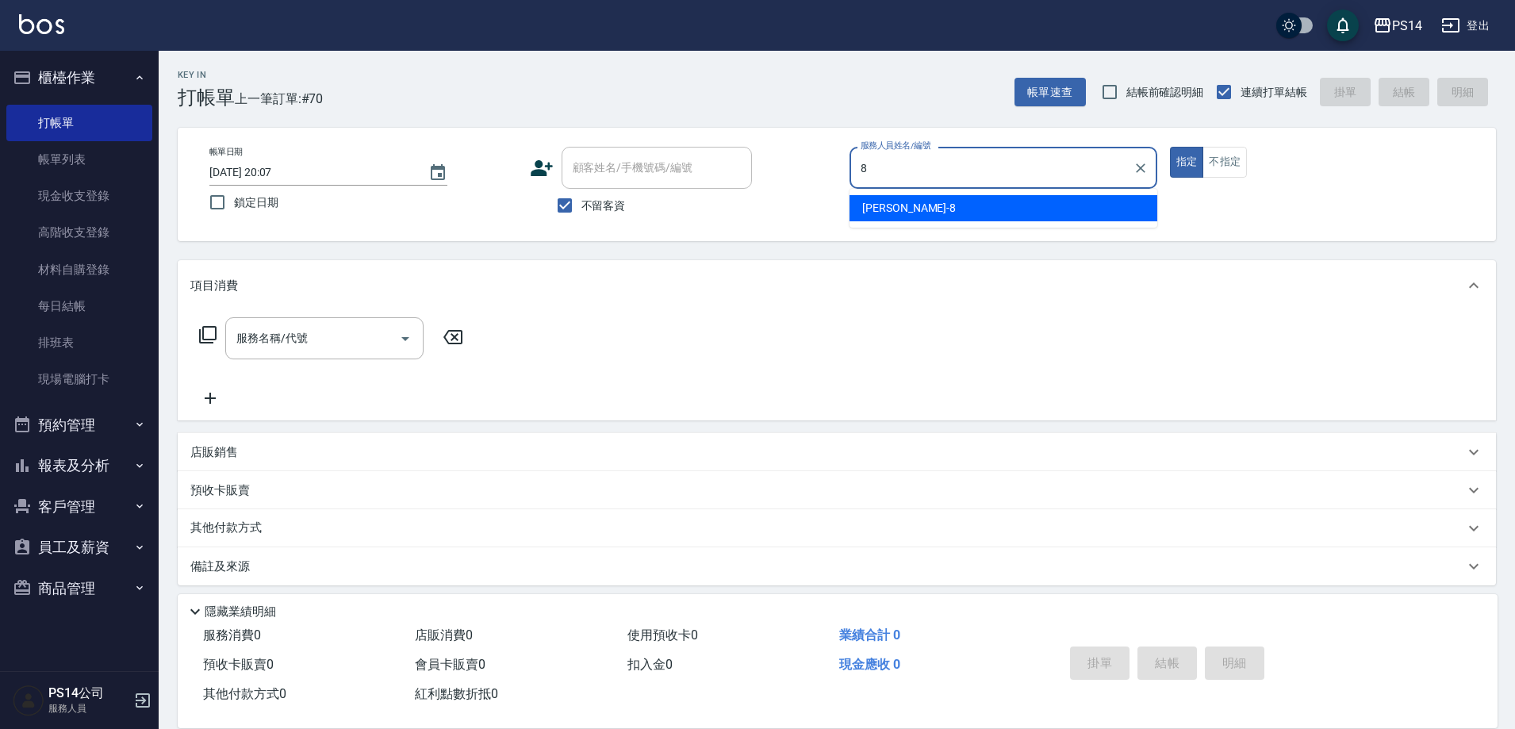
type input "[PERSON_NAME]-8"
type button "true"
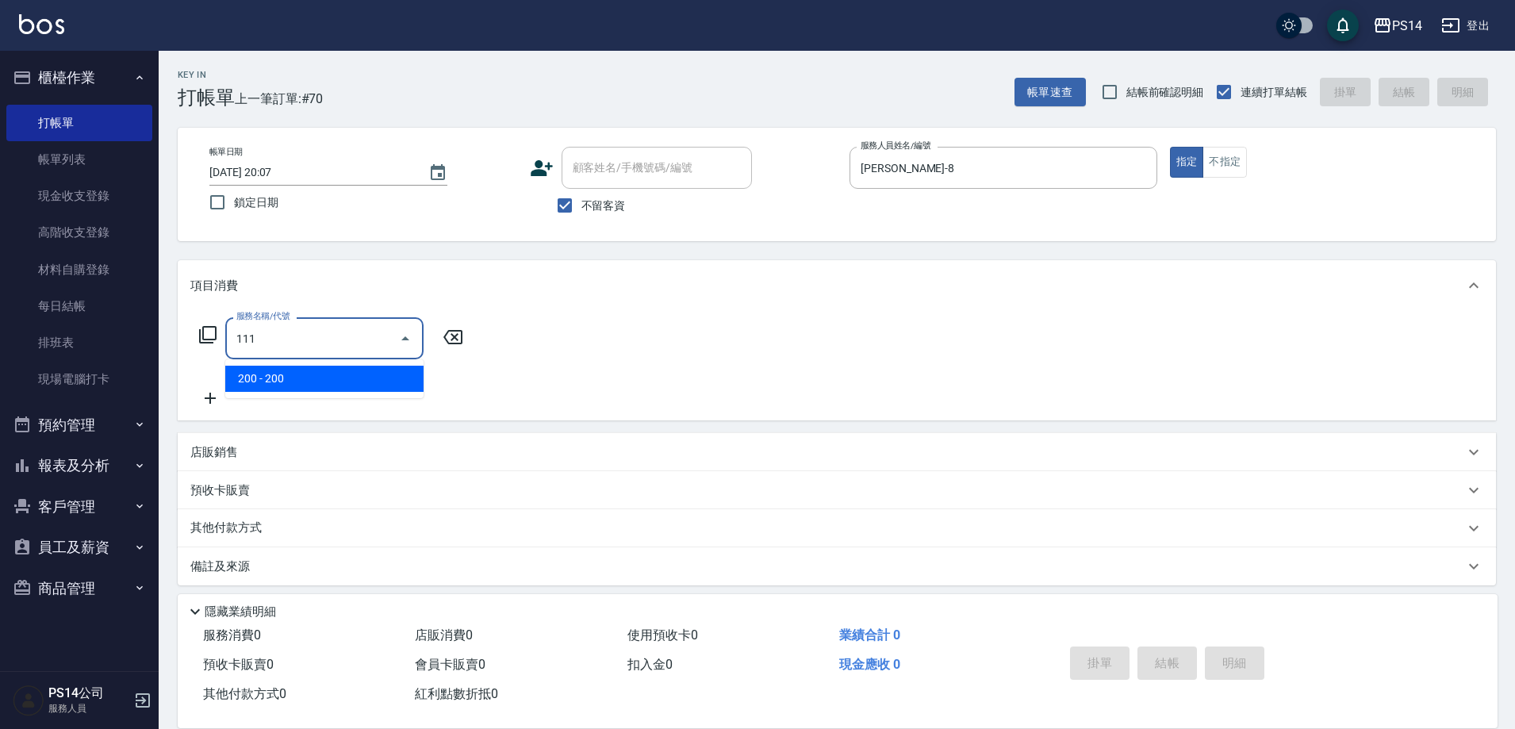
type input "200(111)"
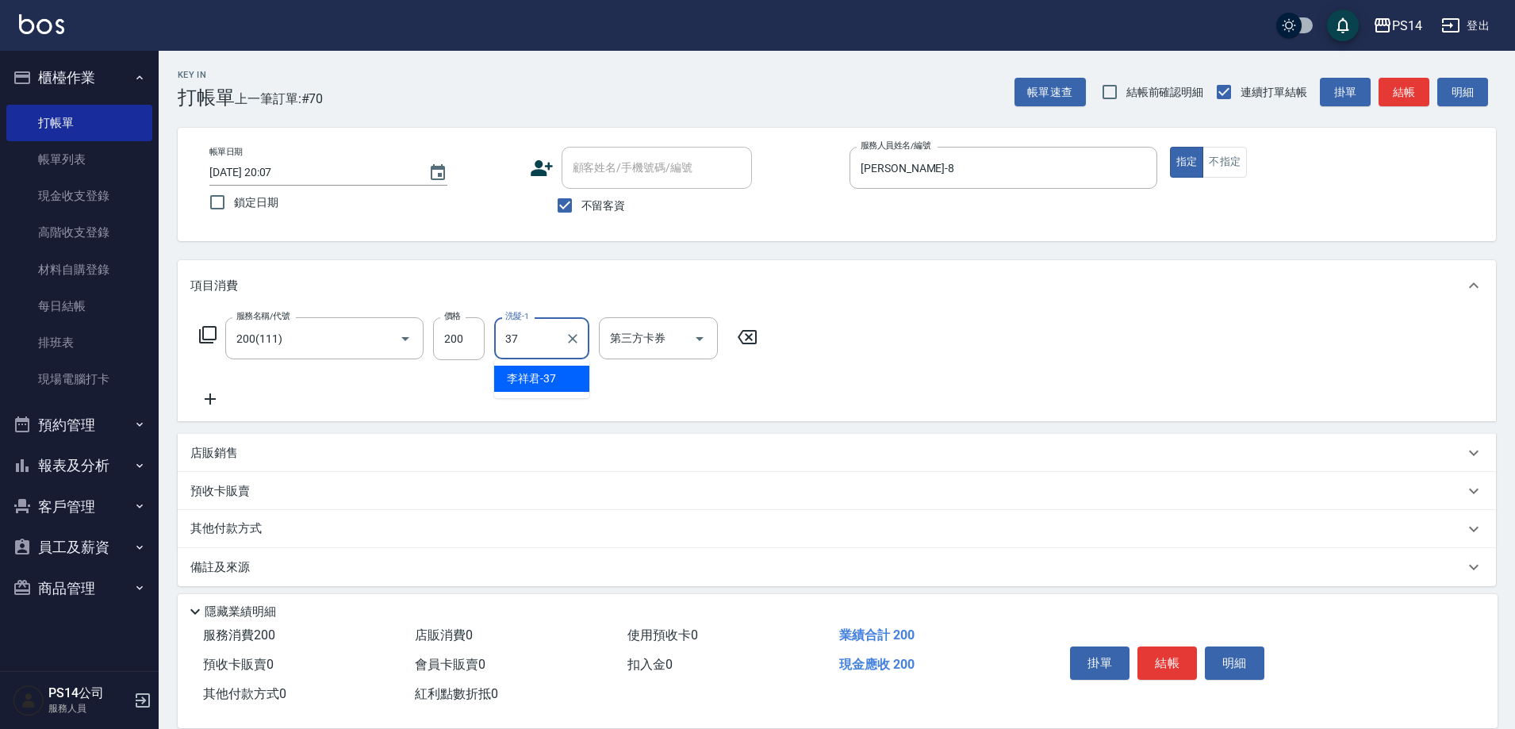
type input "李祥君 -37"
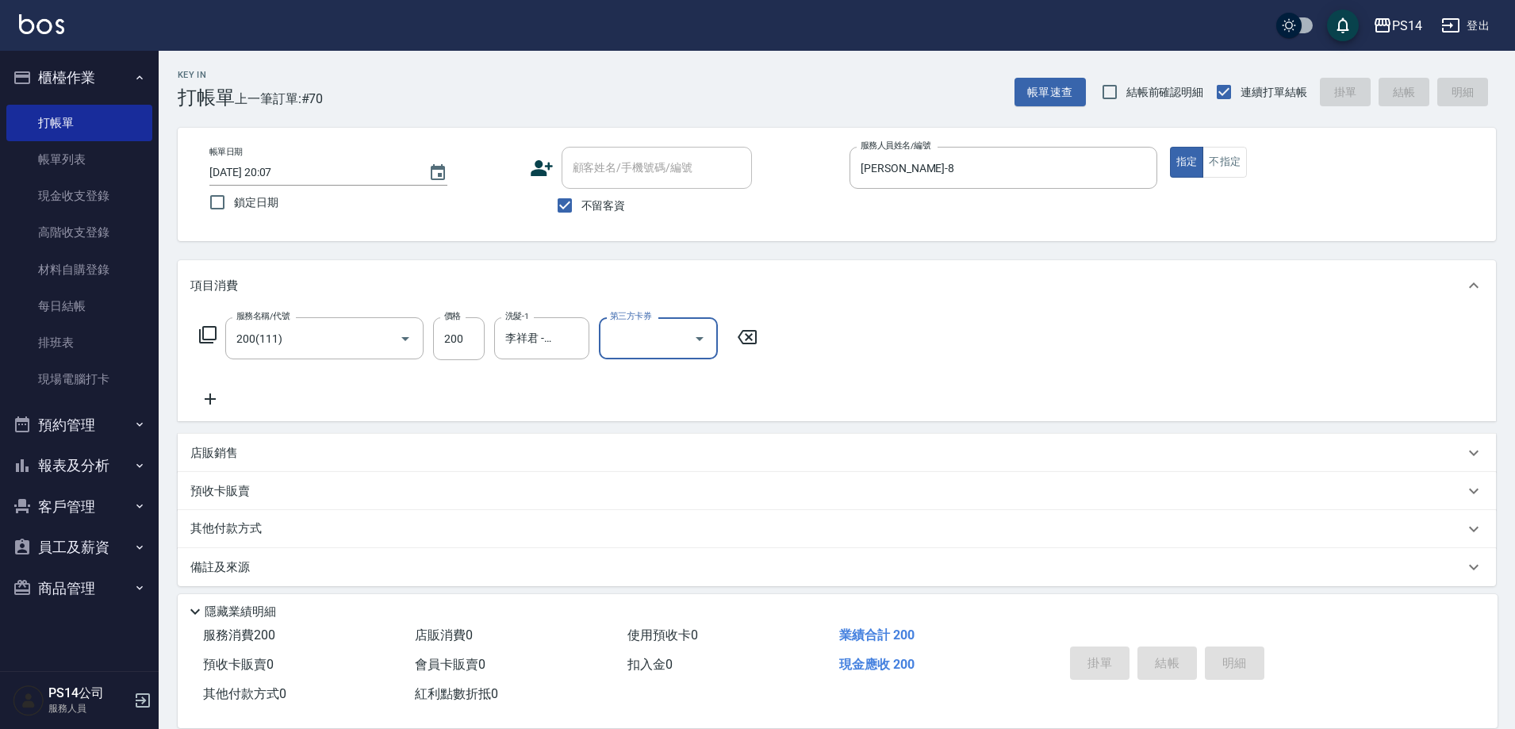
type input "[DATE] 20:08"
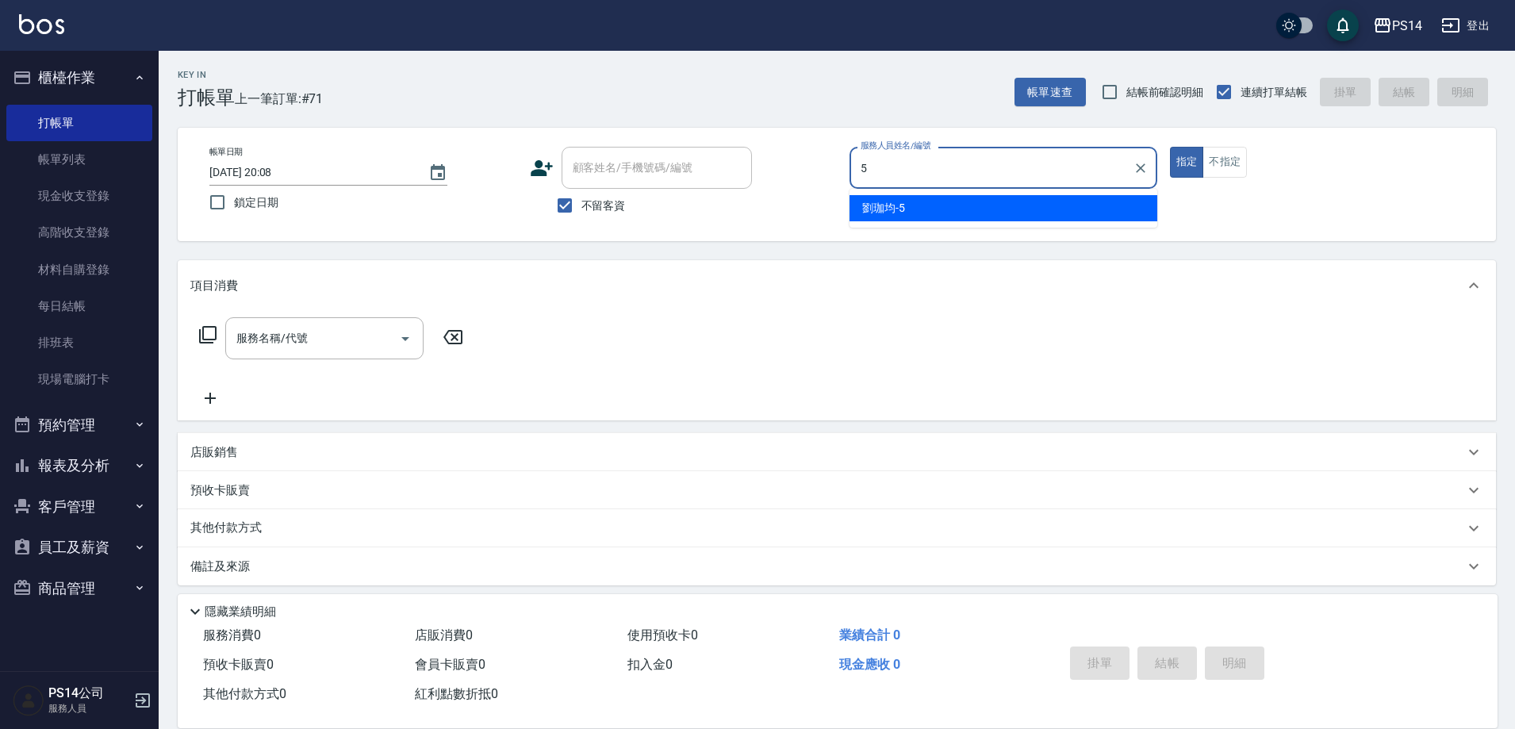
type input "[PERSON_NAME]-5"
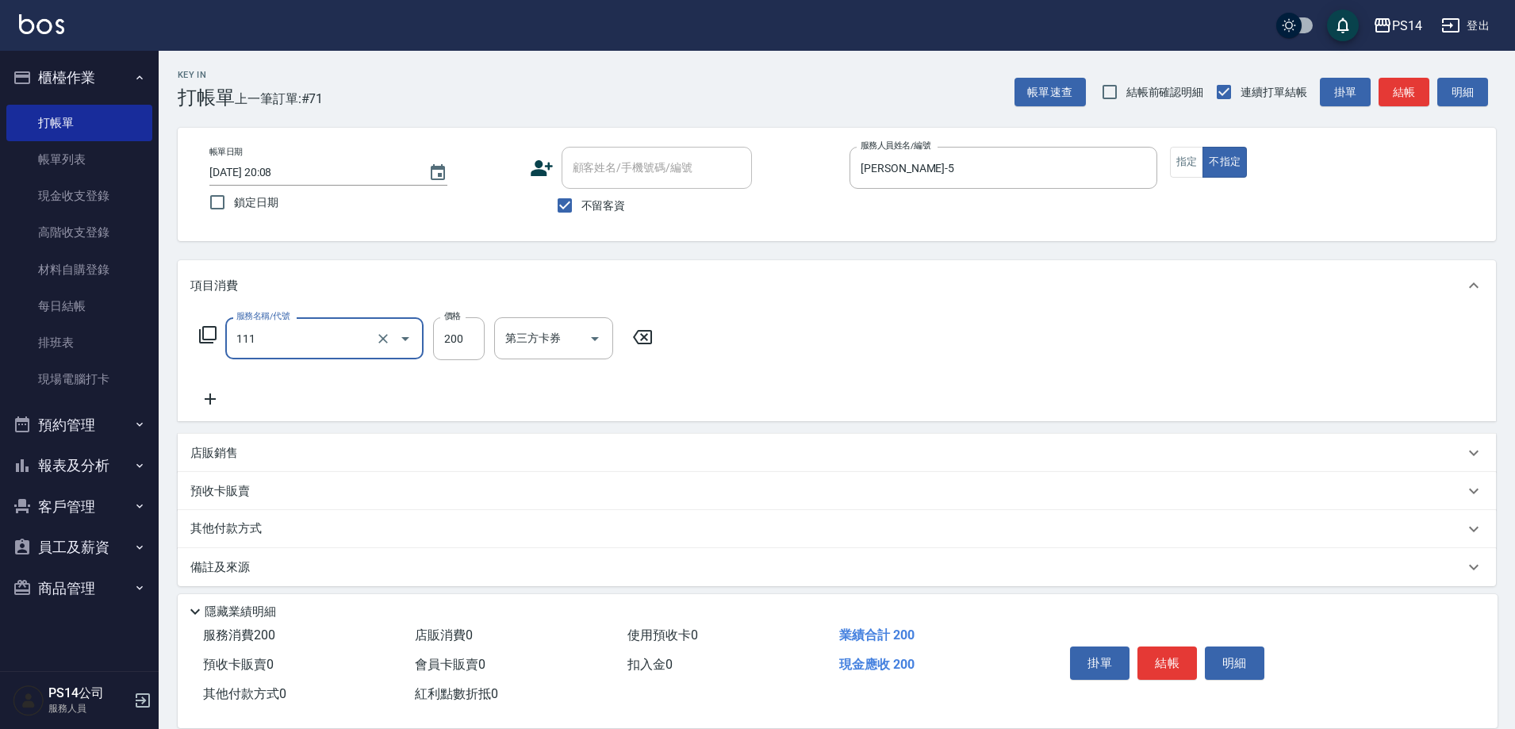
type input "200(111)"
type input "[PERSON_NAME]-26"
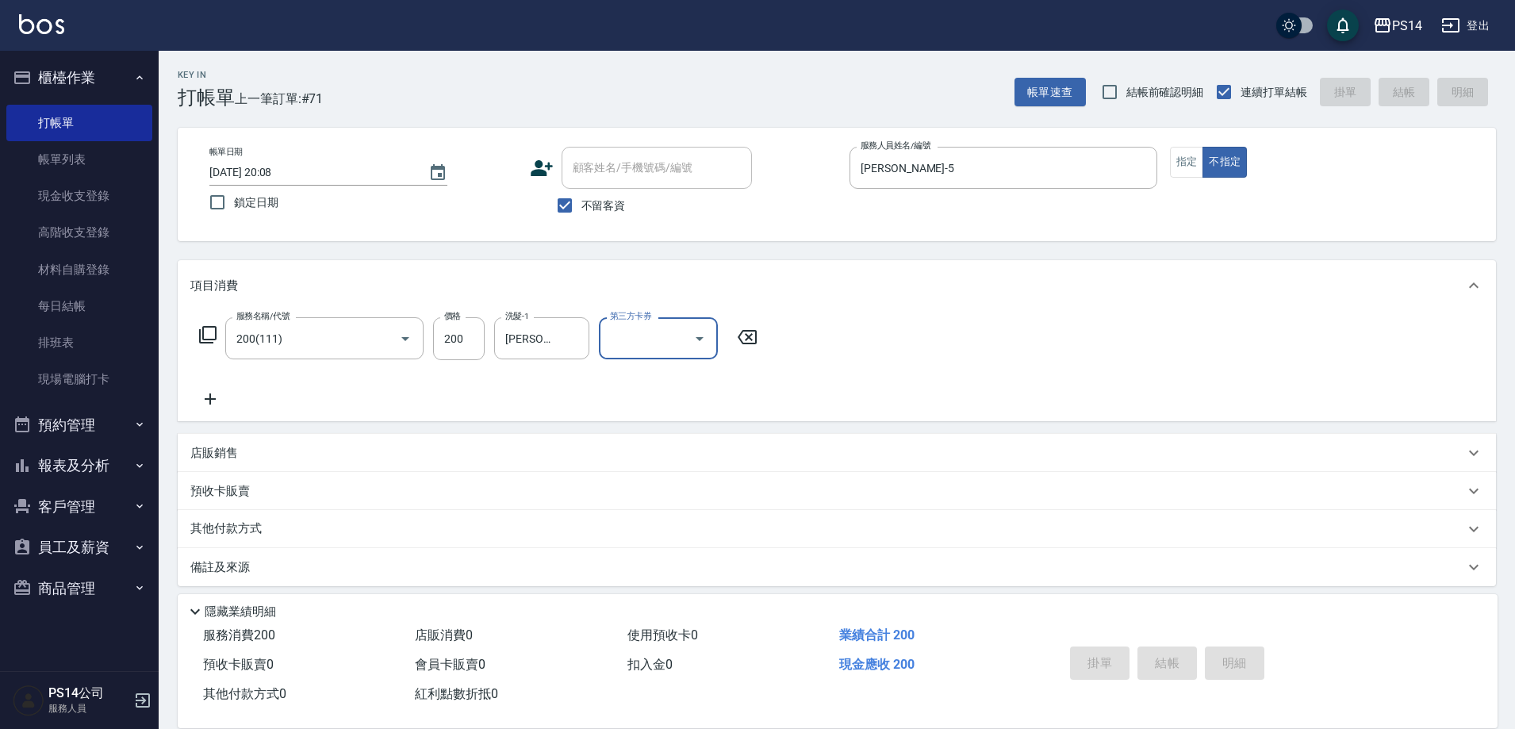
type input "[DATE] 20:14"
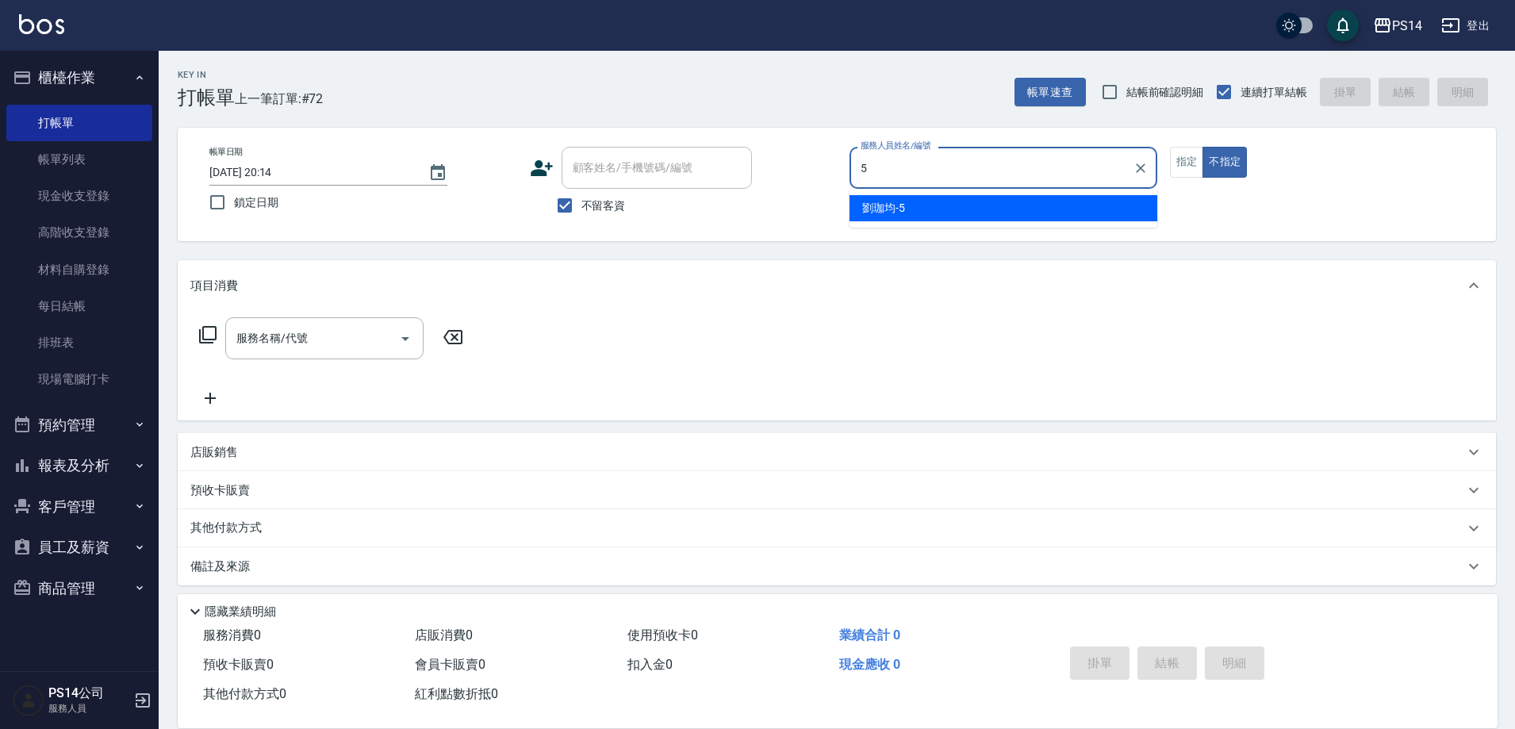
type input "[PERSON_NAME]-5"
type button "false"
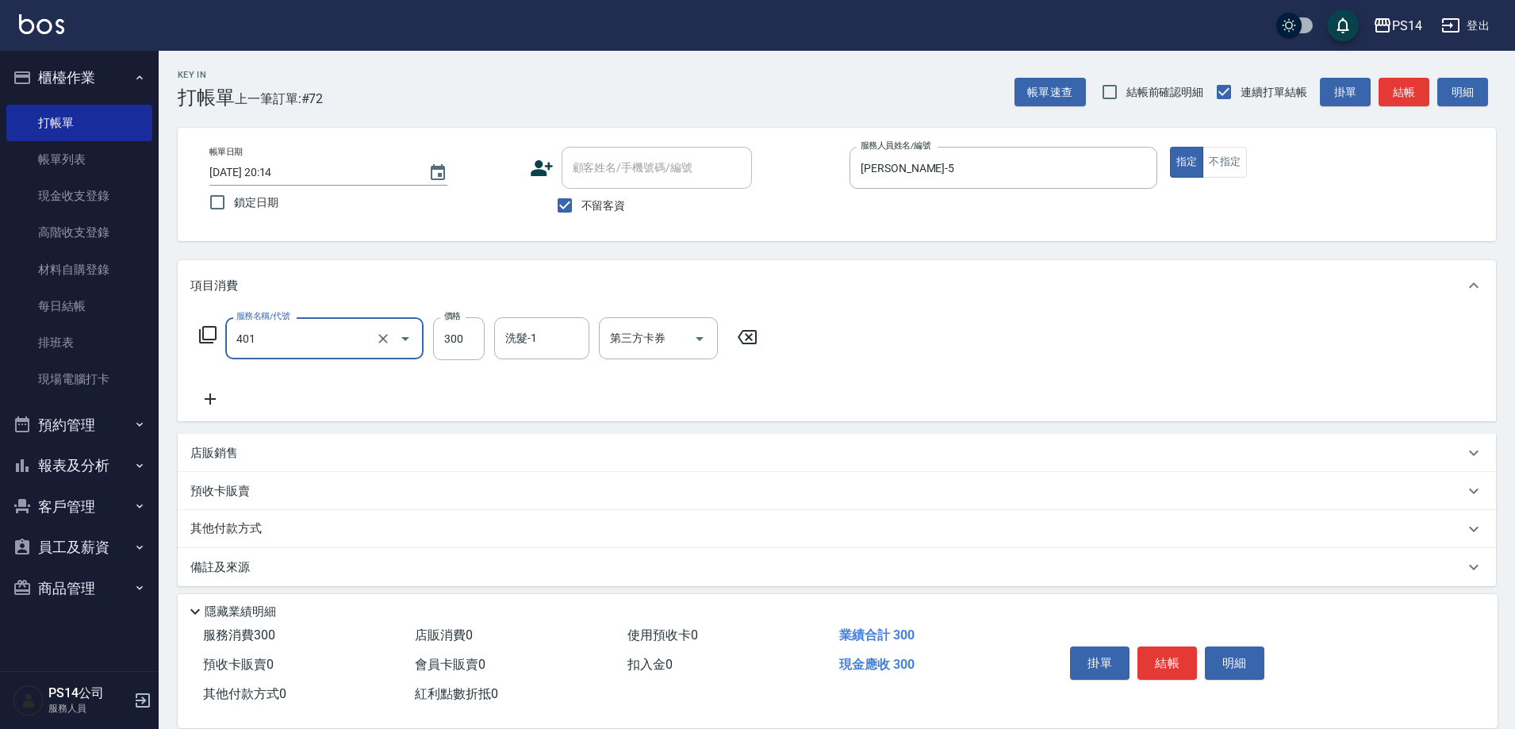
type input "300護(401)"
type input "陳羿淇-17"
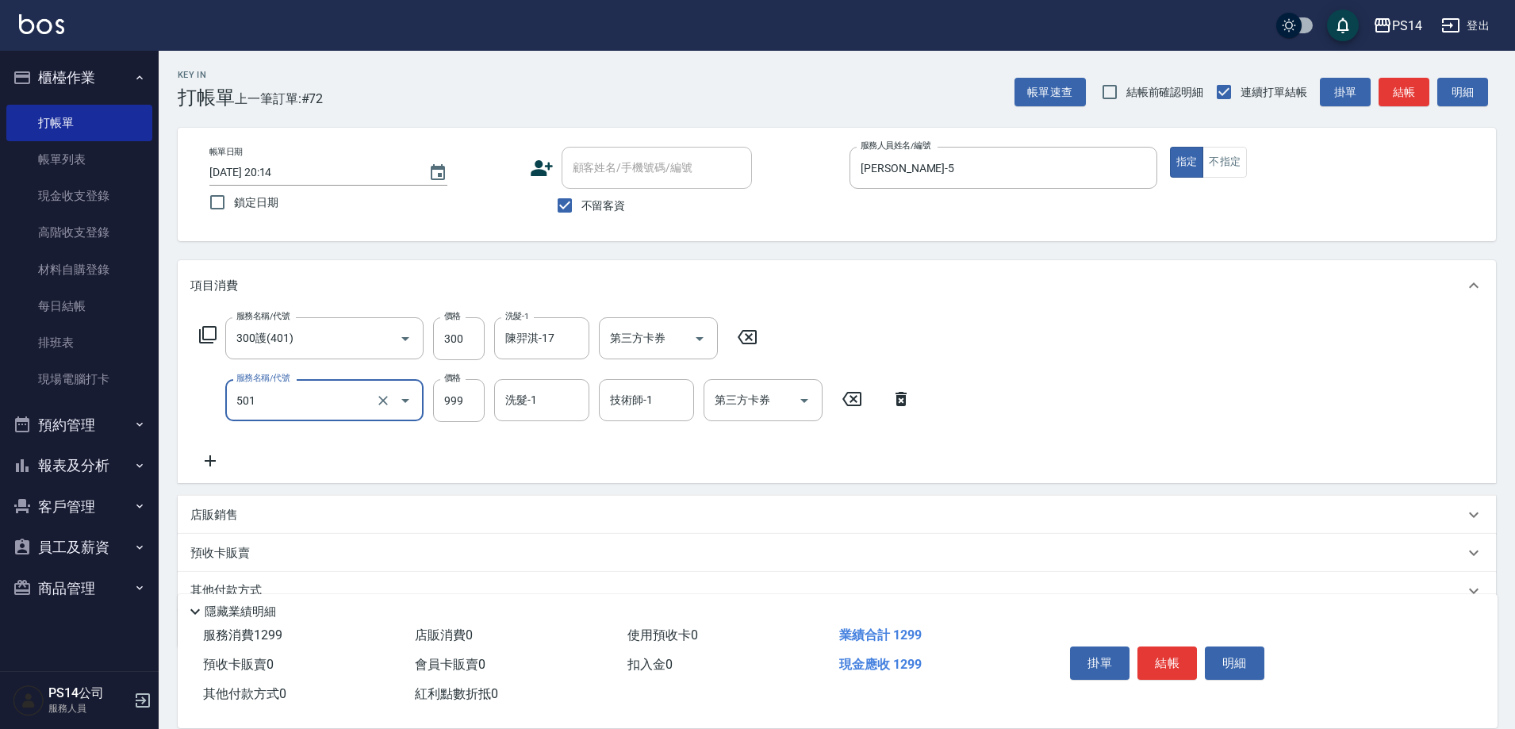
type input "染髮(501)"
type input "1600"
type input "陳羿淇-17"
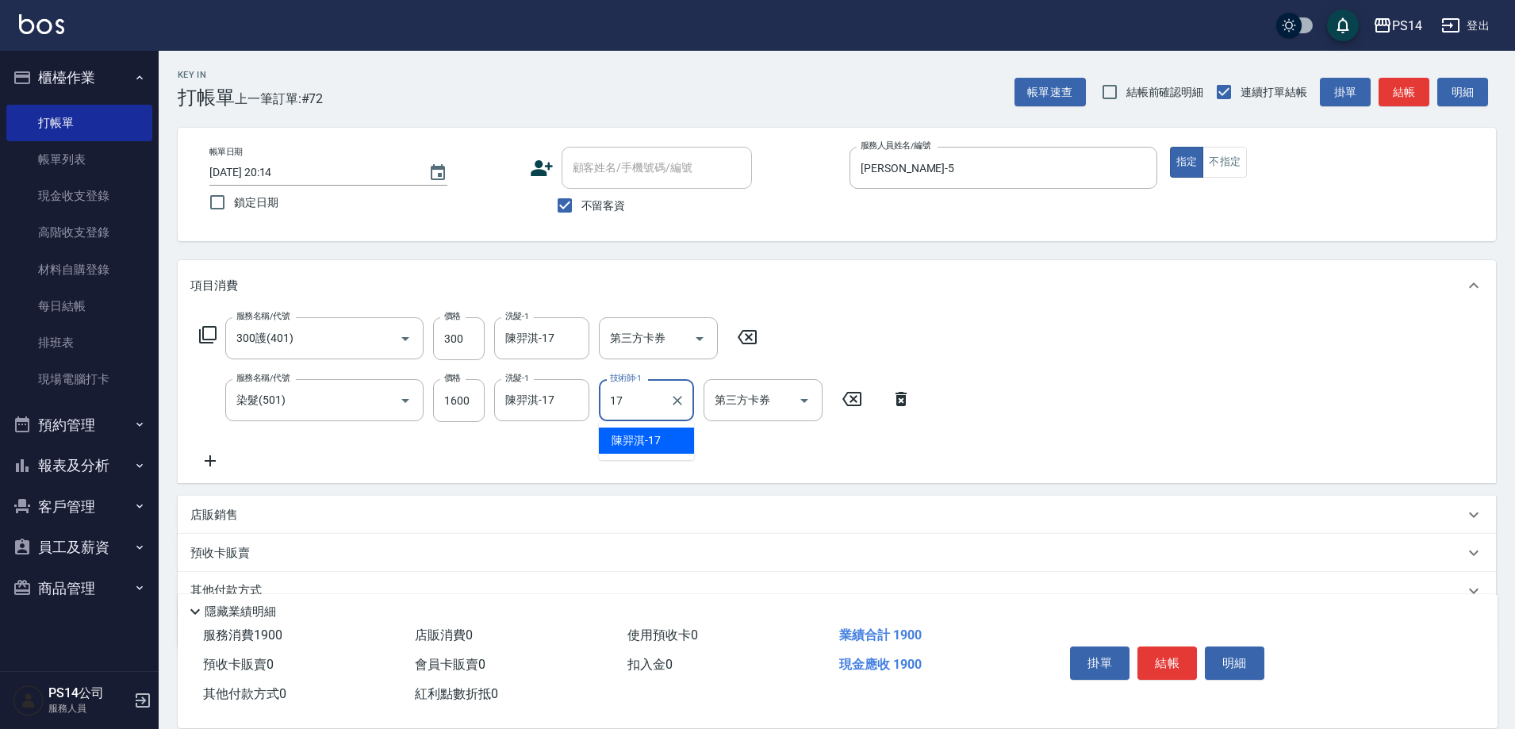
type input "陳羿淇-17"
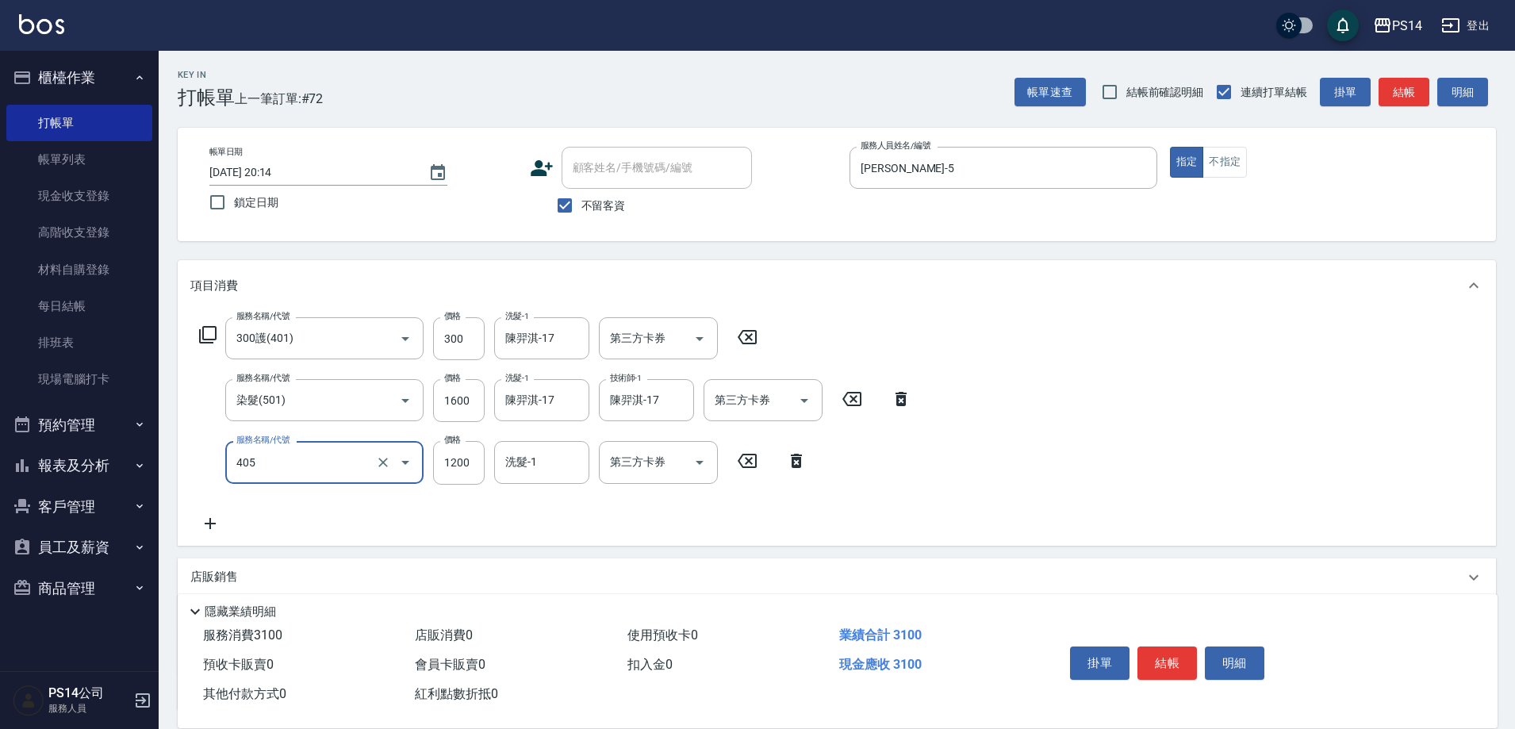
type input "1200護(405)"
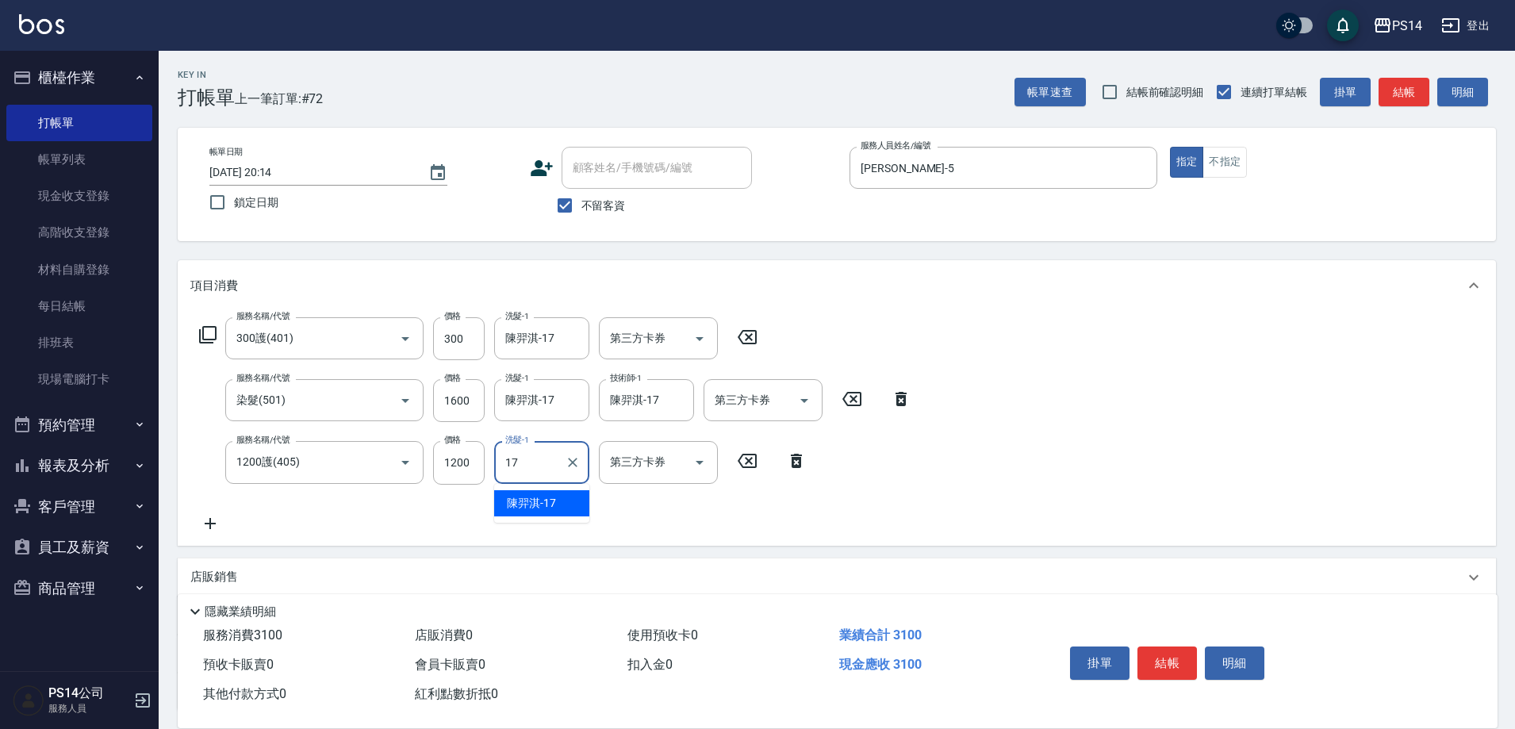
type input "陳羿淇-17"
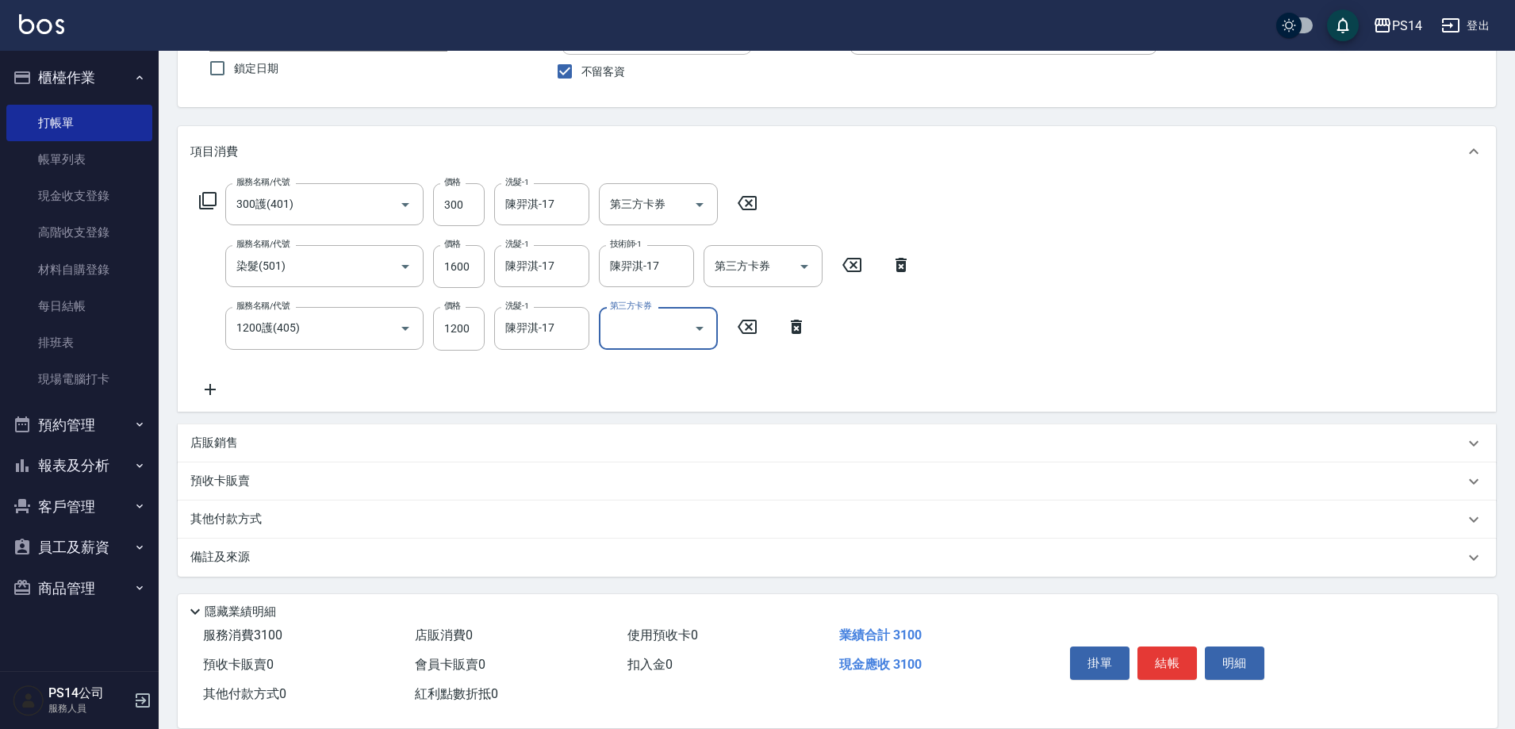
click at [214, 433] on div "店販銷售" at bounding box center [837, 443] width 1318 height 38
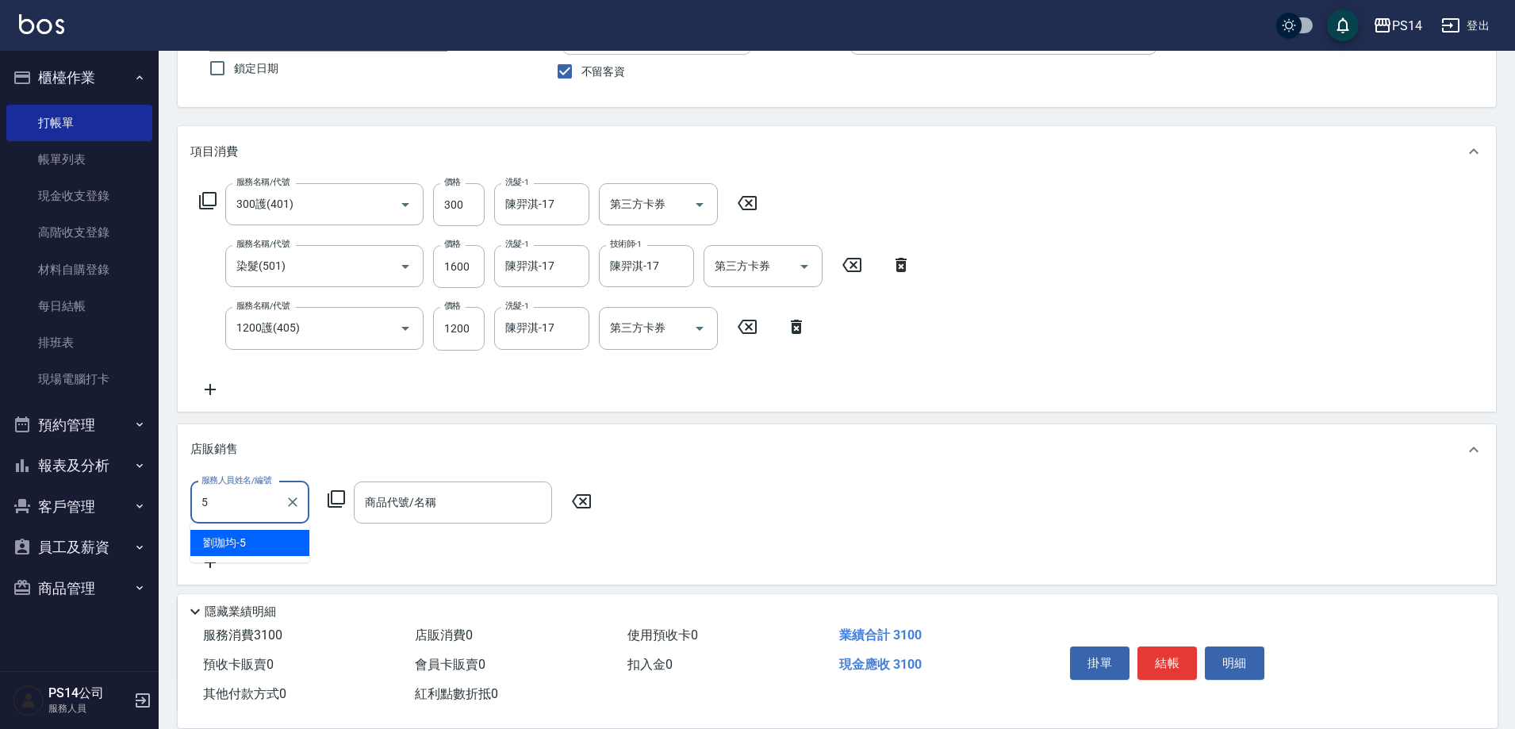
type input "[PERSON_NAME]-5"
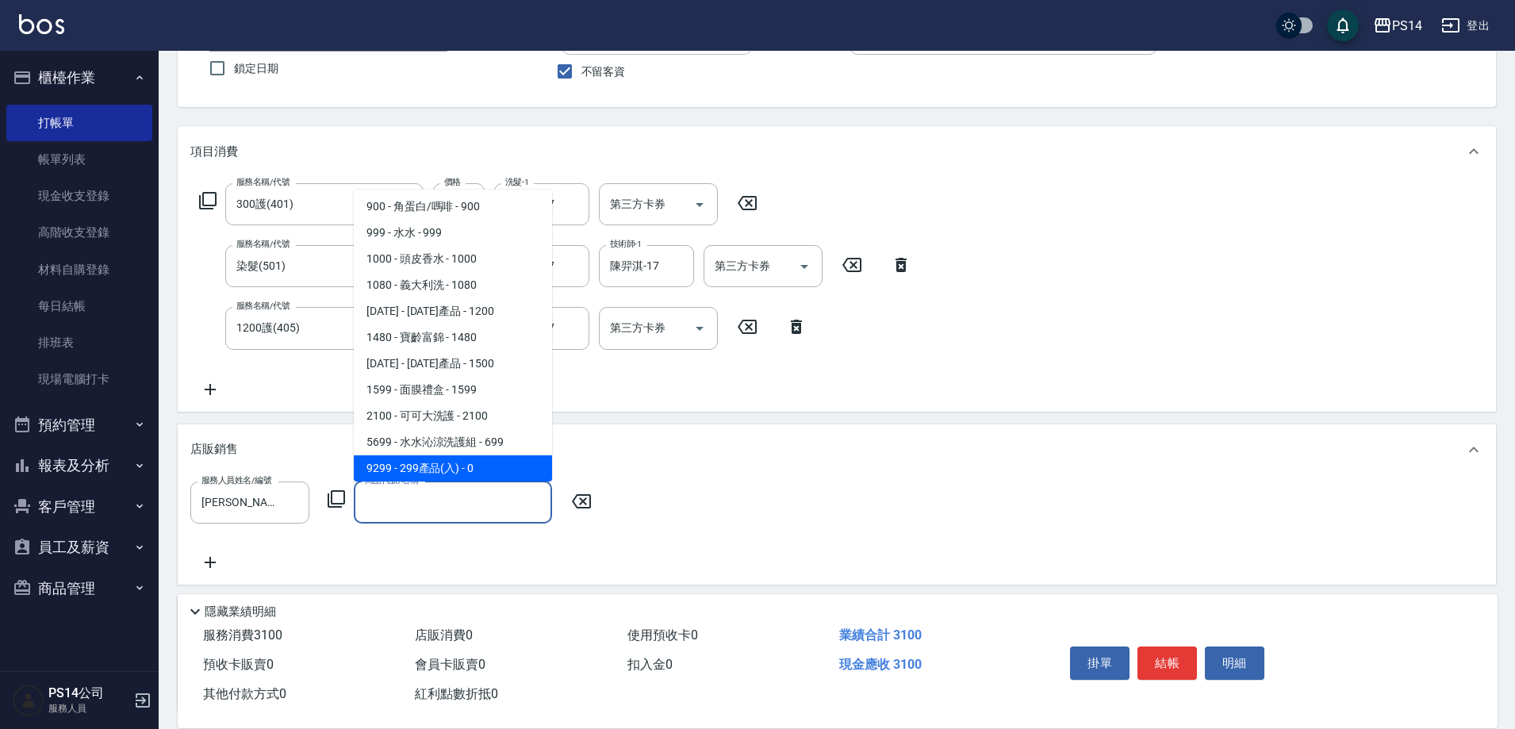
scroll to position [395, 0]
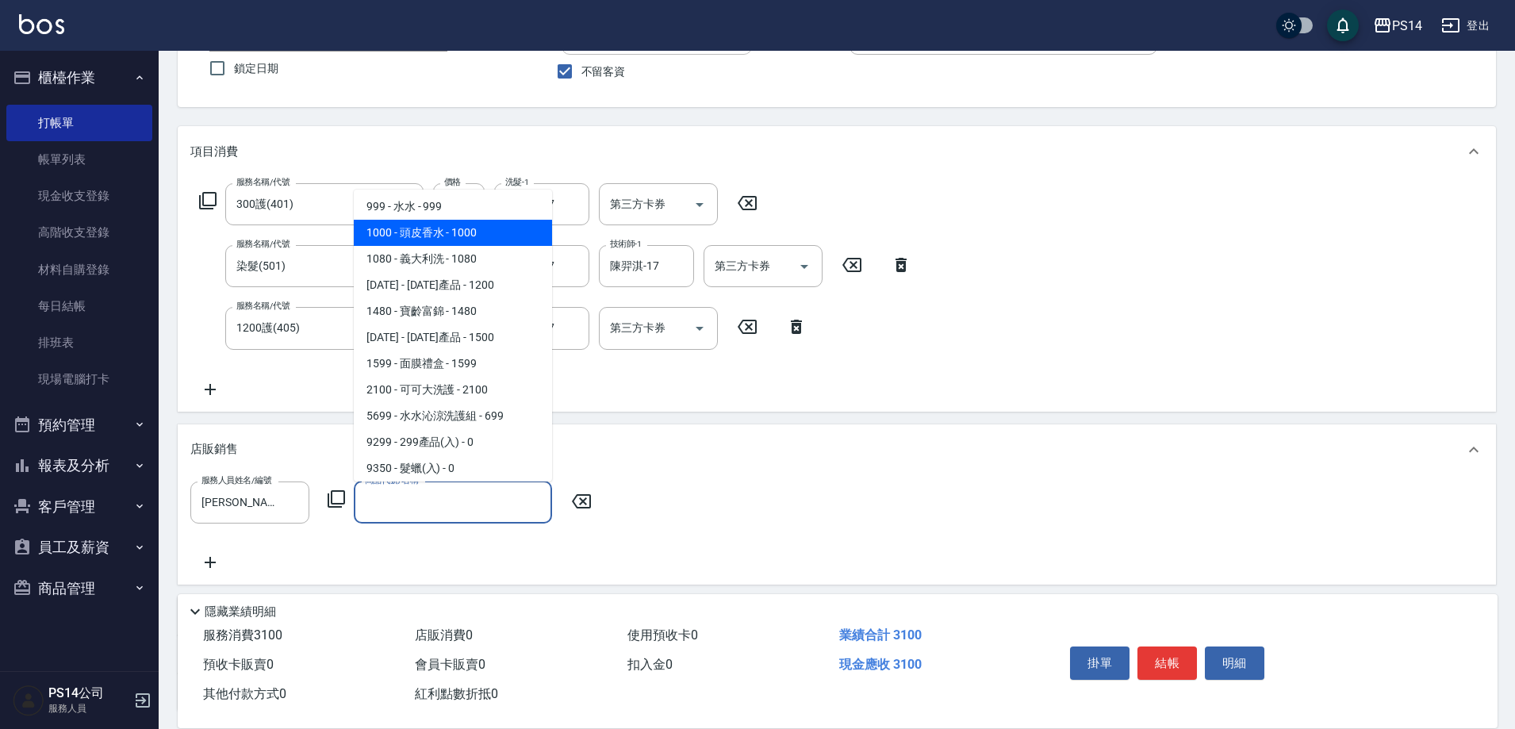
type input "頭皮香水"
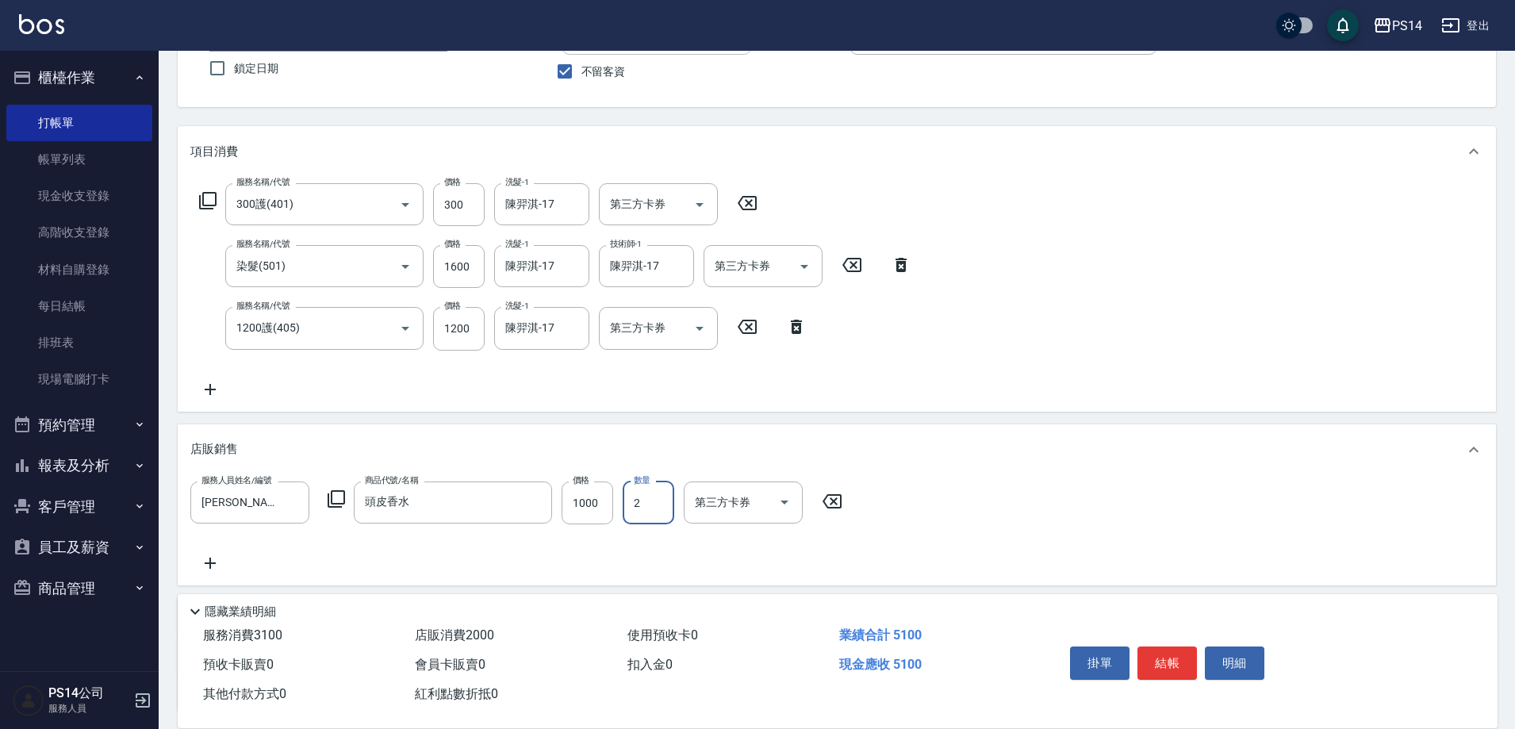
type input "2"
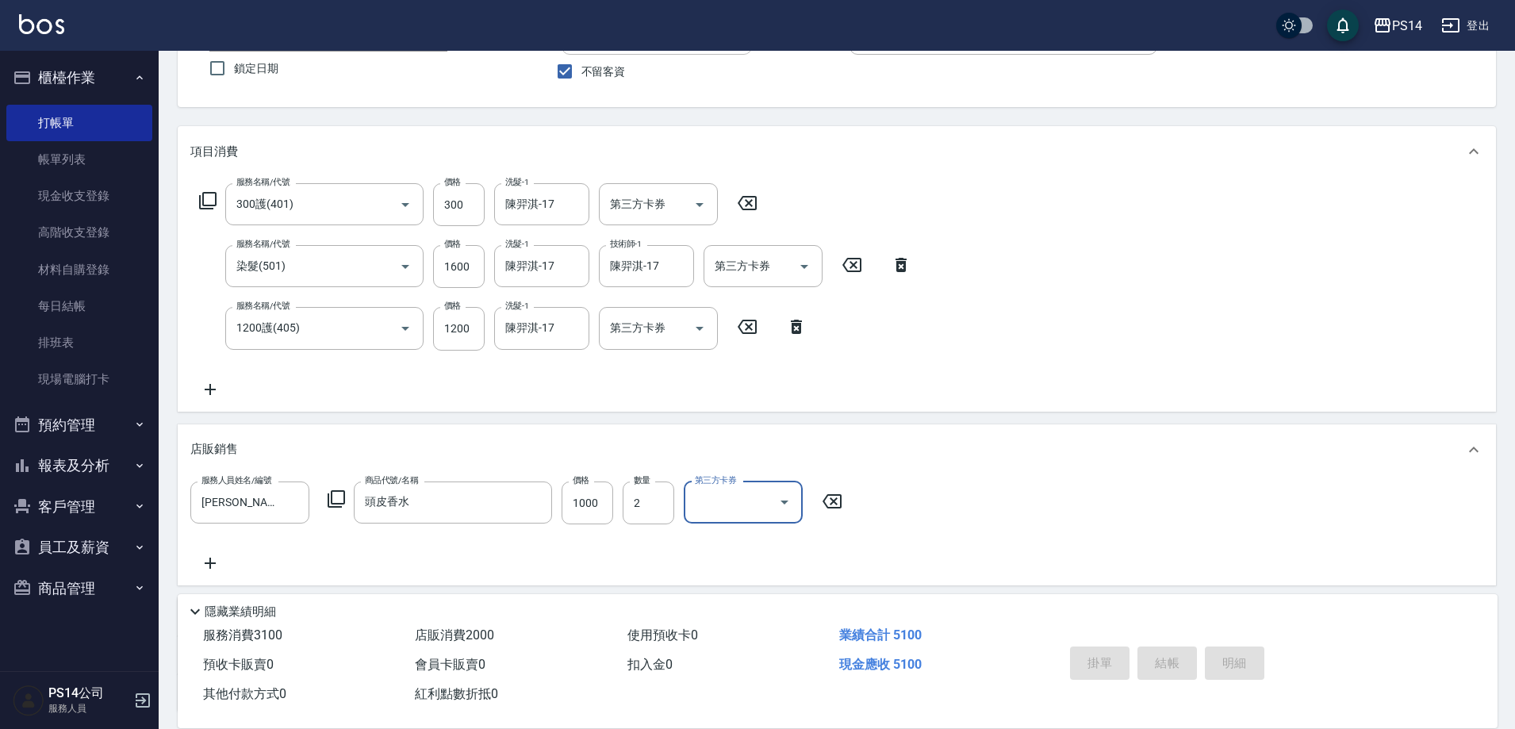
type input "[DATE] 20:15"
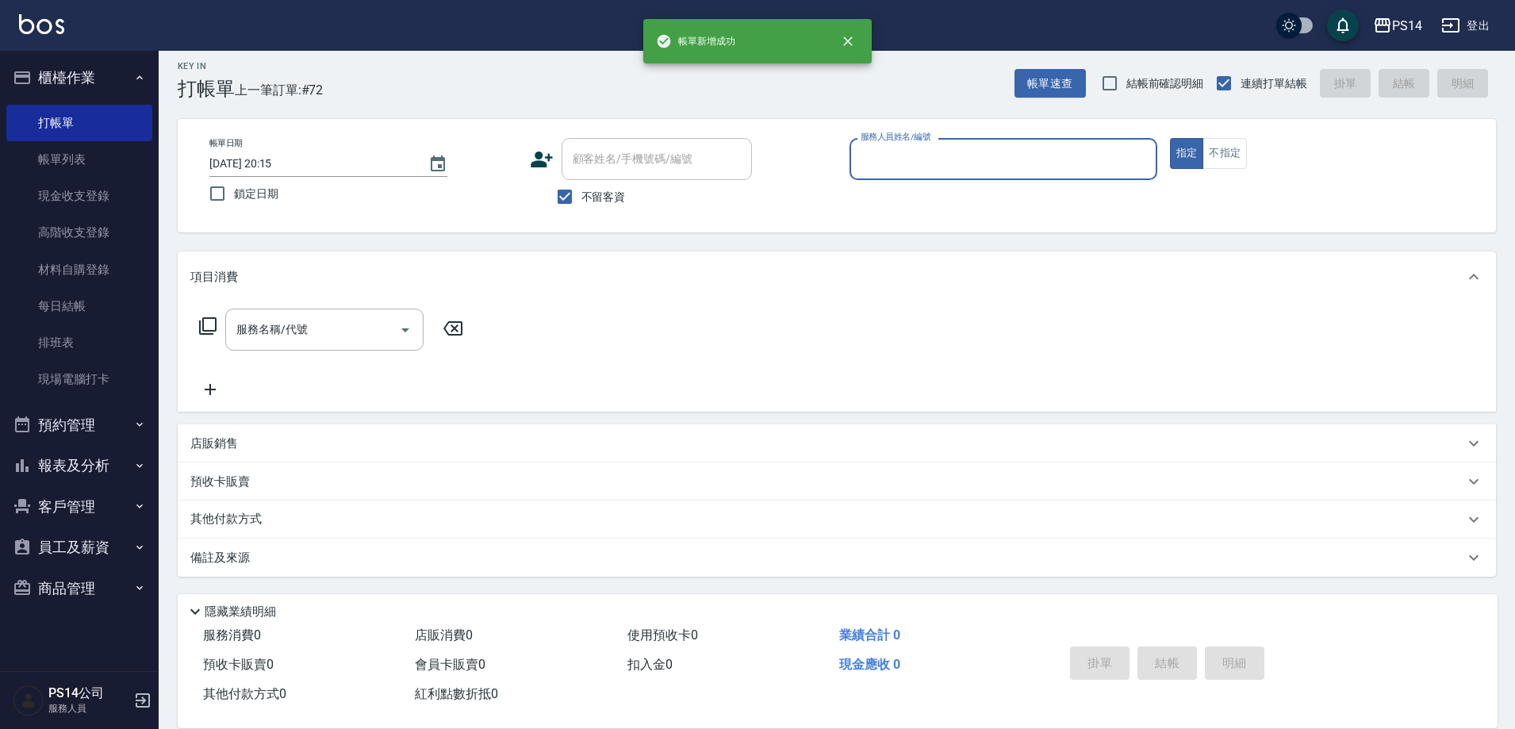
scroll to position [9, 0]
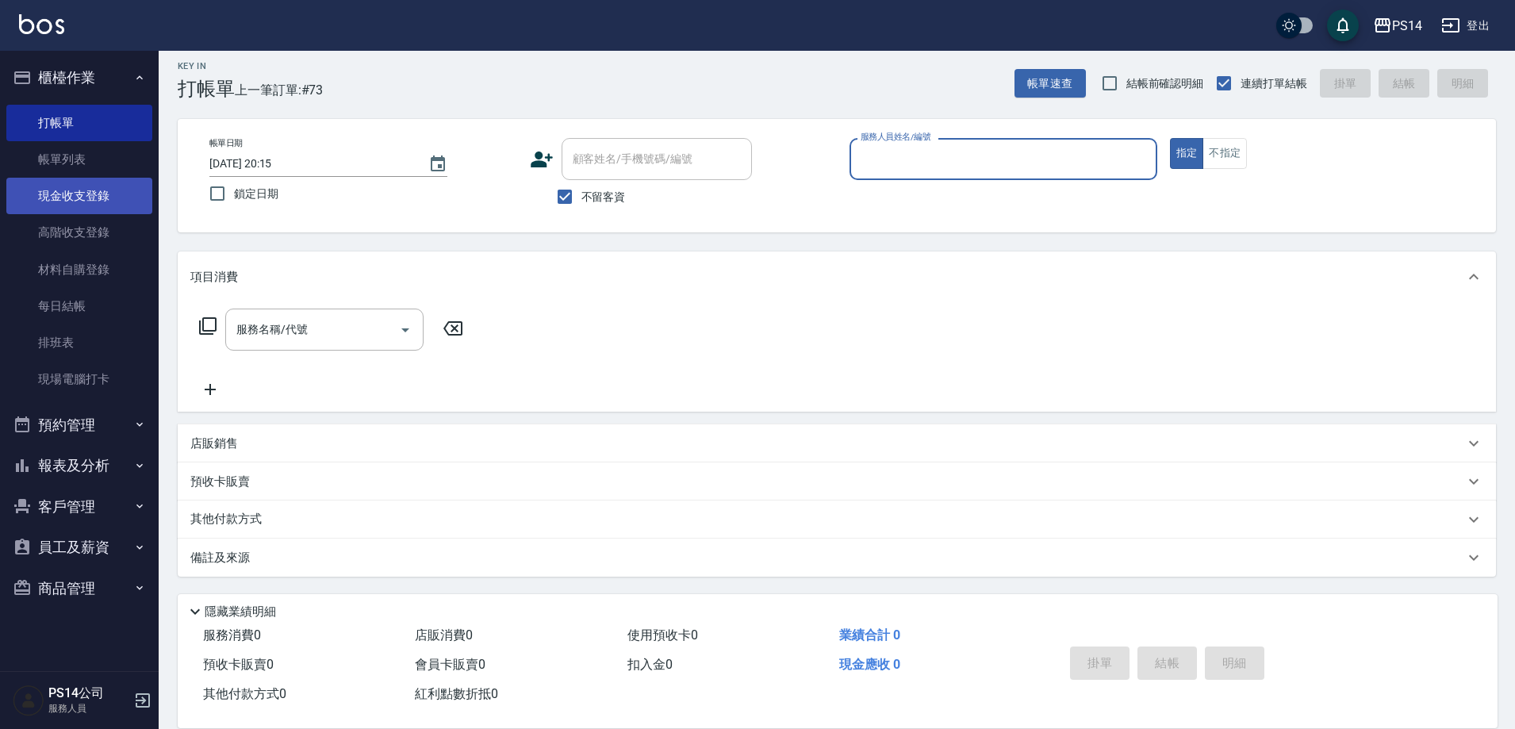
click at [94, 187] on link "現金收支登錄" at bounding box center [79, 196] width 146 height 36
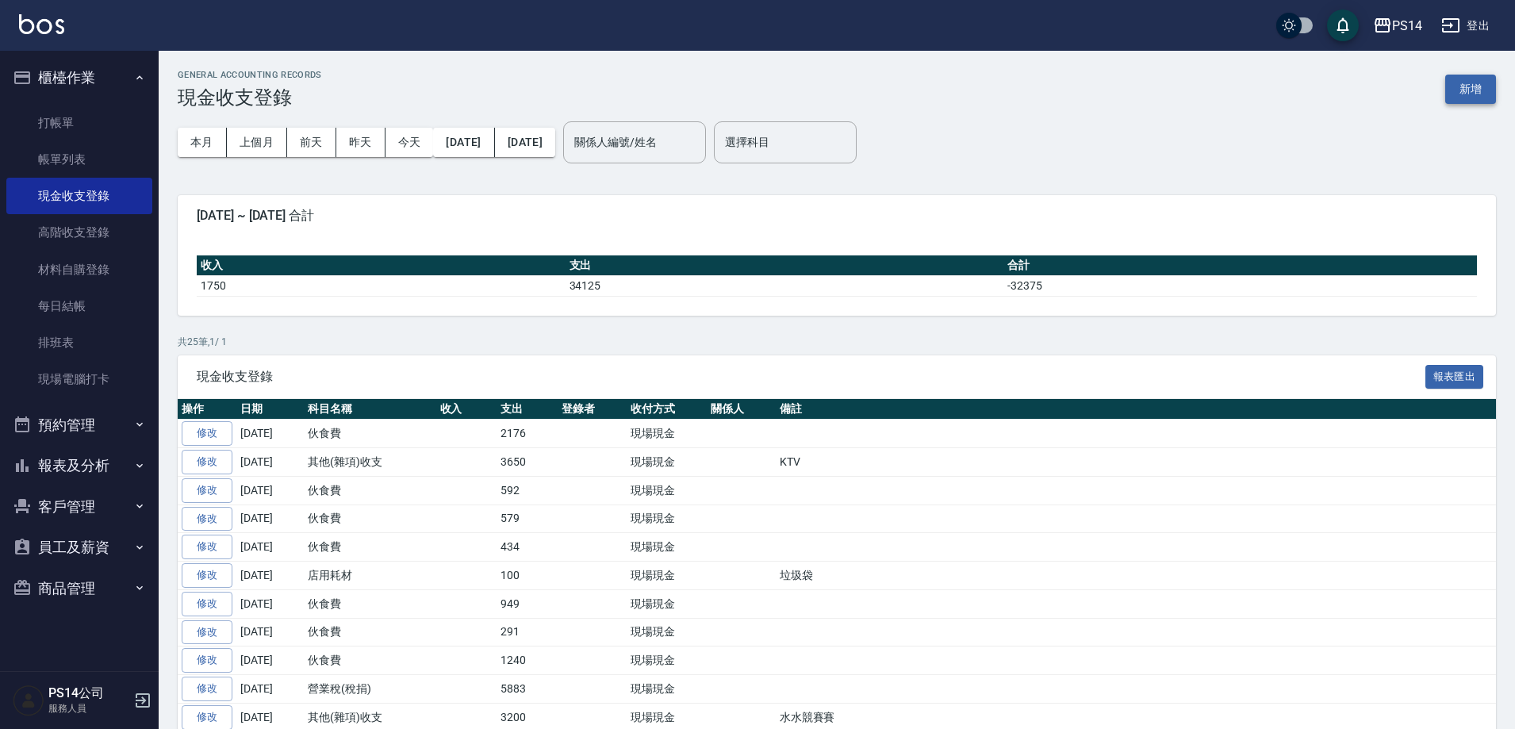
click at [1480, 87] on button "新增" at bounding box center [1470, 89] width 51 height 29
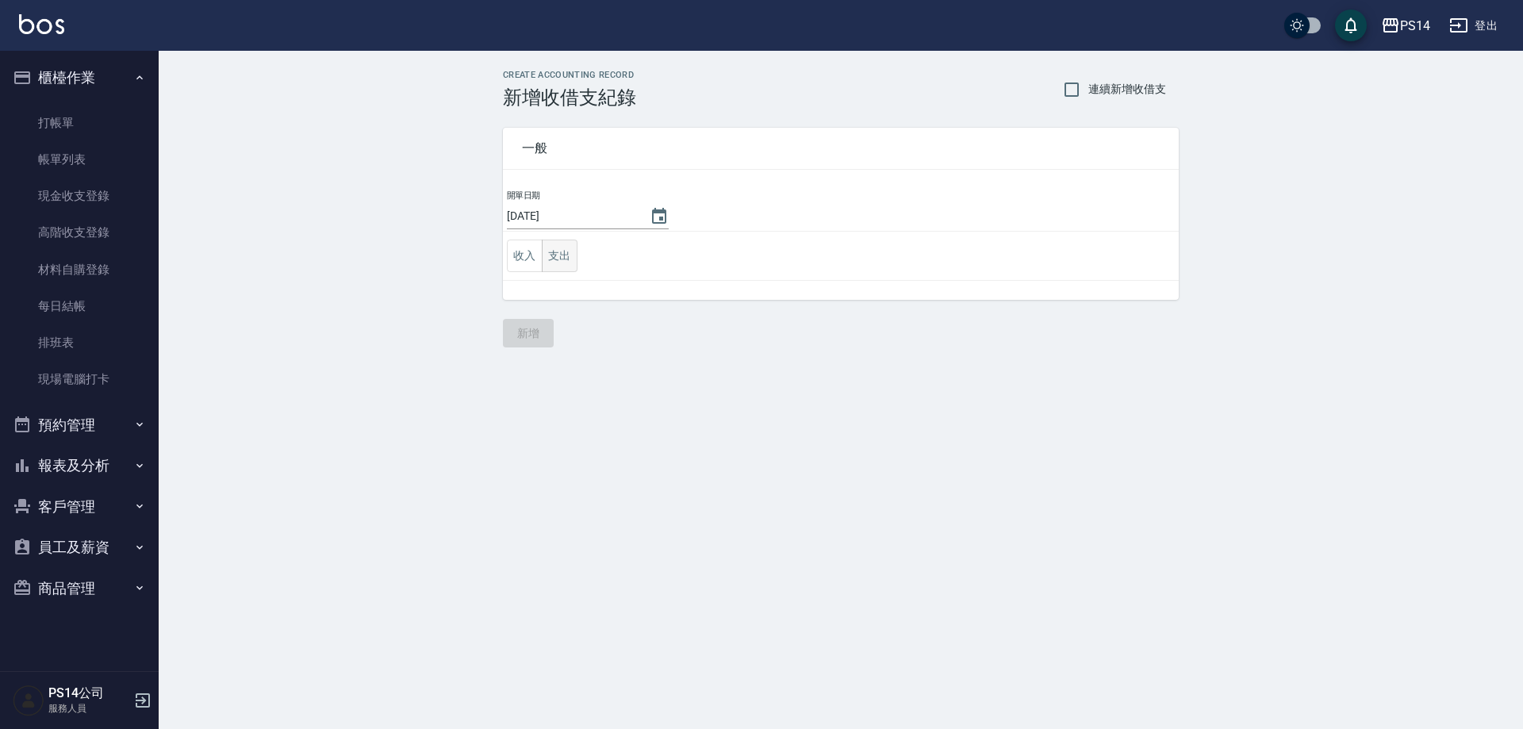
click at [558, 253] on button "支出" at bounding box center [560, 256] width 36 height 33
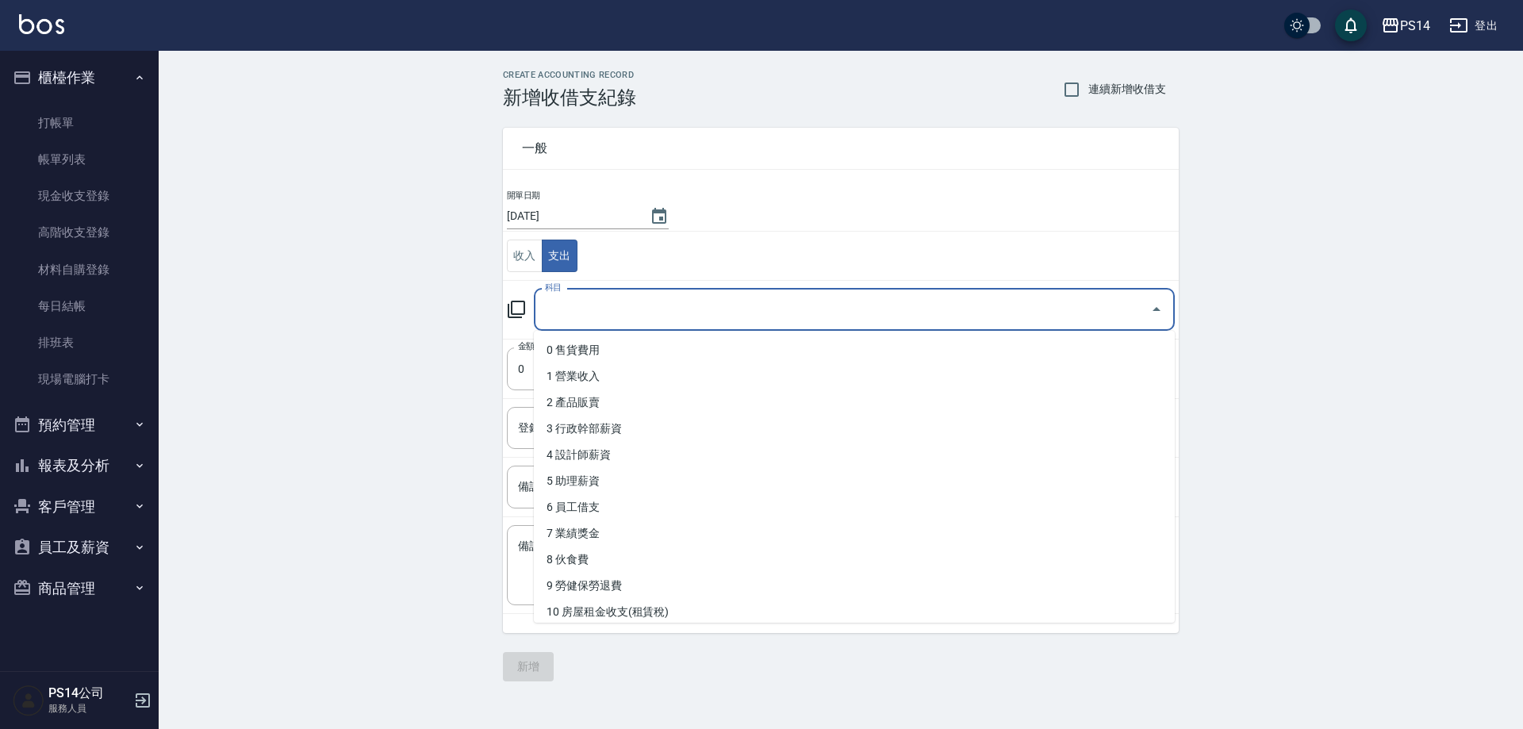
click at [667, 319] on input "科目" at bounding box center [842, 310] width 603 height 28
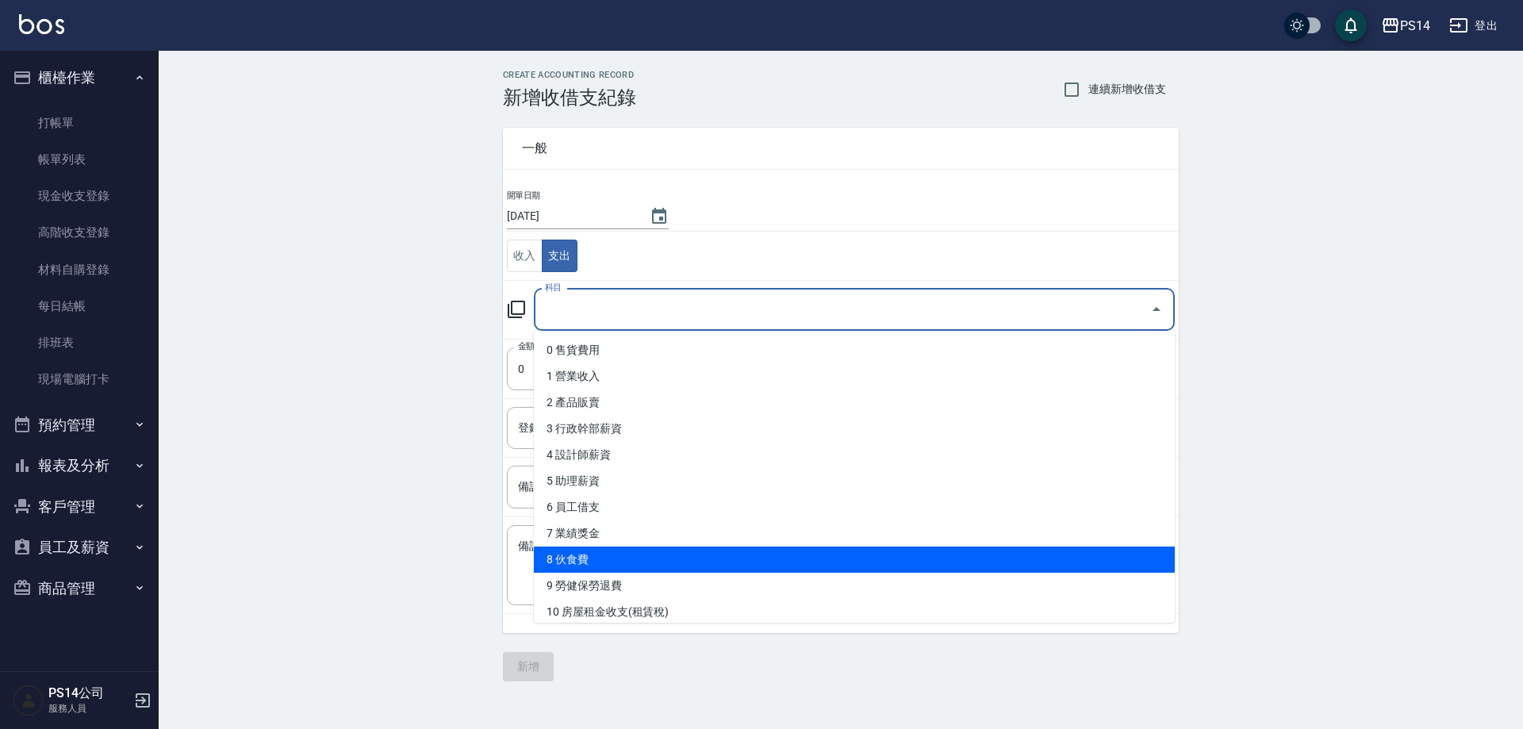
click at [665, 563] on li "8 伙食費" at bounding box center [854, 560] width 641 height 26
type input "8 伙食費"
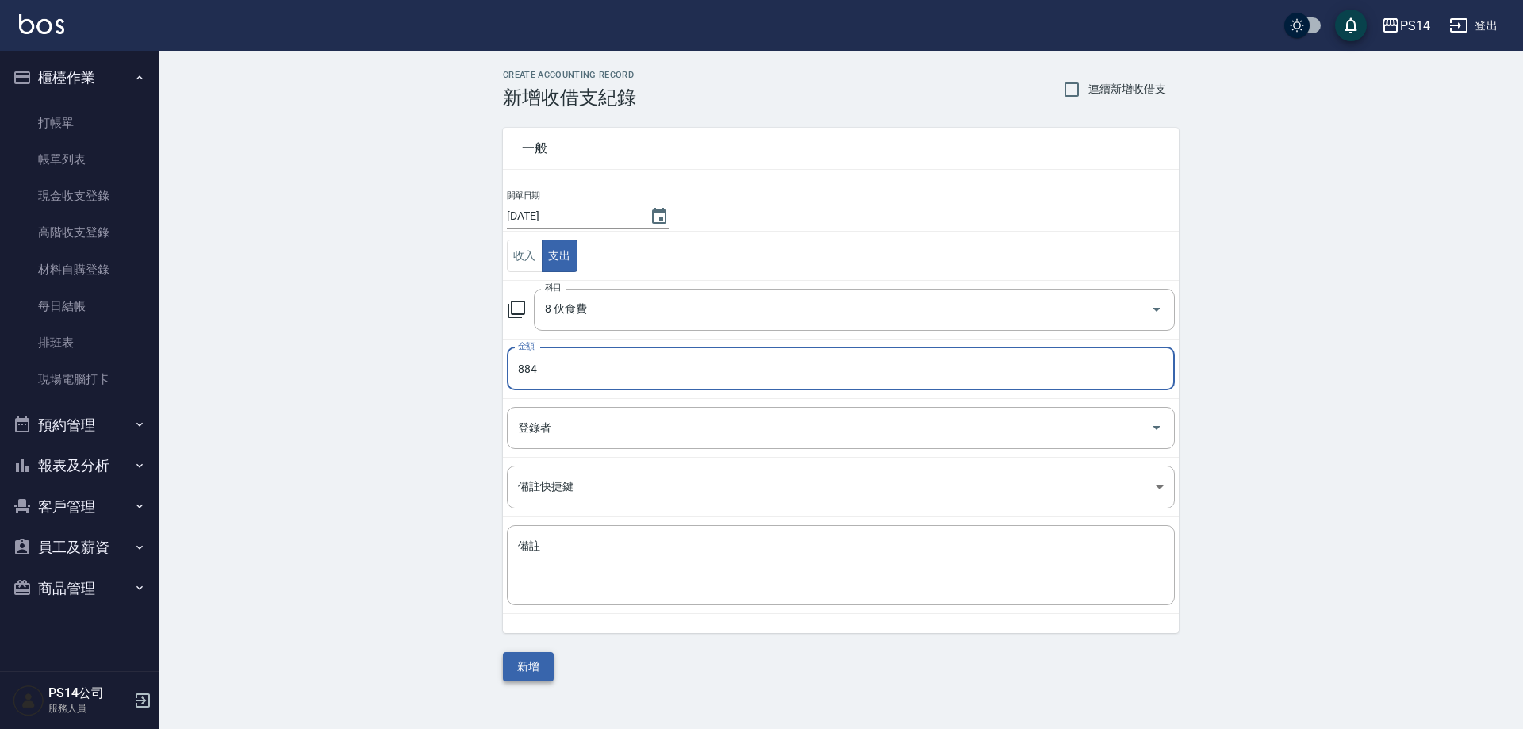
type input "884"
click at [520, 666] on button "新增" at bounding box center [528, 666] width 51 height 29
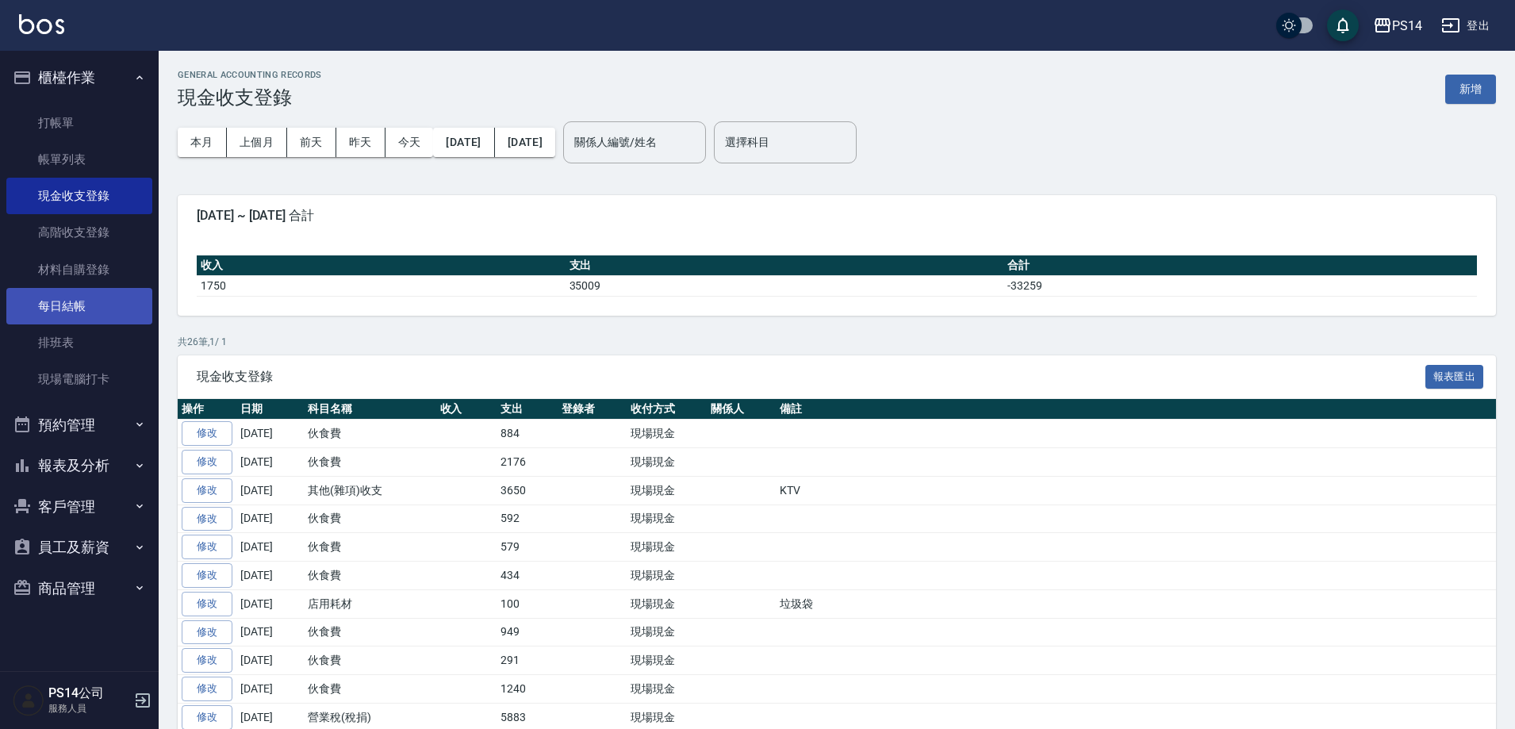
click at [60, 318] on link "每日結帳" at bounding box center [79, 306] width 146 height 36
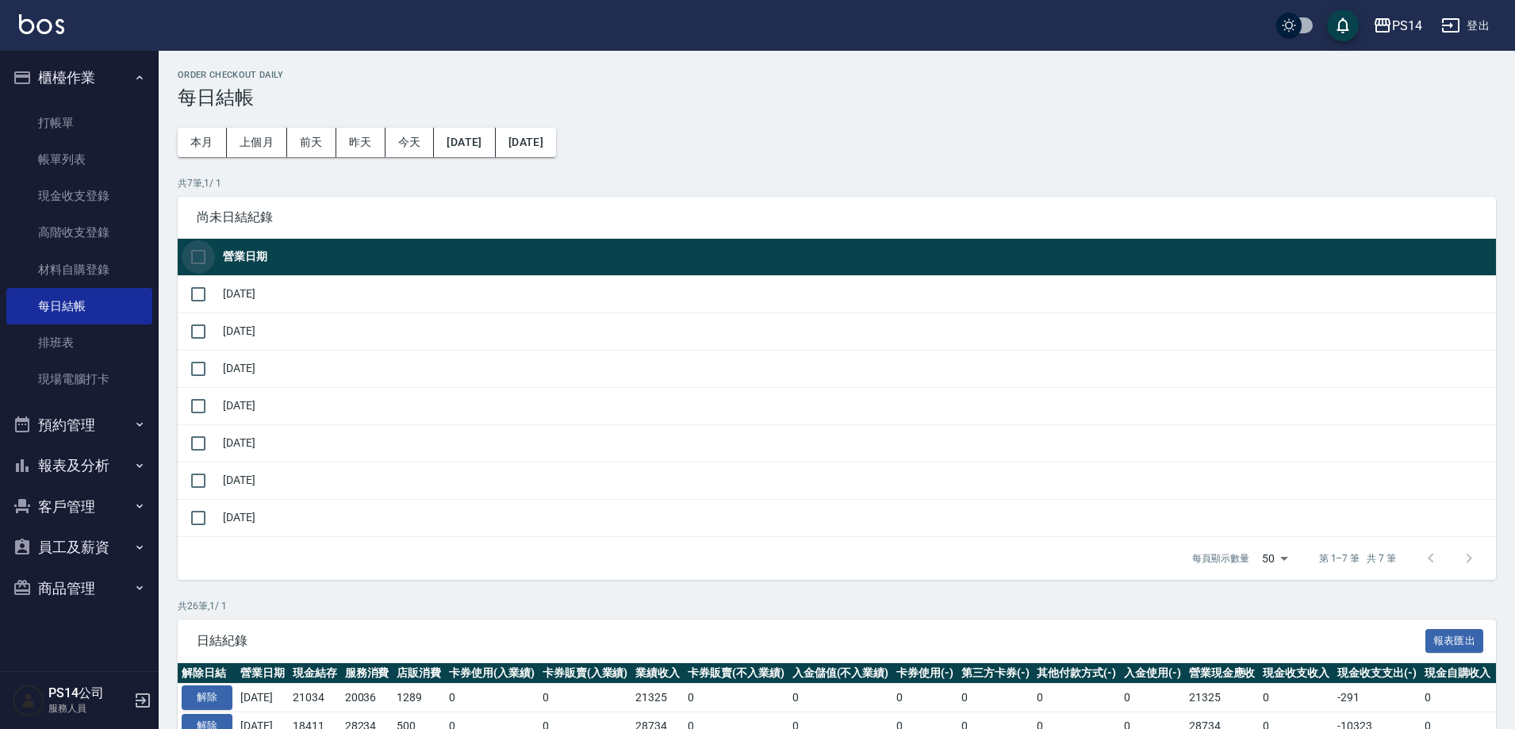
click at [198, 255] on input "checkbox" at bounding box center [198, 256] width 33 height 33
checkbox input "true"
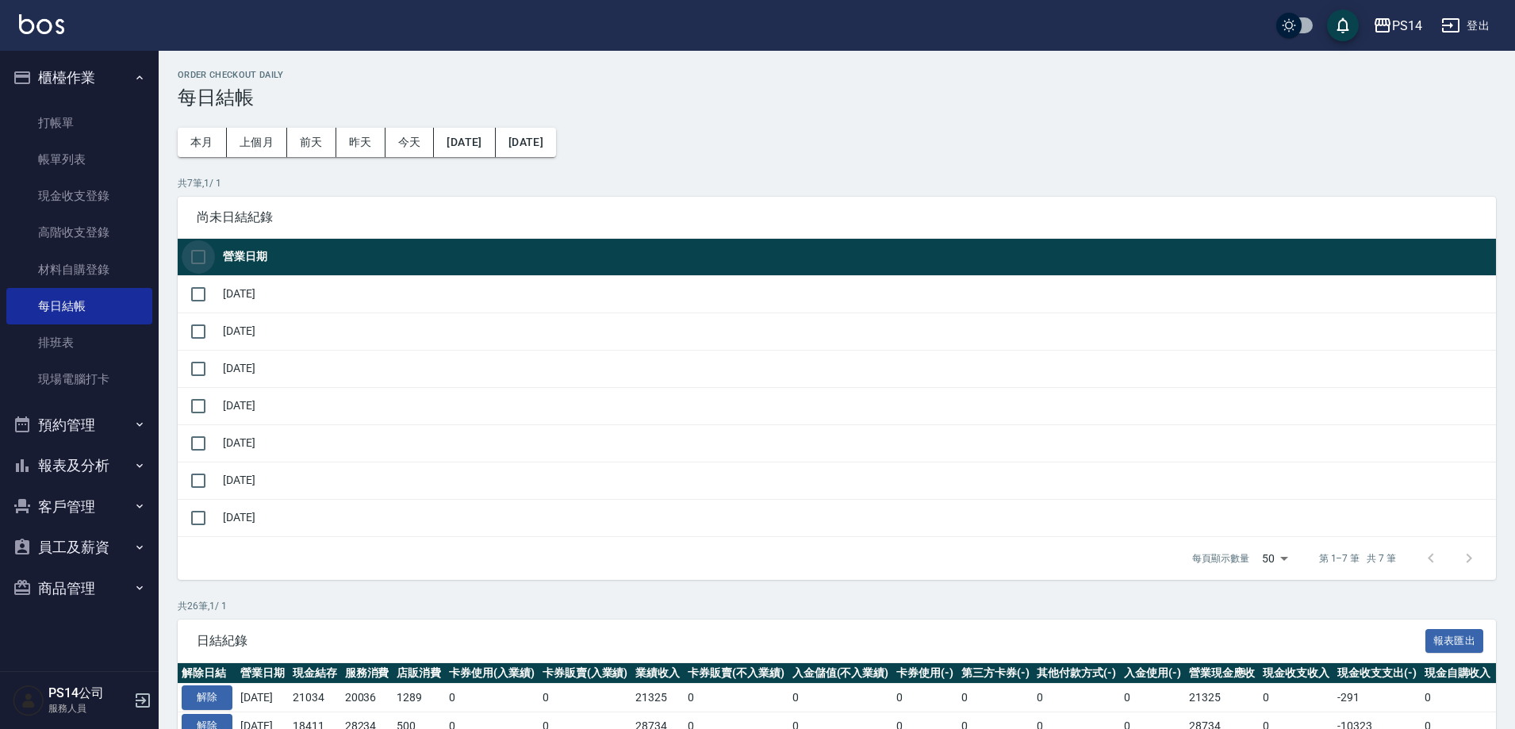
checkbox input "true"
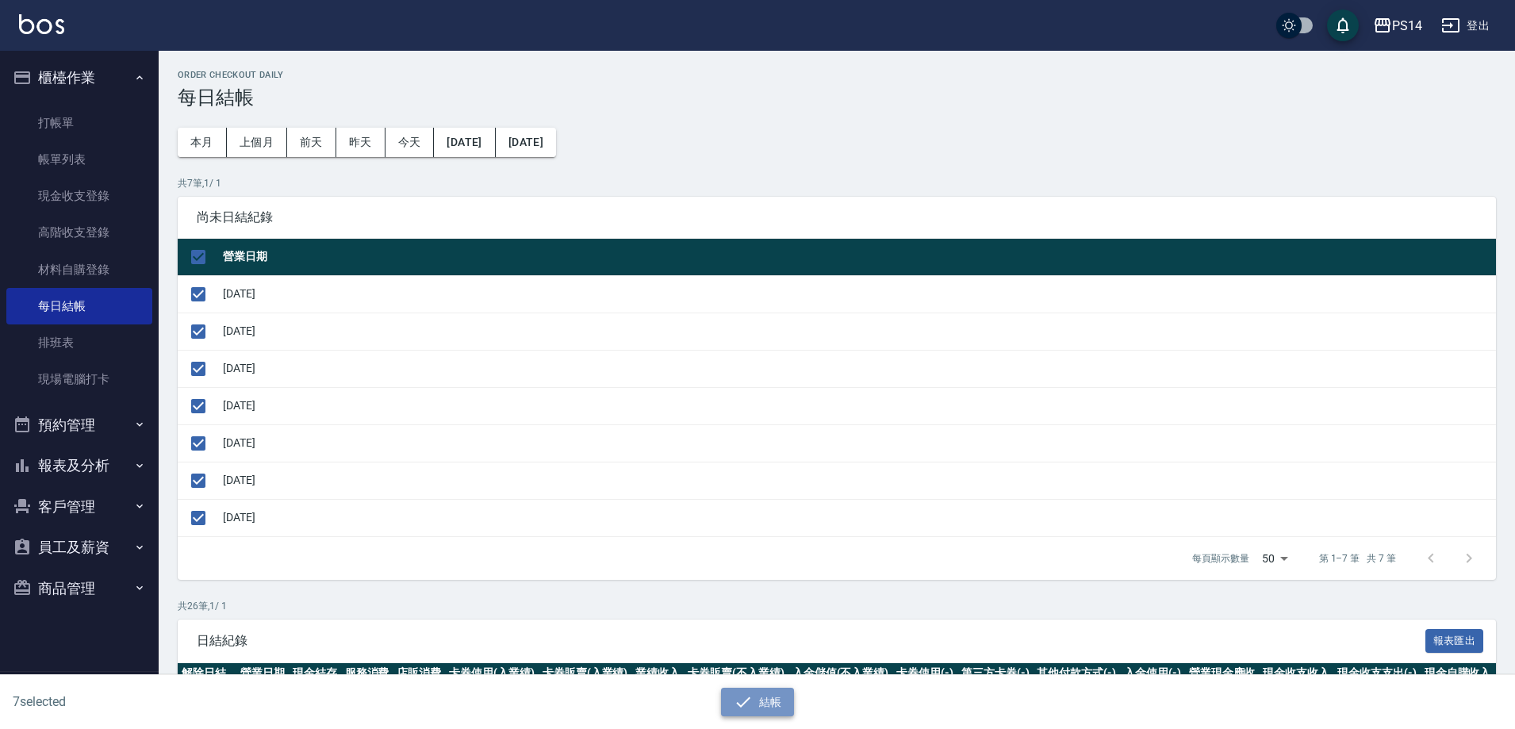
click at [763, 693] on button "結帳" at bounding box center [758, 702] width 74 height 29
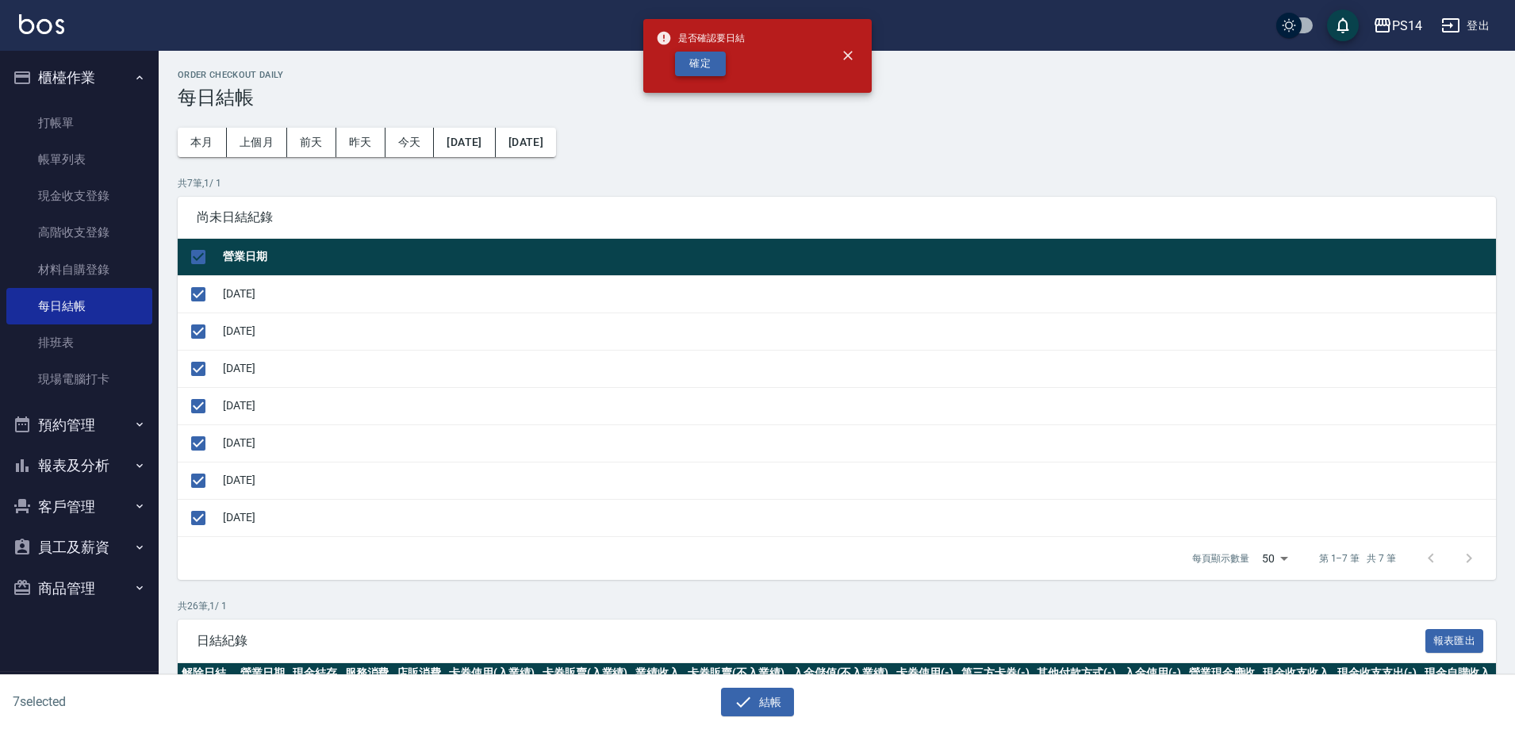
click at [717, 67] on button "確定" at bounding box center [700, 64] width 51 height 25
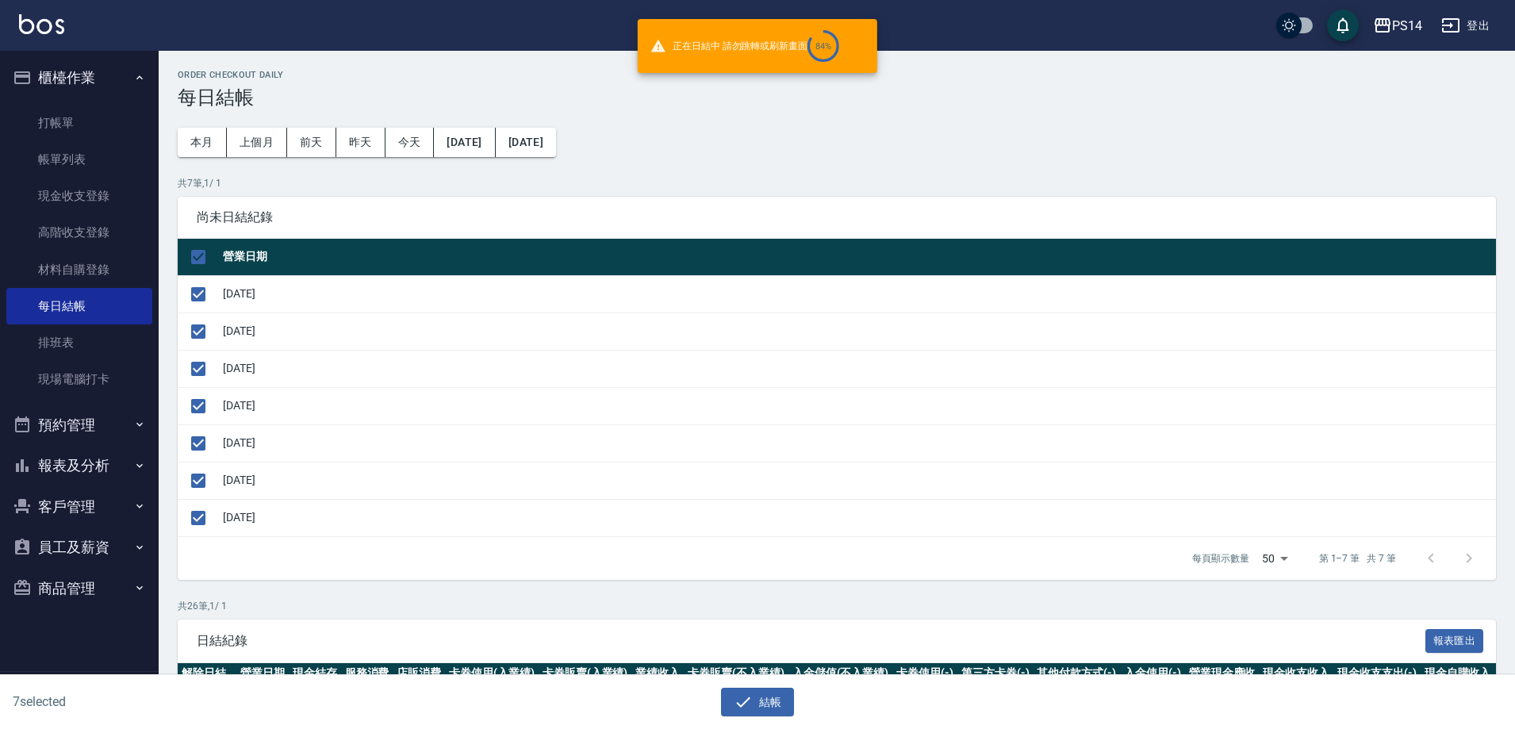
checkbox input "false"
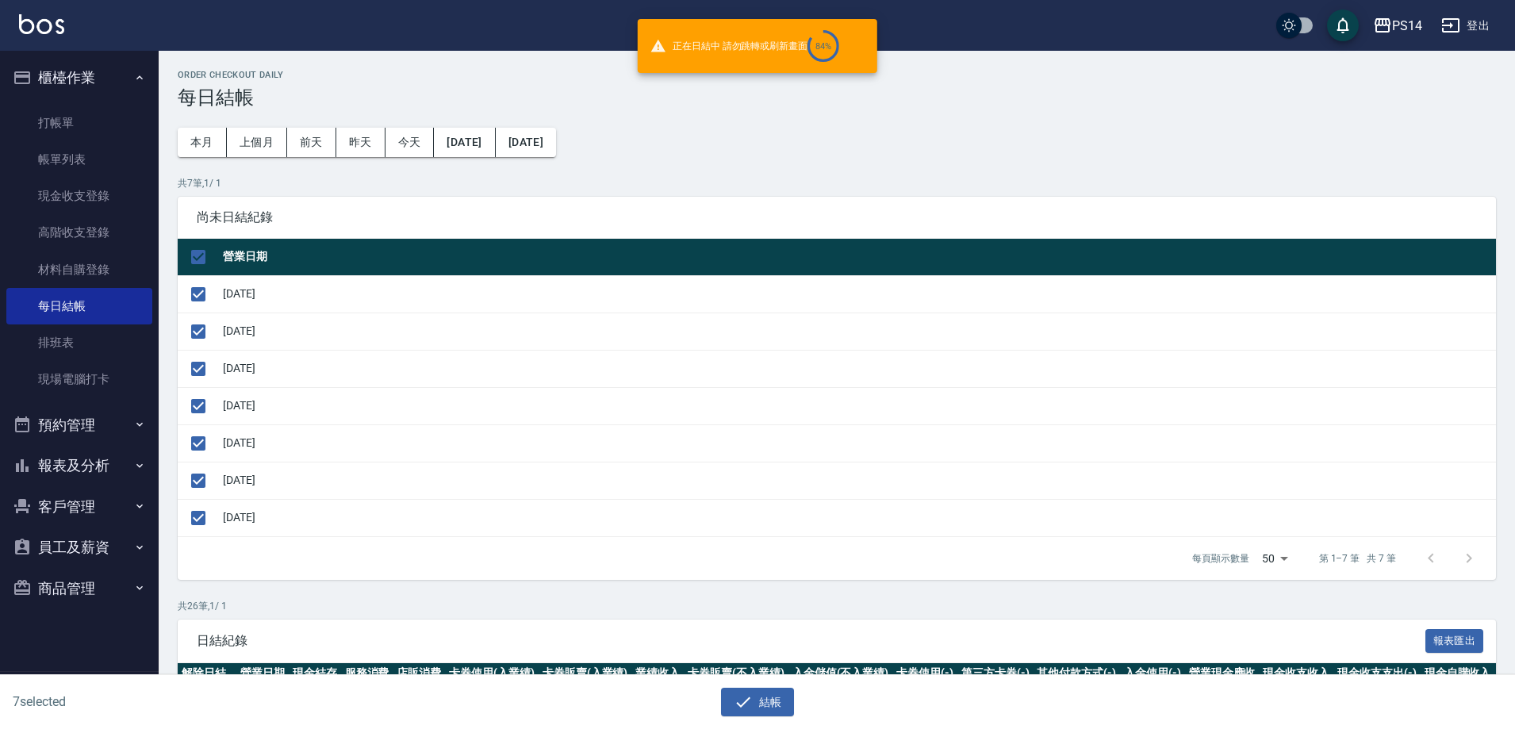
checkbox input "false"
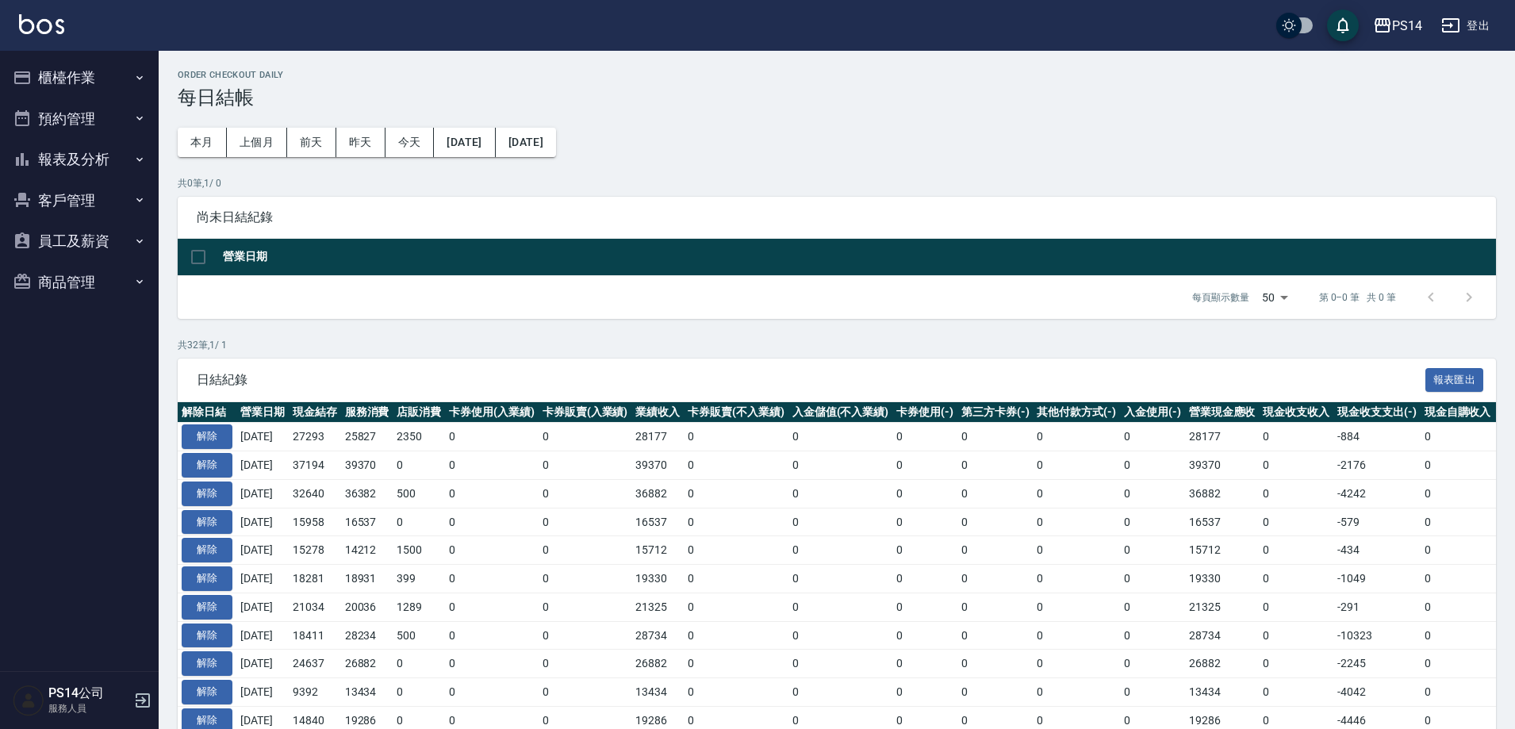
click at [90, 159] on button "報表及分析" at bounding box center [79, 159] width 146 height 41
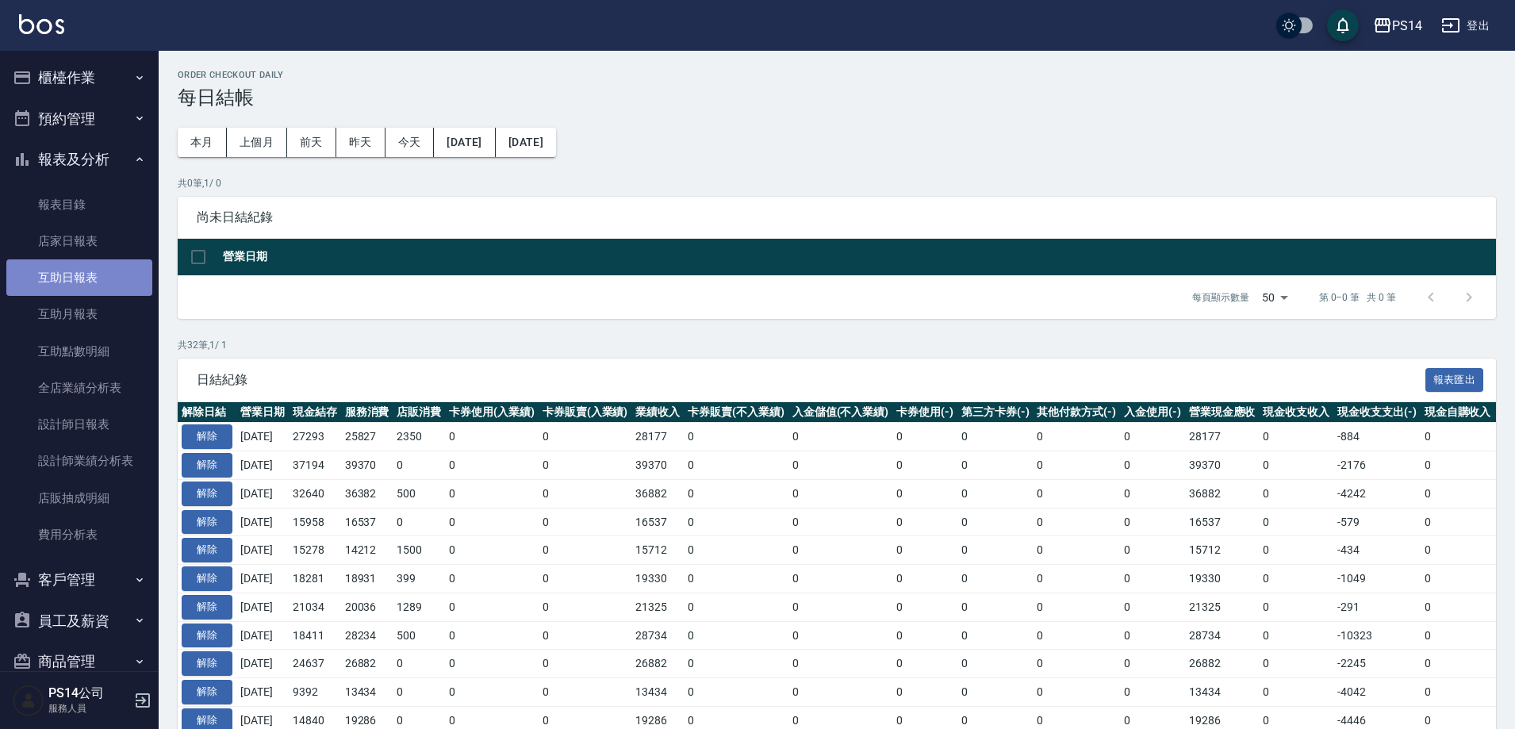
click at [84, 273] on link "互助日報表" at bounding box center [79, 277] width 146 height 36
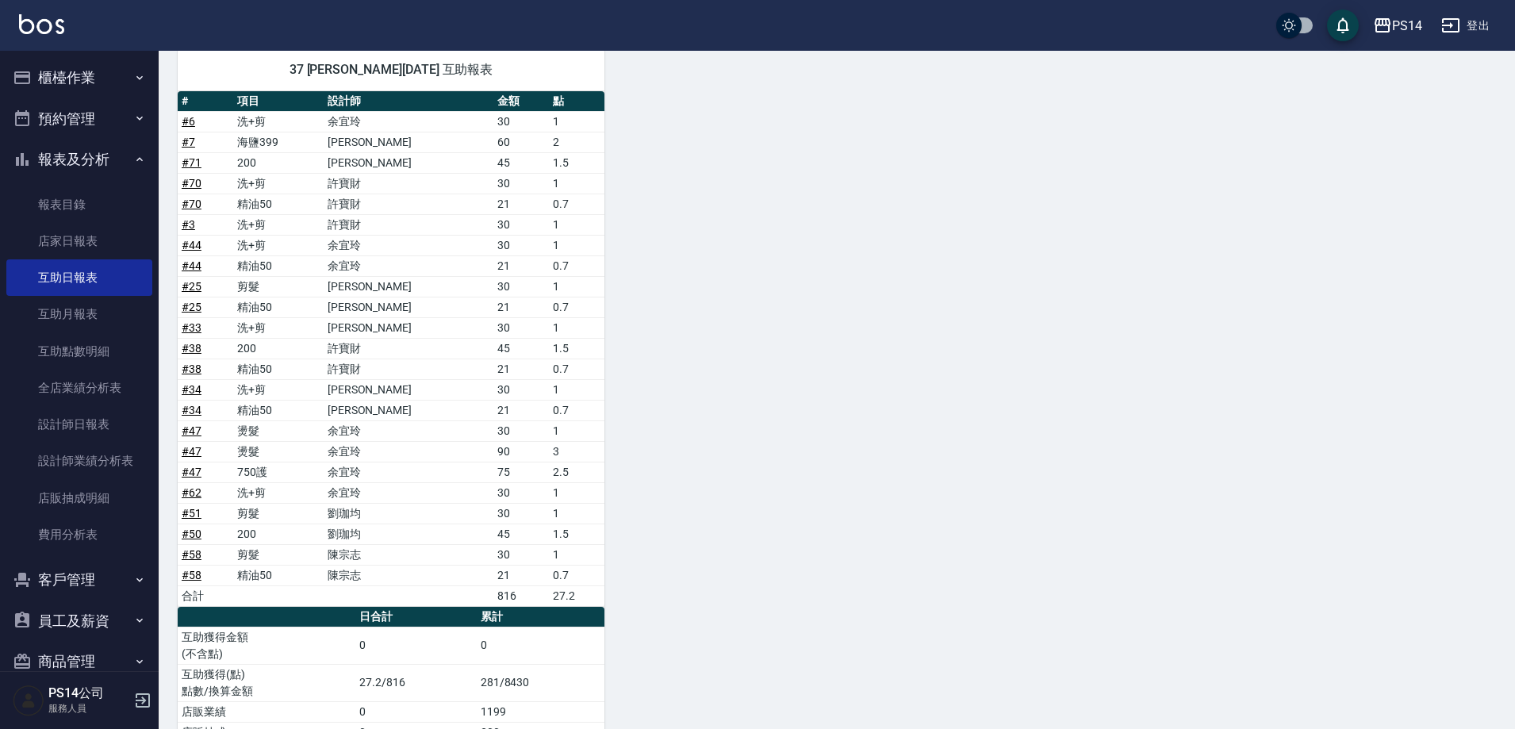
scroll to position [1246, 0]
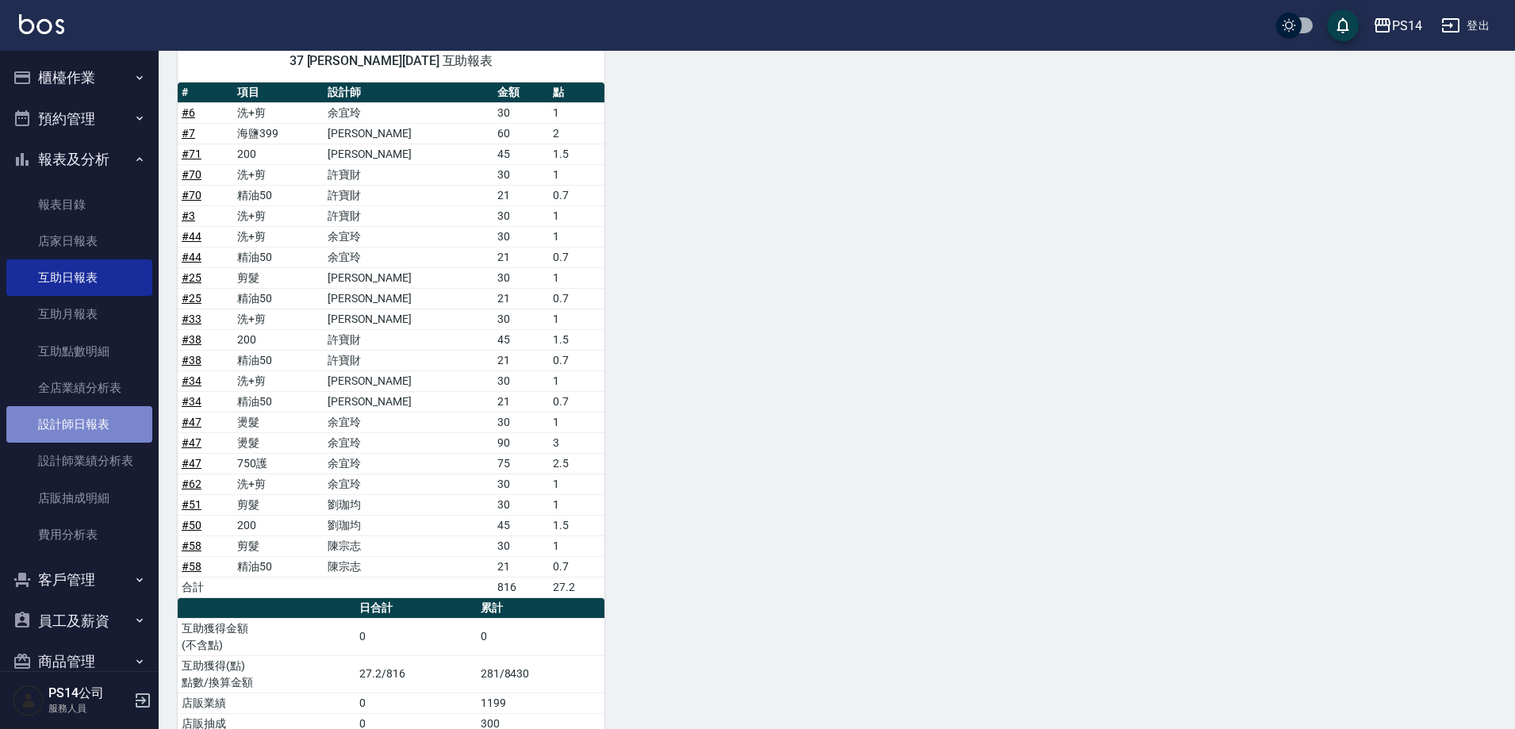
click at [95, 425] on link "設計師日報表" at bounding box center [79, 424] width 146 height 36
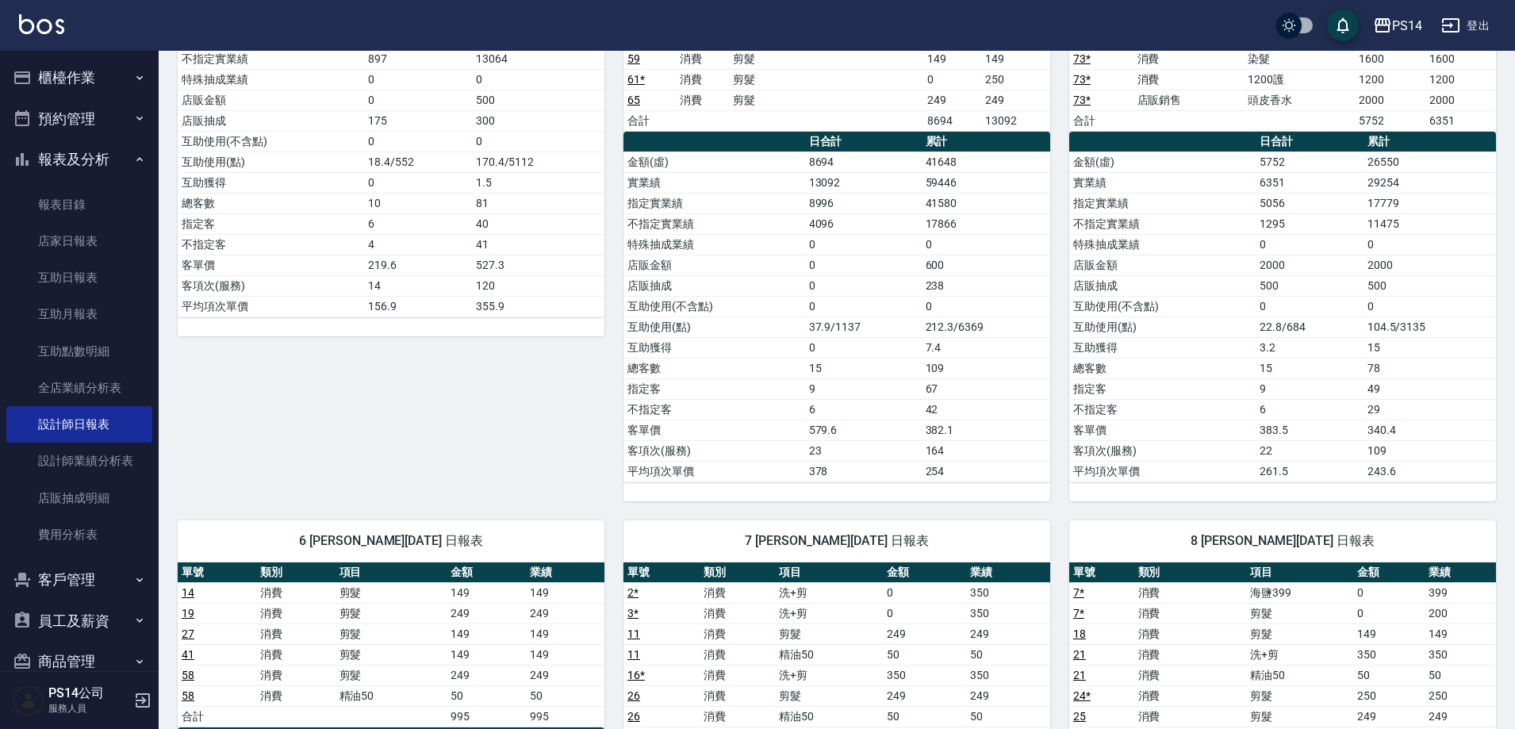
scroll to position [873, 0]
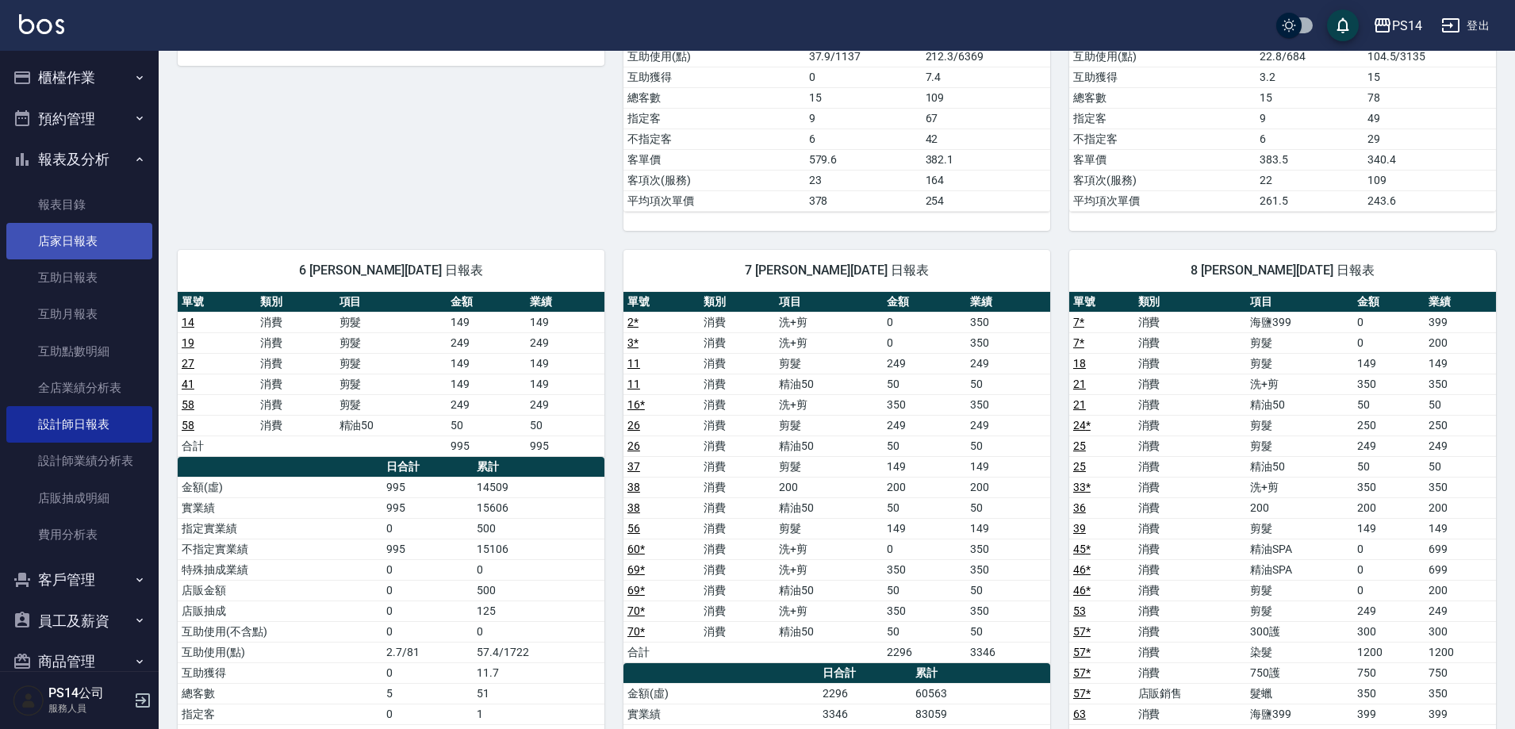
click at [90, 235] on link "店家日報表" at bounding box center [79, 241] width 146 height 36
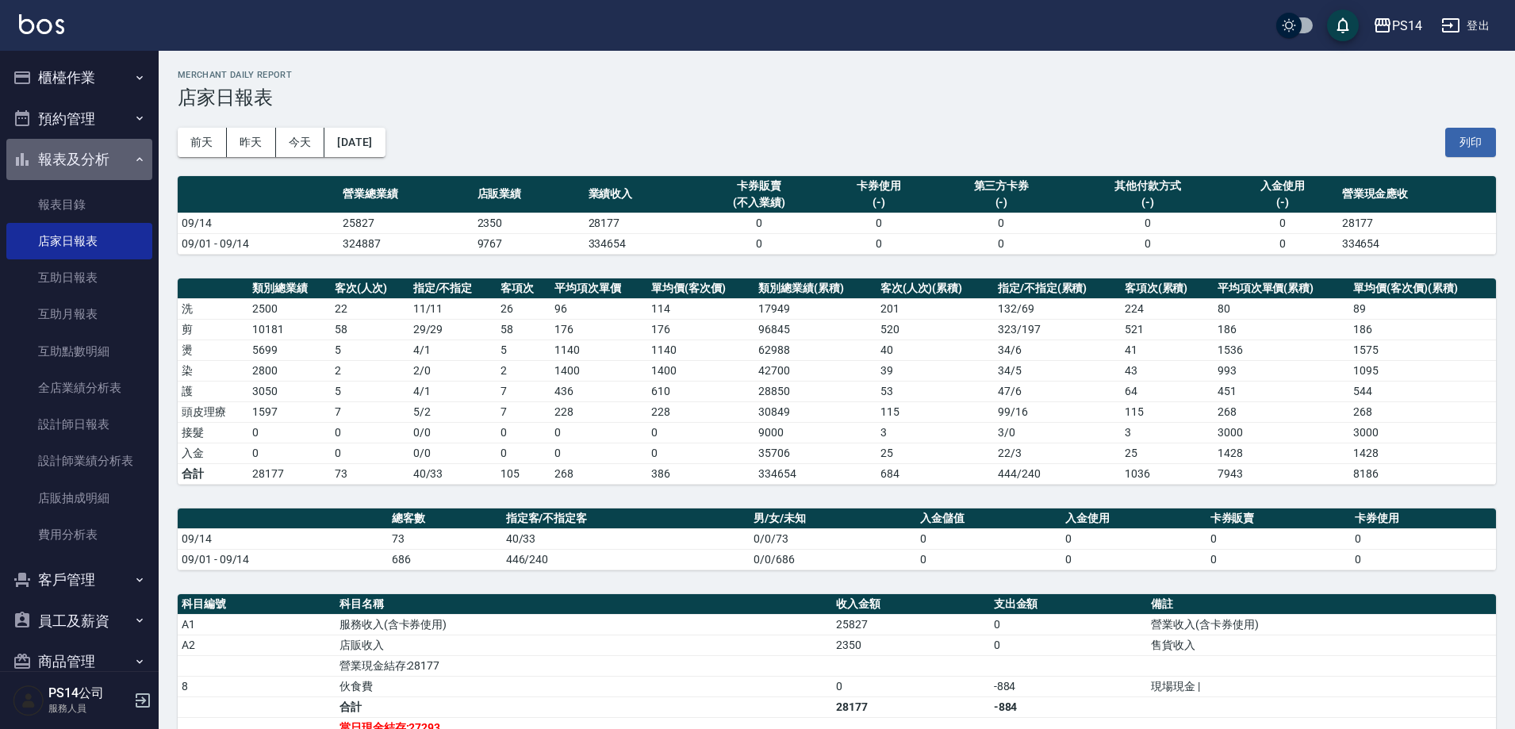
click at [91, 159] on button "報表及分析" at bounding box center [79, 159] width 146 height 41
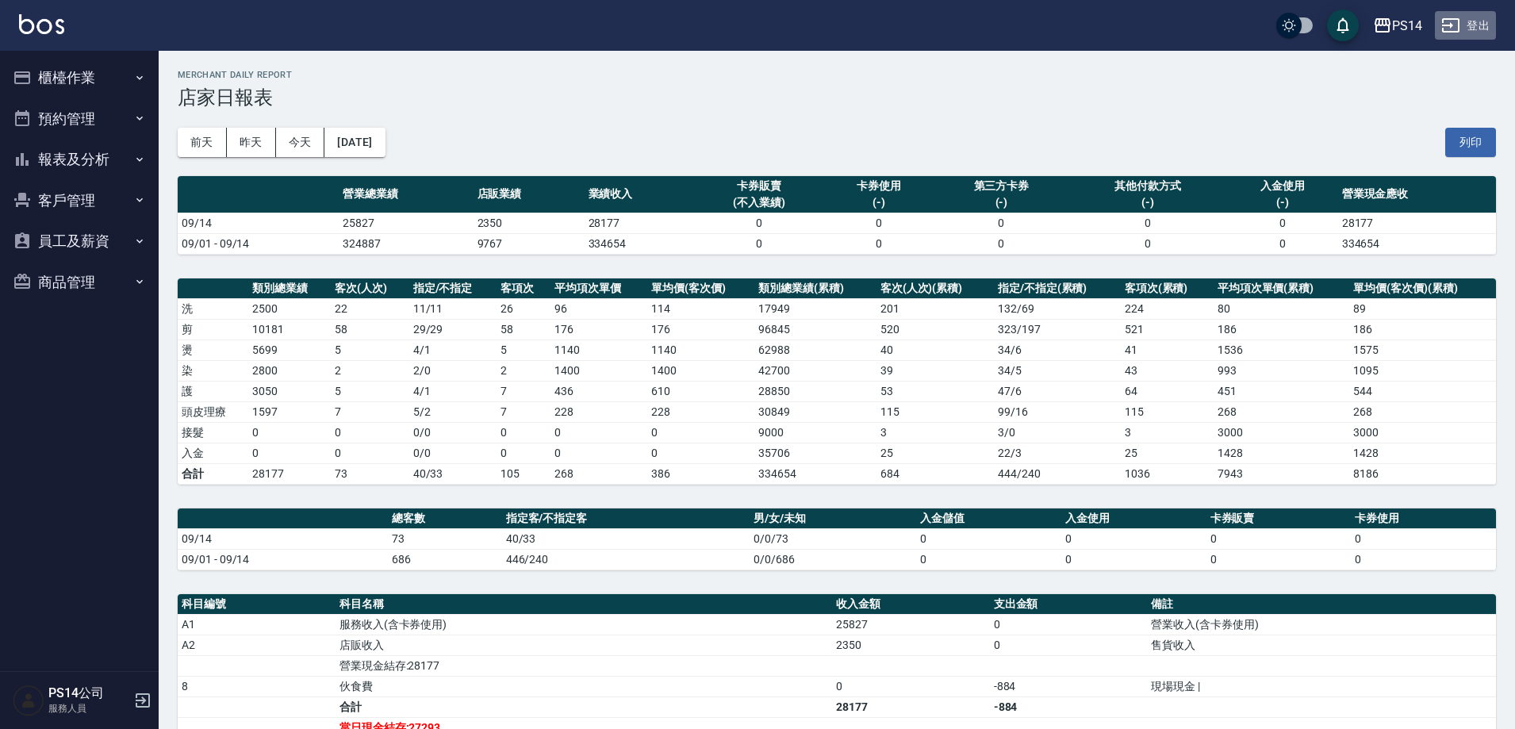
click at [1480, 19] on button "登出" at bounding box center [1465, 25] width 61 height 29
